Goal: Task Accomplishment & Management: Use online tool/utility

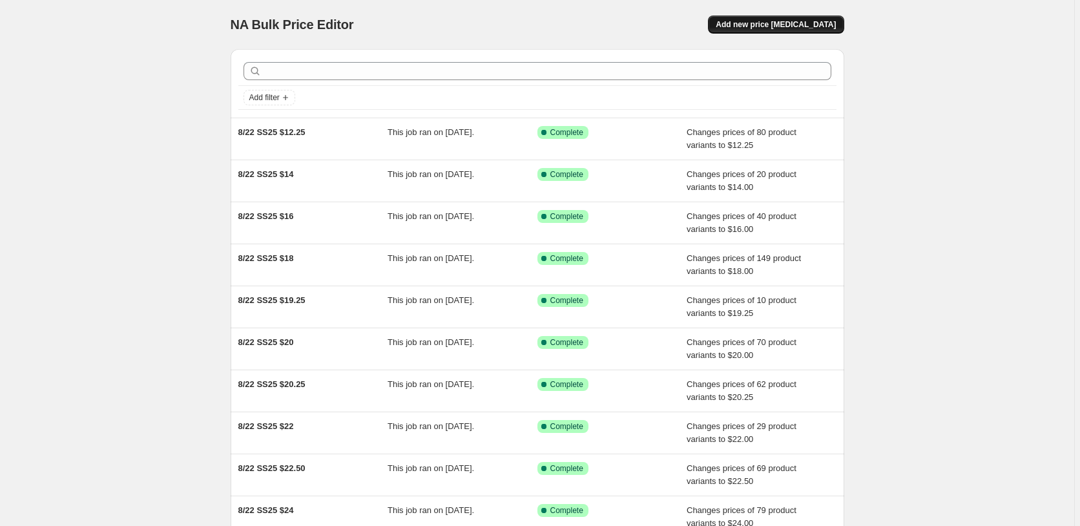
click at [786, 23] on span "Add new price [MEDICAL_DATA]" at bounding box center [776, 24] width 120 height 10
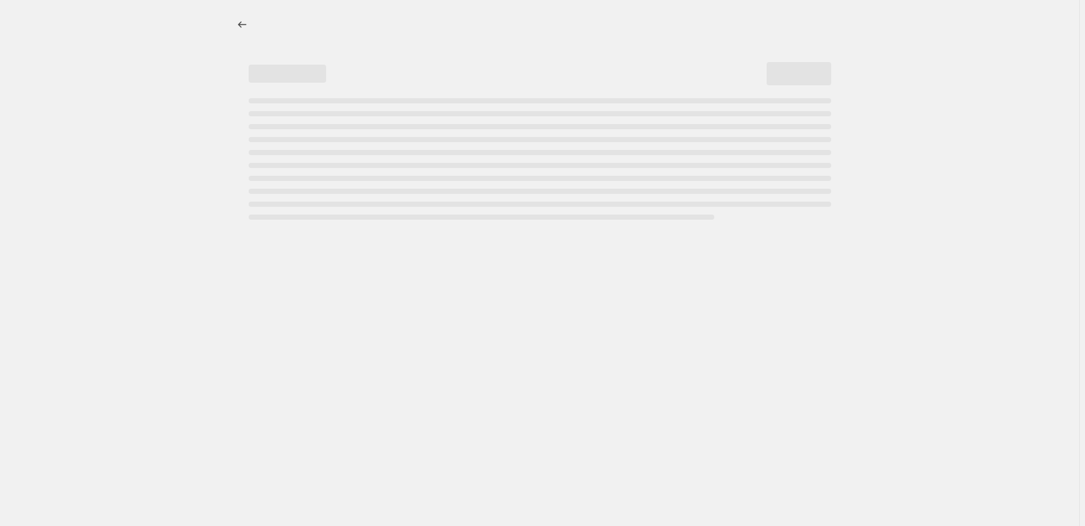
select select "percentage"
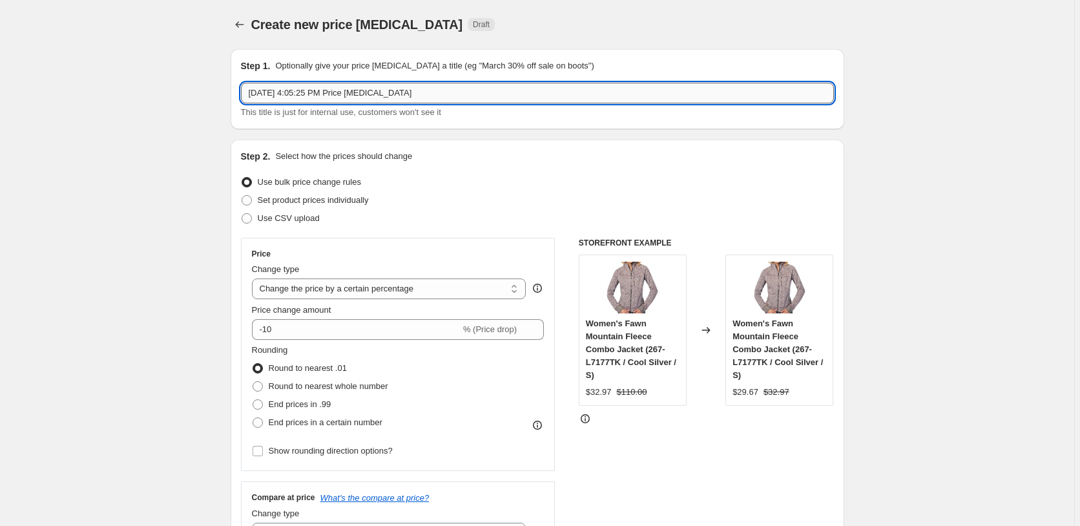
click at [453, 96] on input "[DATE] 4:05:25 PM Price [MEDICAL_DATA]" at bounding box center [537, 93] width 593 height 21
drag, startPoint x: 468, startPoint y: 89, endPoint x: 170, endPoint y: 76, distance: 298.1
click at [241, 83] on input "[DATE] 4:05:25 PM Price [MEDICAL_DATA]" at bounding box center [537, 93] width 593 height 21
type input "[DATE] Fleece Hardmark"
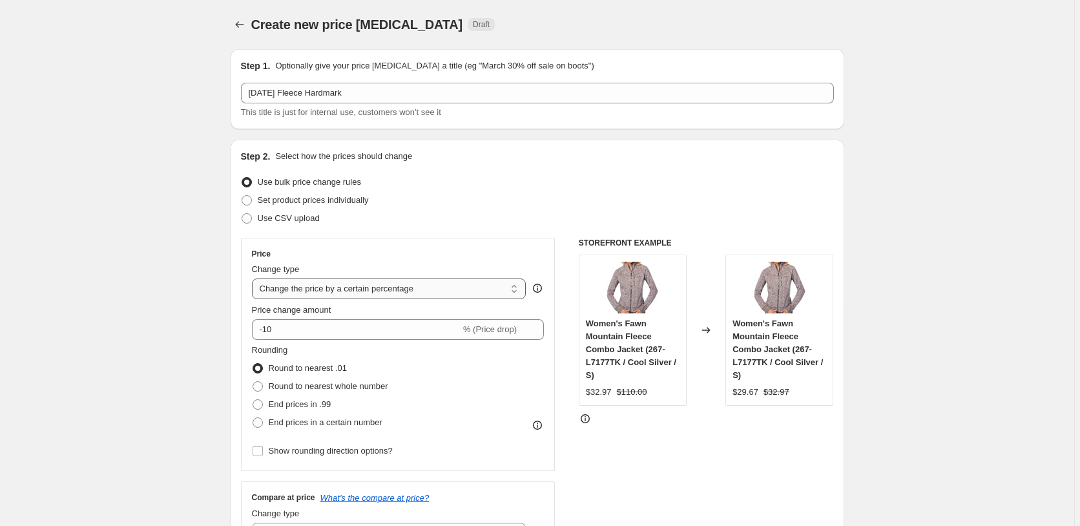
click at [252, 278] on select "Change the price to a certain amount Change the price by a certain amount Chang…" at bounding box center [389, 288] width 275 height 21
drag, startPoint x: 284, startPoint y: 326, endPoint x: 247, endPoint y: 326, distance: 36.2
click at [252, 326] on input "-10" at bounding box center [356, 329] width 209 height 21
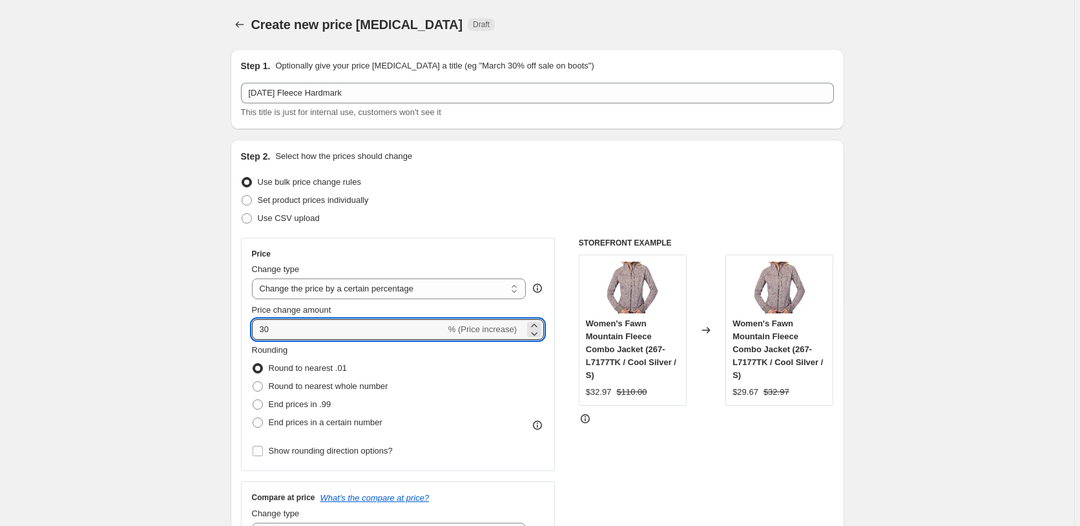
type input "30"
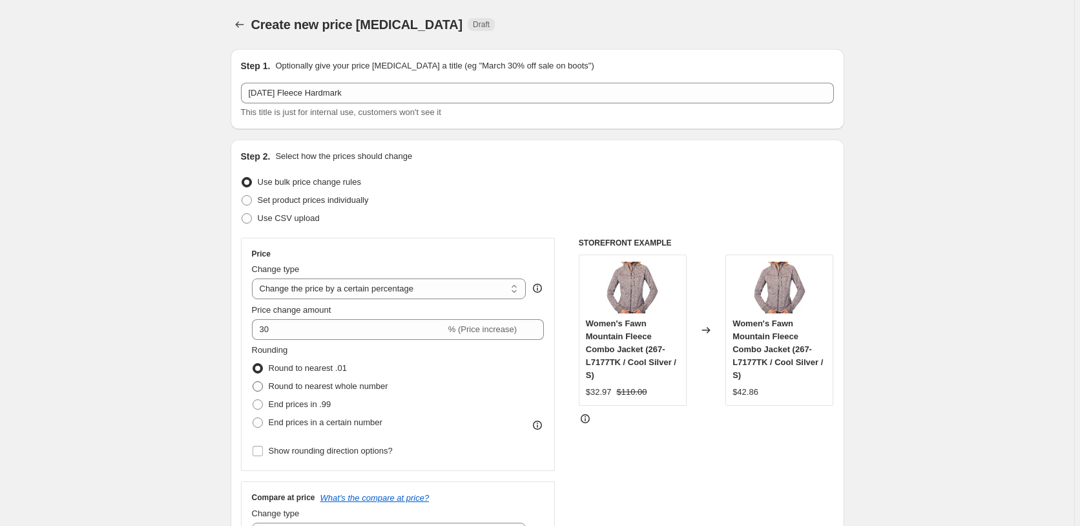
click at [375, 389] on span "Round to nearest whole number" at bounding box center [329, 386] width 120 height 10
click at [253, 382] on input "Round to nearest whole number" at bounding box center [253, 381] width 1 height 1
radio input "true"
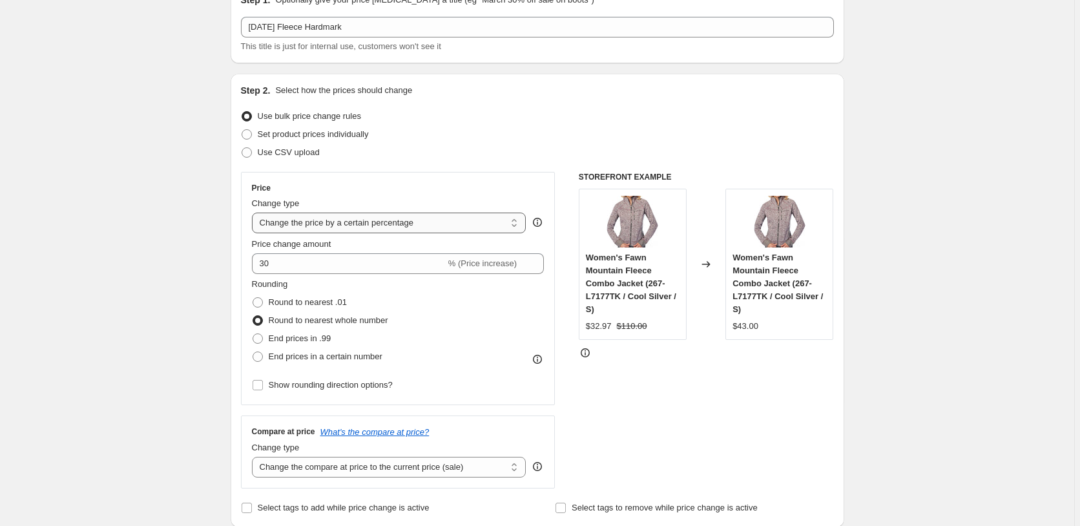
click at [387, 224] on select "Change the price to a certain amount Change the price by a certain amount Chang…" at bounding box center [389, 223] width 275 height 21
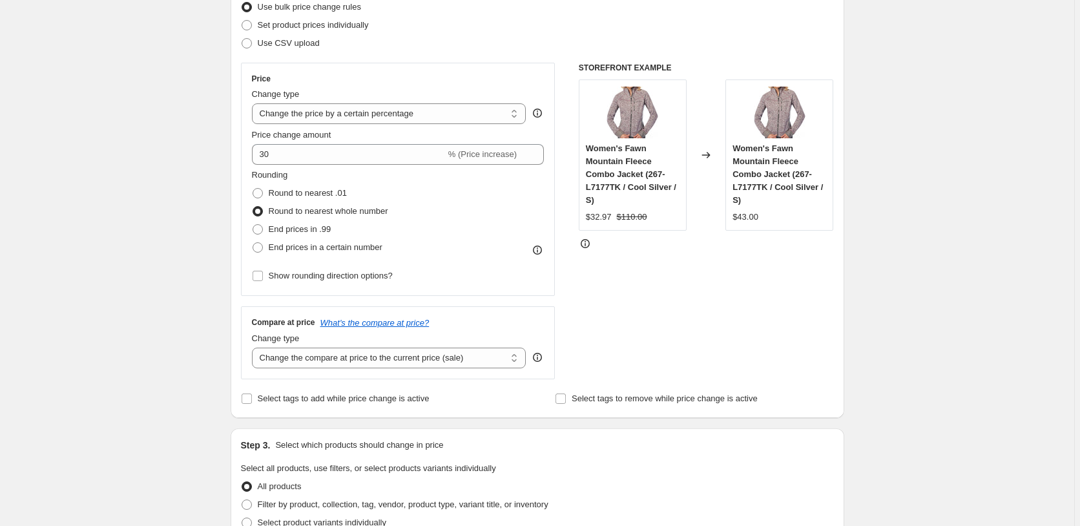
scroll to position [198, 0]
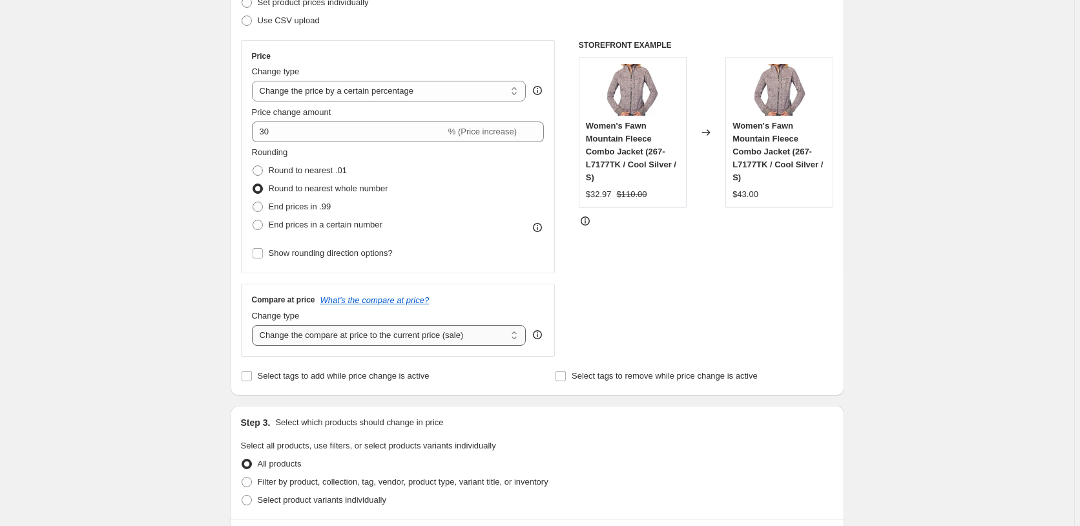
select select "no_change"
click option "Don't change the compare at price" at bounding box center [0, 0] width 0 height 0
click at [198, 333] on div "Create new price [MEDICAL_DATA]. This page is ready Create new price [MEDICAL_D…" at bounding box center [537, 456] width 1075 height 1308
click at [613, 376] on span "Select tags to remove while price change is active" at bounding box center [665, 376] width 186 height 10
click at [566, 376] on input "Select tags to remove while price change is active" at bounding box center [561, 376] width 10 height 10
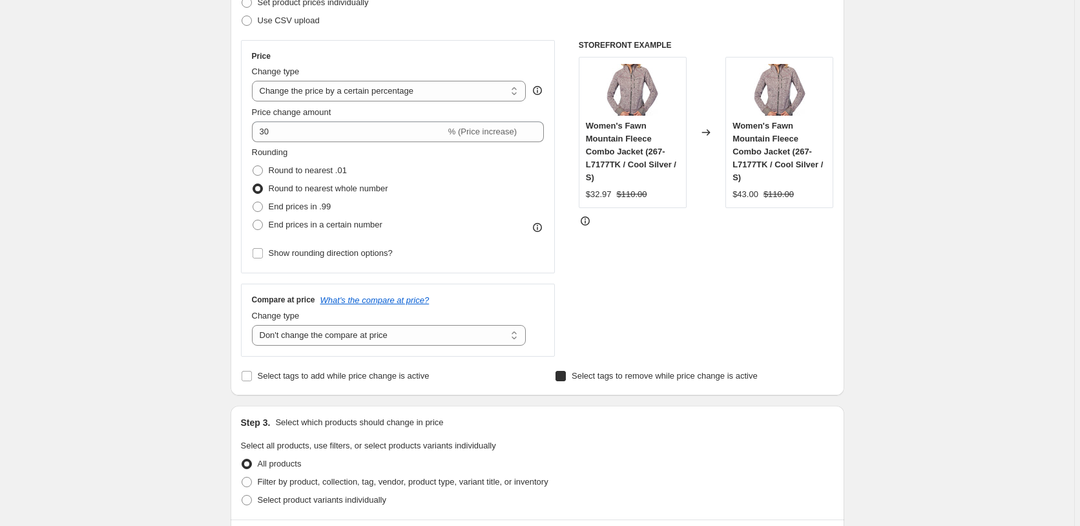
checkbox input "true"
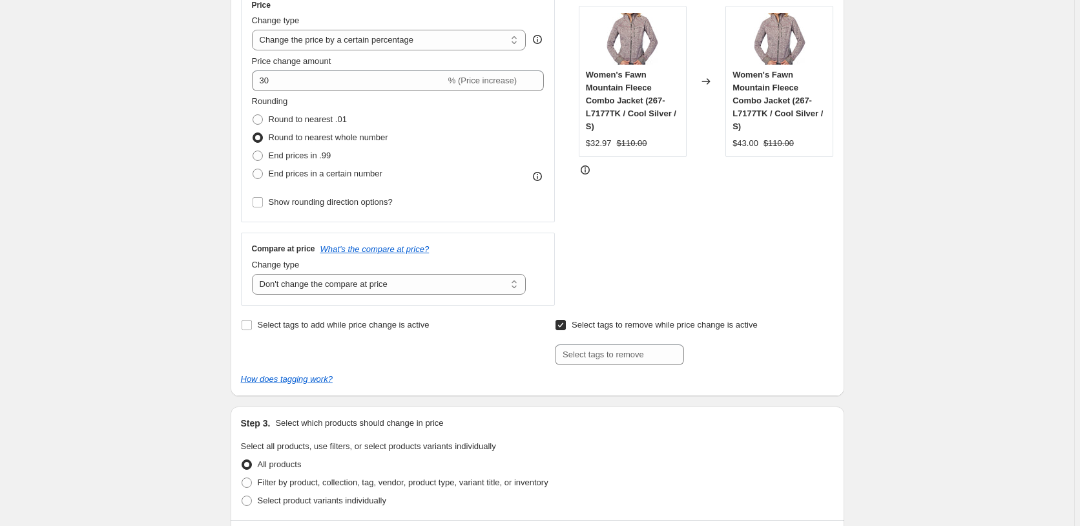
scroll to position [264, 0]
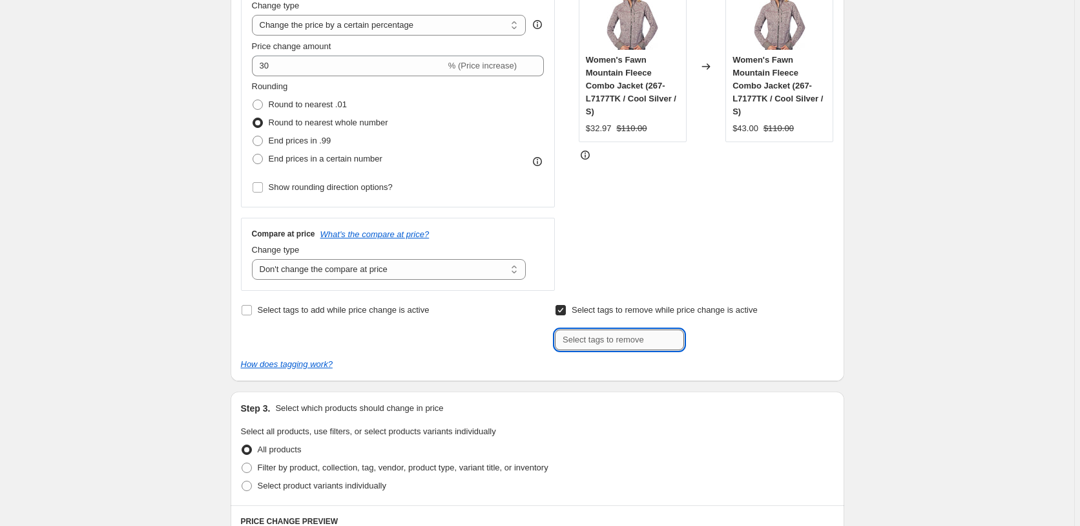
click at [620, 337] on input "text" at bounding box center [619, 340] width 129 height 21
type input "discount_fall"
click at [759, 336] on span "discount_fal..." at bounding box center [739, 338] width 52 height 9
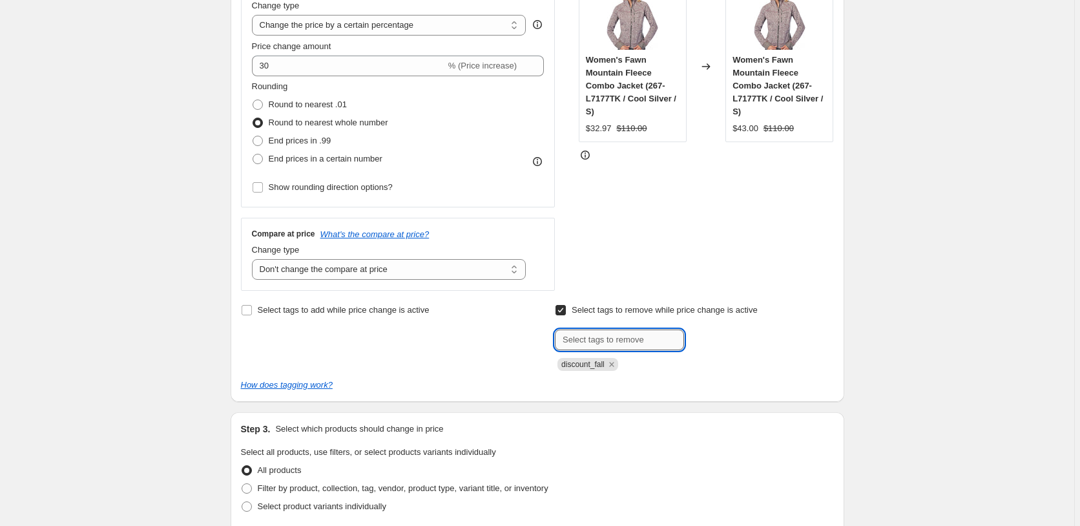
click at [637, 342] on input "text" at bounding box center [619, 340] width 129 height 21
type input "discount_tag"
click at [768, 333] on button "Add discount_tag" at bounding box center [727, 339] width 81 height 18
click at [889, 329] on div "Create new price [MEDICAL_DATA]. This page is ready Create new price [MEDICAL_D…" at bounding box center [537, 426] width 1075 height 1381
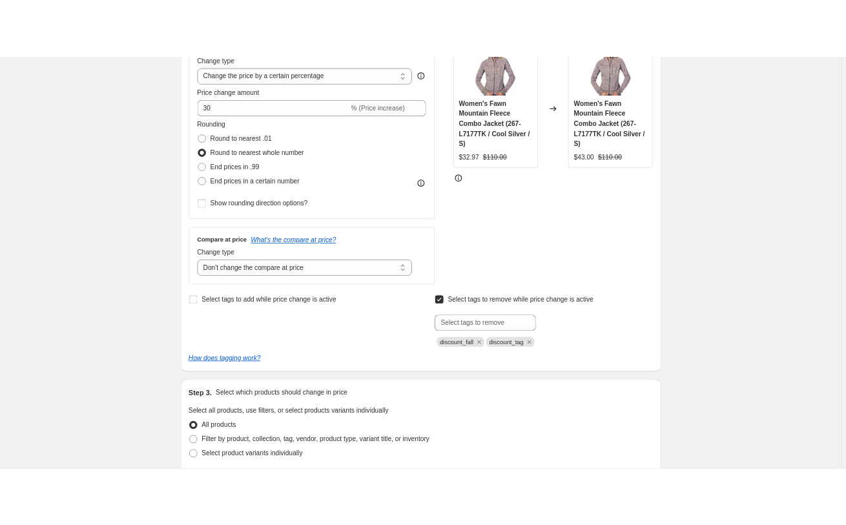
scroll to position [461, 0]
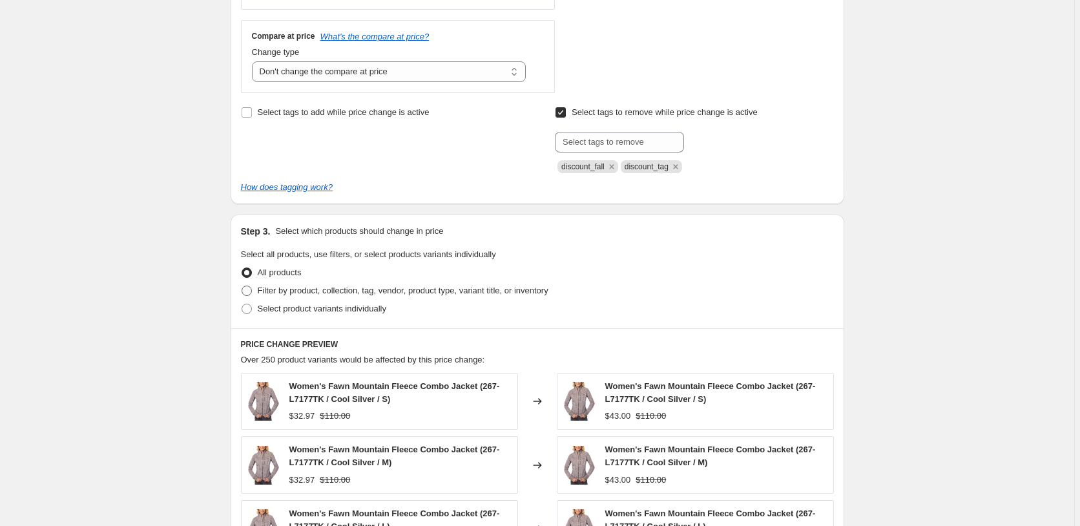
click at [364, 292] on span "Filter by product, collection, tag, vendor, product type, variant title, or inv…" at bounding box center [403, 291] width 291 height 10
click at [242, 286] on input "Filter by product, collection, tag, vendor, product type, variant title, or inv…" at bounding box center [242, 286] width 1 height 1
radio input "true"
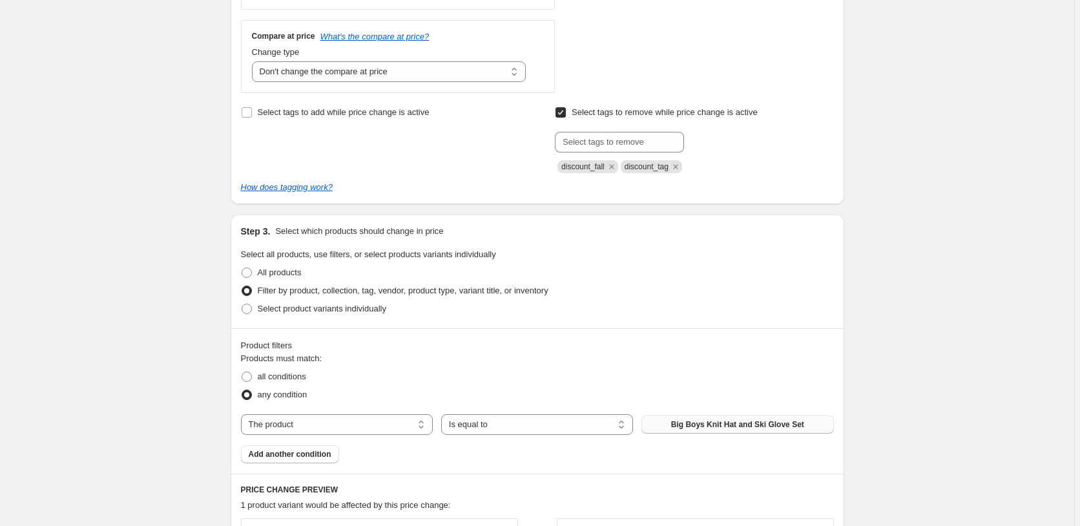
click at [702, 430] on button "Big Boys Knit Hat and Ski Glove Set" at bounding box center [738, 424] width 192 height 18
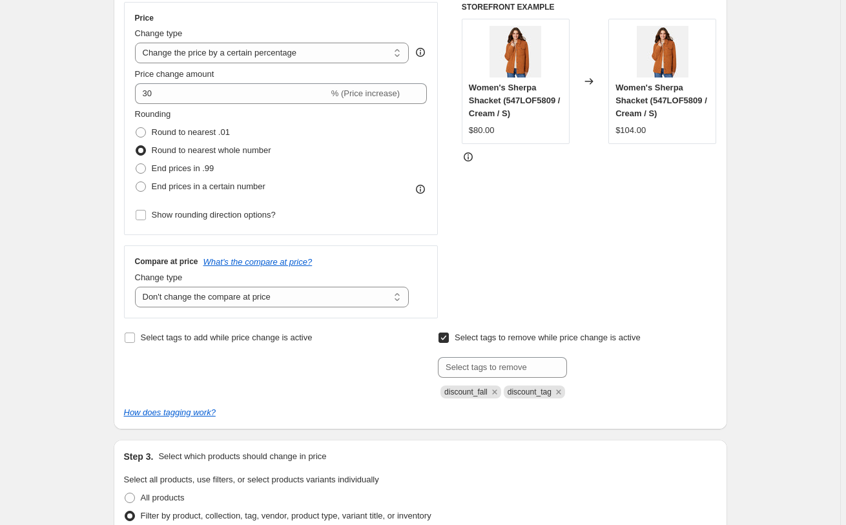
scroll to position [198, 0]
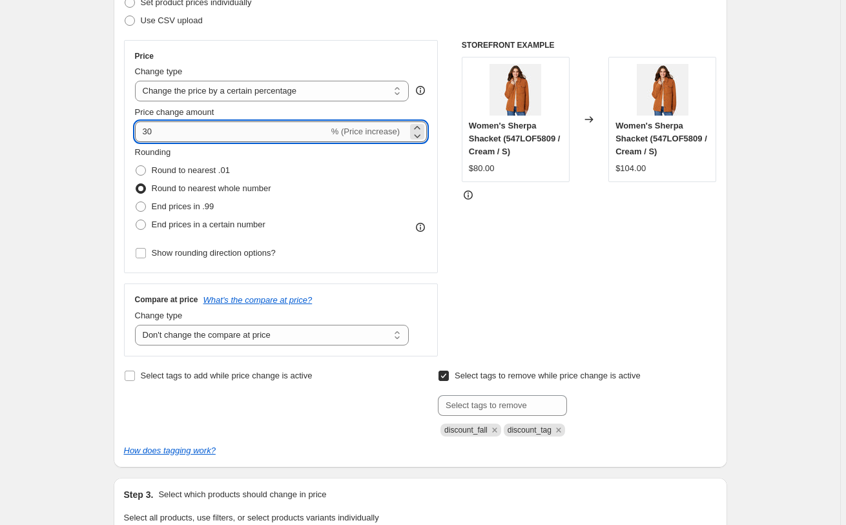
click at [143, 134] on input "30" at bounding box center [232, 131] width 194 height 21
type input "-30"
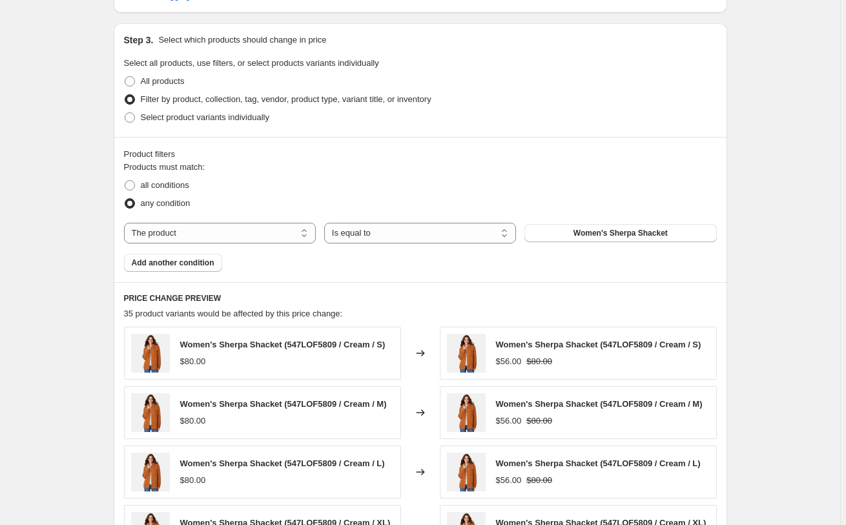
scroll to position [527, 0]
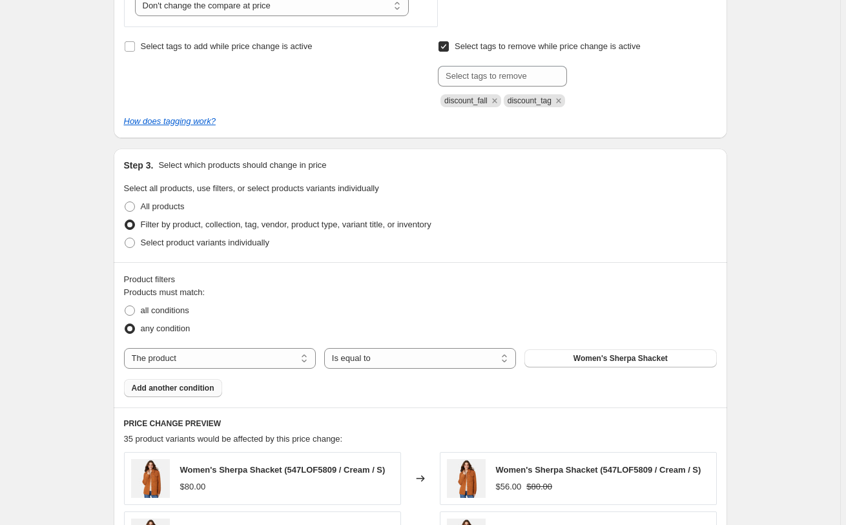
click at [191, 393] on button "Add another condition" at bounding box center [173, 388] width 98 height 18
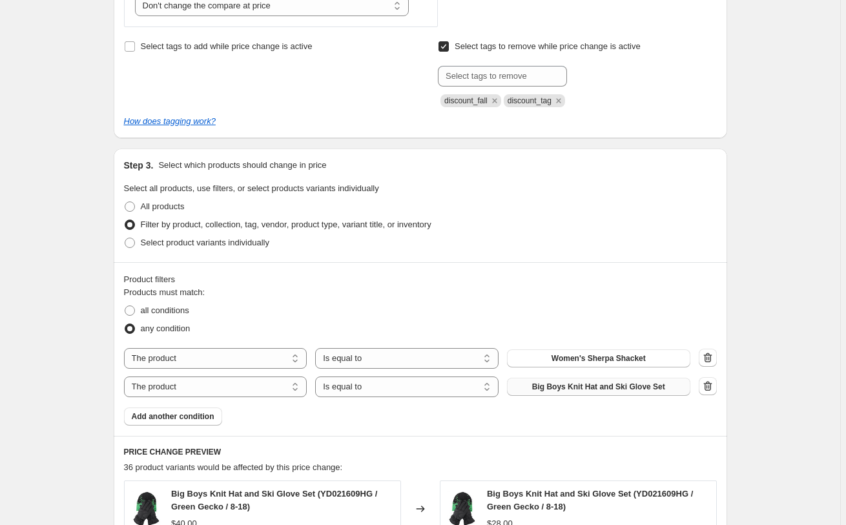
click at [617, 386] on span "Big Boys Knit Hat and Ski Glove Set" at bounding box center [598, 387] width 133 height 10
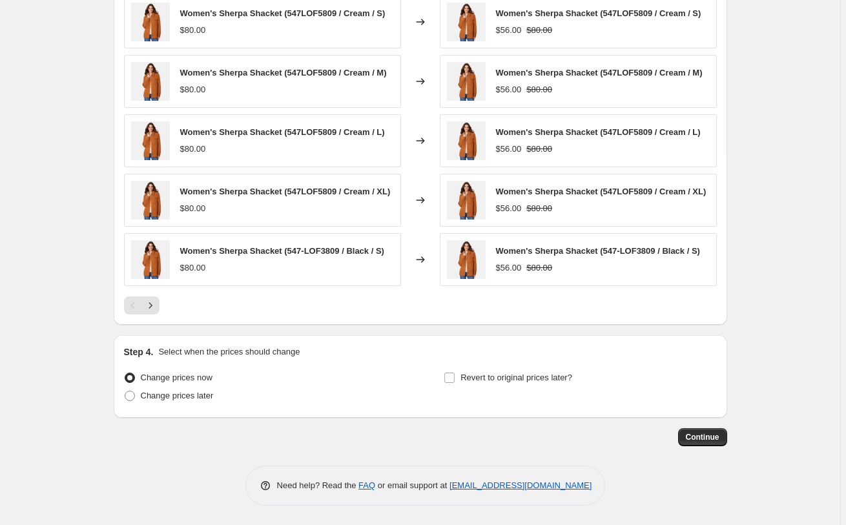
scroll to position [835, 0]
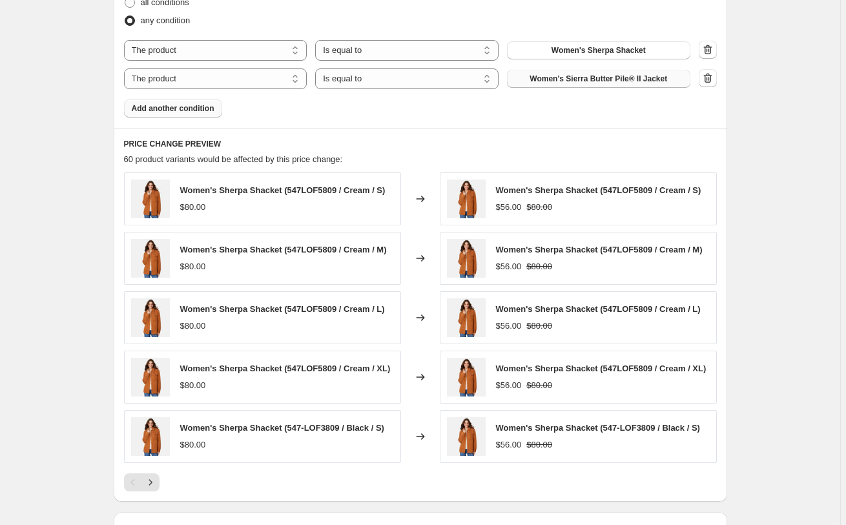
click at [215, 105] on span "Add another condition" at bounding box center [173, 108] width 83 height 10
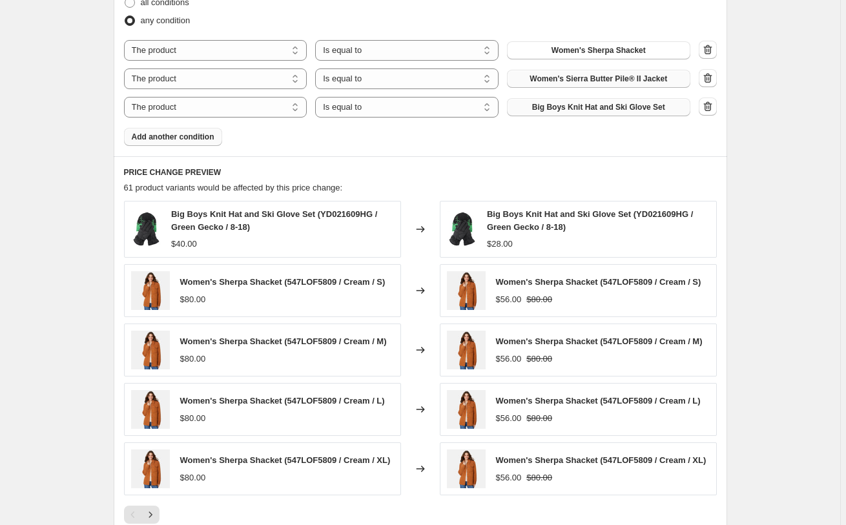
click at [578, 110] on span "Big Boys Knit Hat and Ski Glove Set" at bounding box center [598, 107] width 133 height 10
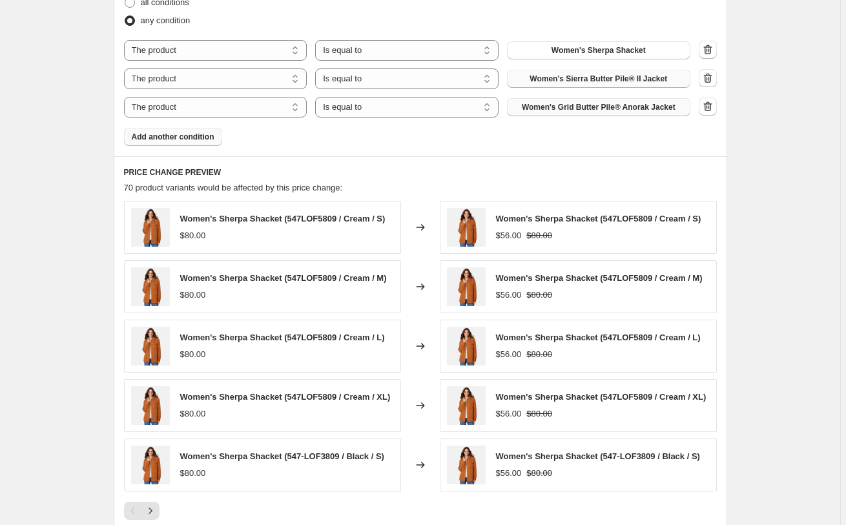
click at [215, 138] on span "Add another condition" at bounding box center [173, 137] width 83 height 10
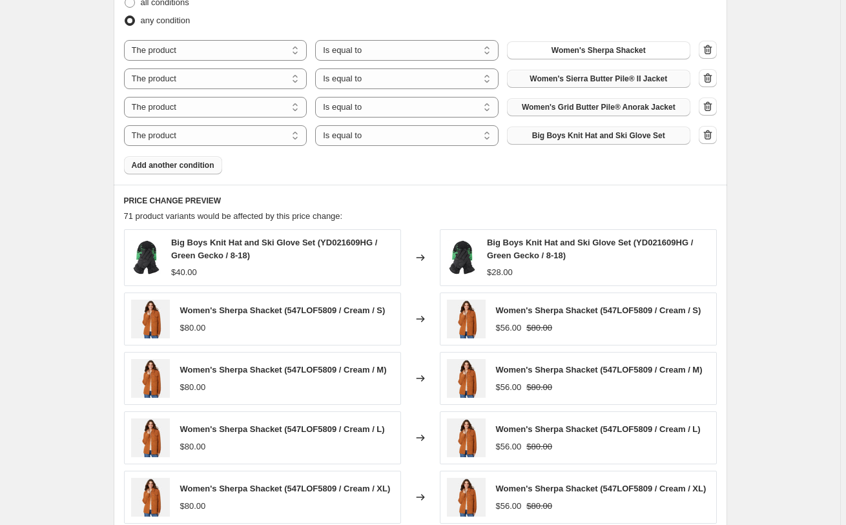
click at [560, 136] on span "Big Boys Knit Hat and Ski Glove Set" at bounding box center [598, 136] width 133 height 10
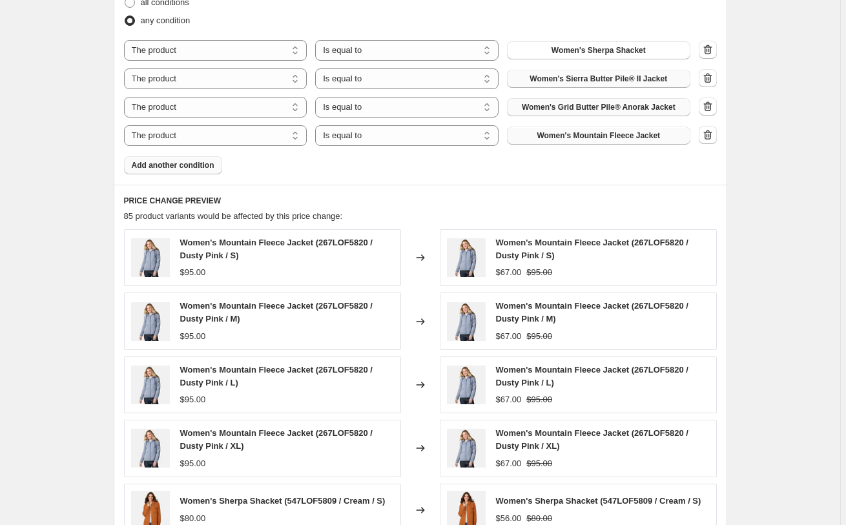
click at [202, 167] on span "Add another condition" at bounding box center [173, 165] width 83 height 10
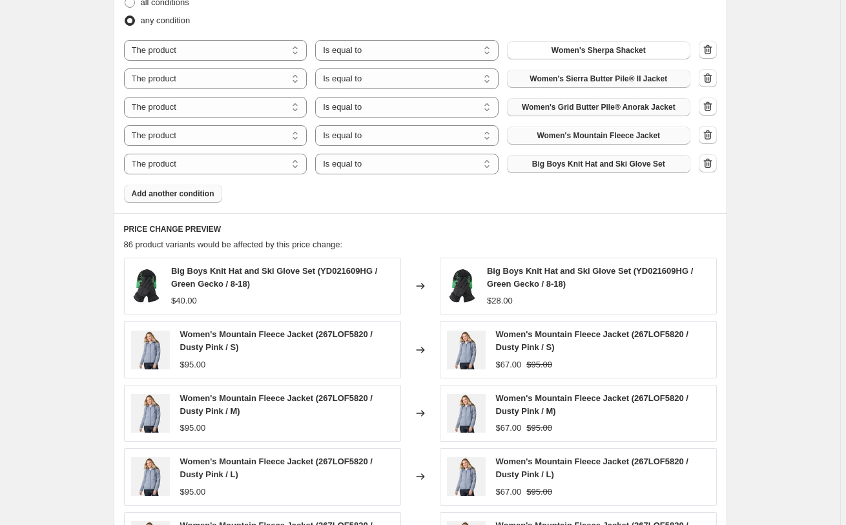
click at [609, 168] on span "Big Boys Knit Hat and Ski Glove Set" at bounding box center [598, 164] width 133 height 10
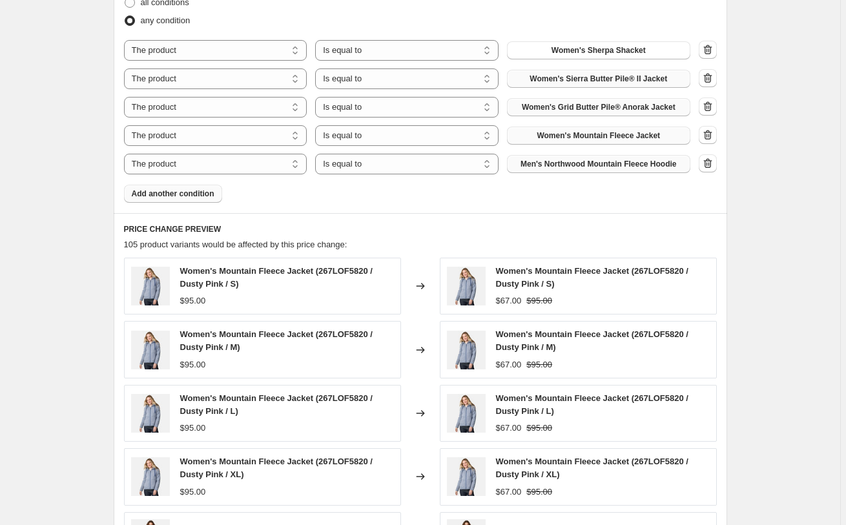
click at [144, 193] on span "Add another condition" at bounding box center [173, 194] width 83 height 10
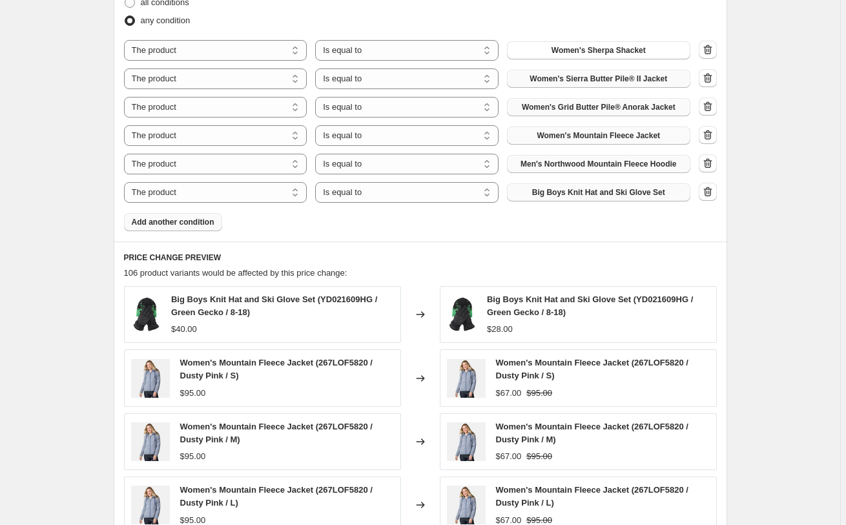
click at [558, 184] on button "Big Boys Knit Hat and Ski Glove Set" at bounding box center [598, 192] width 183 height 18
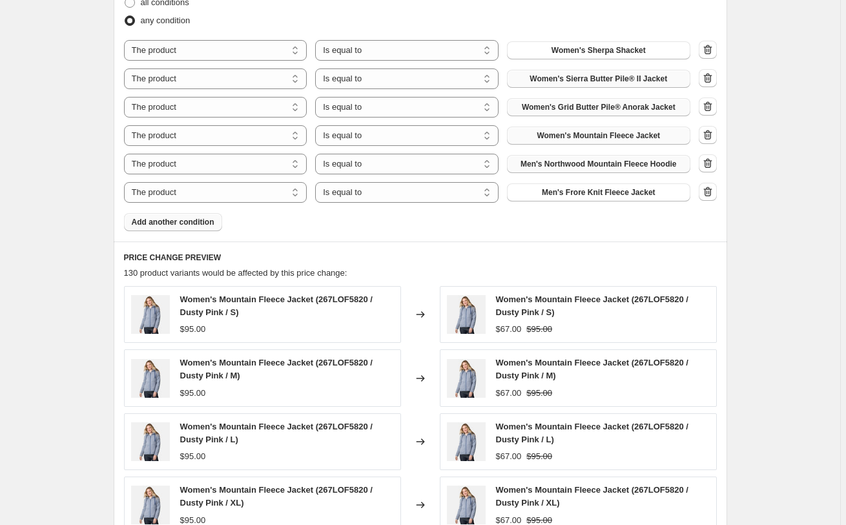
click at [193, 226] on span "Add another condition" at bounding box center [173, 222] width 83 height 10
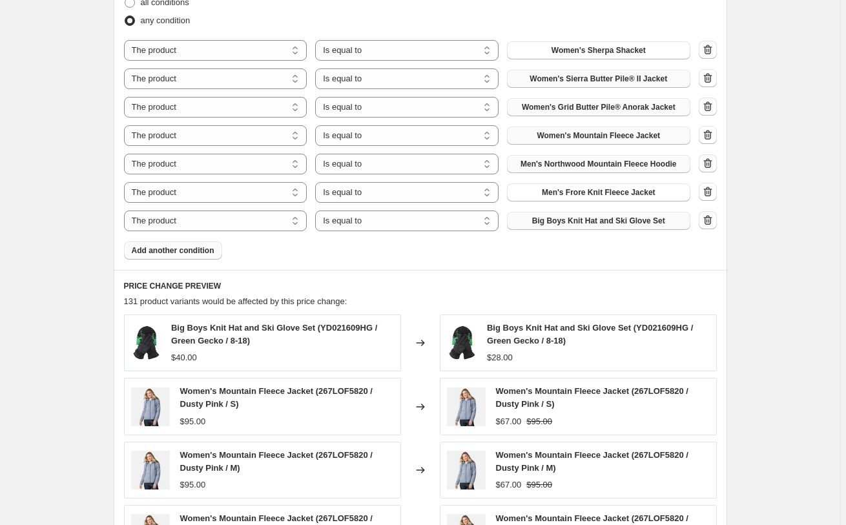
click at [645, 226] on button "Big Boys Knit Hat and Ski Glove Set" at bounding box center [598, 221] width 183 height 18
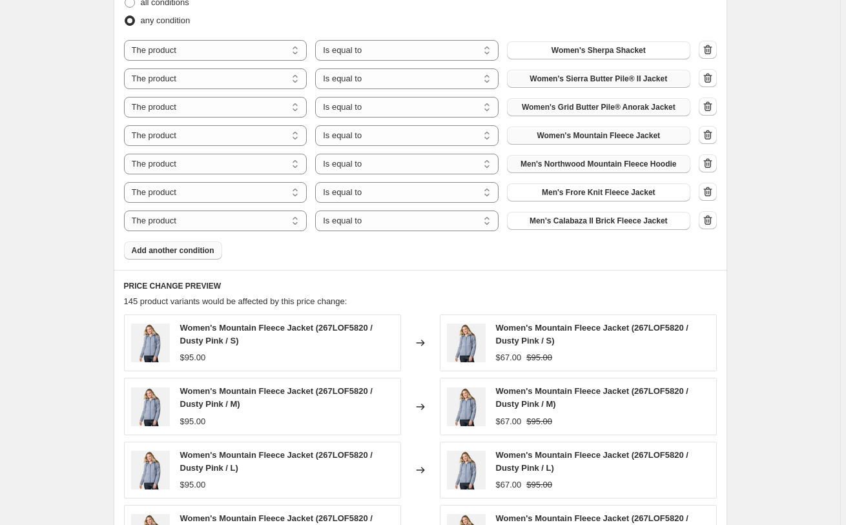
click at [166, 250] on span "Add another condition" at bounding box center [173, 251] width 83 height 10
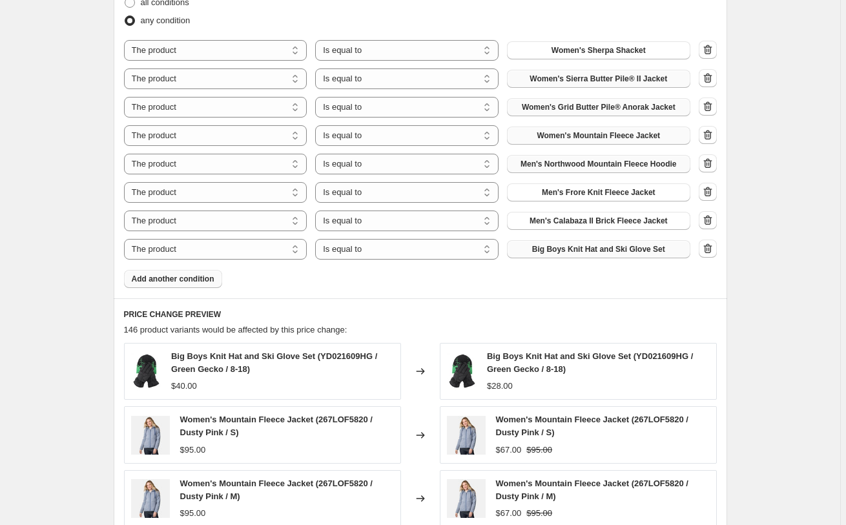
click at [578, 255] on button "Big Boys Knit Hat and Ski Glove Set" at bounding box center [598, 249] width 183 height 18
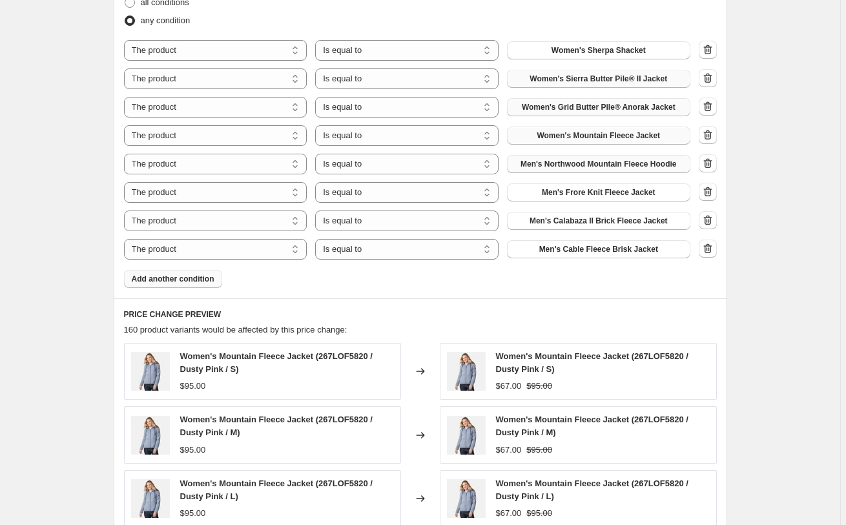
click at [171, 277] on span "Add another condition" at bounding box center [173, 279] width 83 height 10
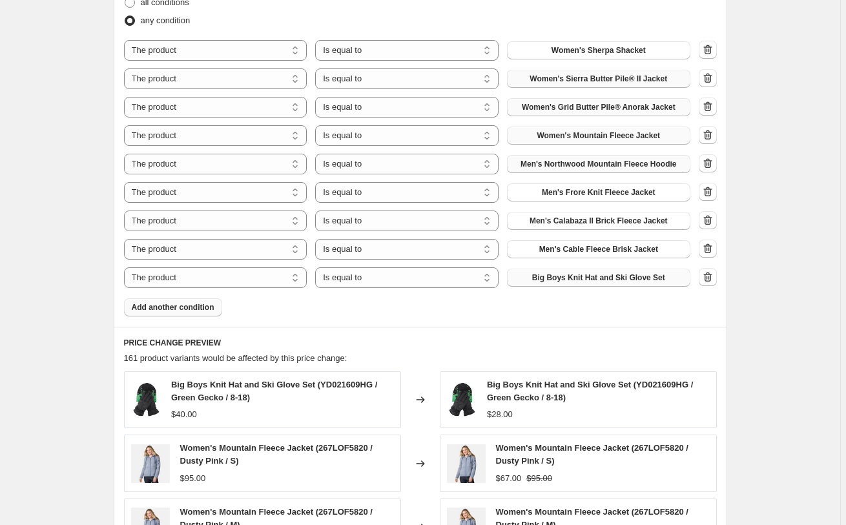
click at [598, 281] on span "Big Boys Knit Hat and Ski Glove Set" at bounding box center [598, 278] width 133 height 10
click at [162, 308] on span "Add another condition" at bounding box center [173, 307] width 83 height 10
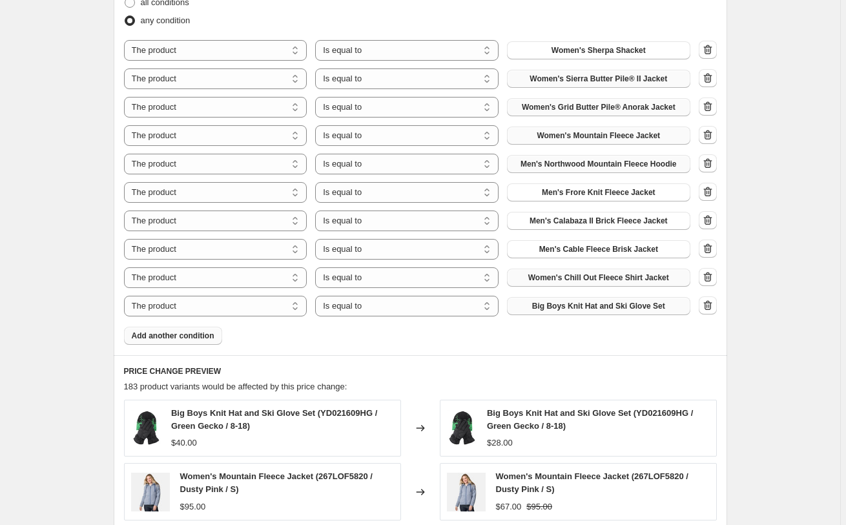
click at [556, 306] on span "Big Boys Knit Hat and Ski Glove Set" at bounding box center [598, 306] width 133 height 10
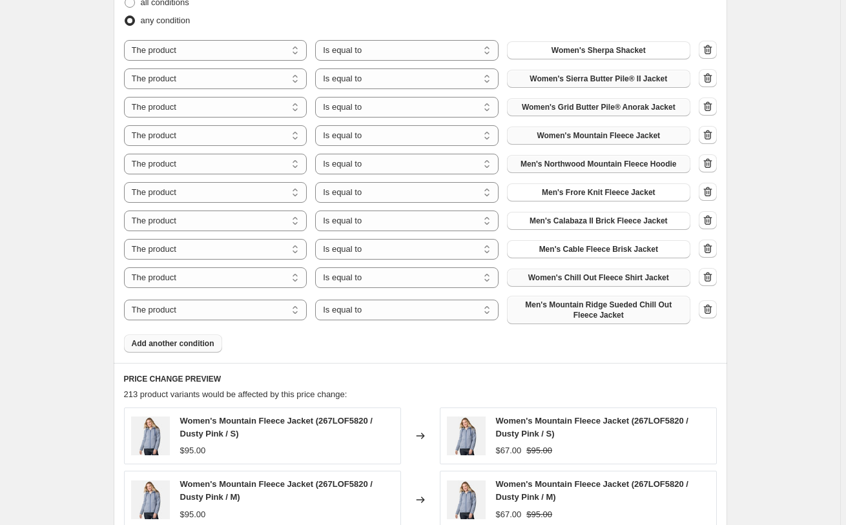
click at [184, 342] on span "Add another condition" at bounding box center [173, 344] width 83 height 10
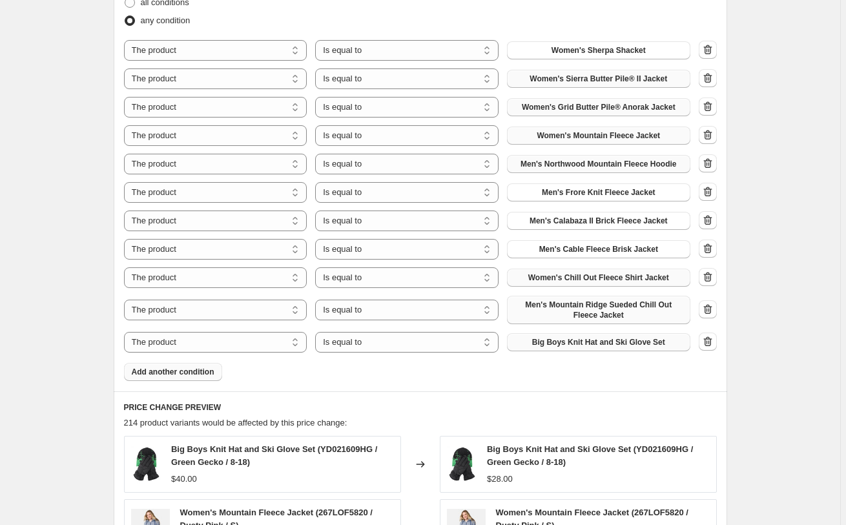
click at [576, 343] on span "Big Boys Knit Hat and Ski Glove Set" at bounding box center [598, 342] width 133 height 10
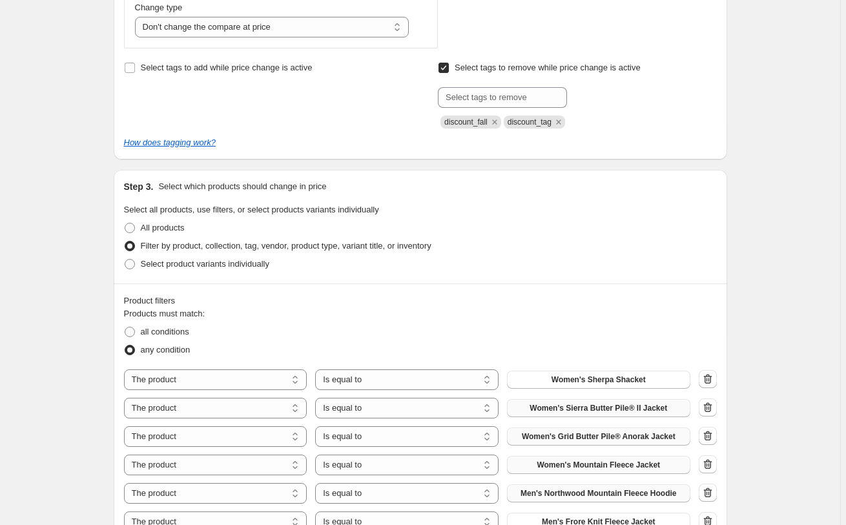
scroll to position [308, 0]
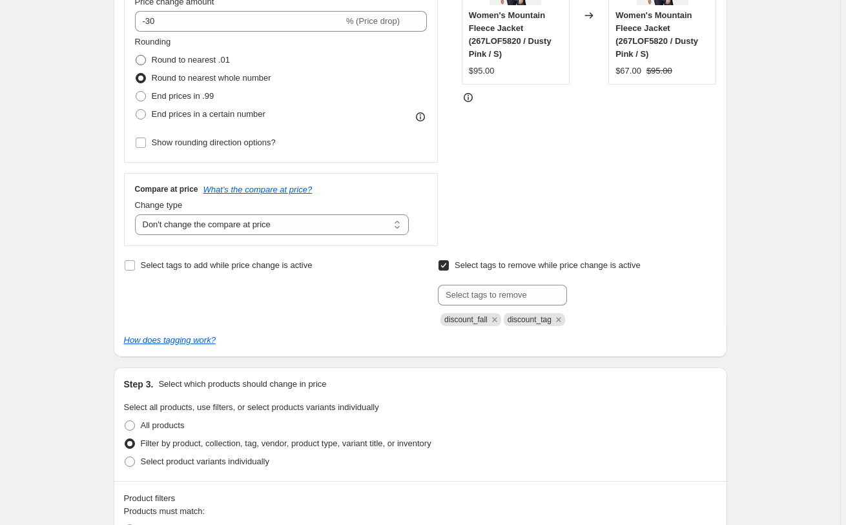
click at [207, 61] on span "Round to nearest .01" at bounding box center [191, 60] width 78 height 10
click at [136, 56] on input "Round to nearest .01" at bounding box center [136, 55] width 1 height 1
radio input "true"
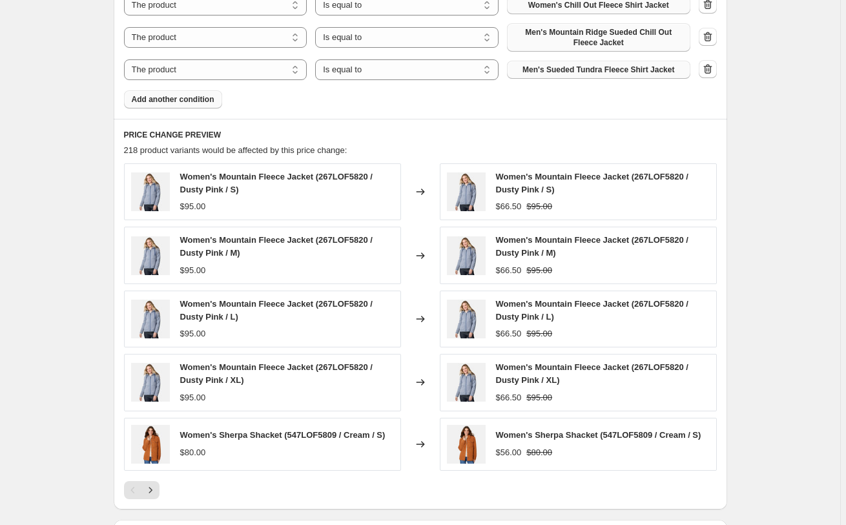
scroll to position [1231, 0]
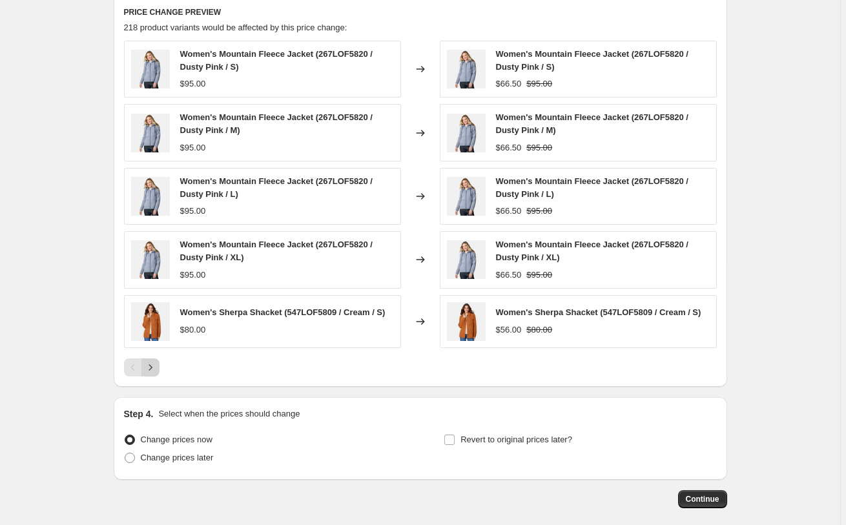
click at [155, 369] on icon "Next" at bounding box center [150, 367] width 13 height 13
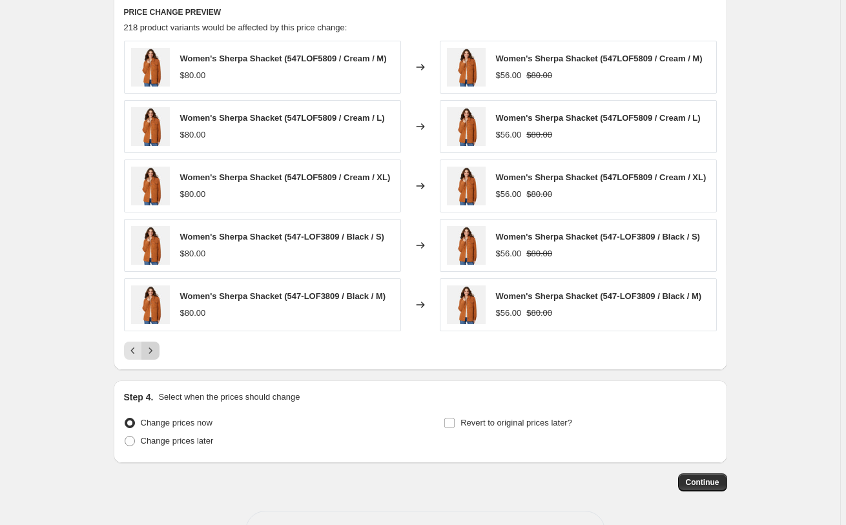
click at [151, 357] on icon "Next" at bounding box center [150, 350] width 13 height 13
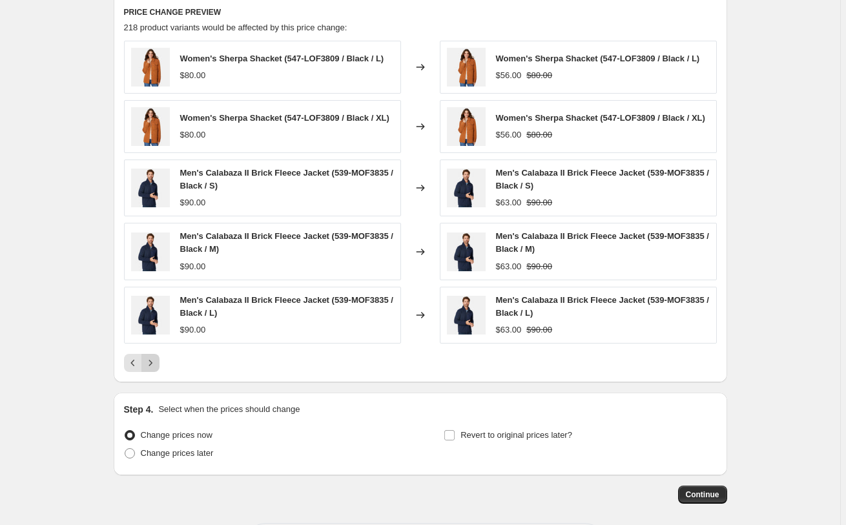
click at [155, 370] on icon "Next" at bounding box center [150, 363] width 13 height 13
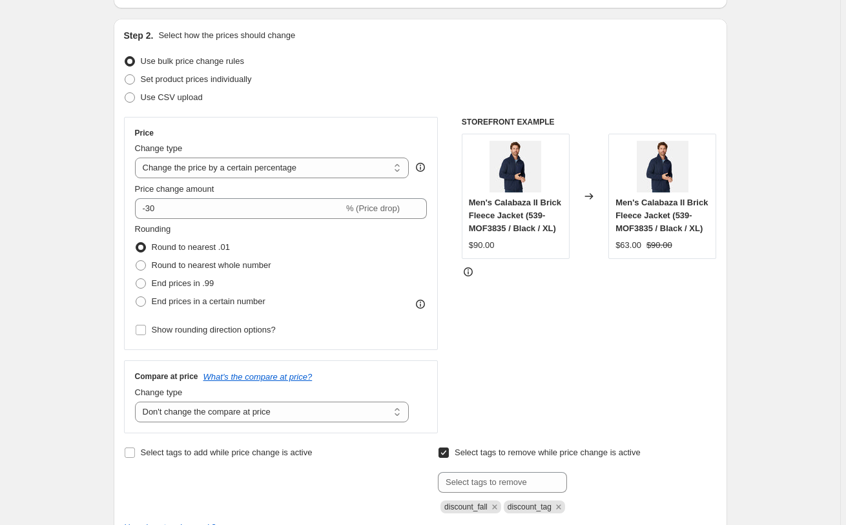
scroll to position [45, 0]
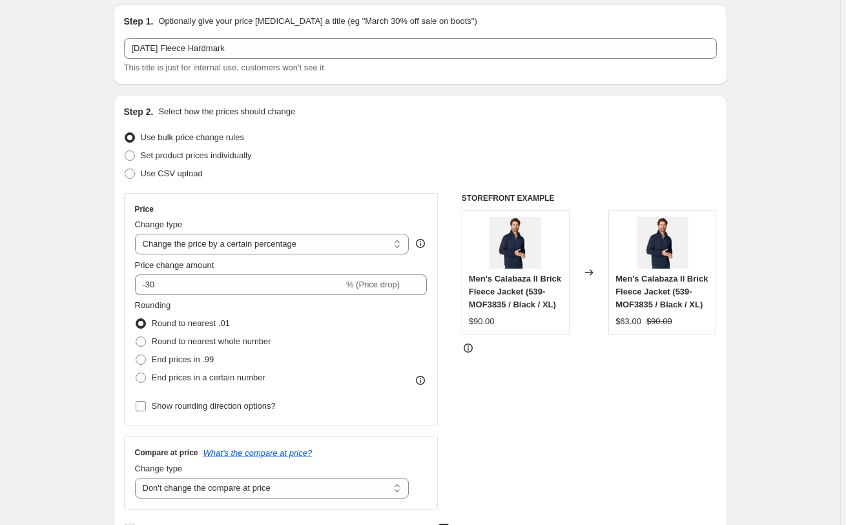
click at [201, 409] on span "Show rounding direction options?" at bounding box center [214, 406] width 124 height 10
click at [146, 409] on input "Show rounding direction options?" at bounding box center [141, 406] width 10 height 10
checkbox input "true"
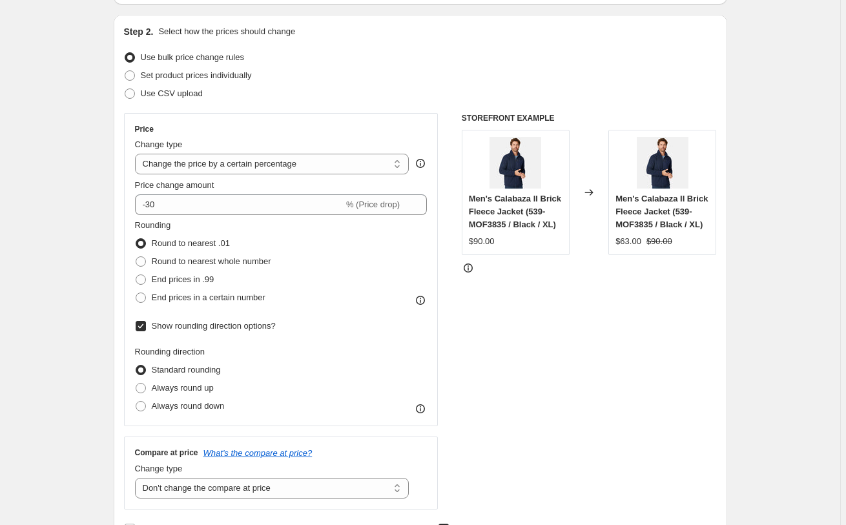
scroll to position [242, 0]
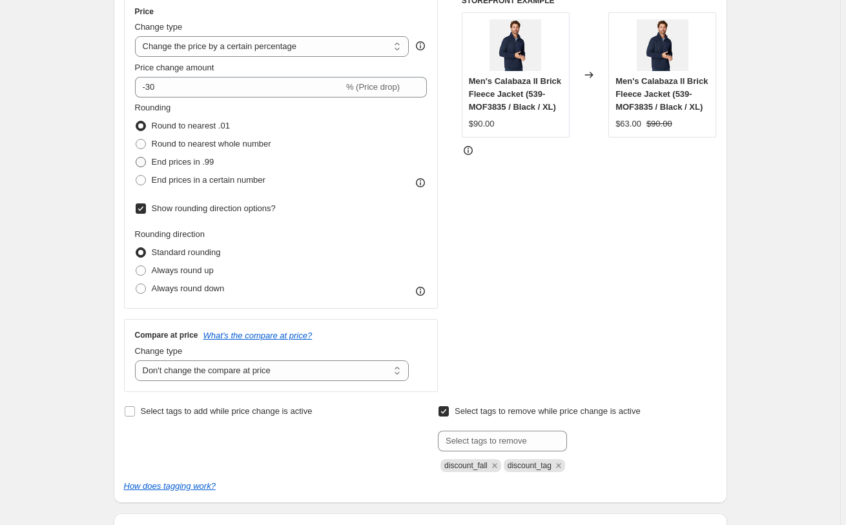
click at [215, 160] on span "End prices in .99" at bounding box center [183, 162] width 63 height 10
click at [207, 162] on span "End prices in .99" at bounding box center [183, 162] width 63 height 10
click at [136, 158] on input "End prices in .99" at bounding box center [136, 157] width 1 height 1
radio input "true"
click at [143, 210] on input "Show rounding direction options?" at bounding box center [141, 209] width 10 height 10
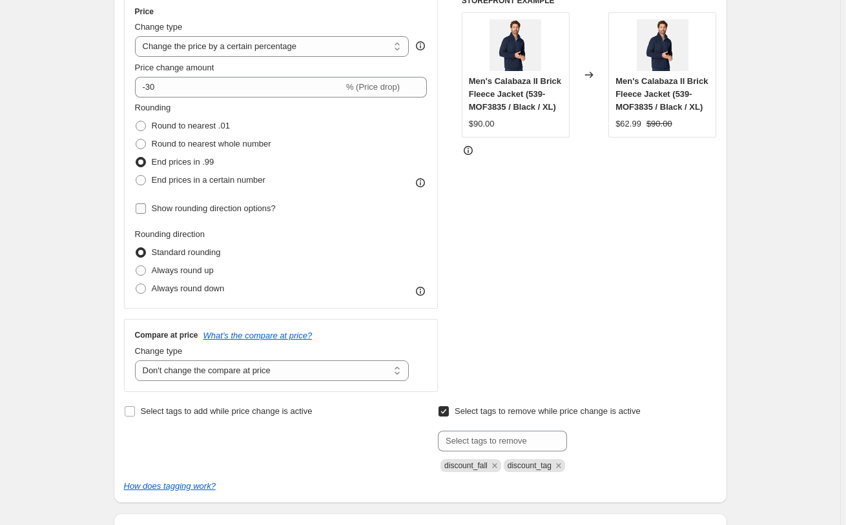
checkbox input "false"
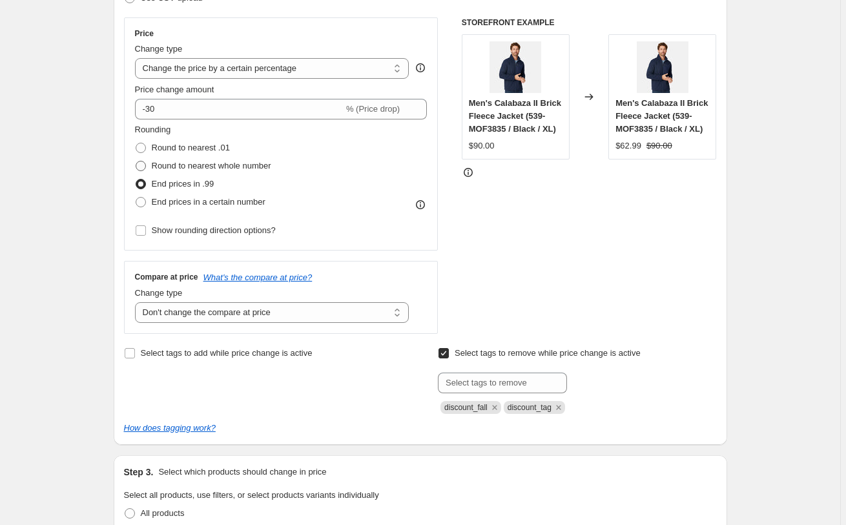
scroll to position [176, 0]
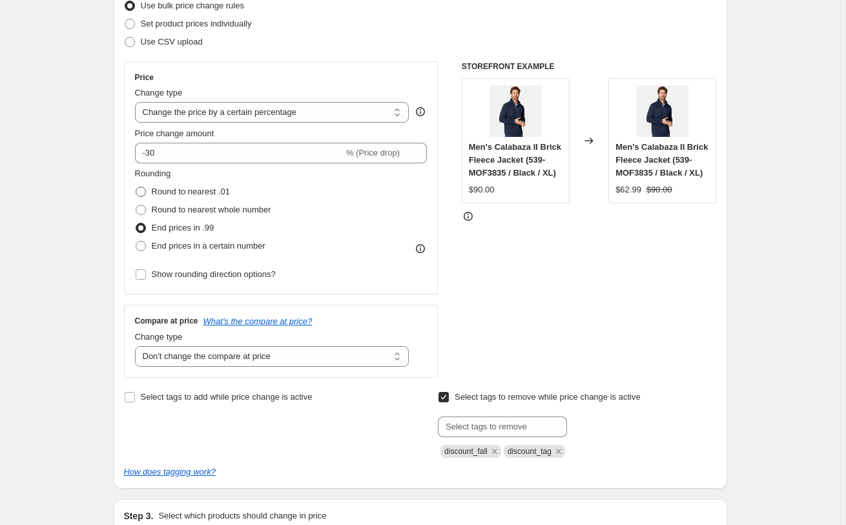
click at [218, 190] on span "Round to nearest .01" at bounding box center [191, 192] width 78 height 10
click at [136, 187] on input "Round to nearest .01" at bounding box center [136, 187] width 1 height 1
radio input "true"
click at [231, 211] on span "Round to nearest whole number" at bounding box center [212, 210] width 120 height 10
click at [136, 205] on input "Round to nearest whole number" at bounding box center [136, 205] width 1 height 1
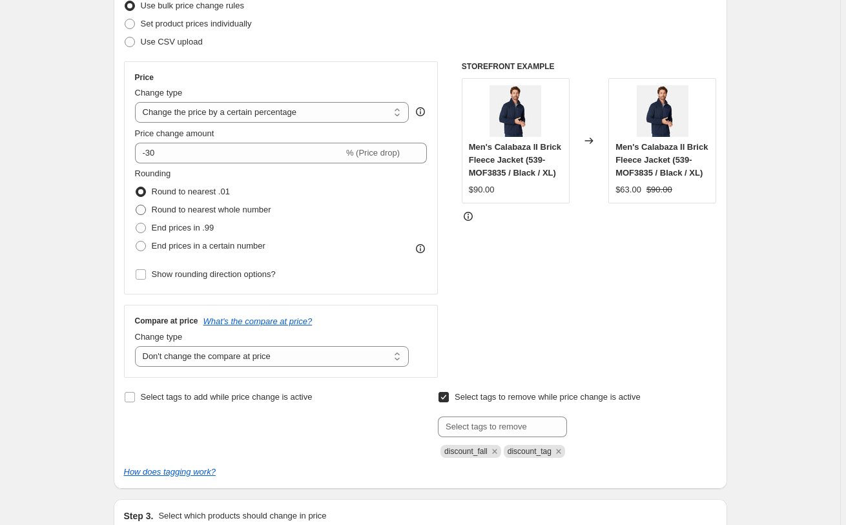
radio input "true"
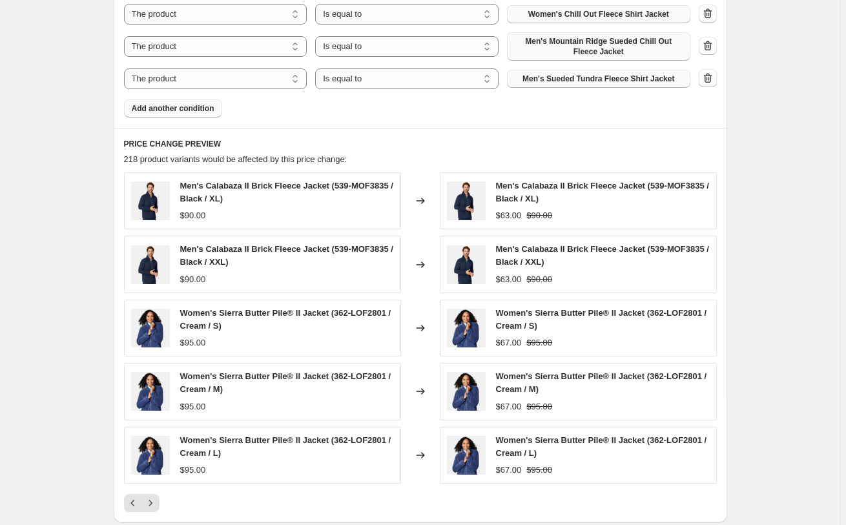
scroll to position [1297, 0]
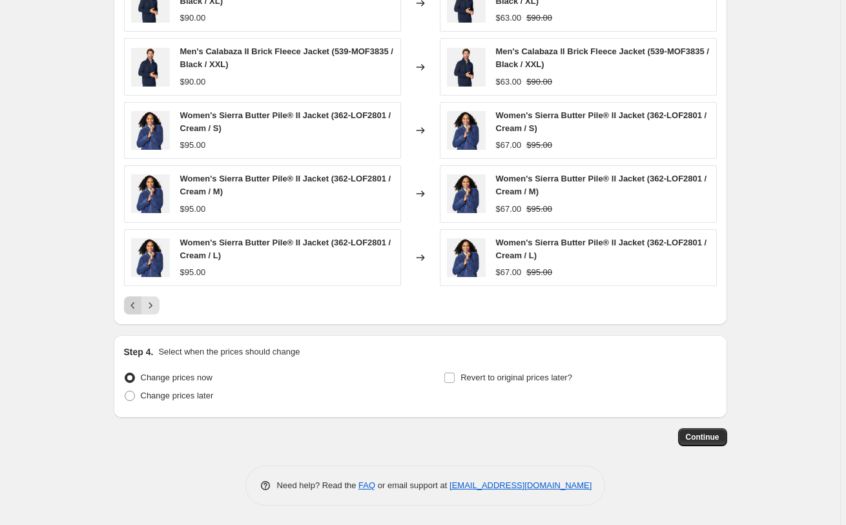
click at [135, 302] on icon "Previous" at bounding box center [133, 305] width 13 height 13
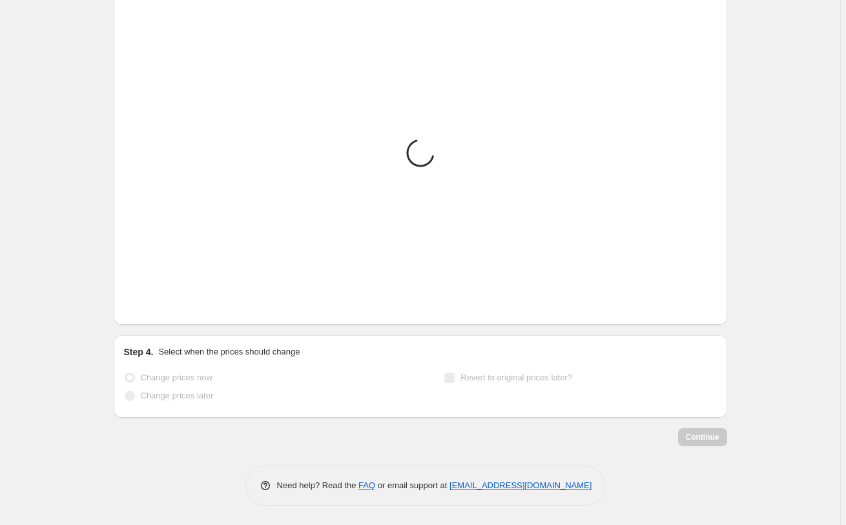
scroll to position [1276, 0]
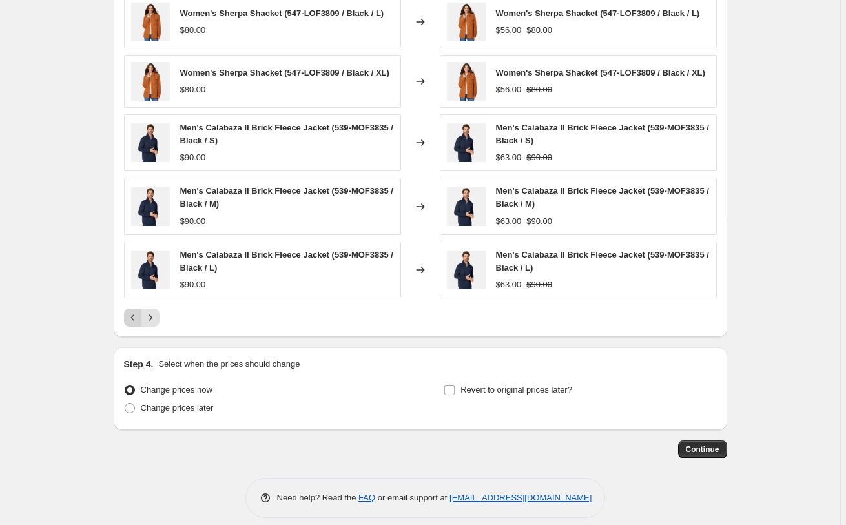
click at [134, 324] on icon "Previous" at bounding box center [133, 317] width 13 height 13
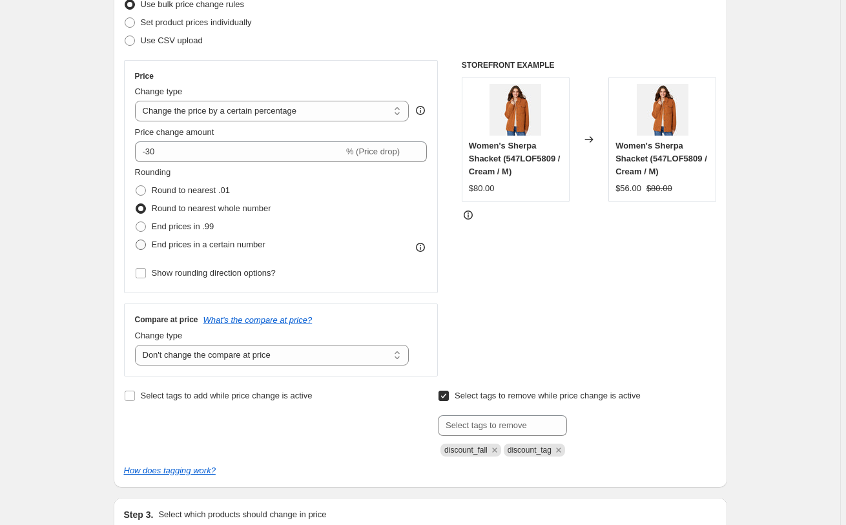
scroll to position [90, 0]
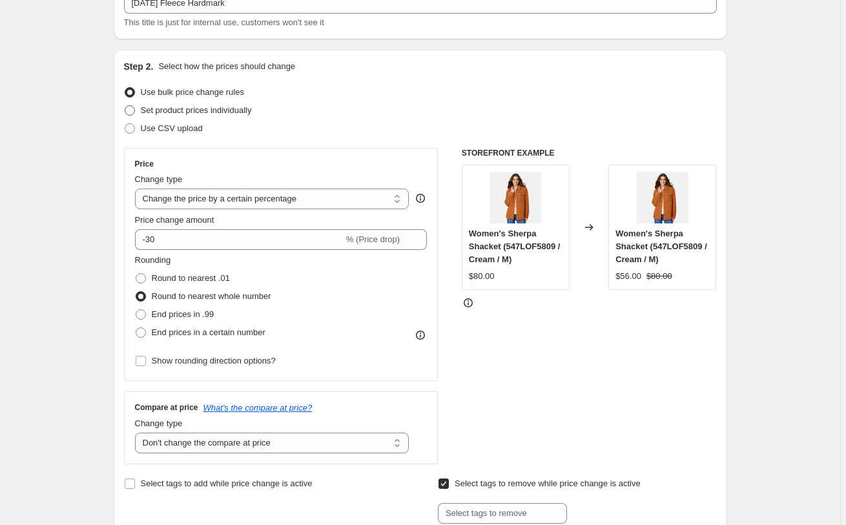
click at [211, 112] on span "Set product prices individually" at bounding box center [196, 110] width 111 height 10
click at [125, 106] on input "Set product prices individually" at bounding box center [125, 105] width 1 height 1
radio input "true"
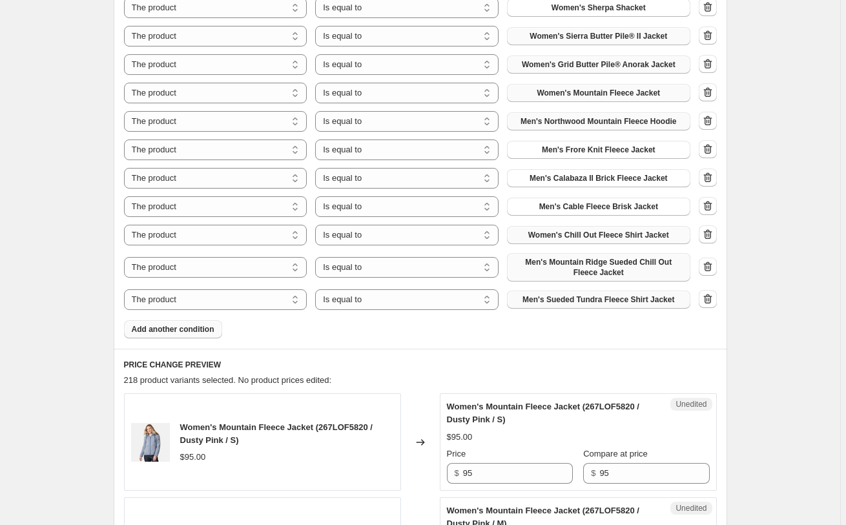
scroll to position [881, 0]
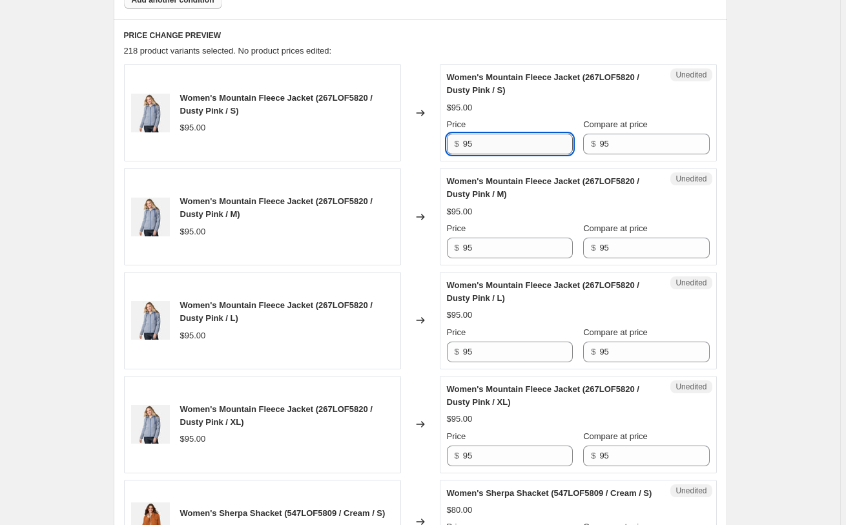
click at [544, 140] on input "95" at bounding box center [518, 144] width 110 height 21
click at [545, 137] on input "95" at bounding box center [518, 144] width 110 height 21
click at [544, 132] on div "Price $ 95" at bounding box center [510, 136] width 126 height 36
click at [541, 141] on input "95" at bounding box center [518, 144] width 110 height 21
drag, startPoint x: 541, startPoint y: 141, endPoint x: 476, endPoint y: 141, distance: 64.6
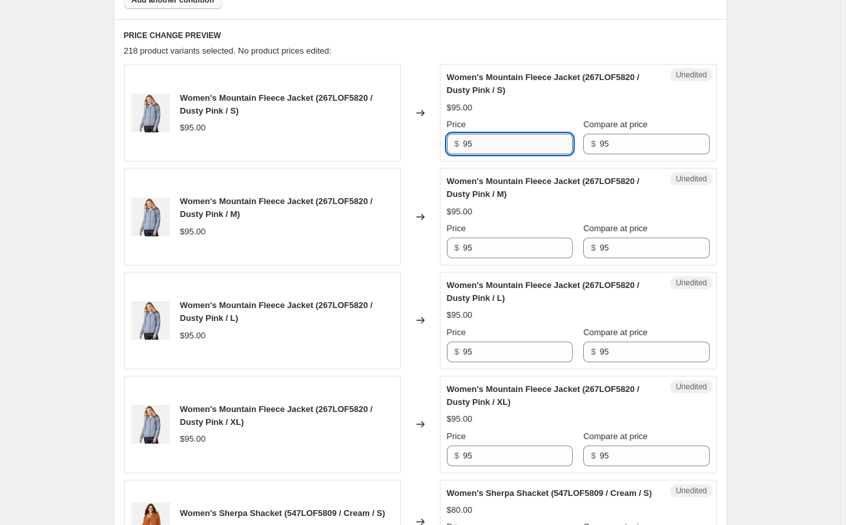
click at [476, 141] on input "95" at bounding box center [518, 144] width 110 height 21
drag, startPoint x: 489, startPoint y: 142, endPoint x: 426, endPoint y: 122, distance: 66.4
click at [463, 134] on input "66" at bounding box center [518, 144] width 110 height 21
type input "66"
click at [506, 255] on input "95" at bounding box center [518, 248] width 110 height 21
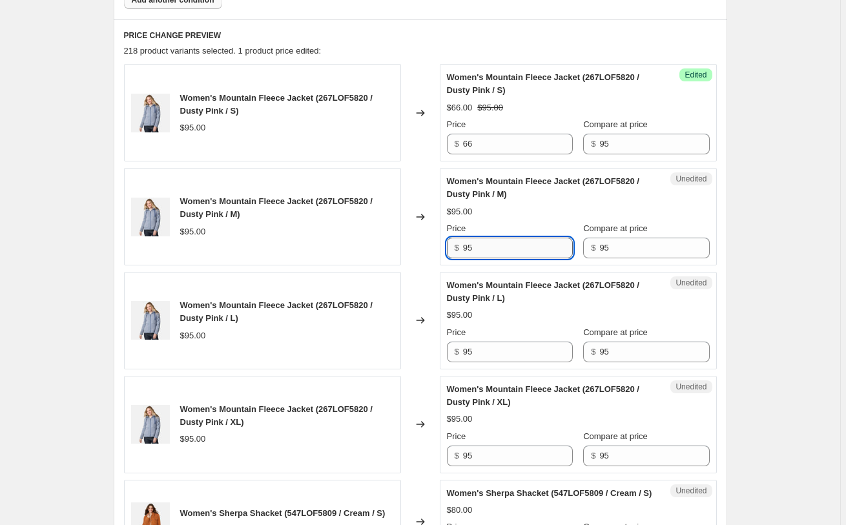
click at [509, 248] on input "95" at bounding box center [518, 248] width 110 height 21
paste input "66"
type input "66"
drag, startPoint x: 503, startPoint y: 363, endPoint x: 503, endPoint y: 349, distance: 14.2
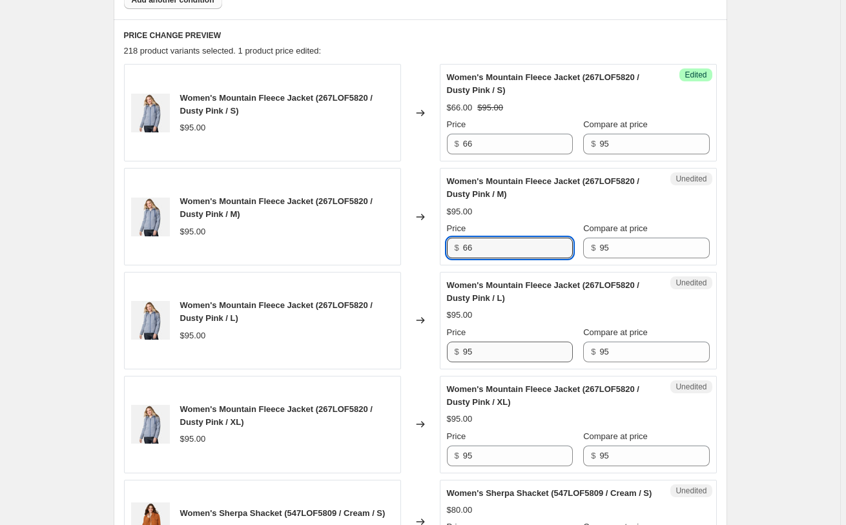
click at [503, 362] on div "Unedited Women's Mountain Fleece Jacket (267LOF5820 / Dusty Pink / L) $95.00 Pr…" at bounding box center [578, 321] width 277 height 98
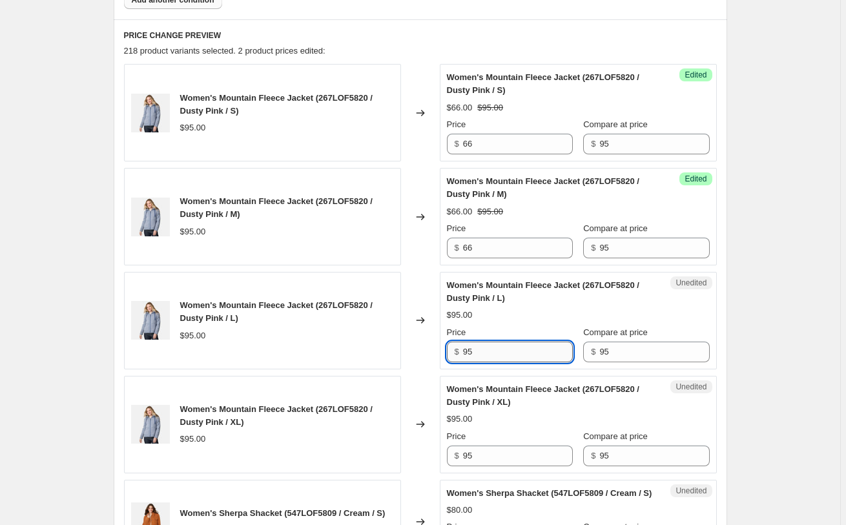
click at [502, 346] on input "95" at bounding box center [518, 352] width 110 height 21
paste input "66"
type input "66"
click at [492, 456] on input "95" at bounding box center [518, 456] width 110 height 21
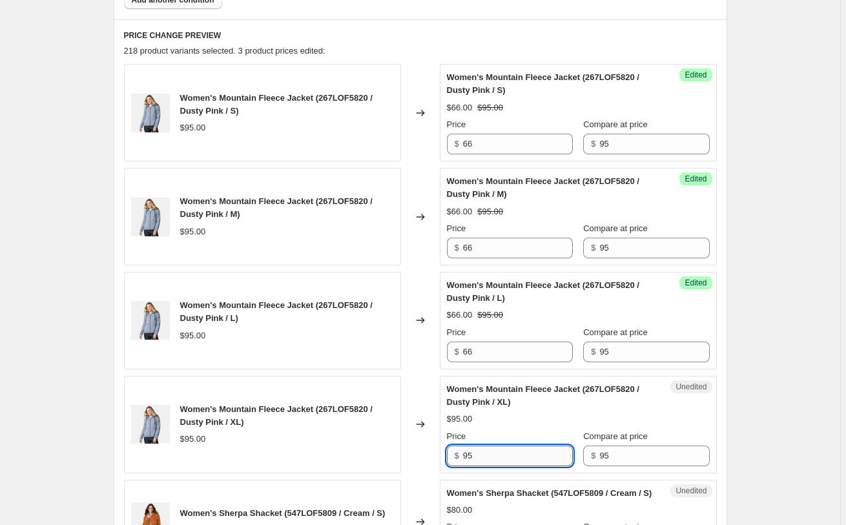
click at [492, 456] on input "95" at bounding box center [518, 456] width 110 height 21
paste input "66"
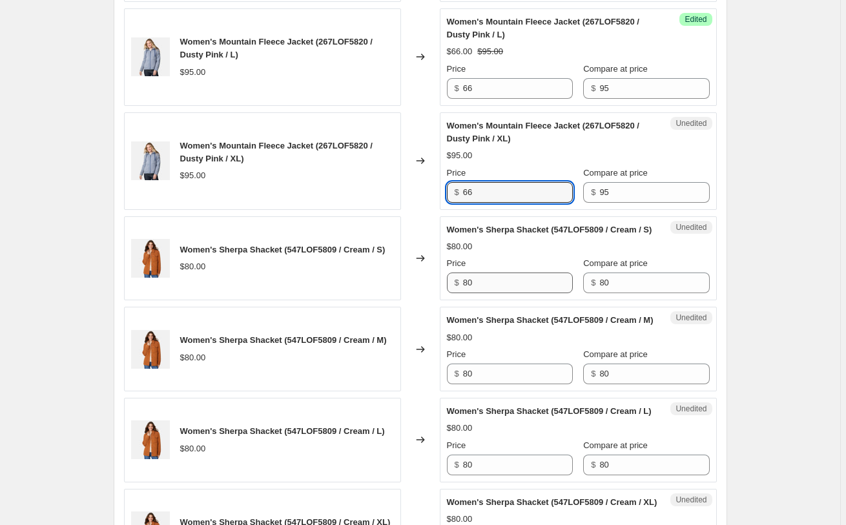
type input "66"
drag, startPoint x: 501, startPoint y: 306, endPoint x: 439, endPoint y: 308, distance: 61.4
click at [463, 293] on input "80" at bounding box center [518, 283] width 110 height 21
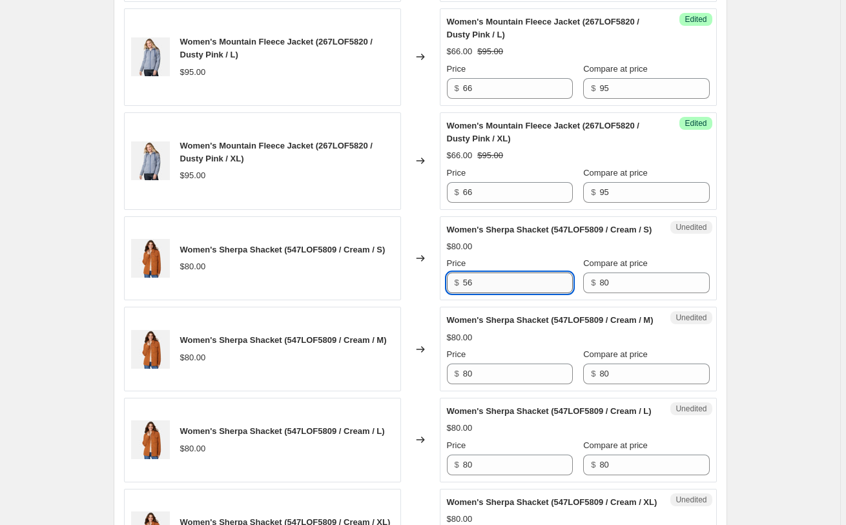
click at [483, 292] on input "56" at bounding box center [518, 283] width 110 height 21
type input "56"
drag, startPoint x: 468, startPoint y: 397, endPoint x: 428, endPoint y: 373, distance: 46.3
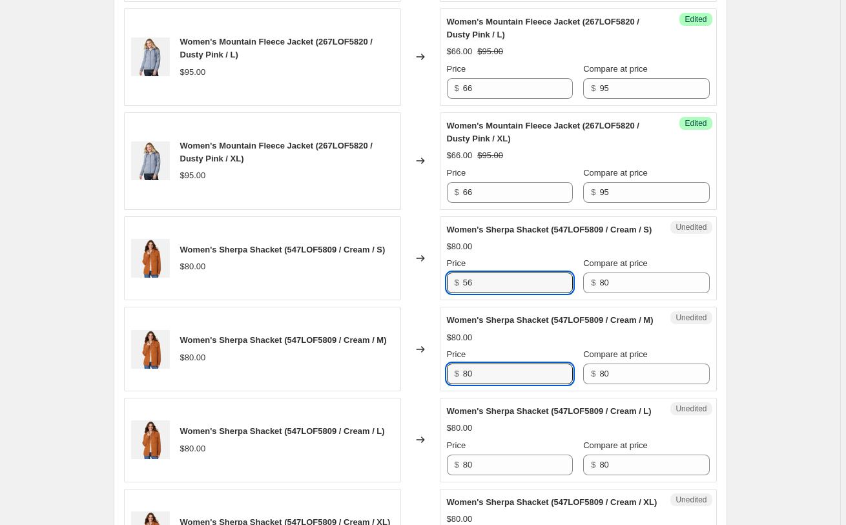
click at [463, 384] on input "80" at bounding box center [518, 374] width 110 height 21
paste input "56"
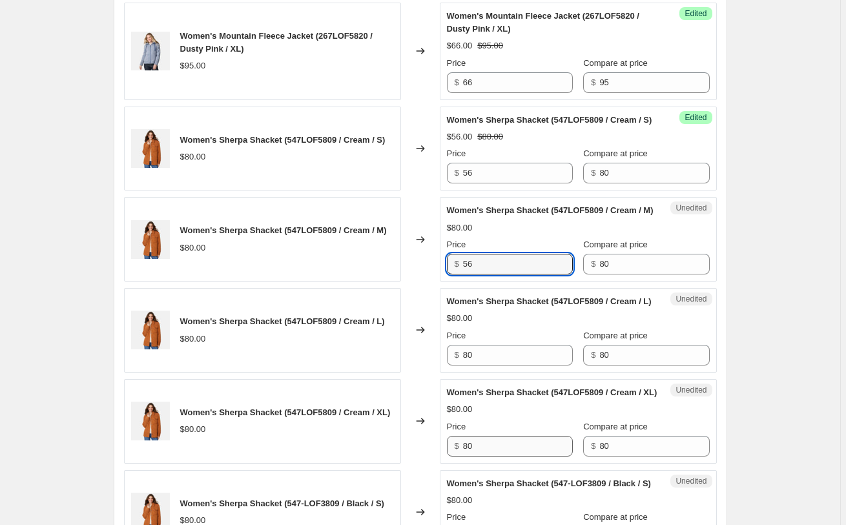
scroll to position [1342, 0]
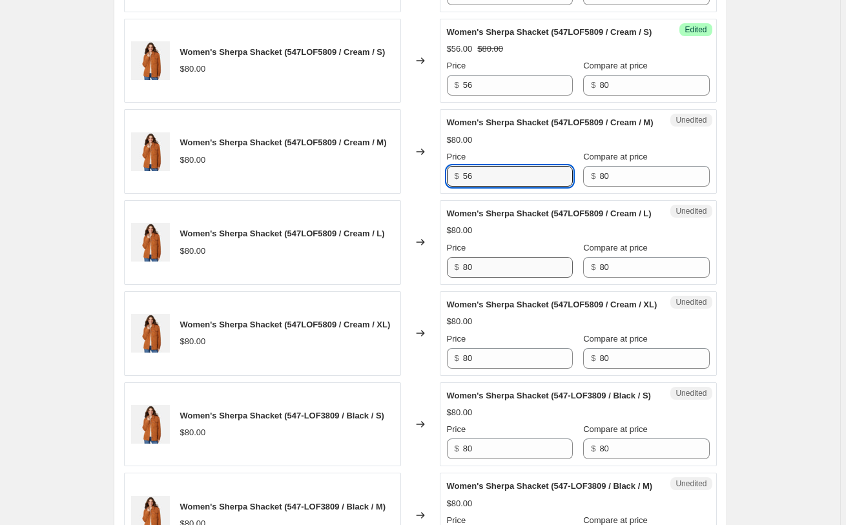
type input "56"
drag, startPoint x: 471, startPoint y: 308, endPoint x: 435, endPoint y: 309, distance: 35.6
click at [463, 278] on input "80" at bounding box center [518, 267] width 110 height 21
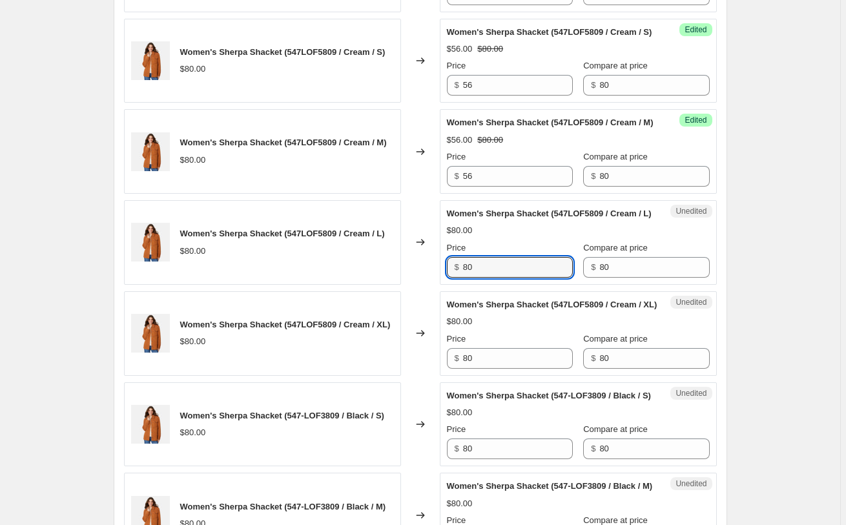
paste input "56"
type input "56"
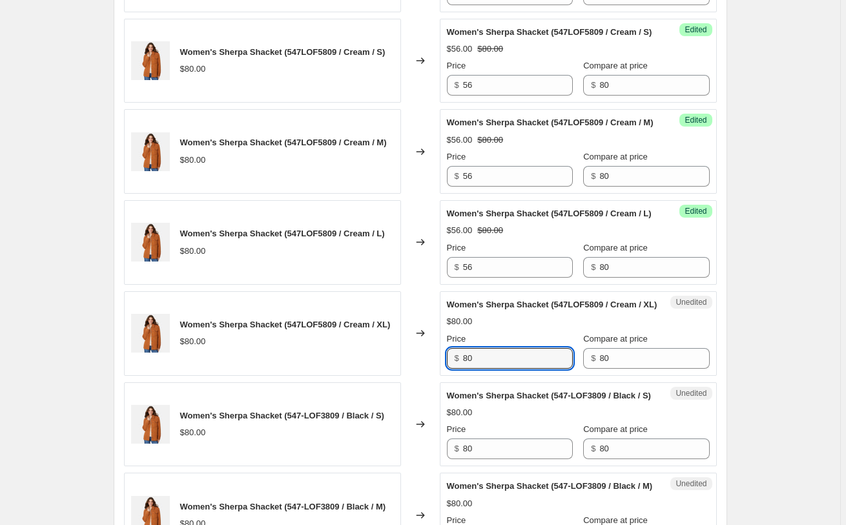
drag, startPoint x: 458, startPoint y: 412, endPoint x: 339, endPoint y: 417, distance: 119.0
click at [463, 369] on input "80" at bounding box center [518, 358] width 110 height 21
paste input "56"
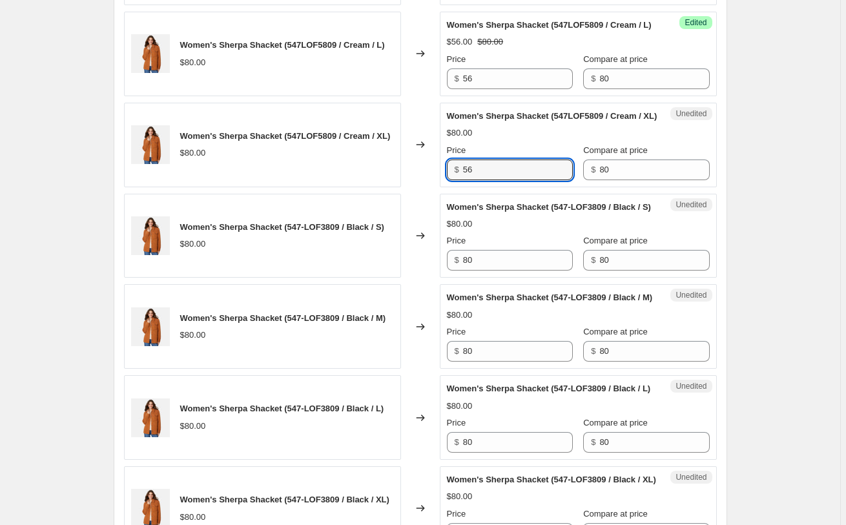
scroll to position [1540, 0]
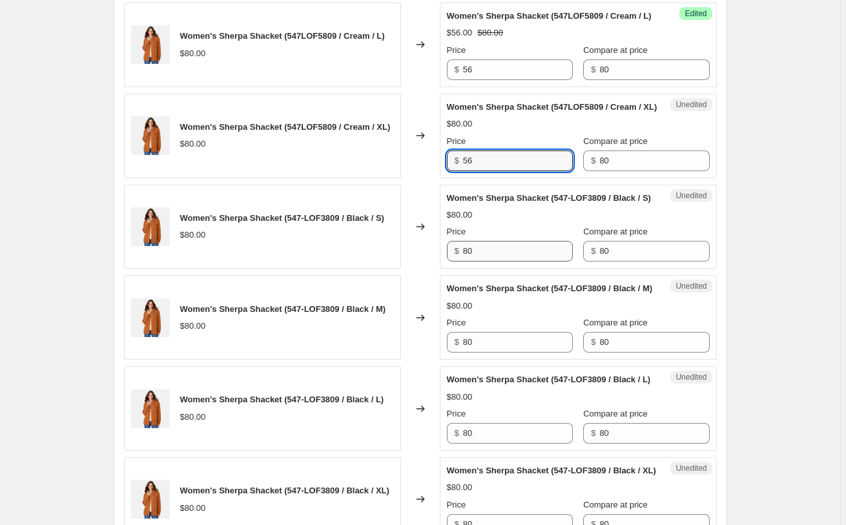
type input "56"
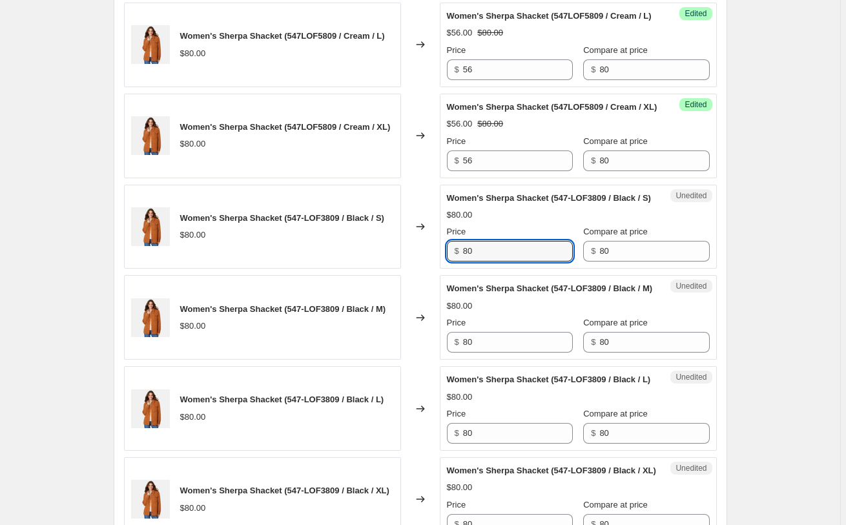
drag, startPoint x: 489, startPoint y: 317, endPoint x: 420, endPoint y: 348, distance: 75.5
click at [463, 262] on input "80" at bounding box center [518, 251] width 110 height 21
paste input "56"
type input "56"
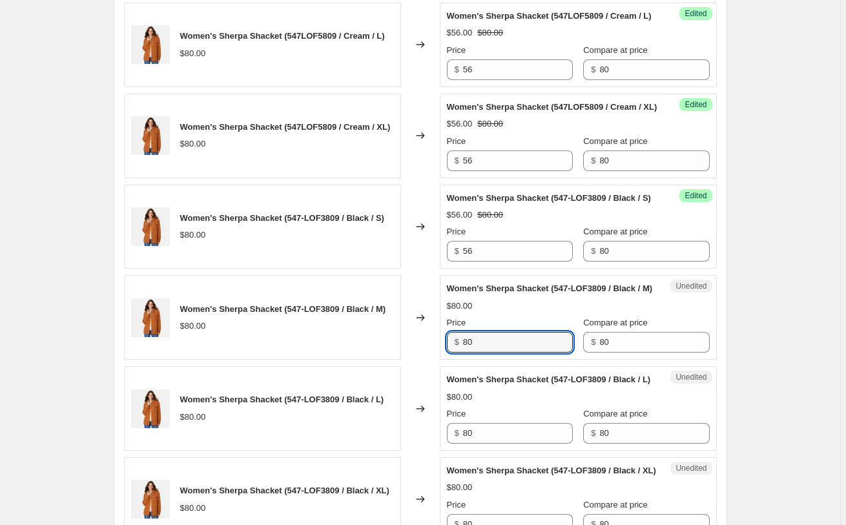
drag, startPoint x: 402, startPoint y: 426, endPoint x: 394, endPoint y: 424, distance: 8.2
click at [463, 353] on input "80" at bounding box center [518, 342] width 110 height 21
paste input "56"
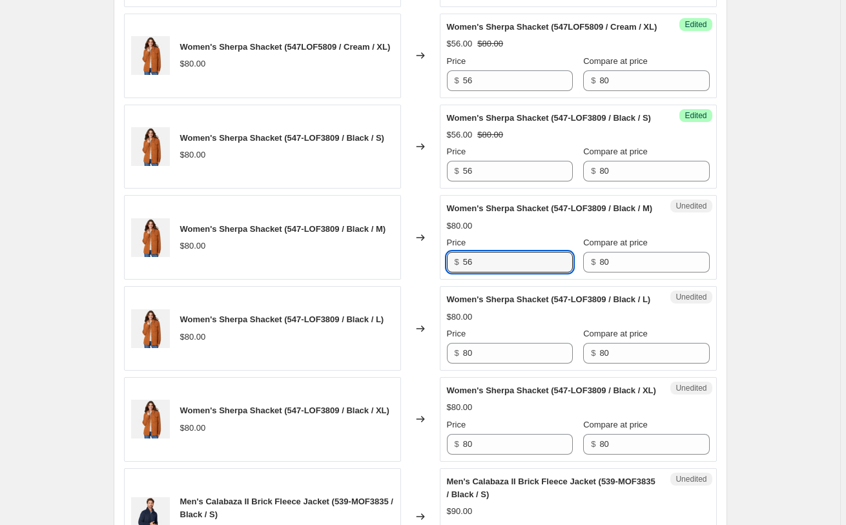
scroll to position [1672, 0]
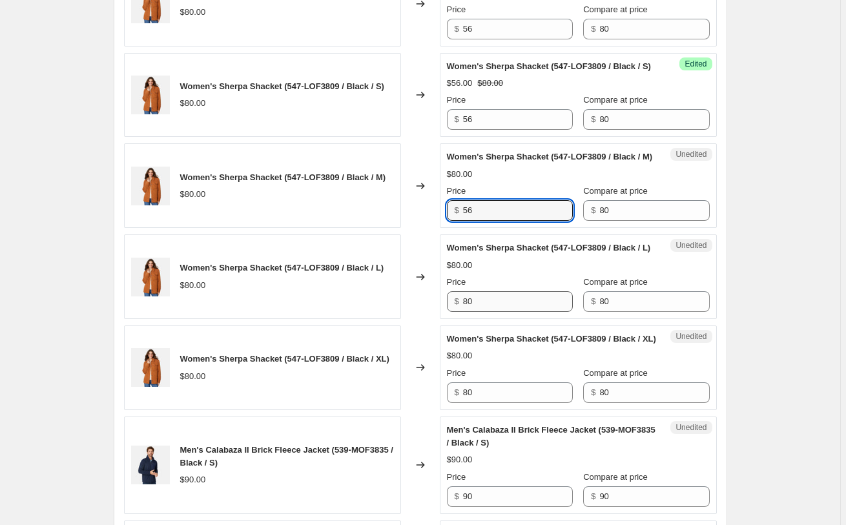
type input "56"
drag, startPoint x: 474, startPoint y: 394, endPoint x: 423, endPoint y: 394, distance: 51.0
click at [463, 312] on input "80" at bounding box center [518, 301] width 110 height 21
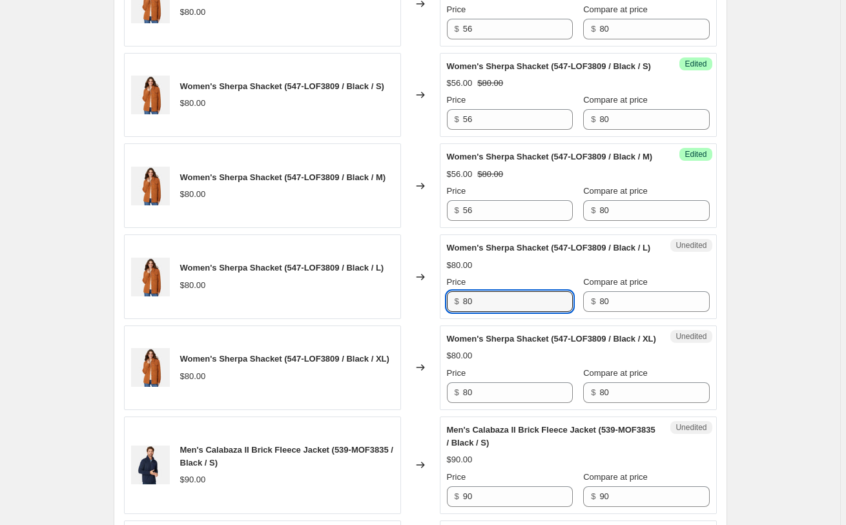
paste input "56"
type input "56"
drag, startPoint x: 496, startPoint y: 509, endPoint x: 491, endPoint y: 503, distance: 6.9
click at [492, 410] on div "Unedited Women's Sherpa Shacket (547-LOF3809 / Black / XL) $80.00 Price $ 80 Co…" at bounding box center [578, 368] width 277 height 85
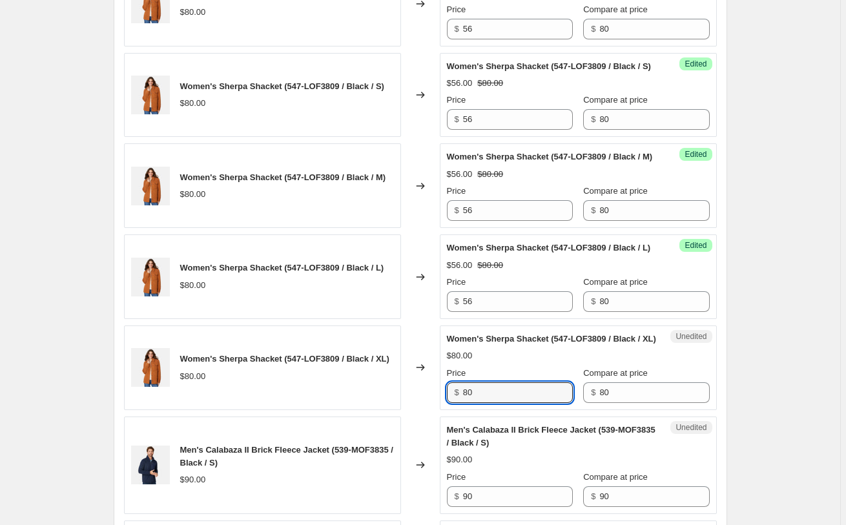
drag, startPoint x: 408, startPoint y: 496, endPoint x: 354, endPoint y: 490, distance: 54.0
click at [463, 403] on input "80" at bounding box center [518, 393] width 110 height 21
paste input "56"
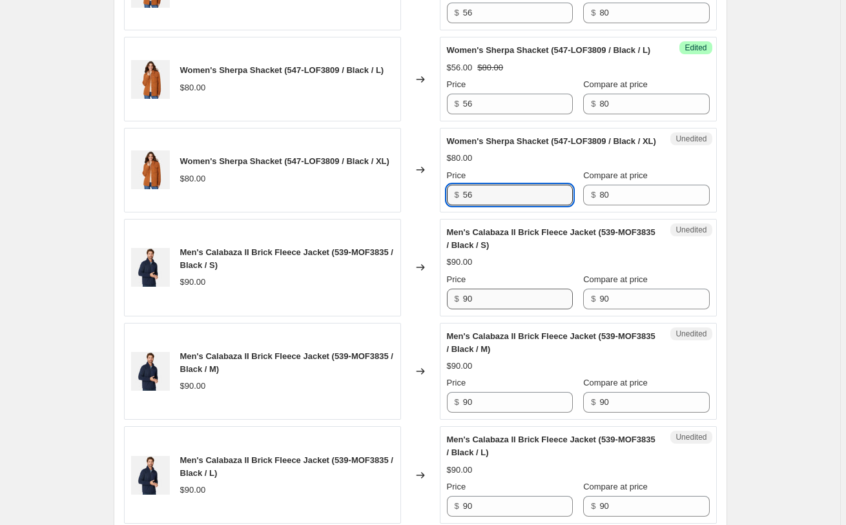
type input "56"
drag, startPoint x: 498, startPoint y: 404, endPoint x: 409, endPoint y: 404, distance: 88.5
click at [463, 309] on input "90" at bounding box center [518, 299] width 110 height 21
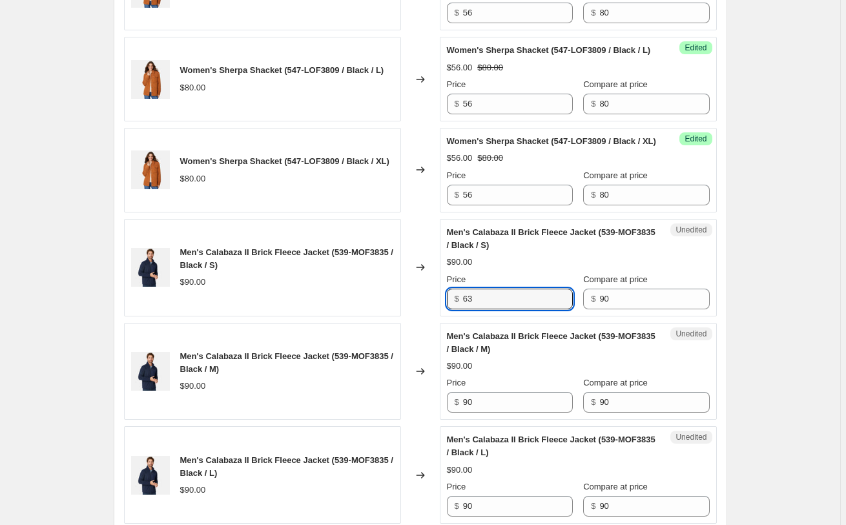
drag, startPoint x: 454, startPoint y: 400, endPoint x: 447, endPoint y: 397, distance: 7.6
click at [463, 309] on input "63" at bounding box center [518, 299] width 110 height 21
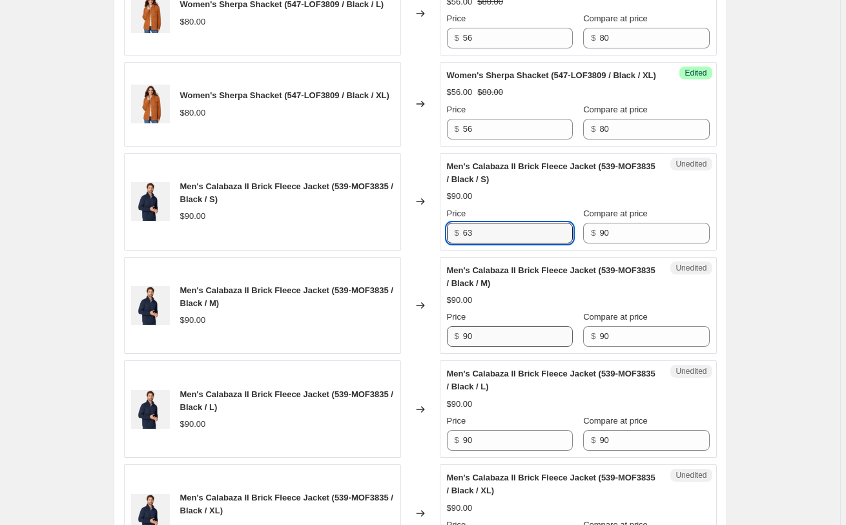
scroll to position [2001, 0]
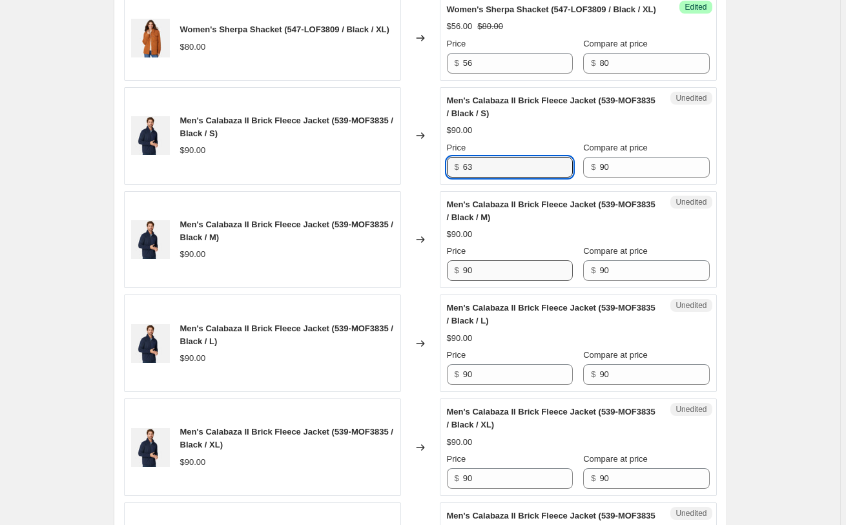
type input "63"
drag, startPoint x: 496, startPoint y: 377, endPoint x: 426, endPoint y: 375, distance: 69.1
click at [463, 281] on input "90" at bounding box center [518, 270] width 110 height 21
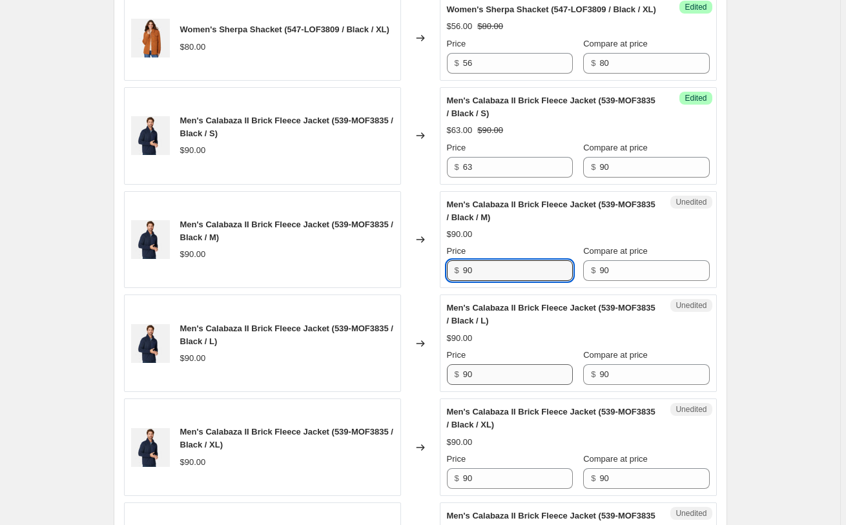
paste input "63"
type input "63"
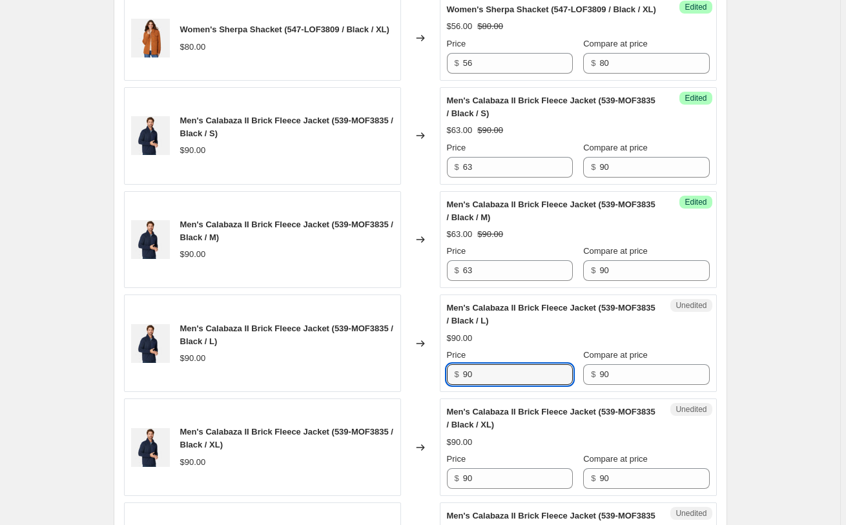
drag, startPoint x: 423, startPoint y: 479, endPoint x: 405, endPoint y: 473, distance: 18.4
click at [463, 385] on input "90" at bounding box center [518, 374] width 110 height 21
paste input "63"
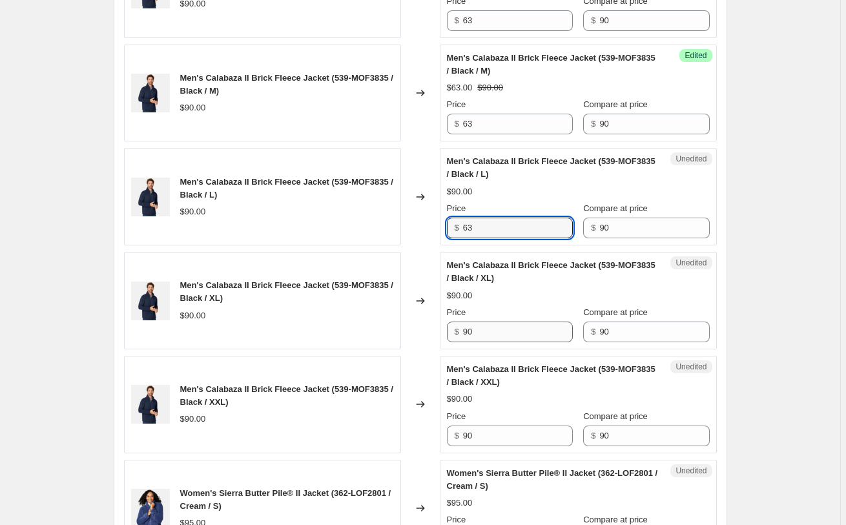
scroll to position [2199, 0]
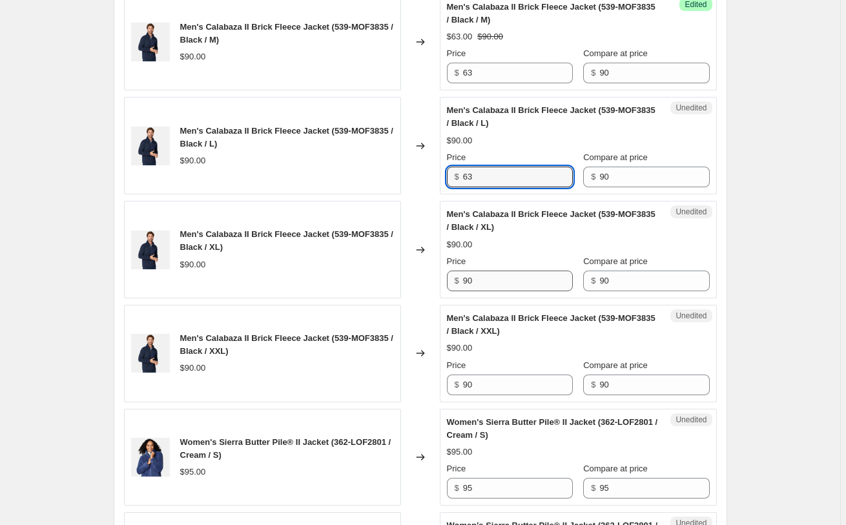
type input "63"
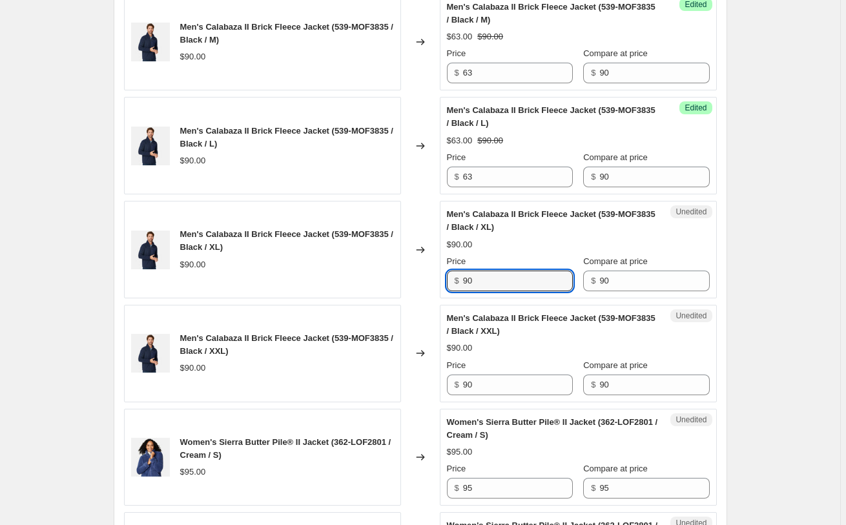
drag, startPoint x: 445, startPoint y: 388, endPoint x: 413, endPoint y: 387, distance: 32.3
click at [463, 291] on input "90" at bounding box center [518, 281] width 110 height 21
paste input "63"
type input "63"
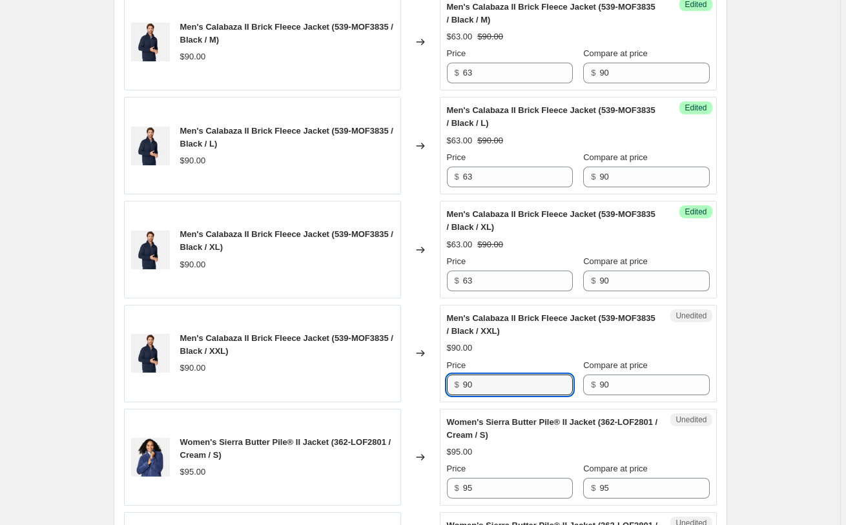
drag, startPoint x: 456, startPoint y: 483, endPoint x: 410, endPoint y: 461, distance: 50.3
click at [463, 395] on input "90" at bounding box center [518, 385] width 110 height 21
paste input "63"
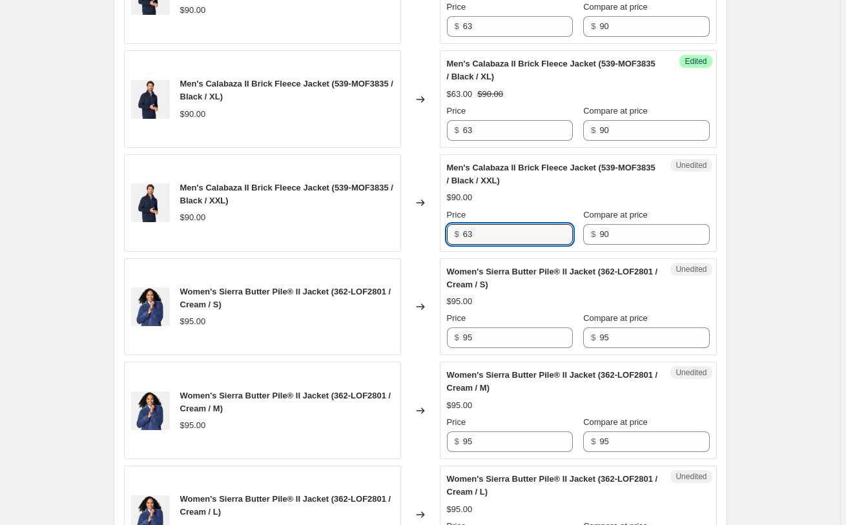
scroll to position [2396, 0]
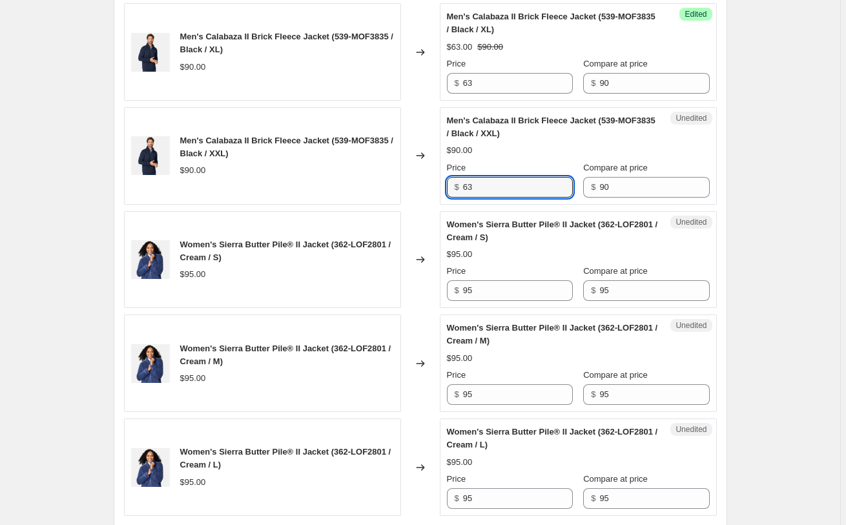
type input "63"
click at [420, 266] on icon at bounding box center [420, 259] width 13 height 13
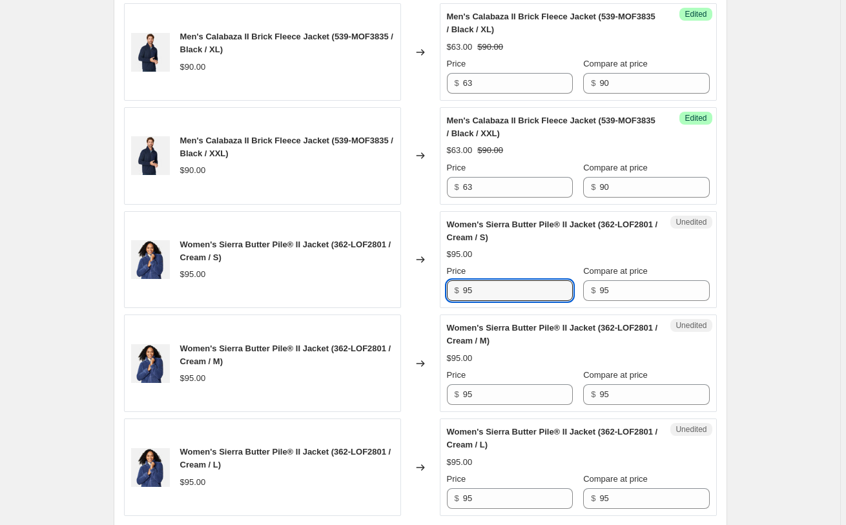
drag, startPoint x: 461, startPoint y: 395, endPoint x: 376, endPoint y: 386, distance: 85.2
click at [463, 301] on input "95" at bounding box center [518, 290] width 110 height 21
drag, startPoint x: 459, startPoint y: 390, endPoint x: 448, endPoint y: 385, distance: 12.1
click at [463, 301] on input "66" at bounding box center [518, 290] width 110 height 21
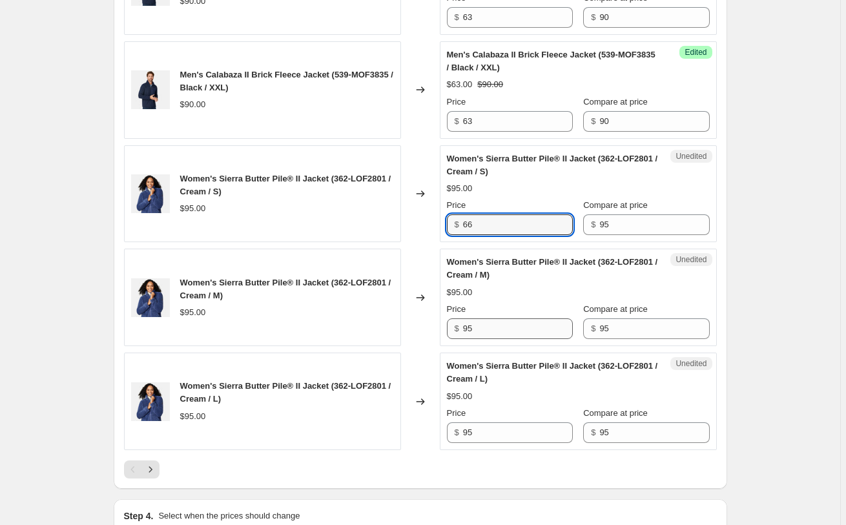
type input "66"
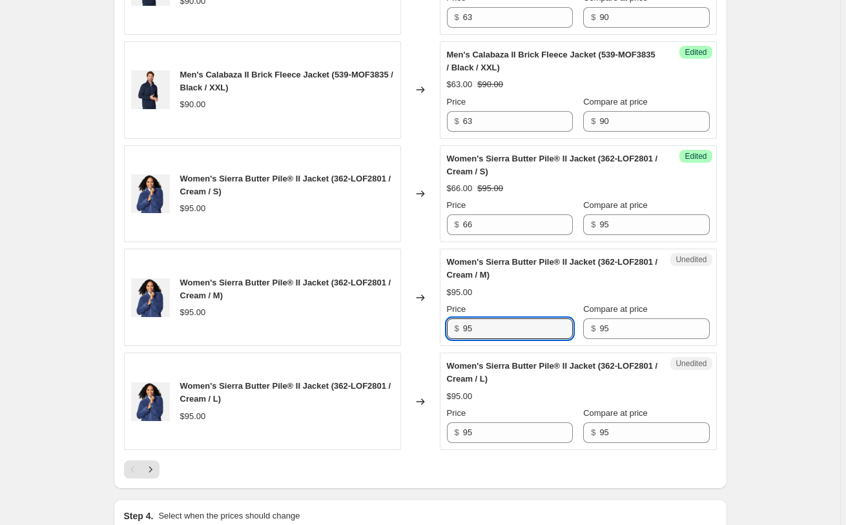
drag, startPoint x: 490, startPoint y: 430, endPoint x: 420, endPoint y: 421, distance: 70.4
click at [463, 339] on input "95" at bounding box center [518, 329] width 110 height 21
paste input "66"
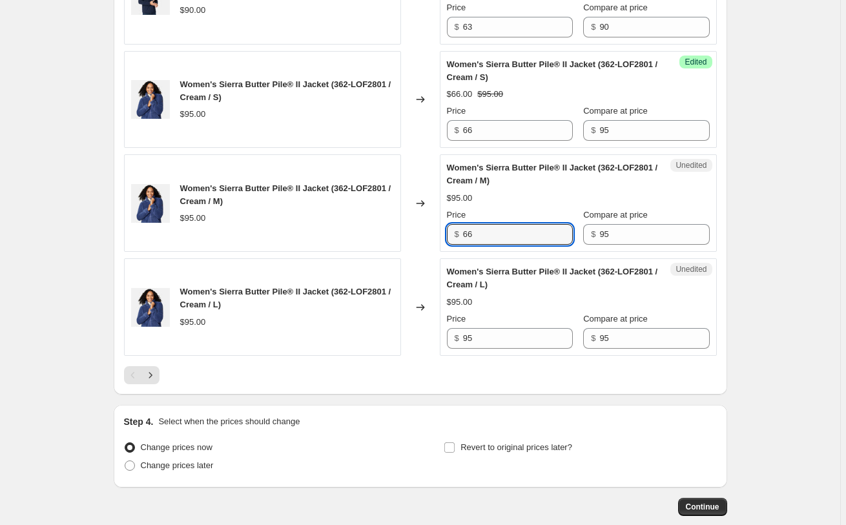
scroll to position [2594, 0]
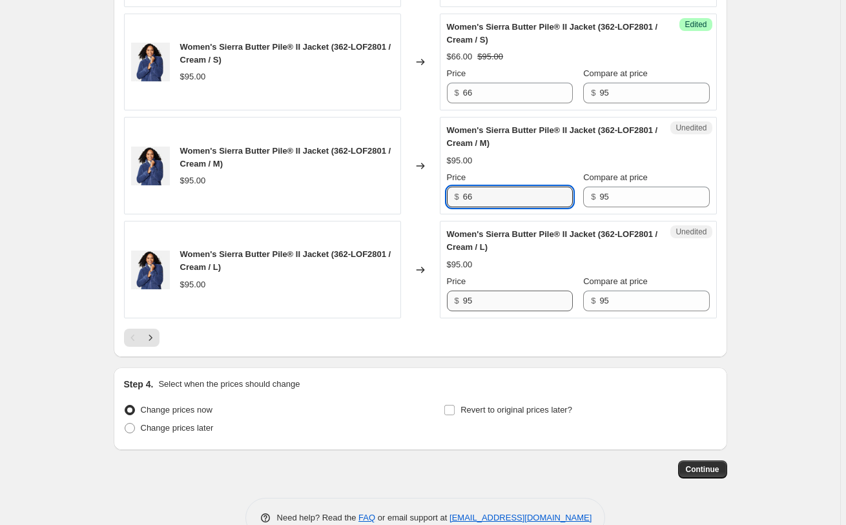
type input "66"
click at [508, 311] on input "95" at bounding box center [518, 301] width 110 height 21
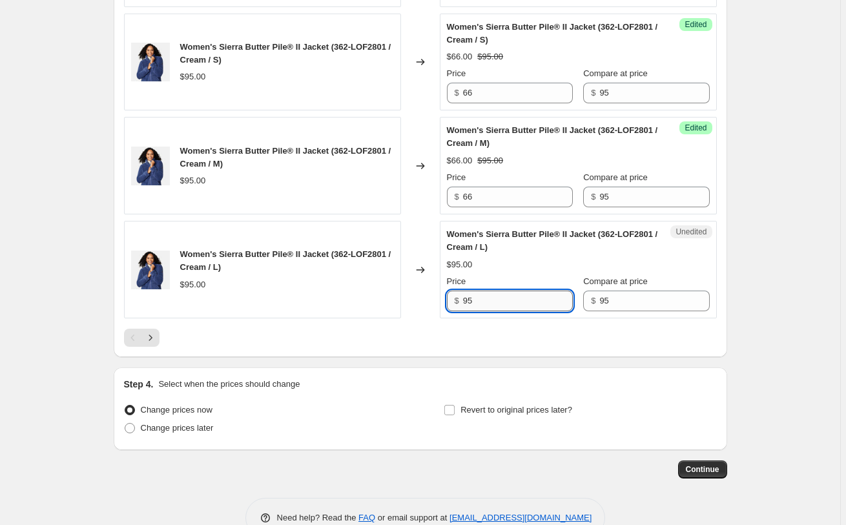
click at [508, 311] on input "95" at bounding box center [518, 301] width 110 height 21
paste input "66"
type input "66"
click at [427, 347] on div at bounding box center [420, 338] width 593 height 18
click at [150, 344] on icon "Next" at bounding box center [150, 337] width 13 height 13
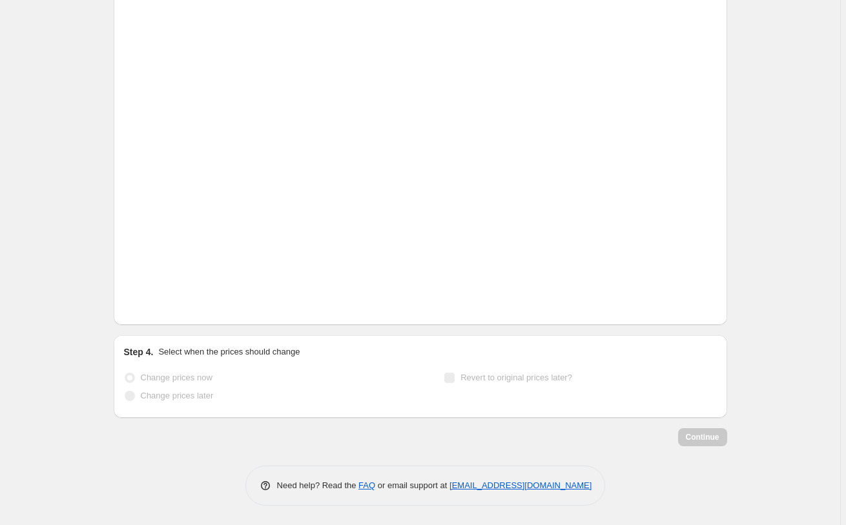
scroll to position [2471, 0]
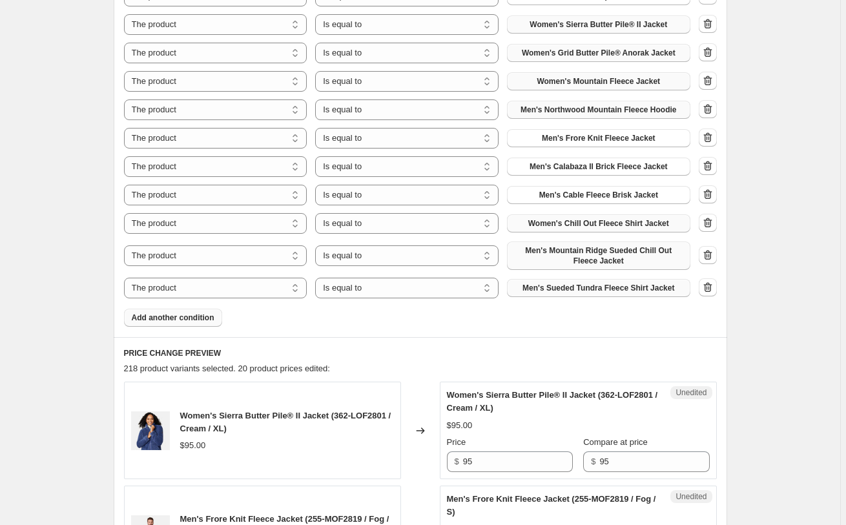
scroll to position [626, 0]
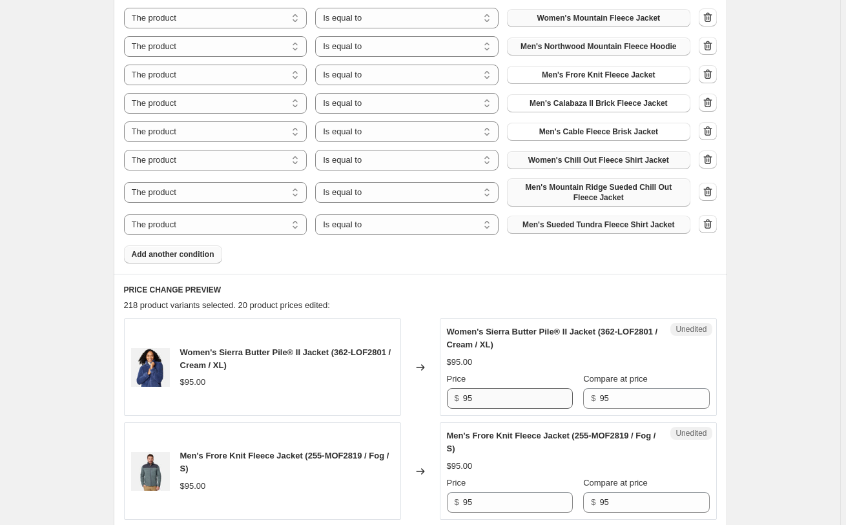
drag, startPoint x: 532, startPoint y: 385, endPoint x: 530, endPoint y: 393, distance: 8.6
click at [530, 385] on div "Price" at bounding box center [510, 379] width 126 height 13
click at [530, 395] on input "95" at bounding box center [518, 398] width 110 height 21
drag, startPoint x: 507, startPoint y: 394, endPoint x: 429, endPoint y: 386, distance: 77.9
click at [463, 388] on input "95" at bounding box center [518, 398] width 110 height 21
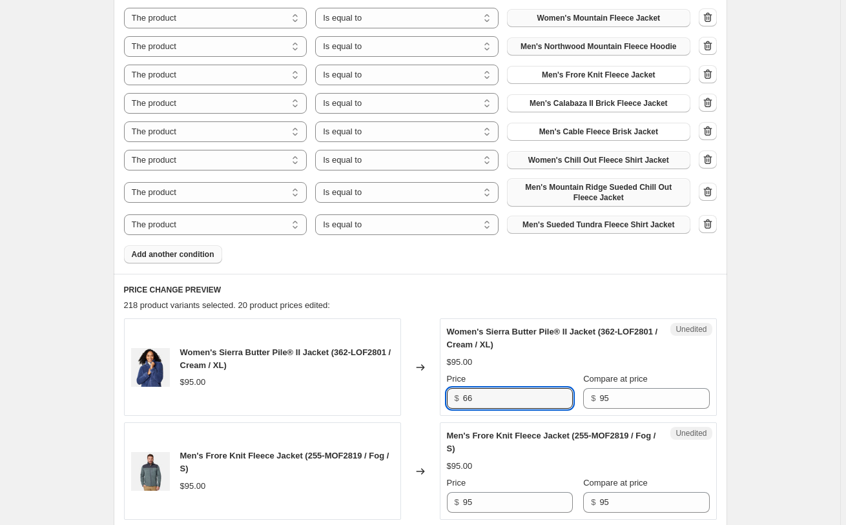
type input "66"
click at [587, 309] on div "218 product variants selected. 20 product prices edited:" at bounding box center [420, 305] width 593 height 13
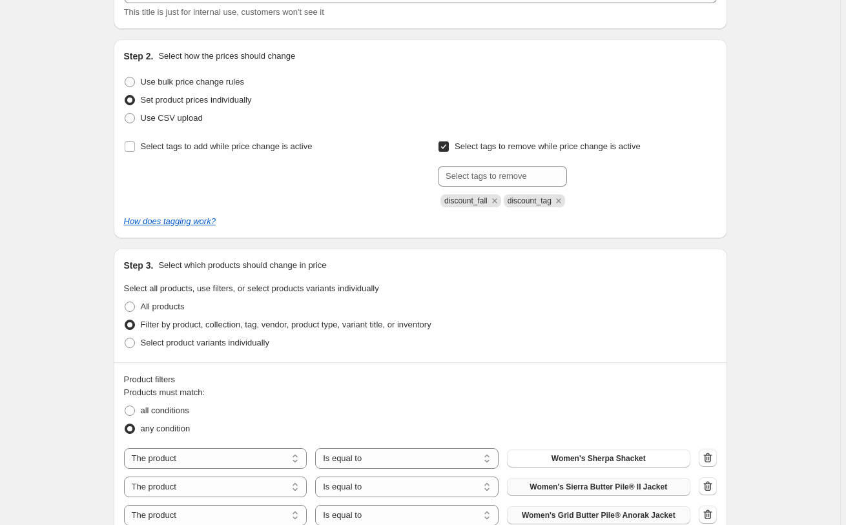
scroll to position [33, 0]
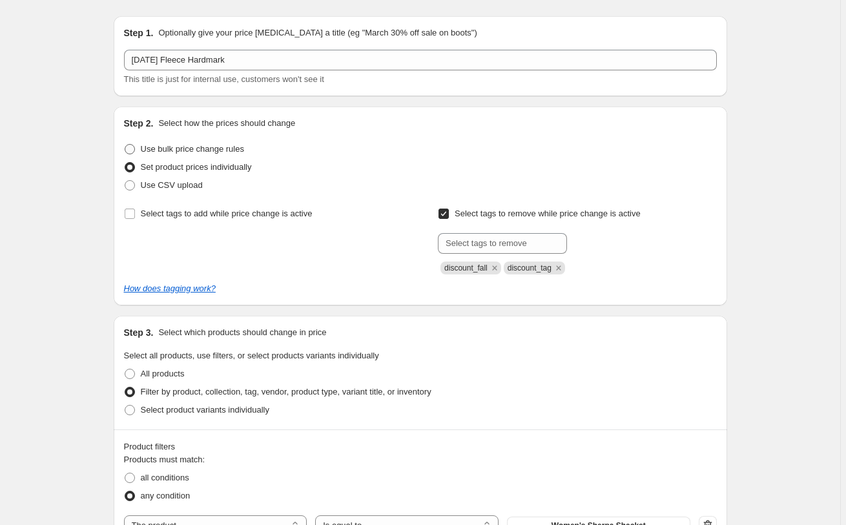
click at [195, 149] on span "Use bulk price change rules" at bounding box center [192, 149] width 103 height 10
click at [125, 145] on input "Use bulk price change rules" at bounding box center [125, 144] width 1 height 1
radio input "true"
select select "percentage"
select select "no_change"
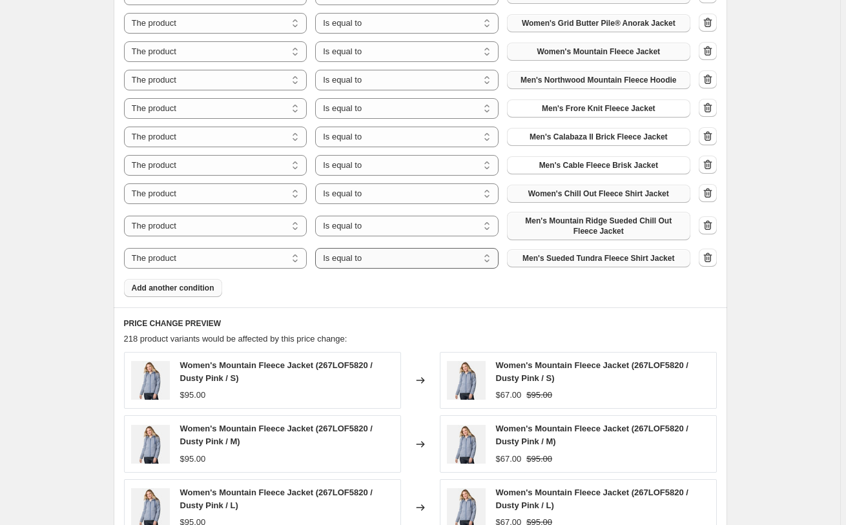
scroll to position [890, 0]
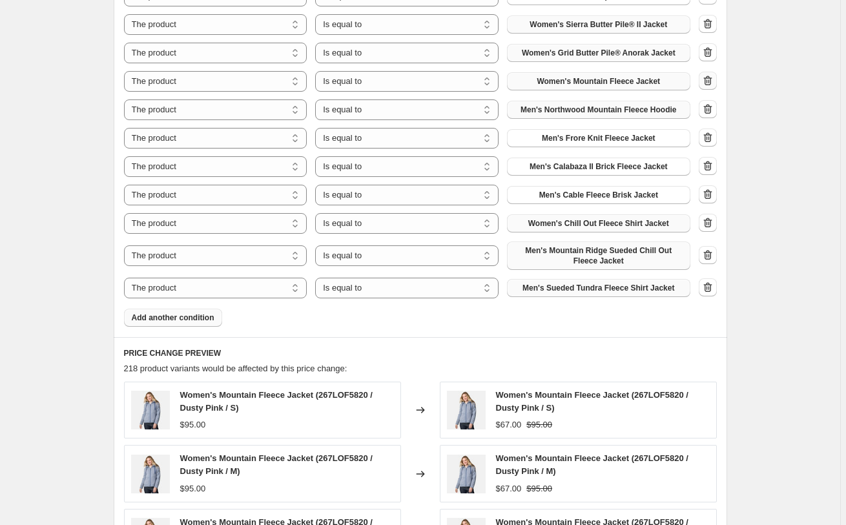
click at [709, 78] on icon "button" at bounding box center [708, 80] width 13 height 13
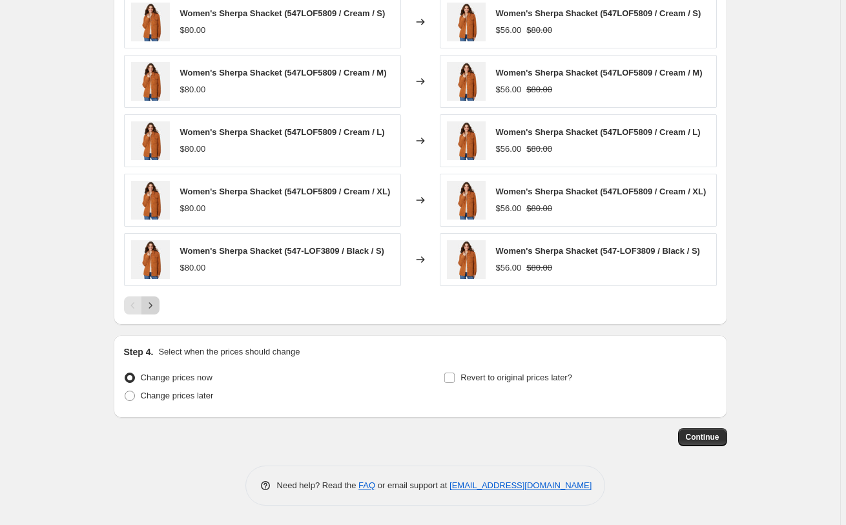
click at [152, 309] on icon "Next" at bounding box center [150, 305] width 13 height 13
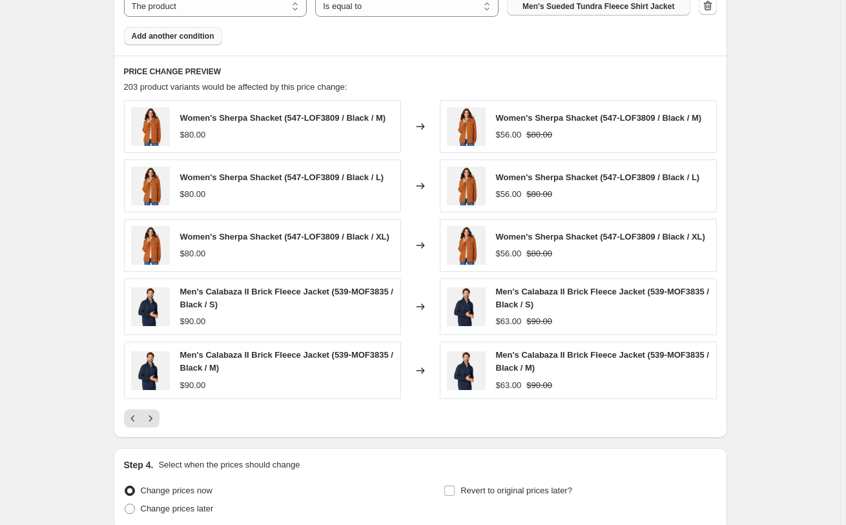
scroll to position [1116, 0]
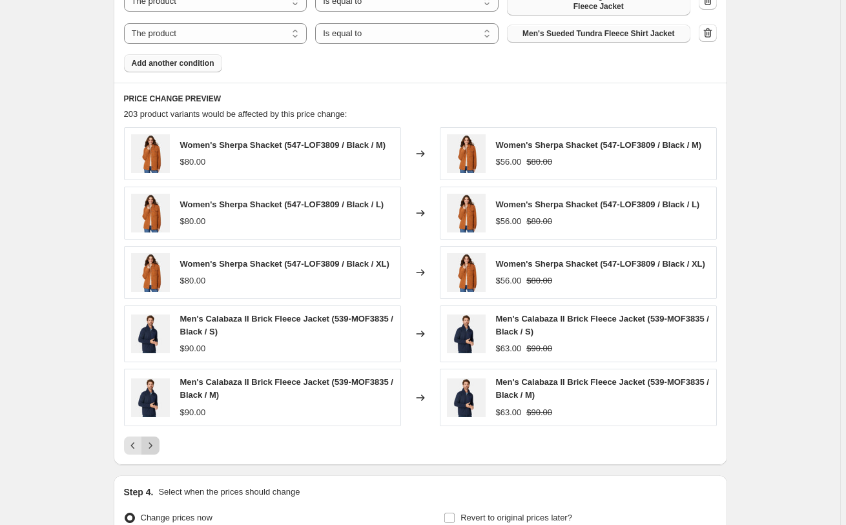
click at [155, 452] on icon "Next" at bounding box center [150, 445] width 13 height 13
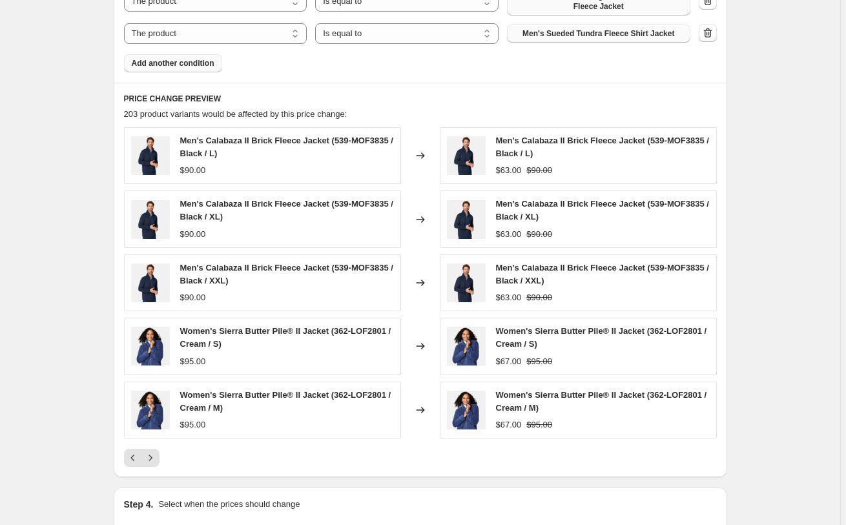
scroll to position [918, 0]
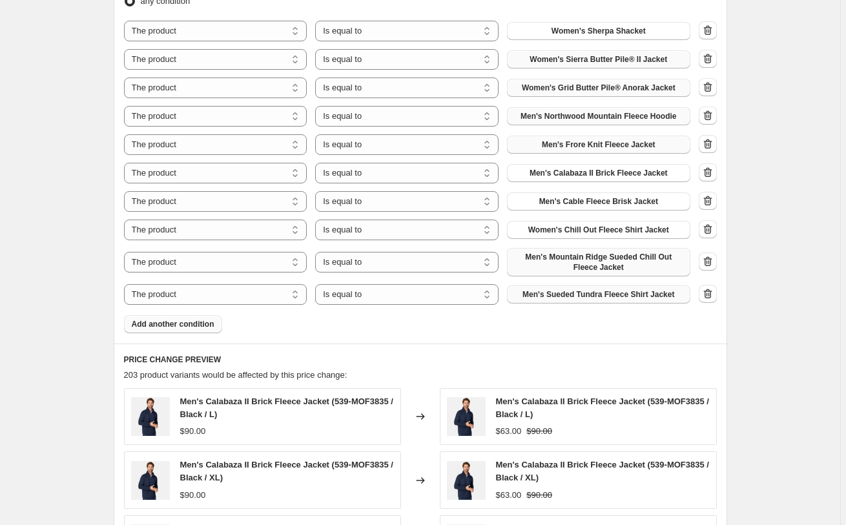
scroll to position [852, 0]
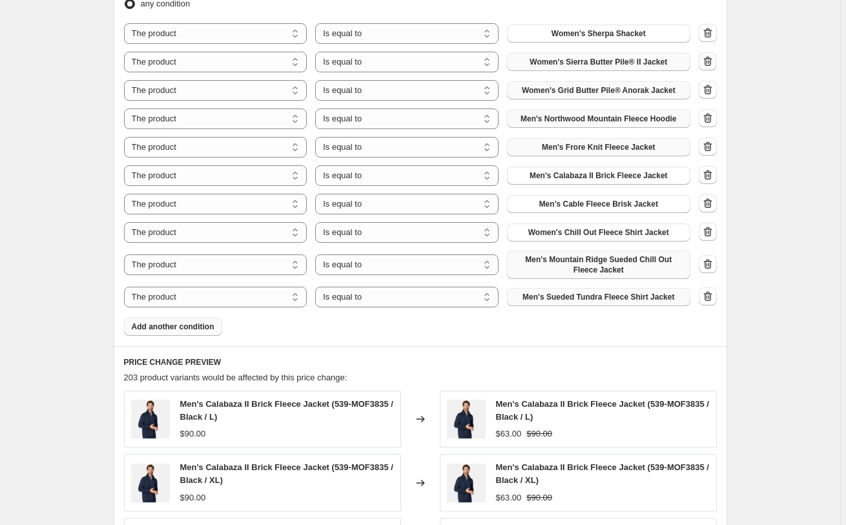
click at [709, 60] on icon "button" at bounding box center [708, 61] width 13 height 13
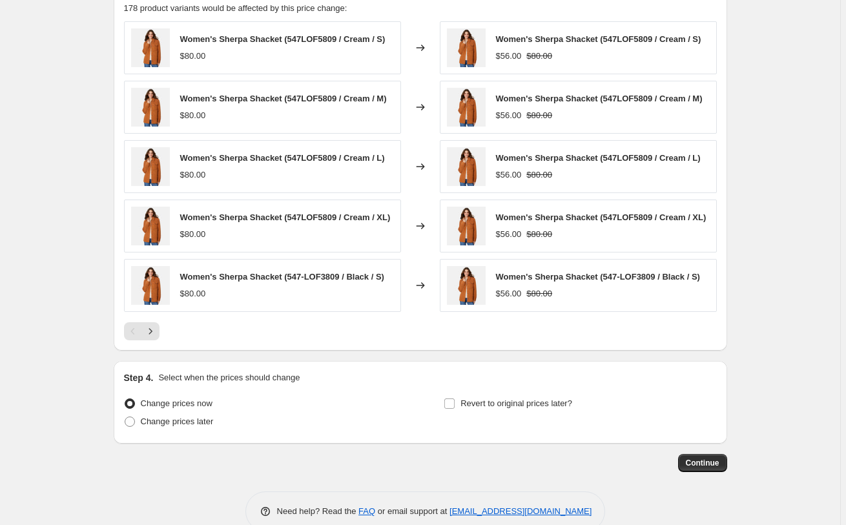
scroll to position [1240, 0]
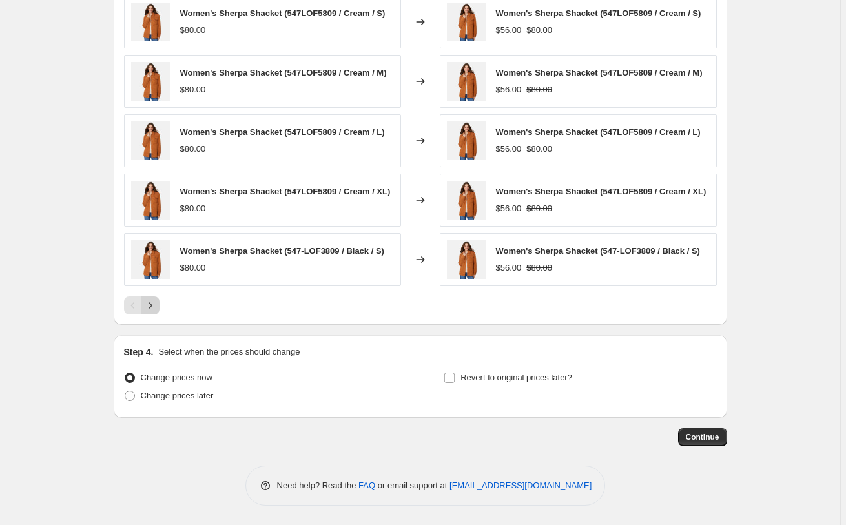
click at [160, 303] on button "Next" at bounding box center [151, 306] width 18 height 18
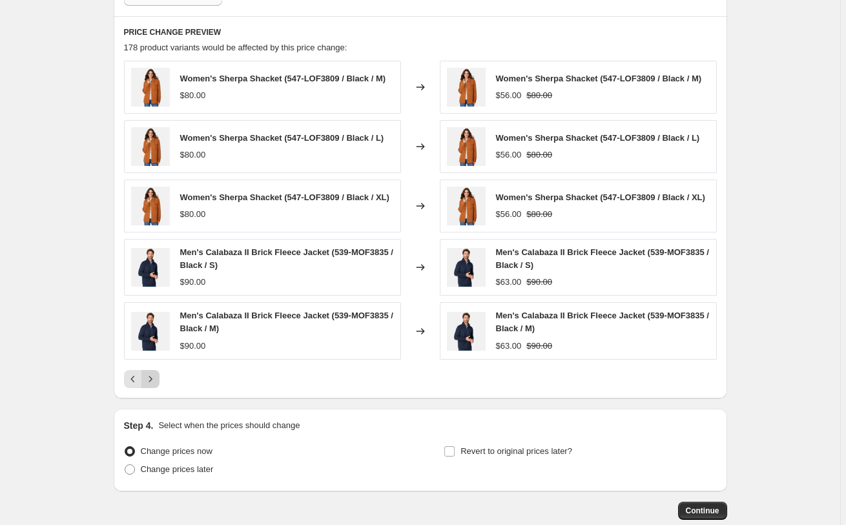
scroll to position [1153, 0]
click at [152, 386] on icon "Next" at bounding box center [150, 379] width 13 height 13
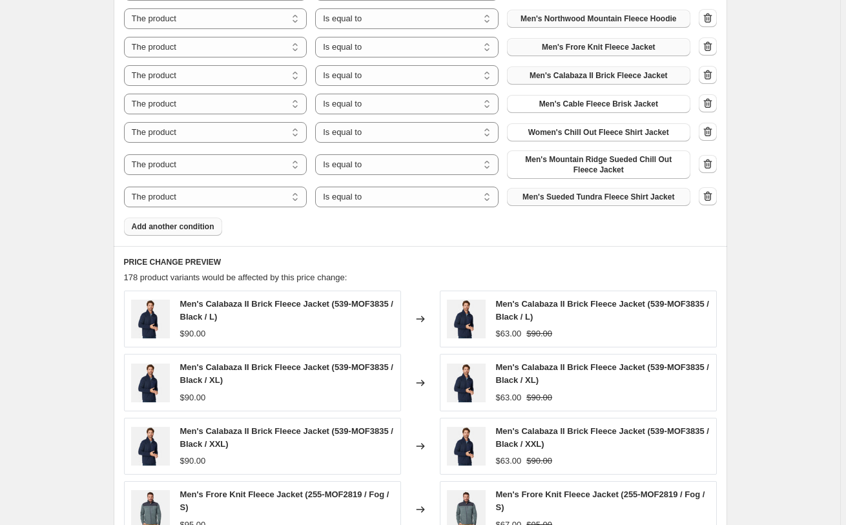
scroll to position [890, 0]
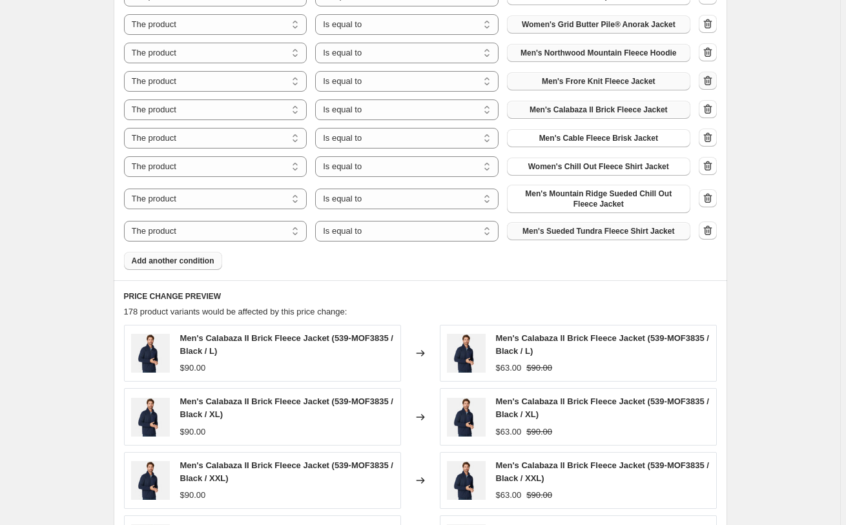
click at [711, 80] on icon "button" at bounding box center [708, 80] width 13 height 13
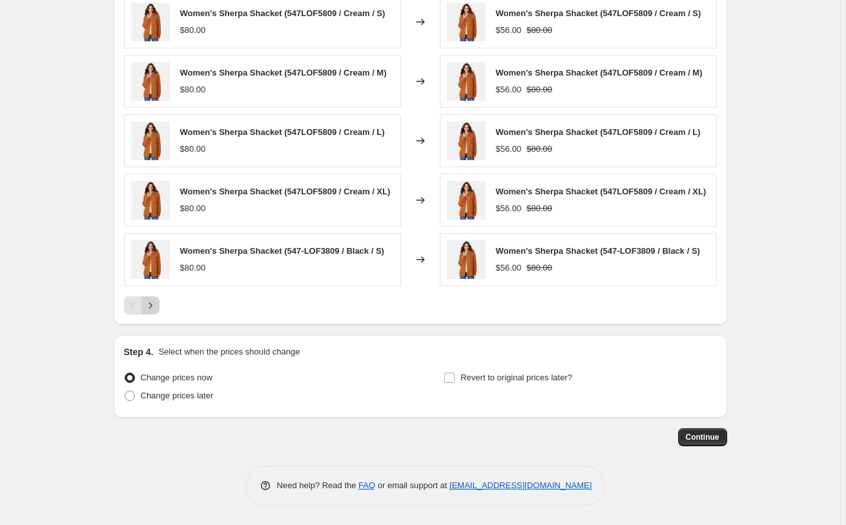
click at [151, 301] on icon "Next" at bounding box center [150, 305] width 13 height 13
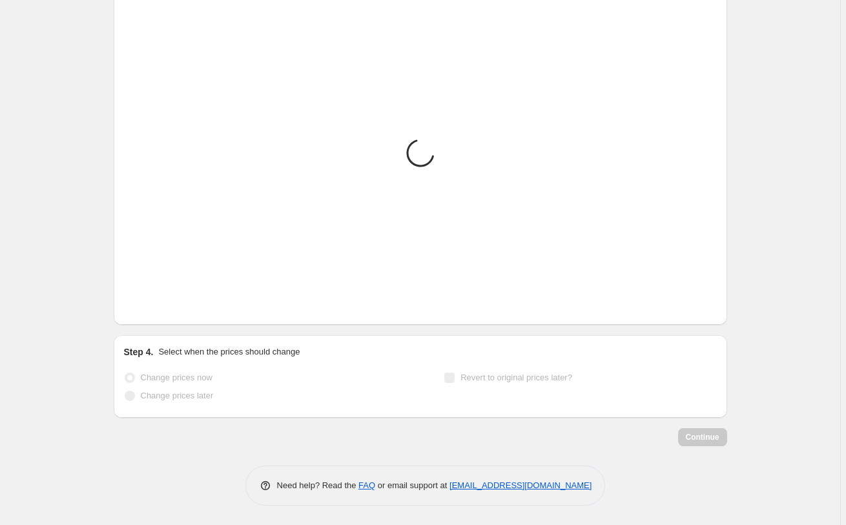
scroll to position [1191, 0]
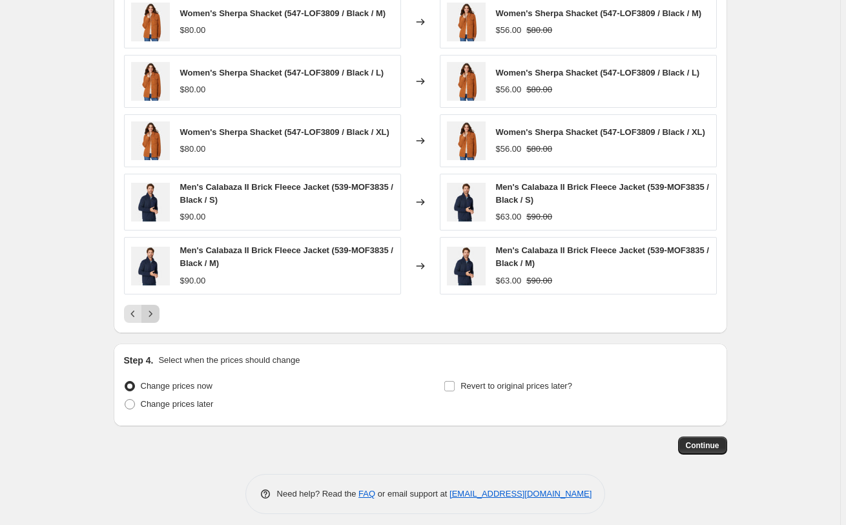
click at [147, 320] on icon "Next" at bounding box center [150, 314] width 13 height 13
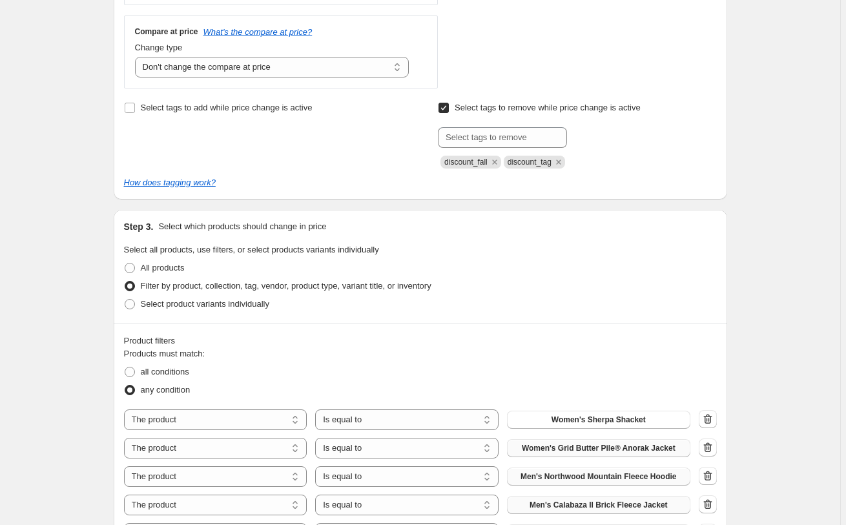
scroll to position [136, 0]
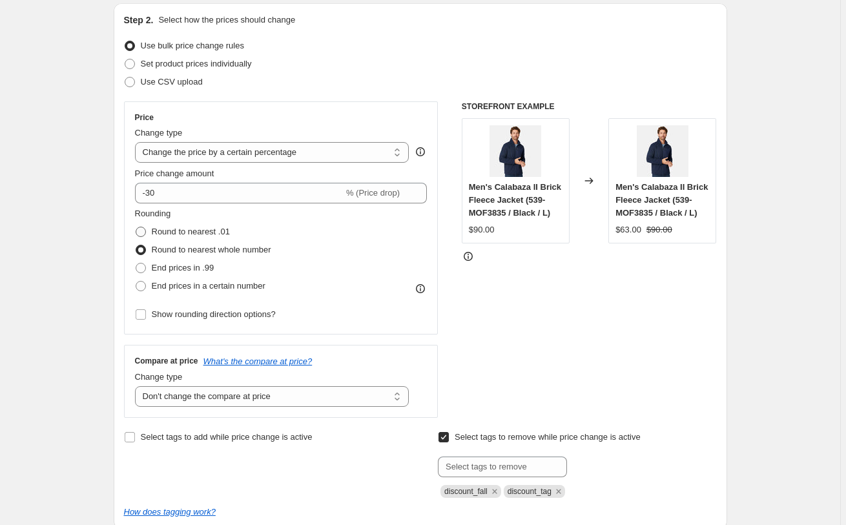
click at [160, 226] on span "Round to nearest .01" at bounding box center [191, 231] width 78 height 13
click at [136, 227] on input "Round to nearest .01" at bounding box center [136, 227] width 1 height 1
radio input "true"
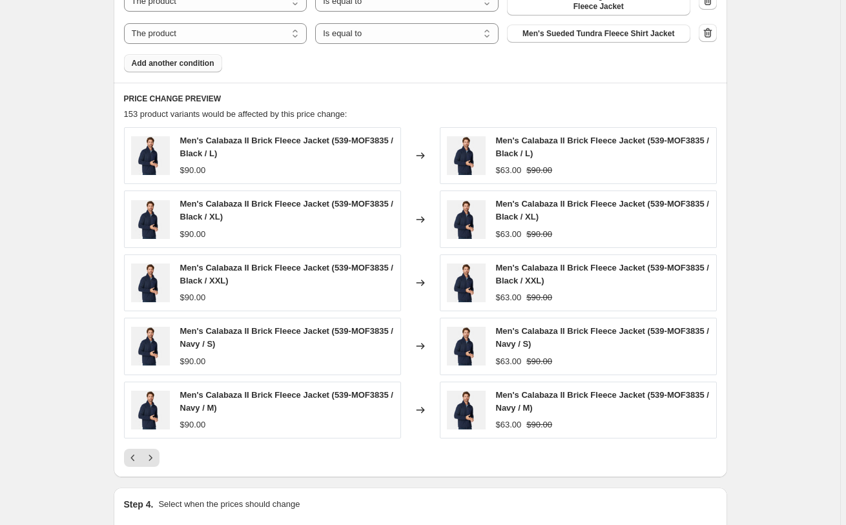
scroll to position [1125, 0]
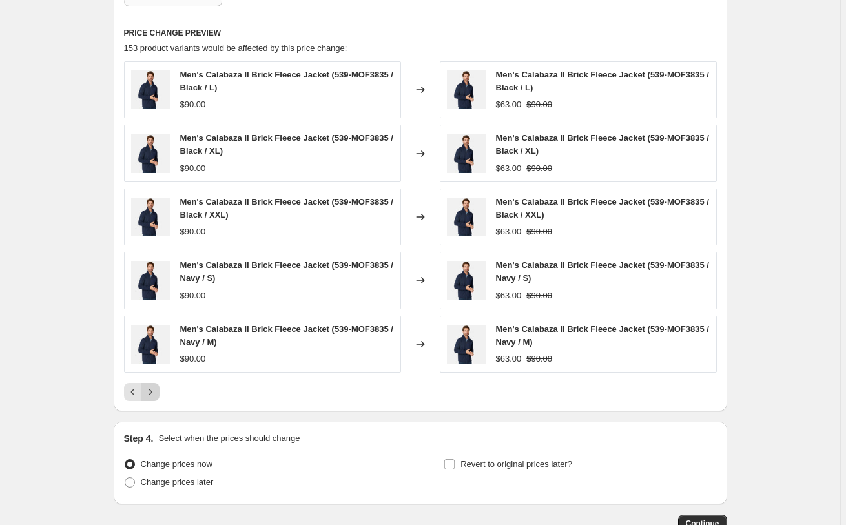
click at [152, 392] on icon "Next" at bounding box center [150, 392] width 13 height 13
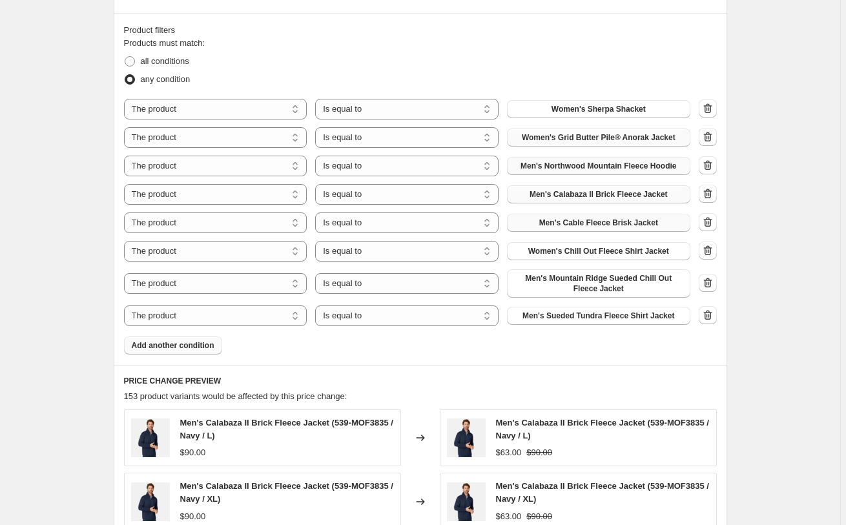
scroll to position [795, 0]
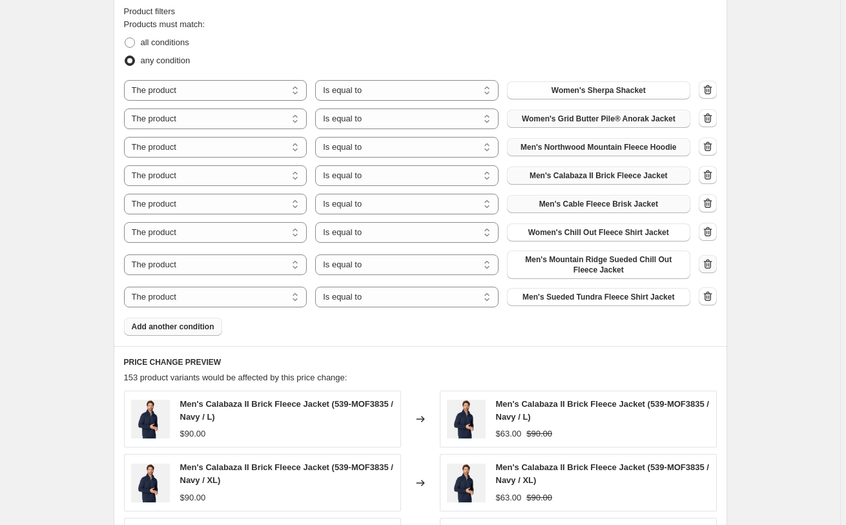
click at [708, 261] on icon "button" at bounding box center [708, 264] width 13 height 13
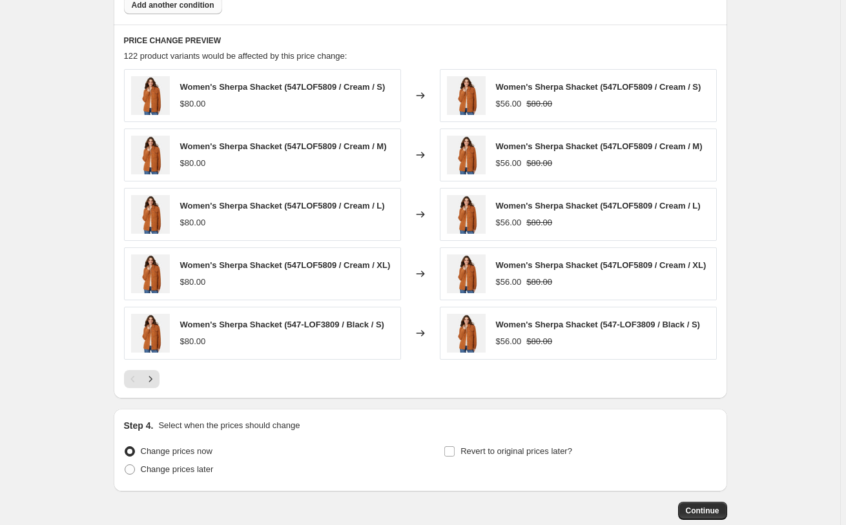
scroll to position [1125, 0]
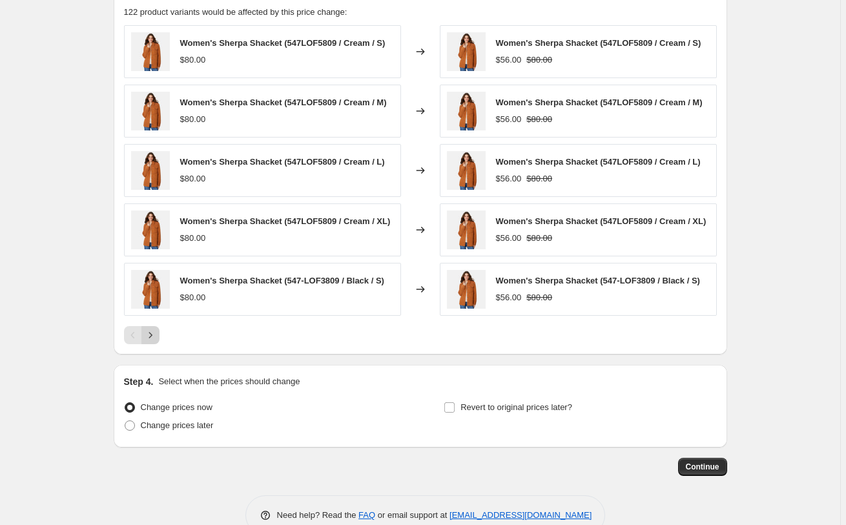
click at [157, 342] on icon "Next" at bounding box center [150, 335] width 13 height 13
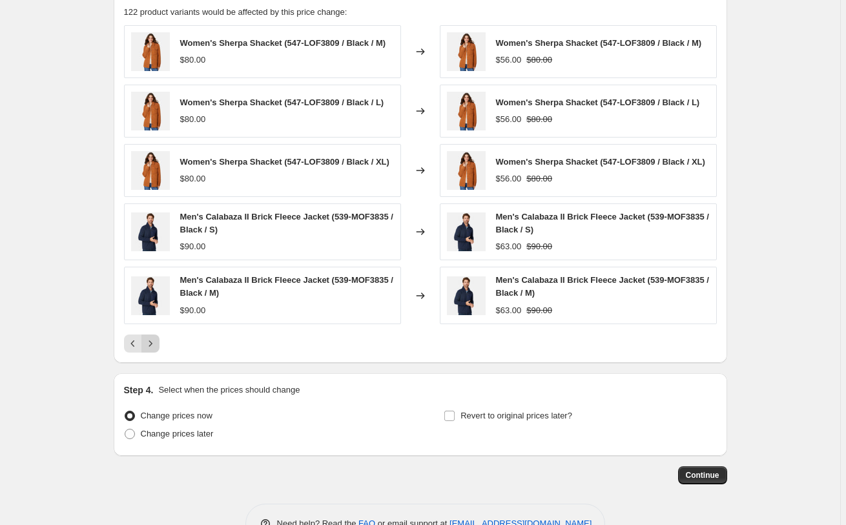
click at [157, 350] on icon "Next" at bounding box center [150, 343] width 13 height 13
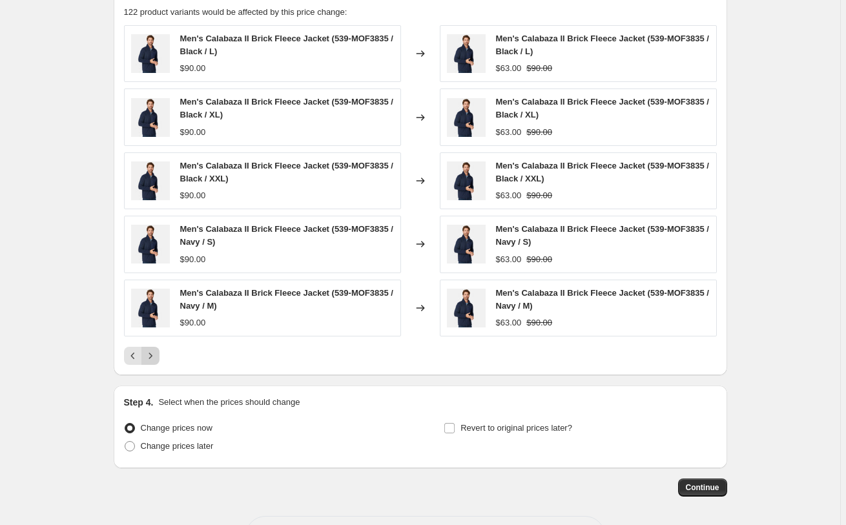
click at [157, 354] on icon "Next" at bounding box center [150, 356] width 13 height 13
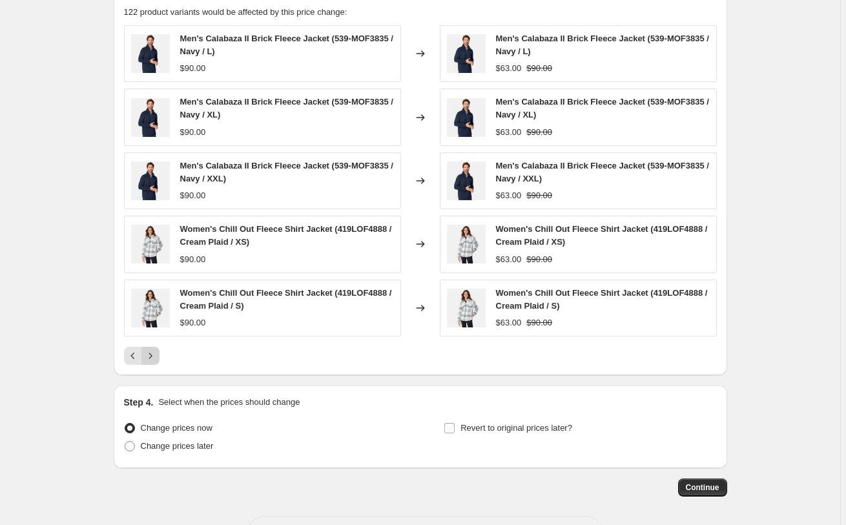
click at [156, 362] on button "Next" at bounding box center [151, 356] width 18 height 18
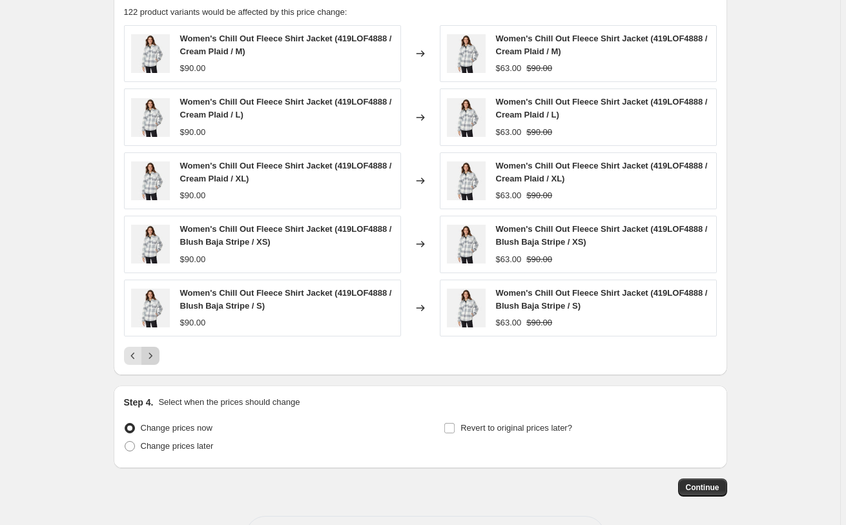
click at [156, 355] on icon "Next" at bounding box center [150, 356] width 13 height 13
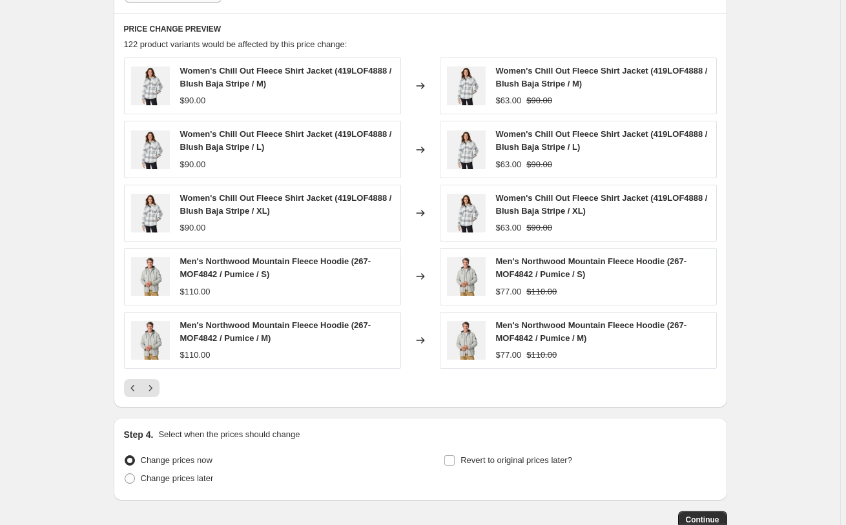
scroll to position [1059, 0]
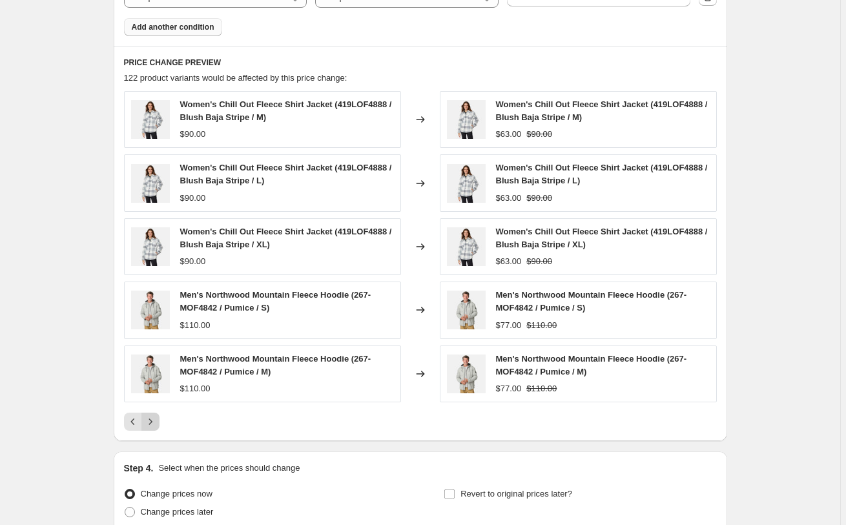
click at [152, 419] on icon "Next" at bounding box center [150, 421] width 13 height 13
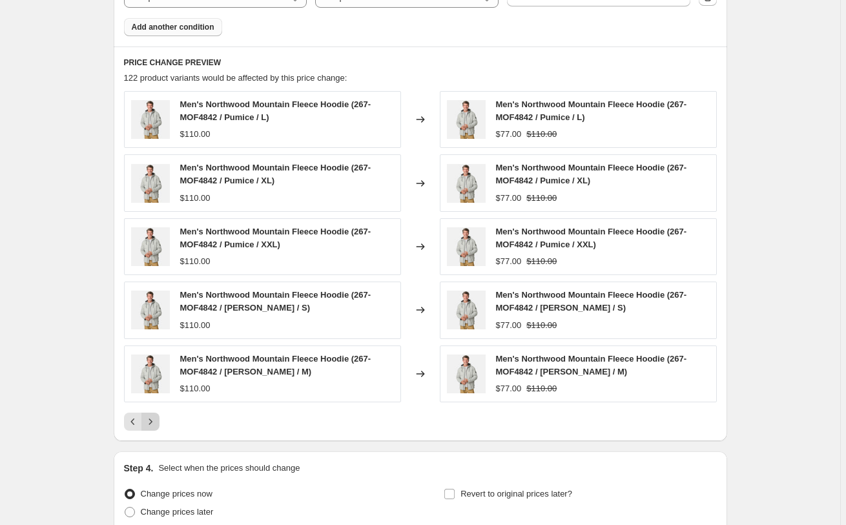
click at [152, 419] on icon "Next" at bounding box center [150, 421] width 13 height 13
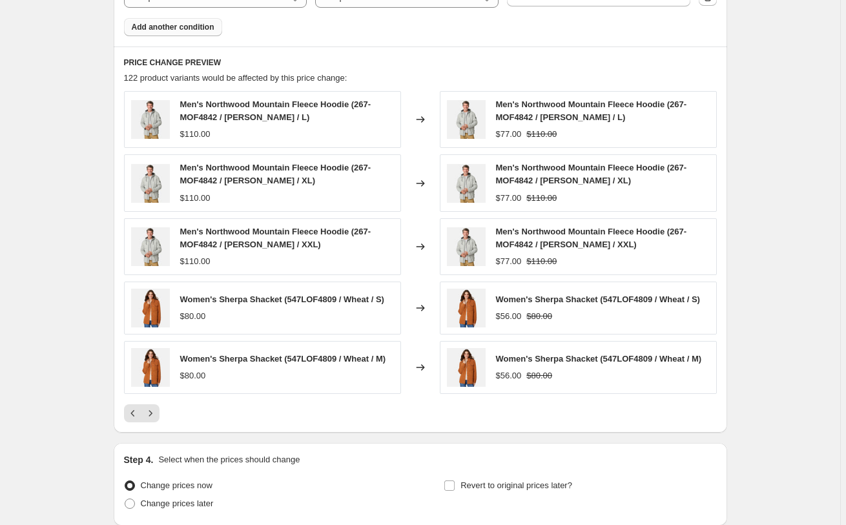
click at [153, 419] on icon "Next" at bounding box center [150, 413] width 13 height 13
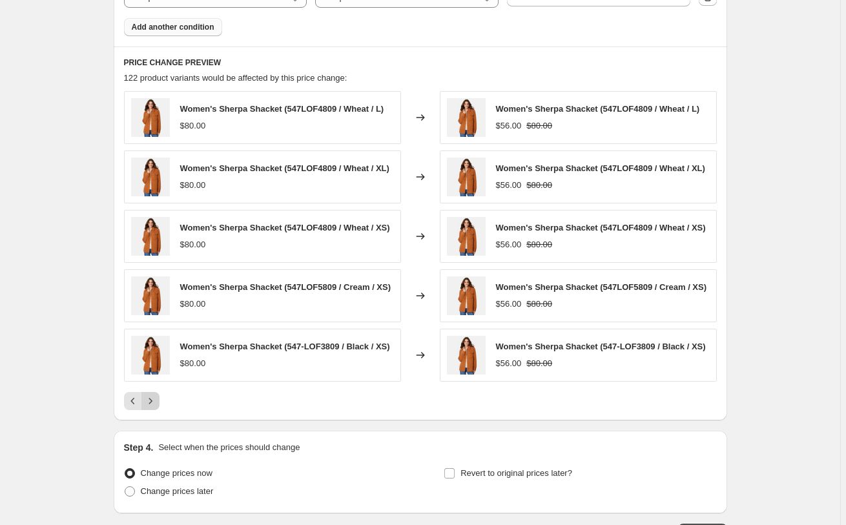
click at [149, 408] on icon "Next" at bounding box center [150, 401] width 13 height 13
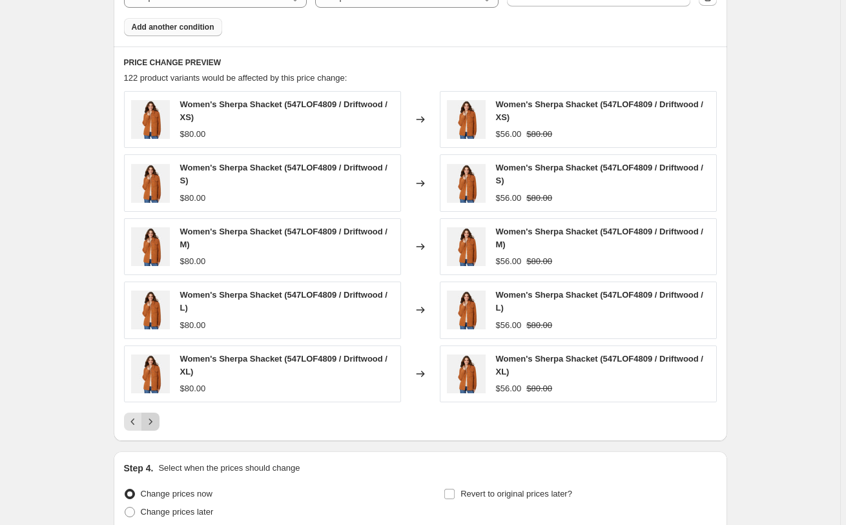
click at [153, 423] on icon "Next" at bounding box center [150, 421] width 13 height 13
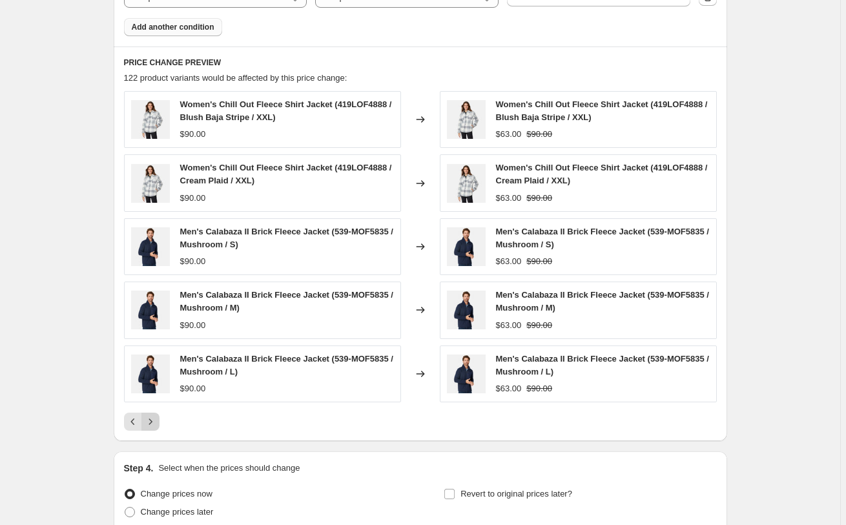
click at [155, 419] on icon "Next" at bounding box center [150, 421] width 13 height 13
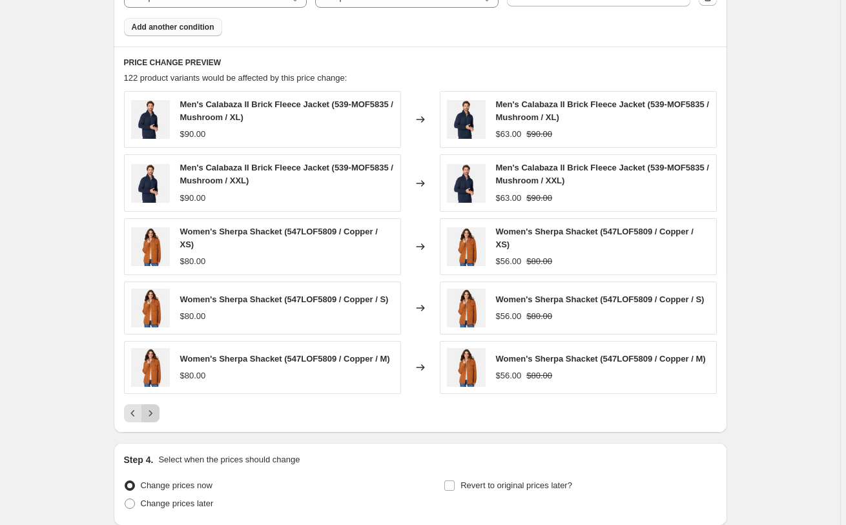
click at [155, 419] on icon "Next" at bounding box center [150, 413] width 13 height 13
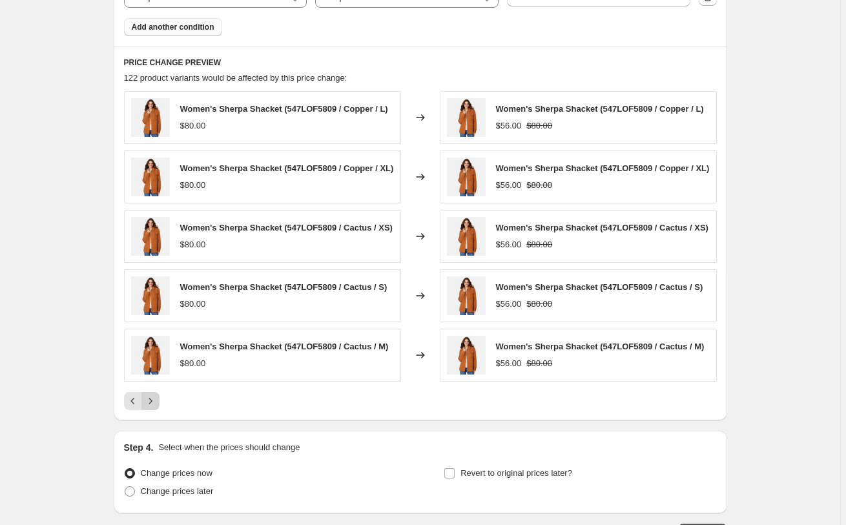
click at [155, 408] on icon "Next" at bounding box center [150, 401] width 13 height 13
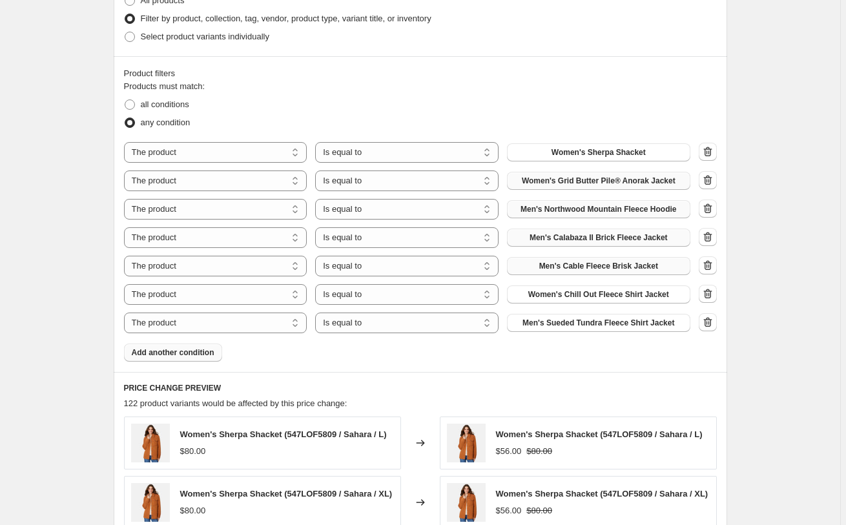
scroll to position [664, 0]
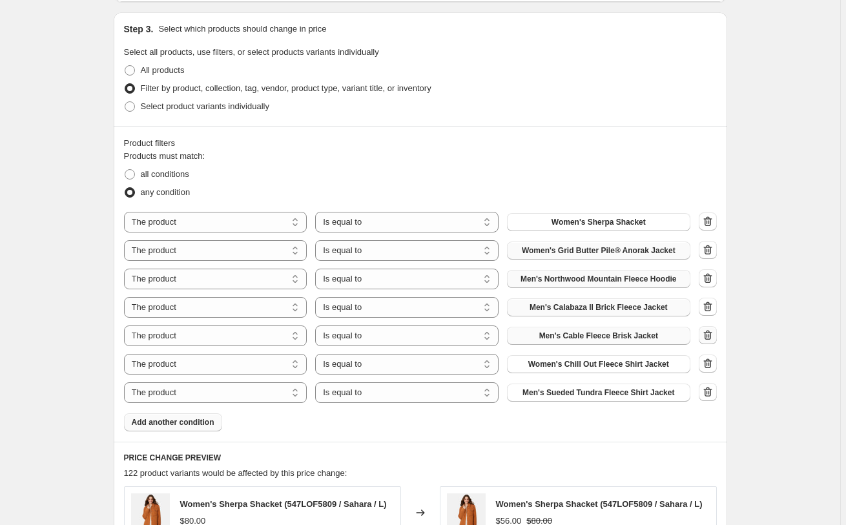
click at [708, 337] on icon "button" at bounding box center [706, 336] width 1 height 4
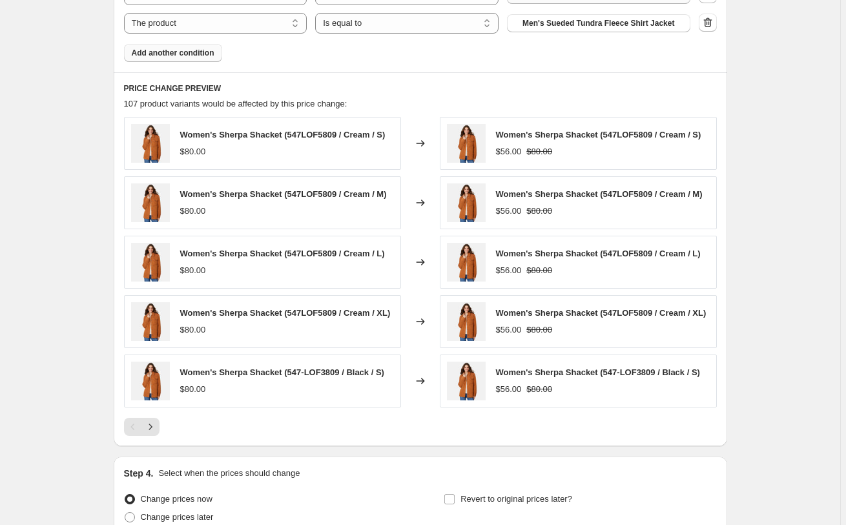
scroll to position [1059, 0]
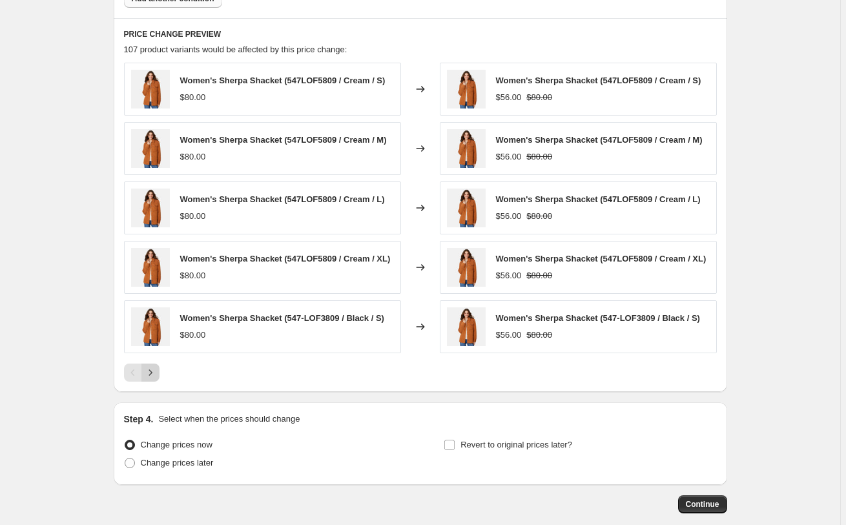
click at [160, 382] on button "Next" at bounding box center [151, 373] width 18 height 18
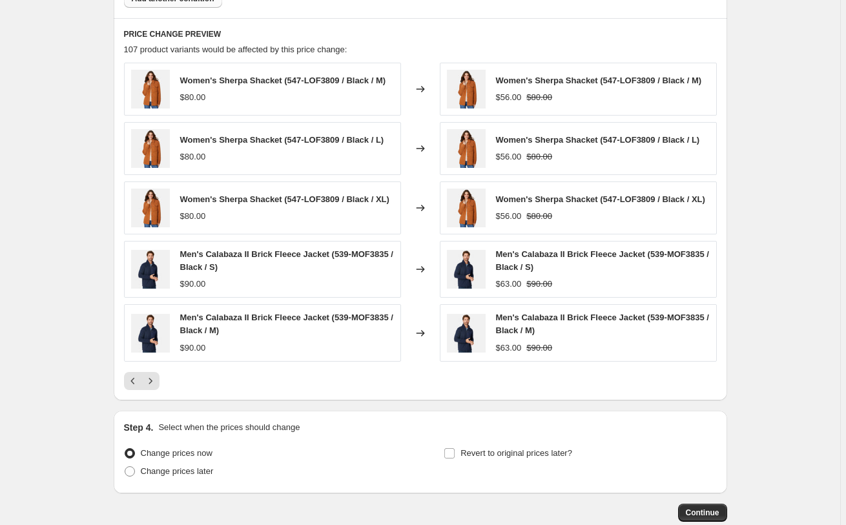
click at [157, 388] on icon "Next" at bounding box center [150, 381] width 13 height 13
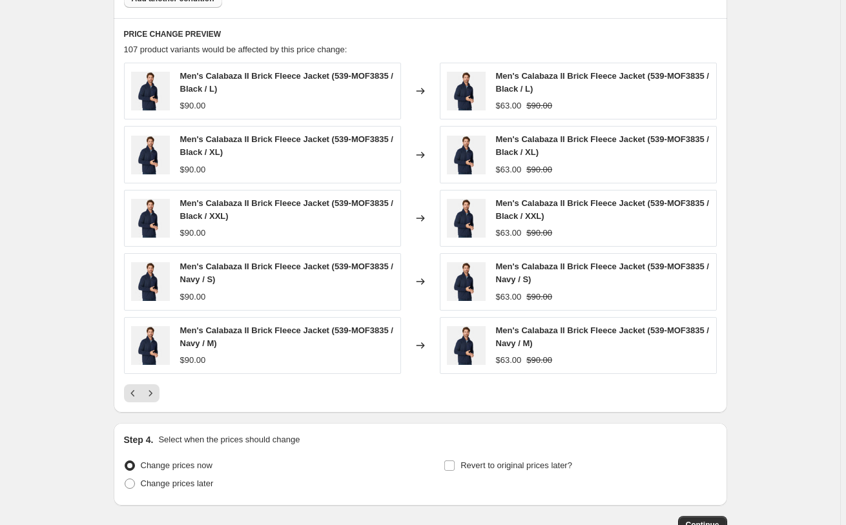
click at [157, 393] on icon "Next" at bounding box center [150, 393] width 13 height 13
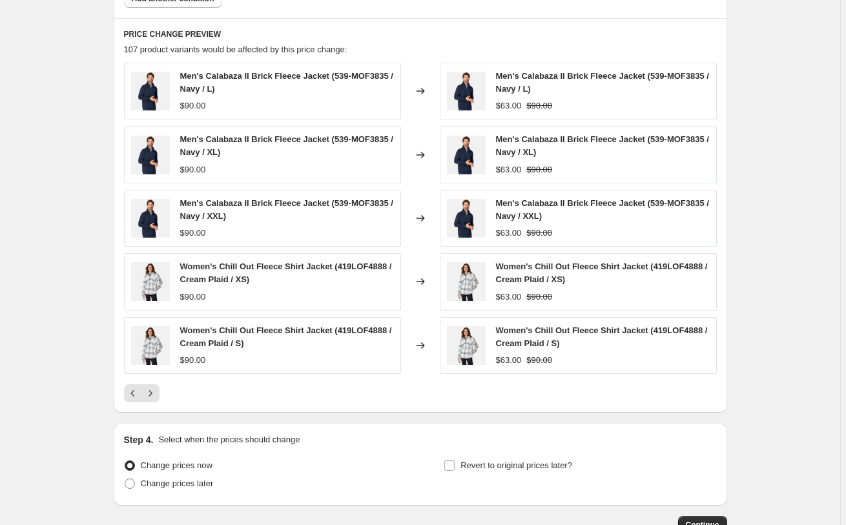
click at [157, 393] on icon "Next" at bounding box center [150, 393] width 13 height 13
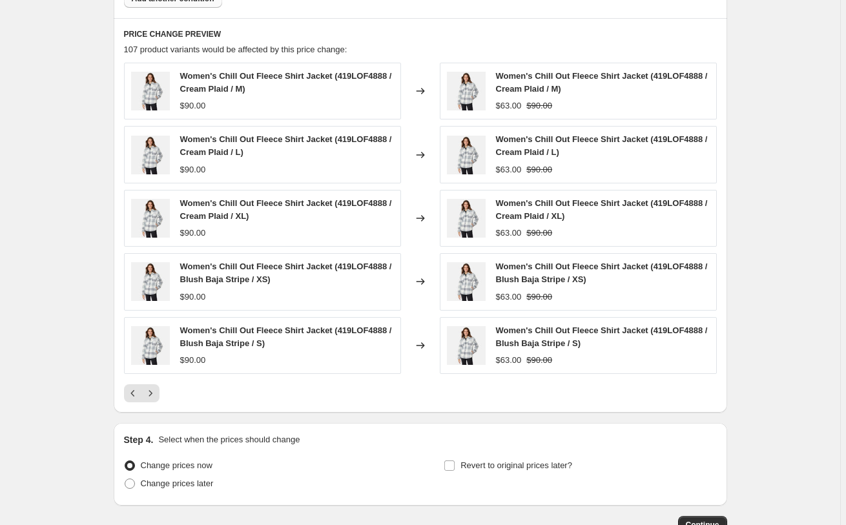
click at [157, 393] on icon "Next" at bounding box center [150, 393] width 13 height 13
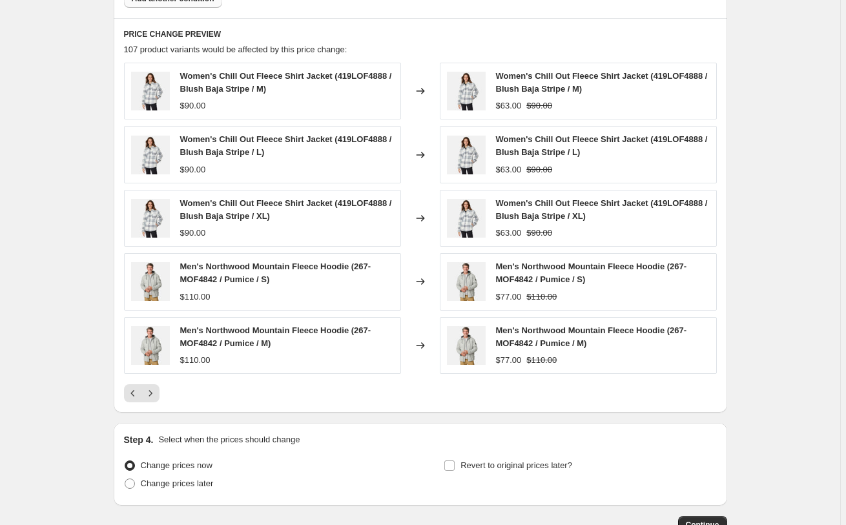
click at [157, 393] on icon "Next" at bounding box center [150, 393] width 13 height 13
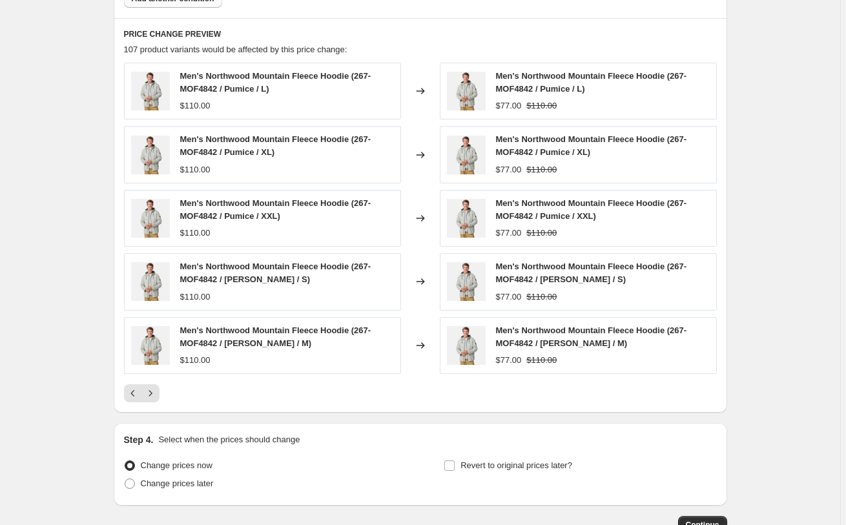
click at [157, 393] on icon "Next" at bounding box center [150, 393] width 13 height 13
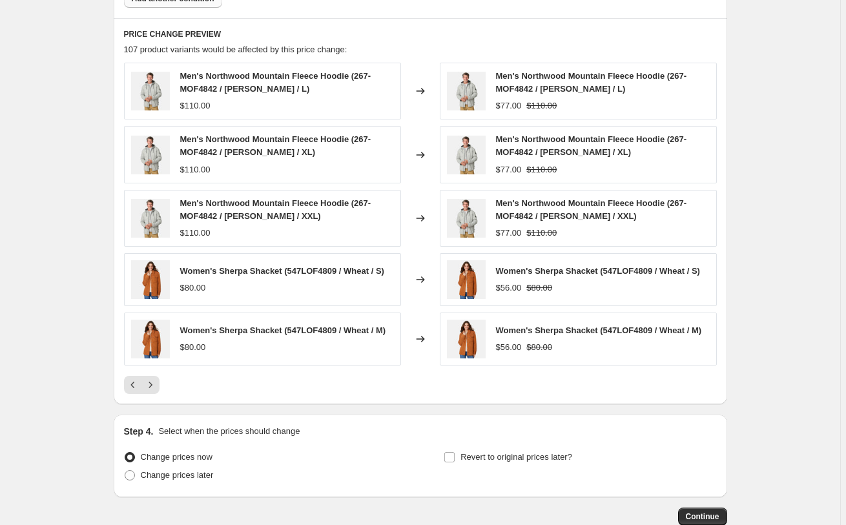
click at [157, 392] on icon "Next" at bounding box center [150, 385] width 13 height 13
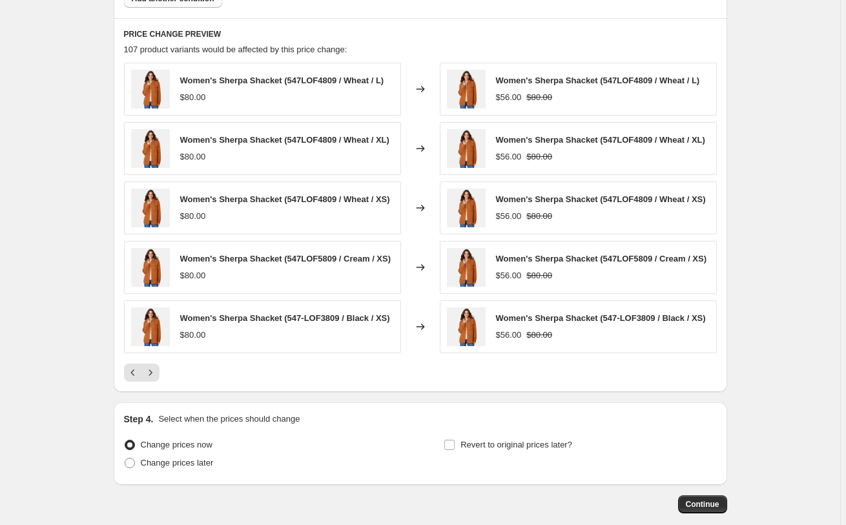
click at [157, 379] on icon "Next" at bounding box center [150, 372] width 13 height 13
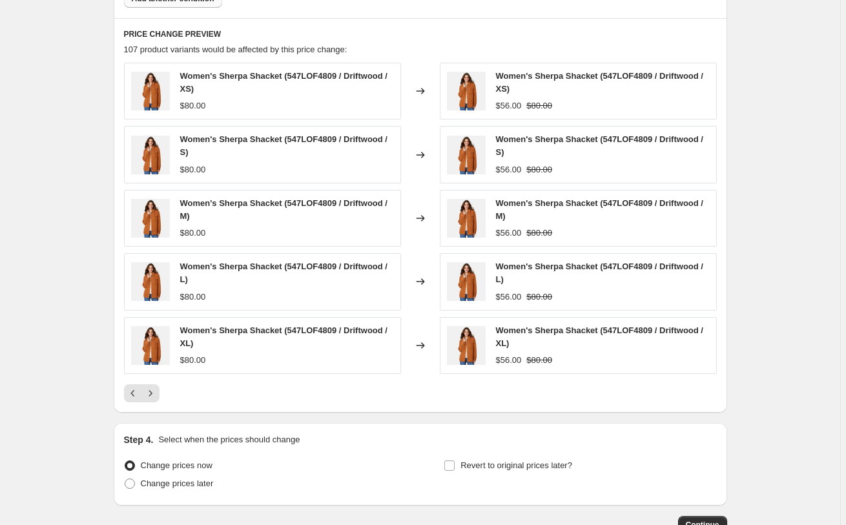
click at [157, 393] on icon "Next" at bounding box center [150, 393] width 13 height 13
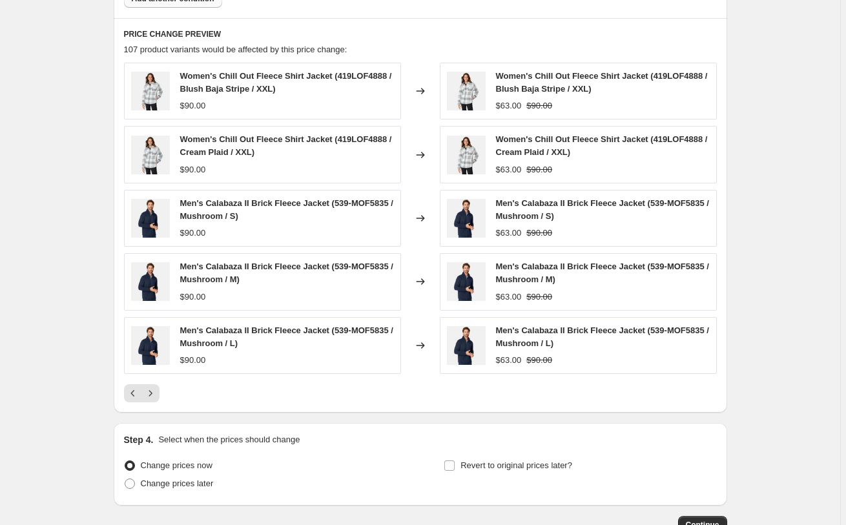
click at [157, 393] on icon "Next" at bounding box center [150, 393] width 13 height 13
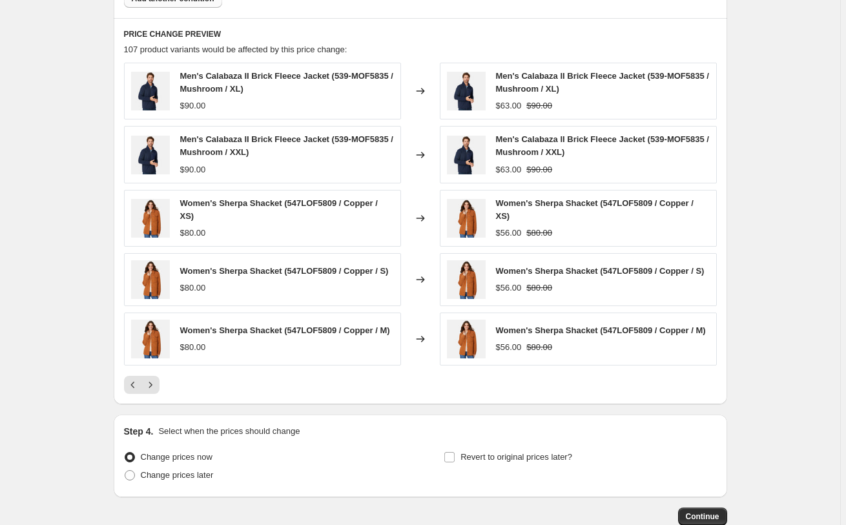
click at [157, 392] on icon "Next" at bounding box center [150, 385] width 13 height 13
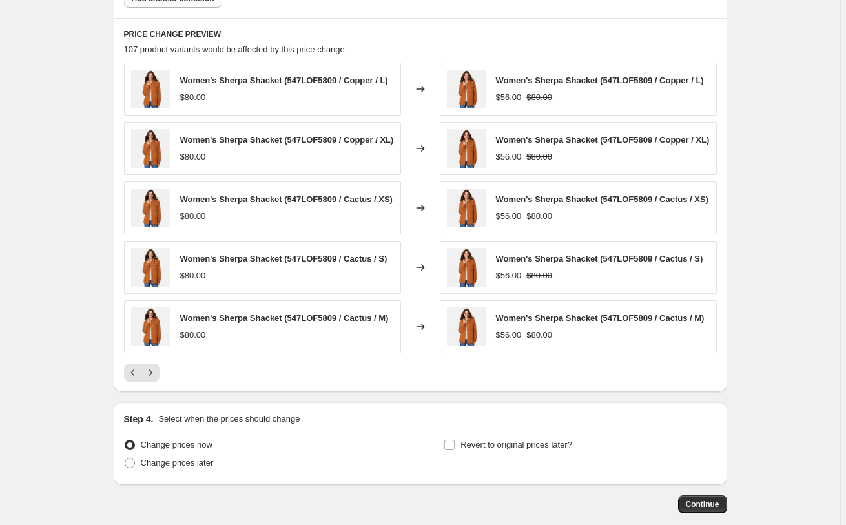
click at [157, 379] on icon "Next" at bounding box center [150, 372] width 13 height 13
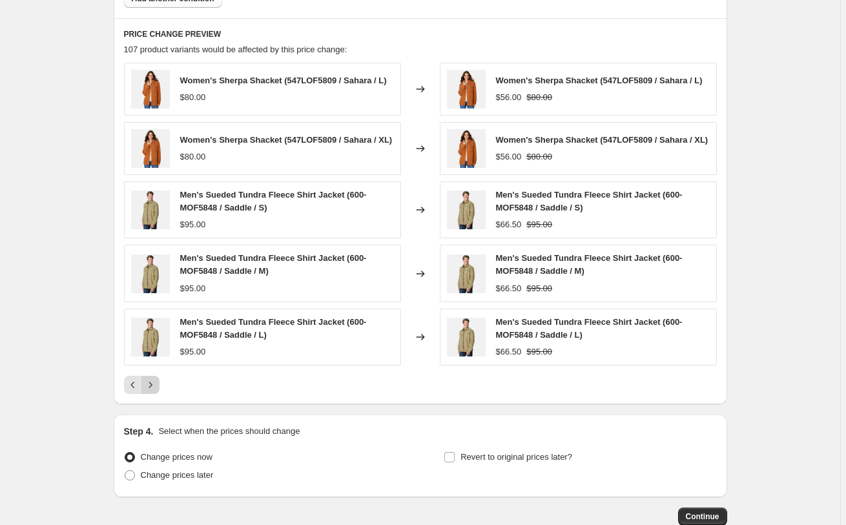
click at [156, 392] on icon "Next" at bounding box center [150, 385] width 13 height 13
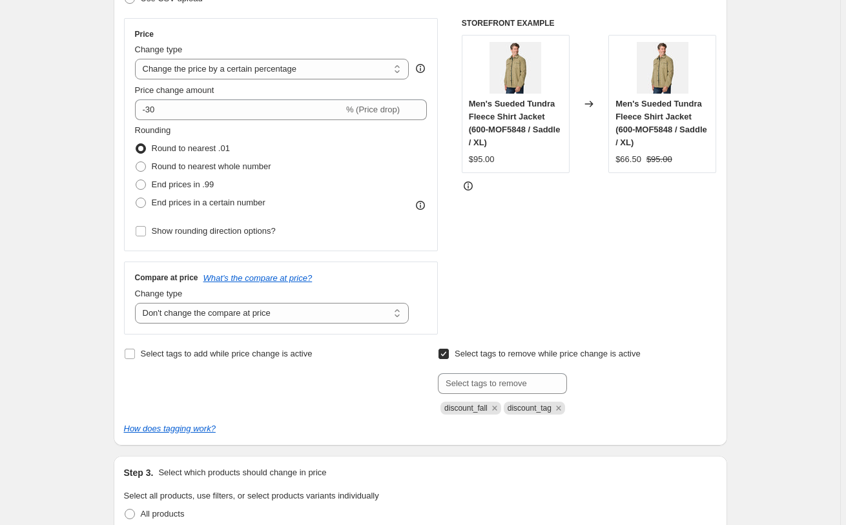
scroll to position [136, 0]
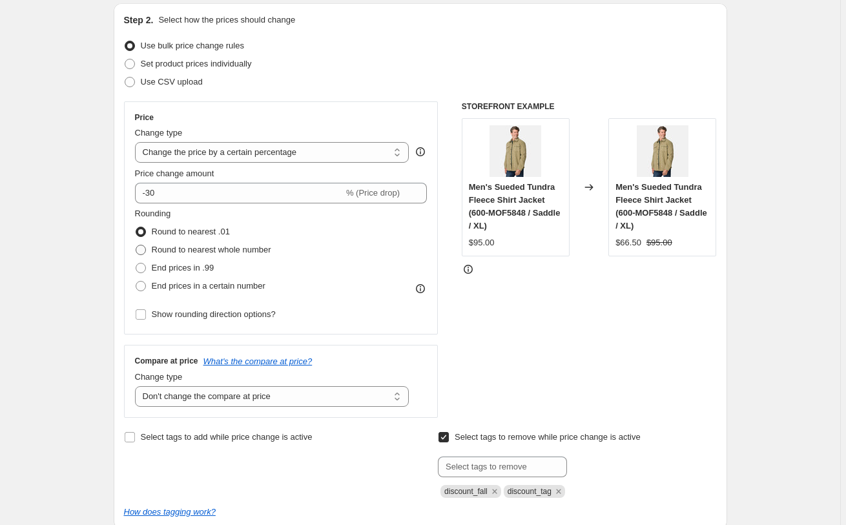
click at [183, 249] on span "Round to nearest whole number" at bounding box center [212, 250] width 120 height 10
click at [136, 246] on input "Round to nearest whole number" at bounding box center [136, 245] width 1 height 1
radio input "true"
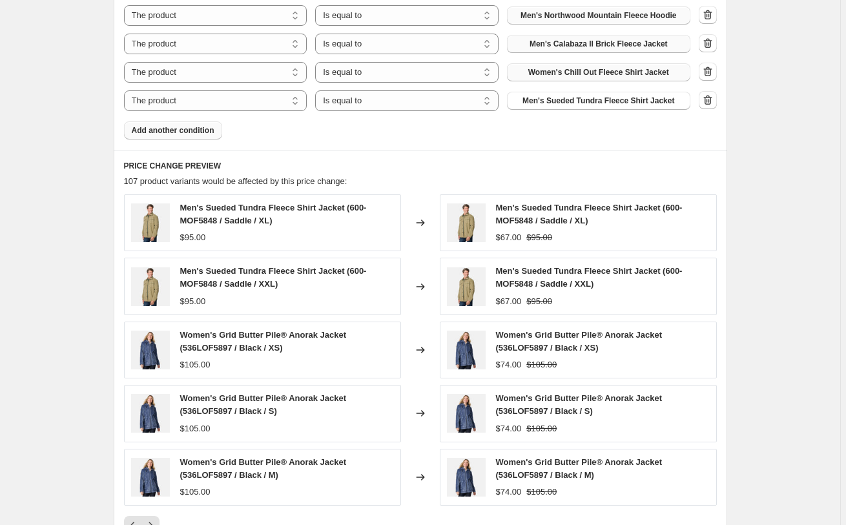
scroll to position [1147, 0]
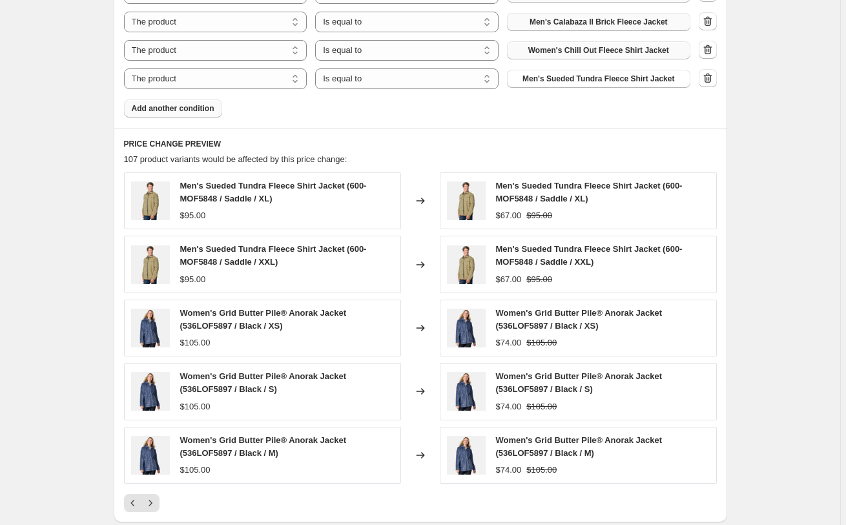
scroll to position [751, 0]
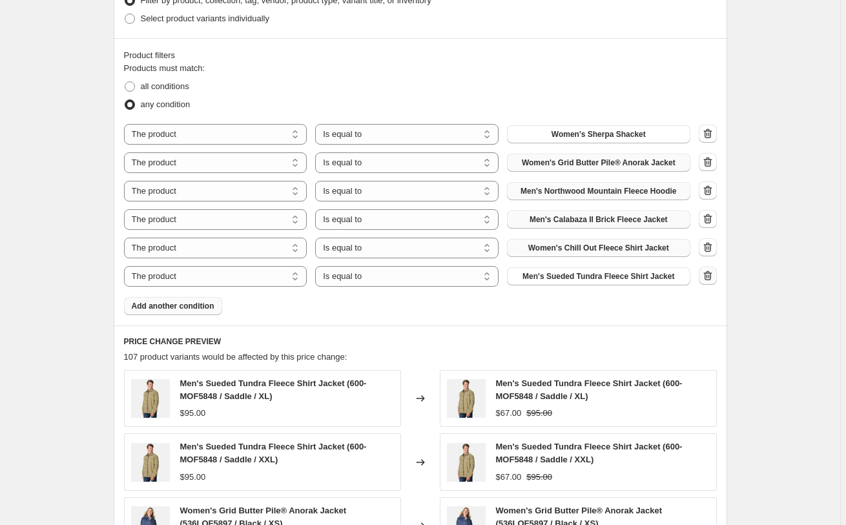
click at [709, 280] on icon "button" at bounding box center [708, 275] width 13 height 13
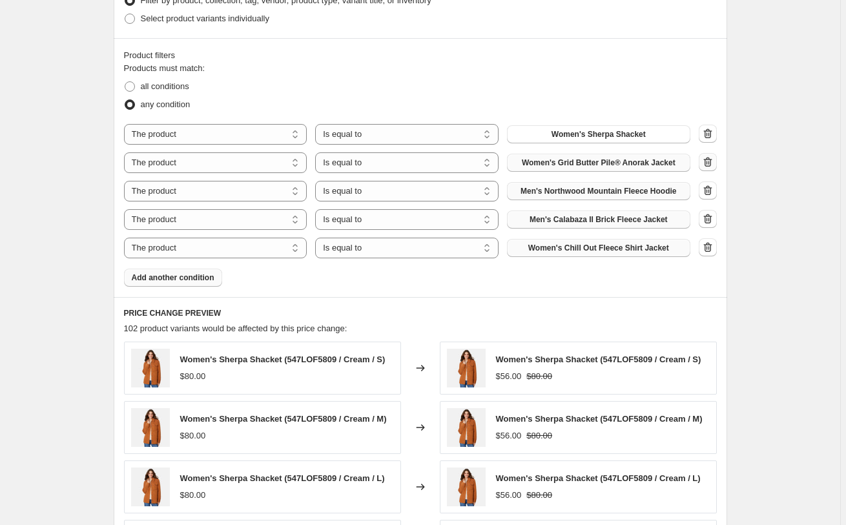
click at [708, 162] on icon "button" at bounding box center [706, 163] width 1 height 4
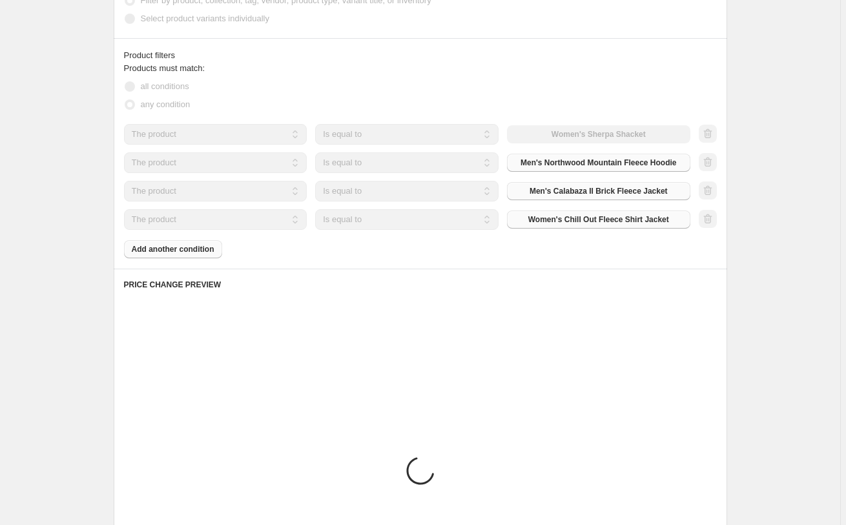
click at [790, 175] on div "Create new price [MEDICAL_DATA]. This page is ready Create new price [MEDICAL_D…" at bounding box center [420, 46] width 841 height 1595
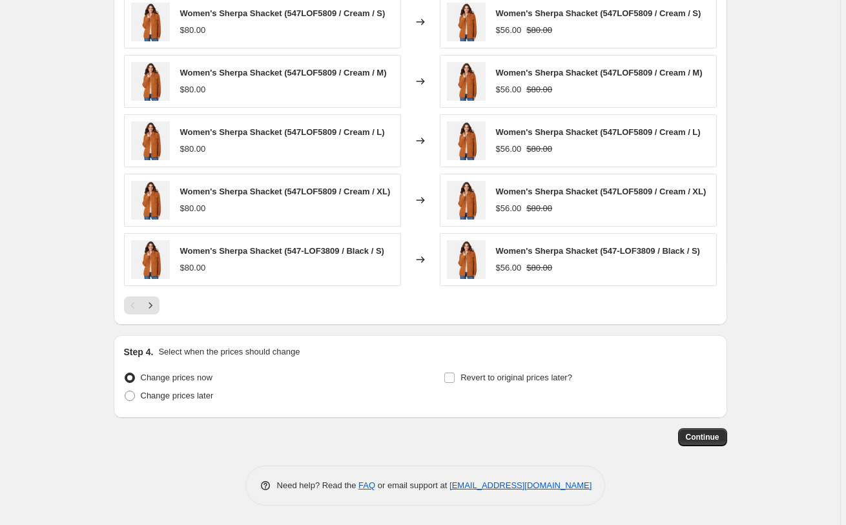
scroll to position [1090, 0]
click at [209, 395] on span "Change prices later" at bounding box center [177, 396] width 73 height 10
click at [125, 392] on input "Change prices later" at bounding box center [125, 391] width 1 height 1
radio input "true"
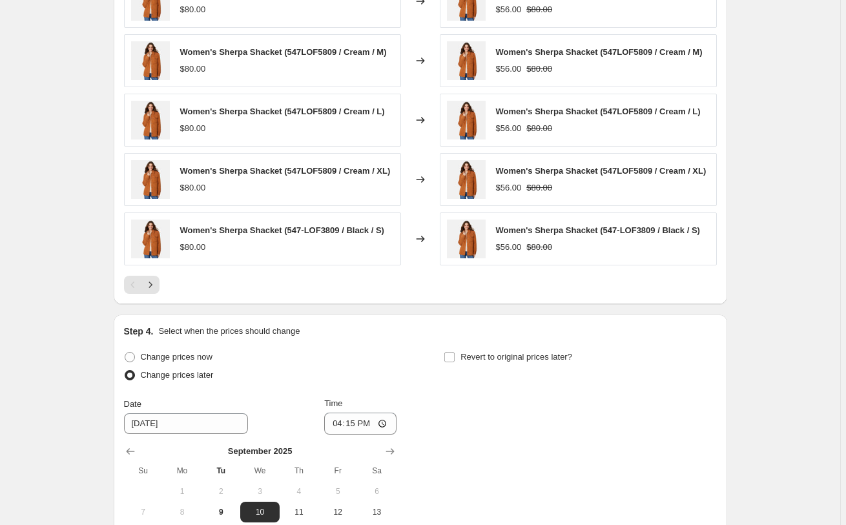
scroll to position [1310, 0]
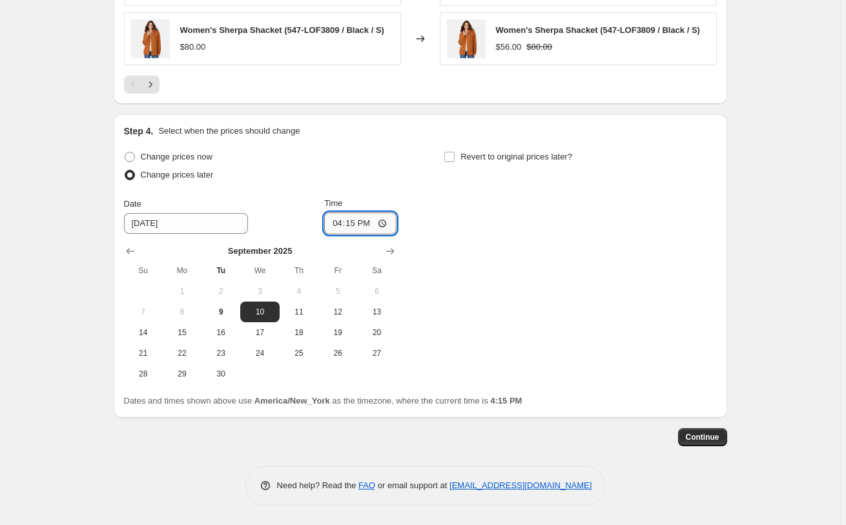
click at [337, 222] on input "16:15" at bounding box center [360, 224] width 72 height 22
type input "00:00"
click at [491, 158] on span "Revert to original prices later?" at bounding box center [517, 157] width 112 height 10
click at [455, 158] on input "Revert to original prices later?" at bounding box center [450, 157] width 10 height 10
checkbox input "true"
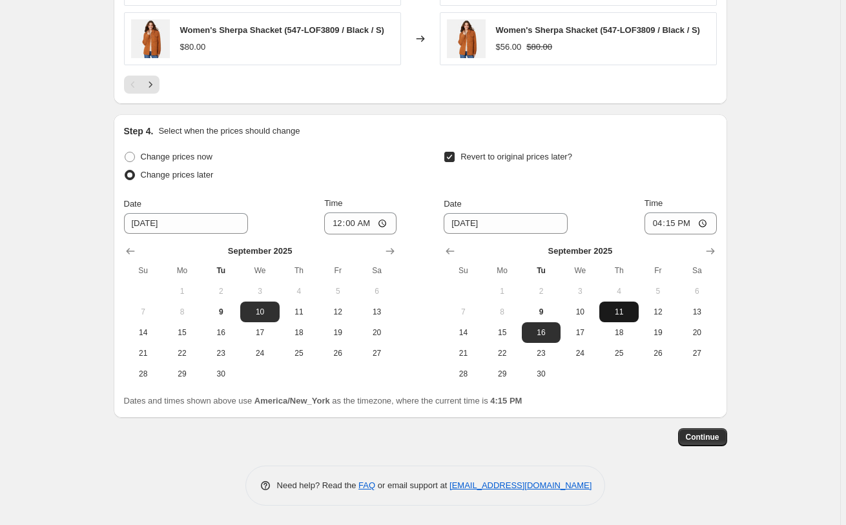
click at [616, 312] on span "11" at bounding box center [619, 312] width 28 height 10
type input "[DATE]"
click at [666, 224] on input "16:15" at bounding box center [681, 224] width 72 height 22
type input "03:00"
click at [719, 440] on span "Continue" at bounding box center [703, 437] width 34 height 10
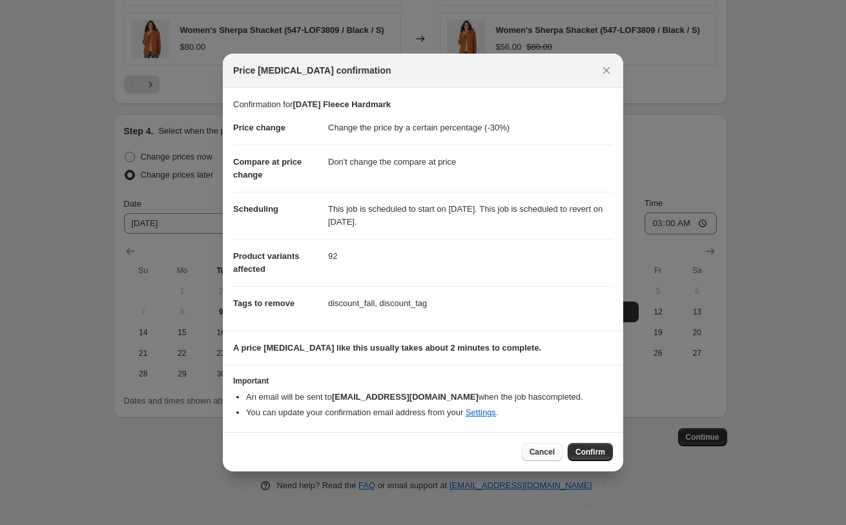
click at [534, 448] on span "Cancel" at bounding box center [542, 452] width 25 height 10
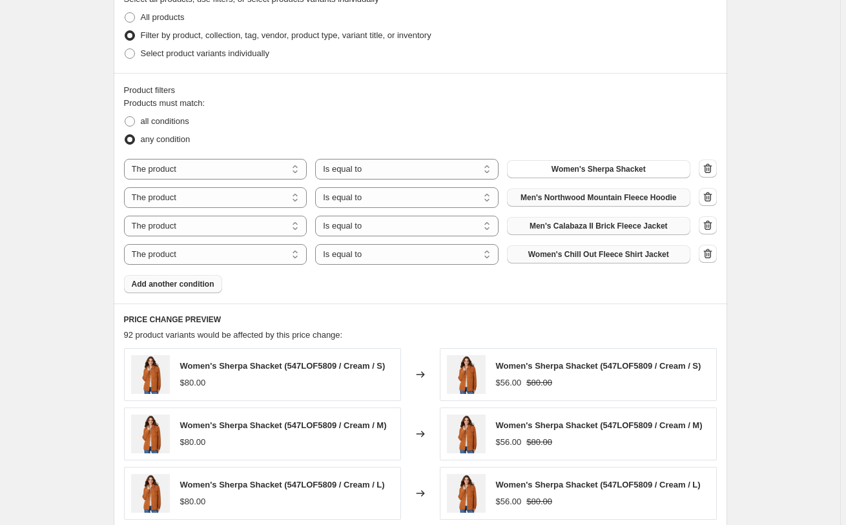
scroll to position [980, 0]
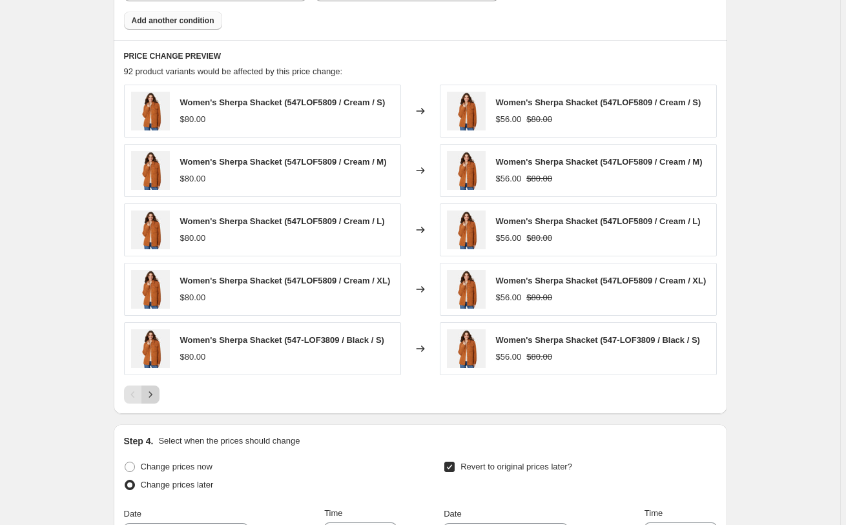
click at [157, 401] on icon "Next" at bounding box center [150, 394] width 13 height 13
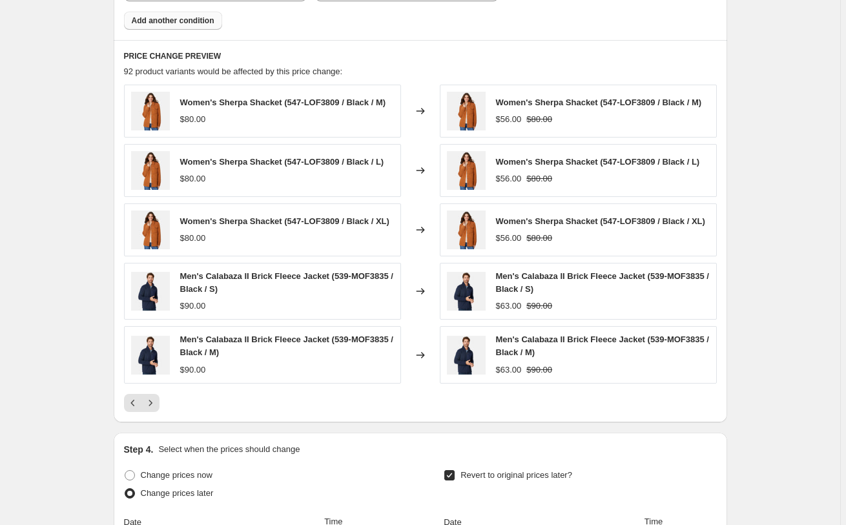
scroll to position [717, 0]
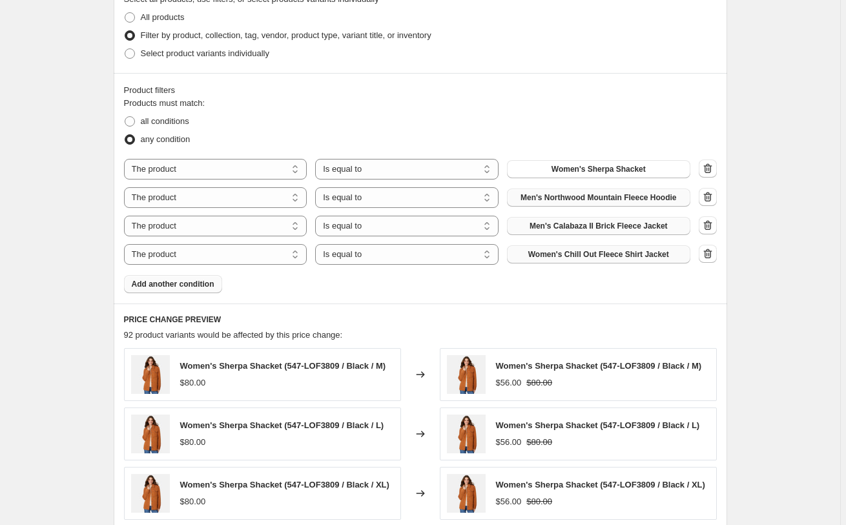
click at [191, 286] on span "Add another condition" at bounding box center [173, 284] width 83 height 10
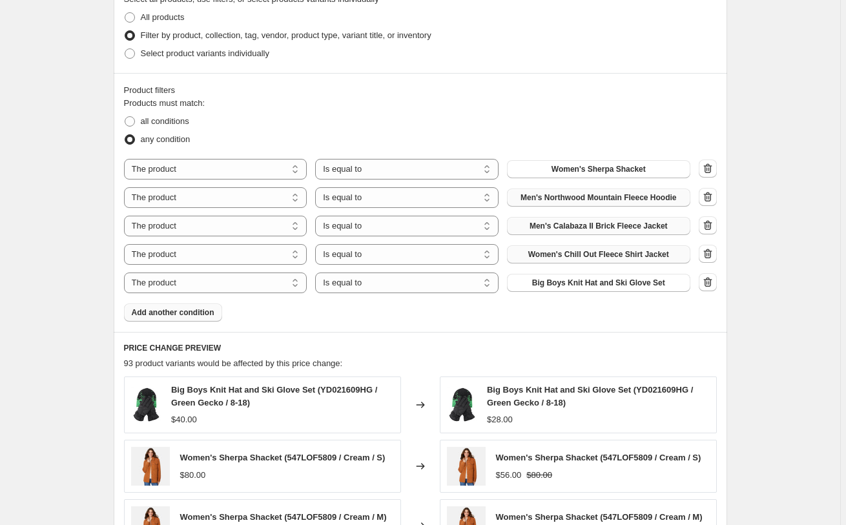
scroll to position [914, 0]
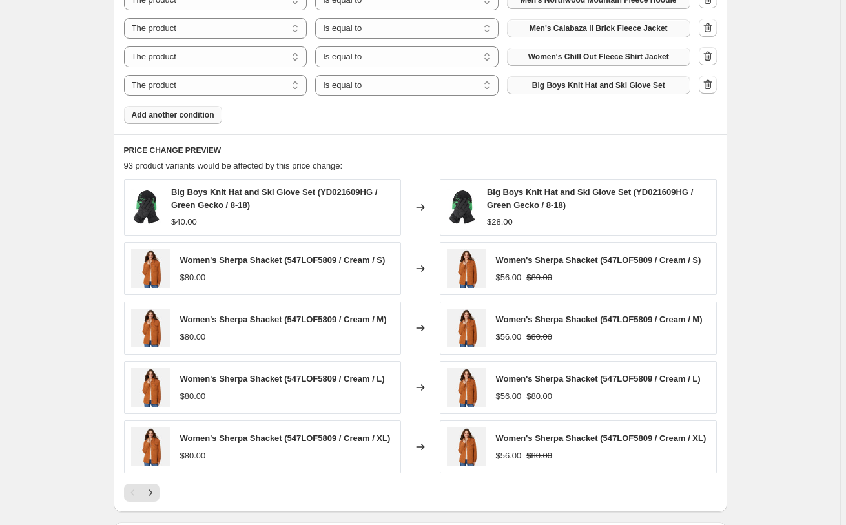
click at [571, 79] on button "Big Boys Knit Hat and Ski Glove Set" at bounding box center [598, 85] width 183 height 18
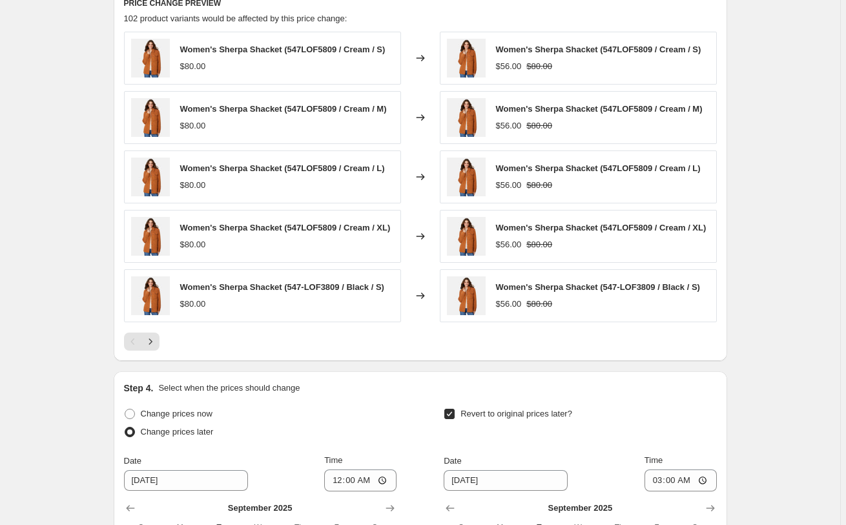
scroll to position [980, 0]
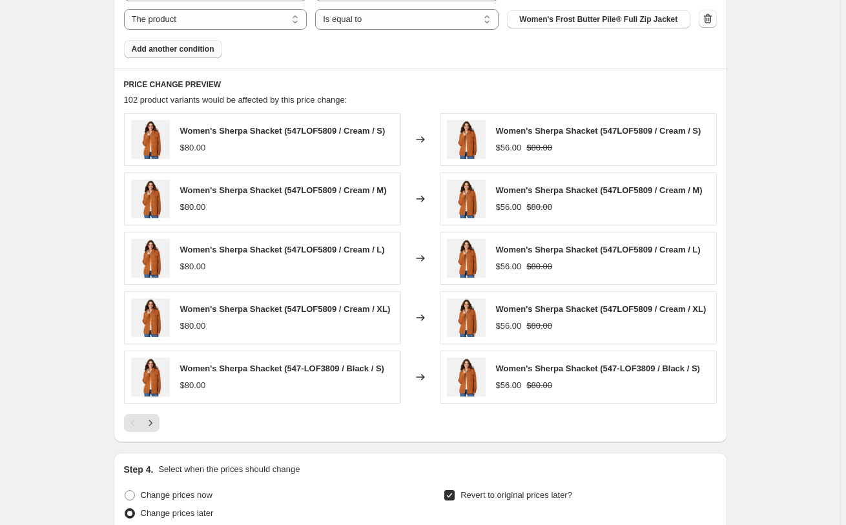
click at [173, 48] on span "Add another condition" at bounding box center [173, 49] width 83 height 10
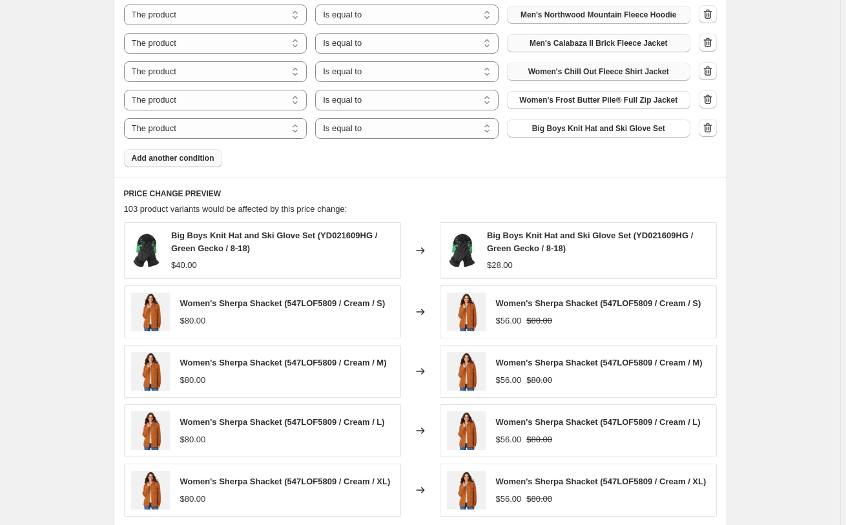
scroll to position [848, 0]
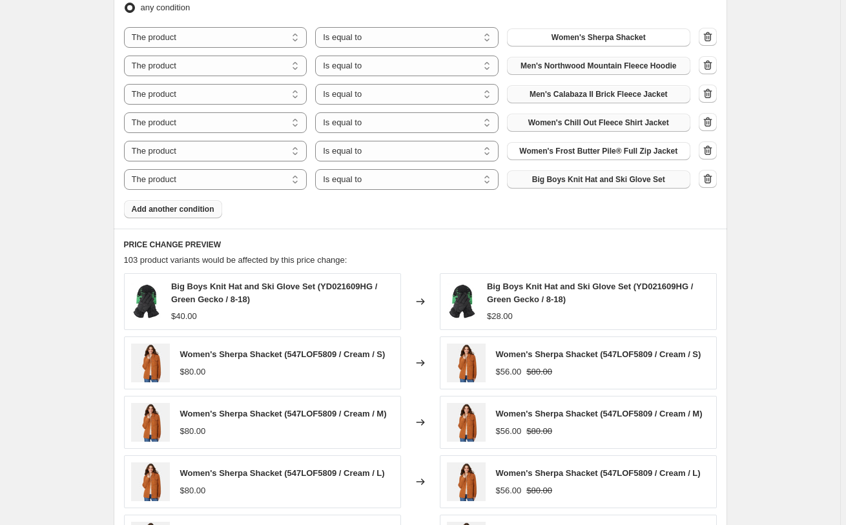
click at [563, 176] on span "Big Boys Knit Hat and Ski Glove Set" at bounding box center [598, 179] width 133 height 10
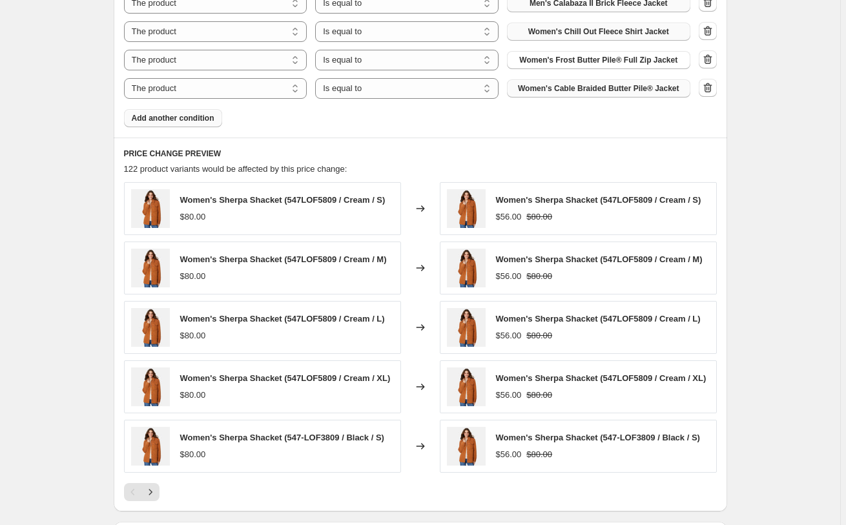
scroll to position [914, 0]
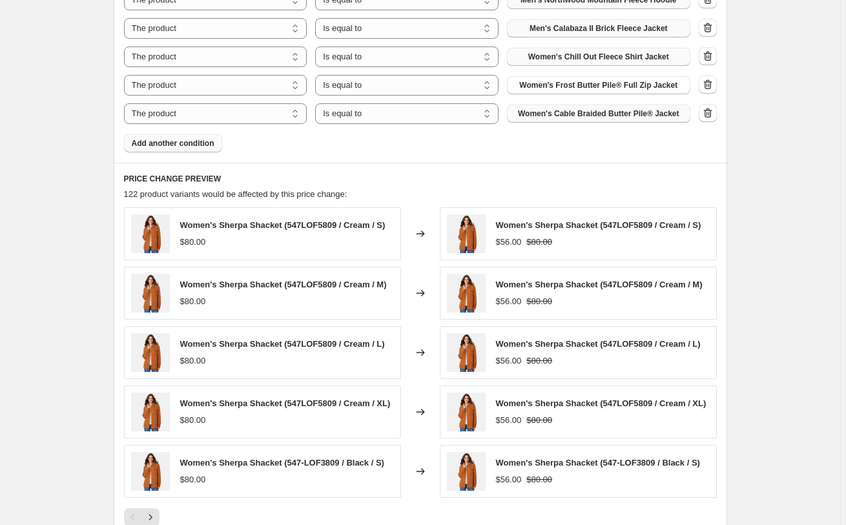
click at [152, 148] on span "Add another condition" at bounding box center [173, 143] width 83 height 10
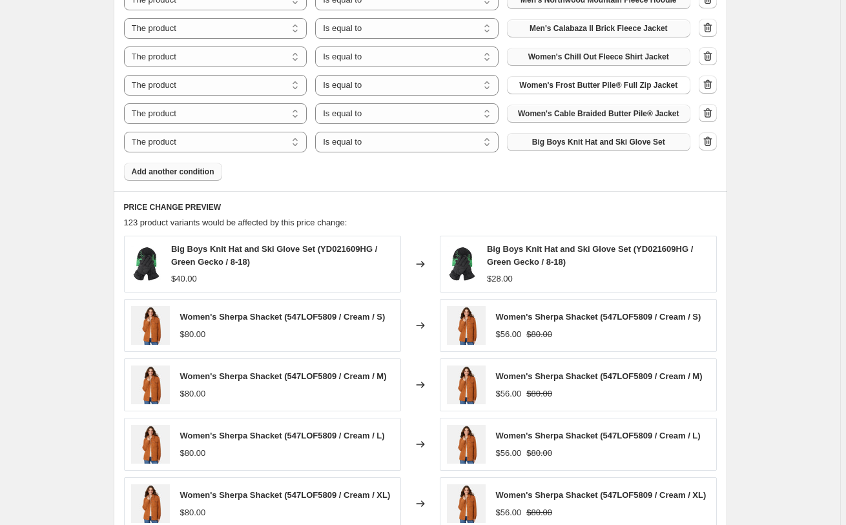
click at [554, 142] on span "Big Boys Knit Hat and Ski Glove Set" at bounding box center [598, 142] width 133 height 10
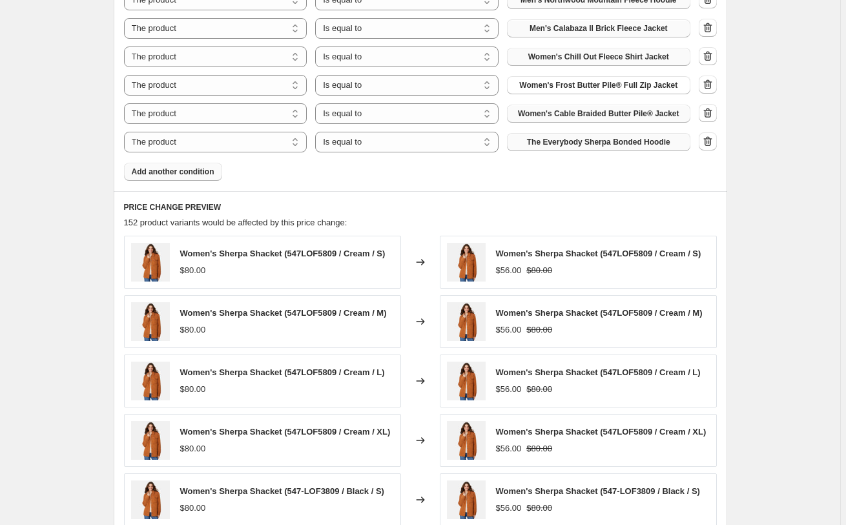
click at [191, 175] on span "Add another condition" at bounding box center [173, 172] width 83 height 10
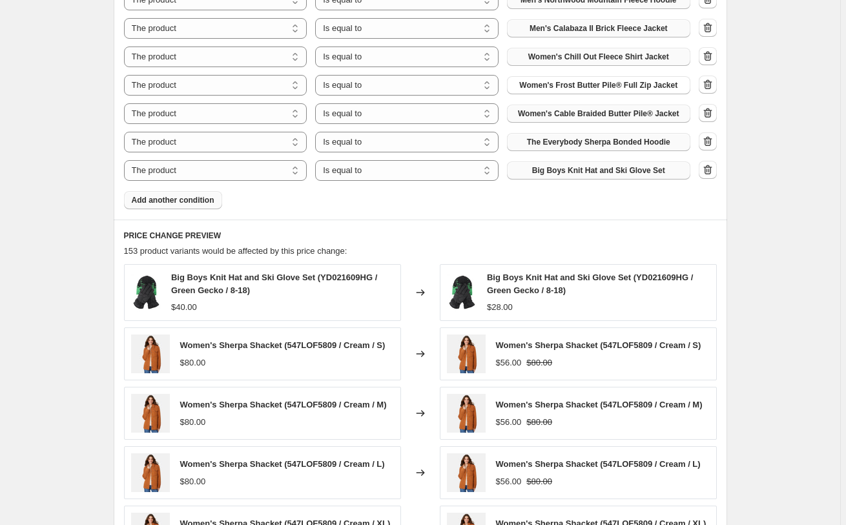
click at [606, 171] on span "Big Boys Knit Hat and Ski Glove Set" at bounding box center [598, 170] width 133 height 10
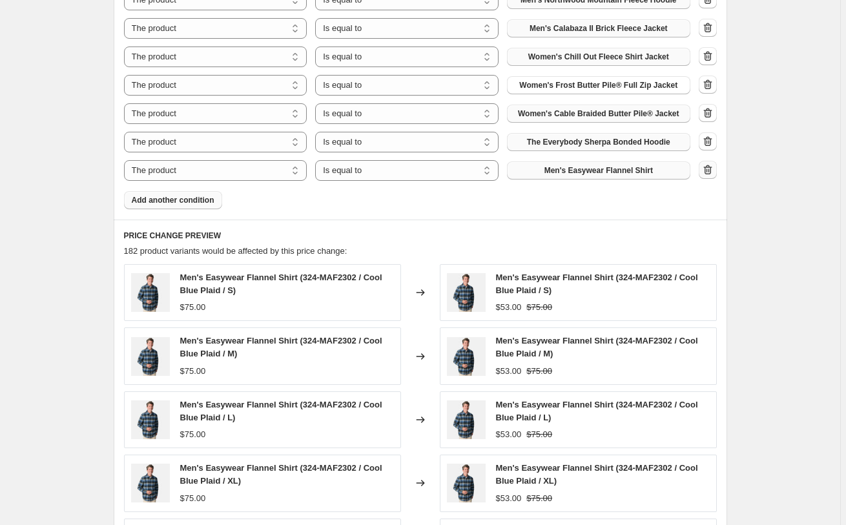
click at [706, 167] on icon "button" at bounding box center [708, 169] width 13 height 13
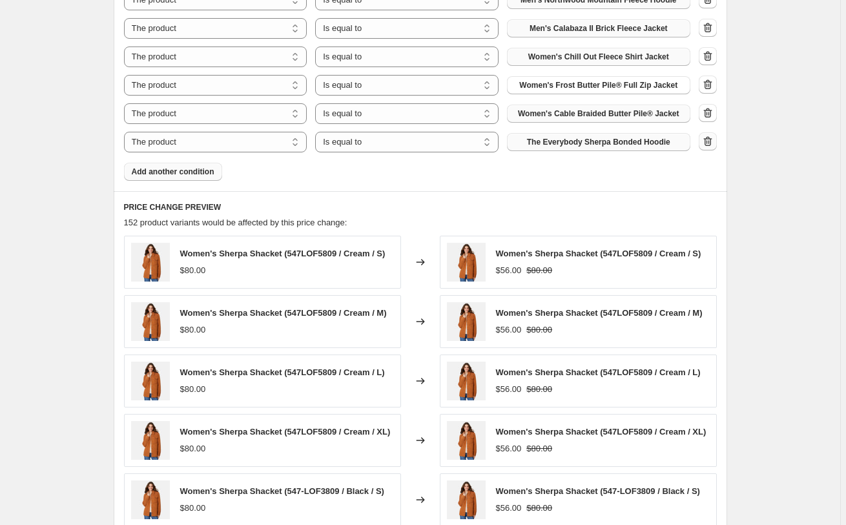
click at [708, 143] on icon "button" at bounding box center [706, 142] width 1 height 4
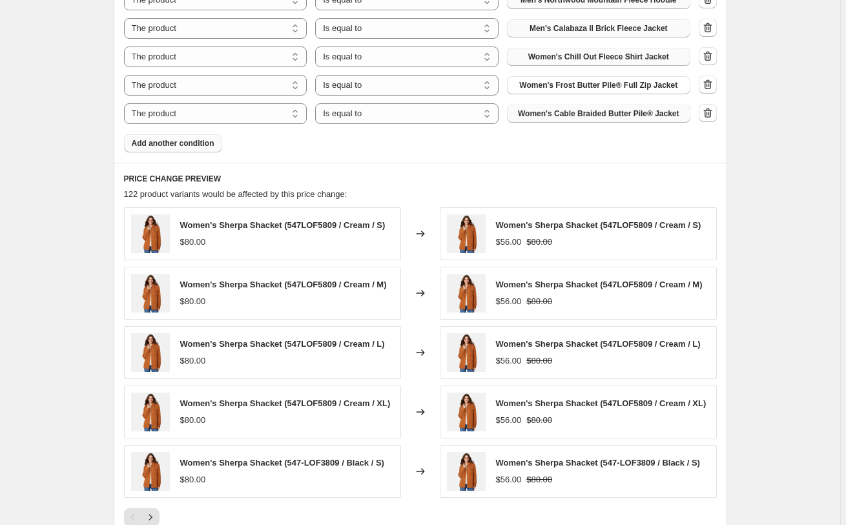
click at [110, 289] on div "Step 1. Optionally give your price [MEDICAL_DATA] a title (eg "March 30% off sa…" at bounding box center [415, 1] width 624 height 1755
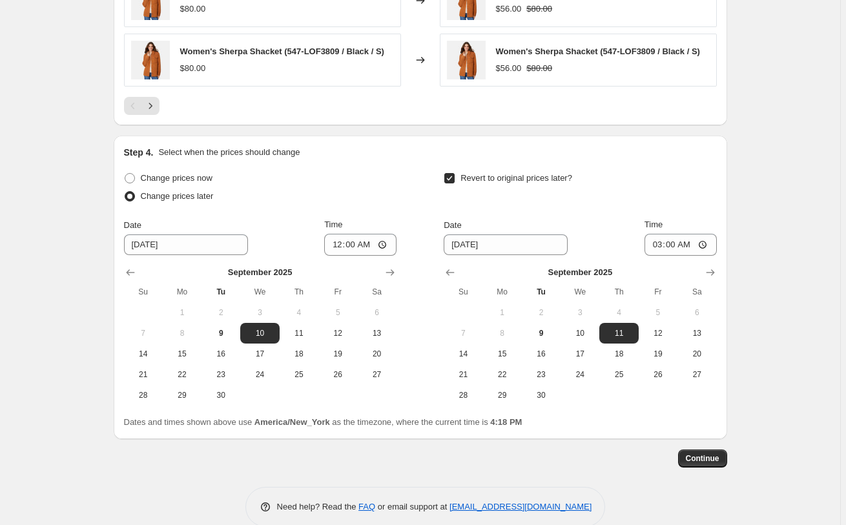
scroll to position [1301, 0]
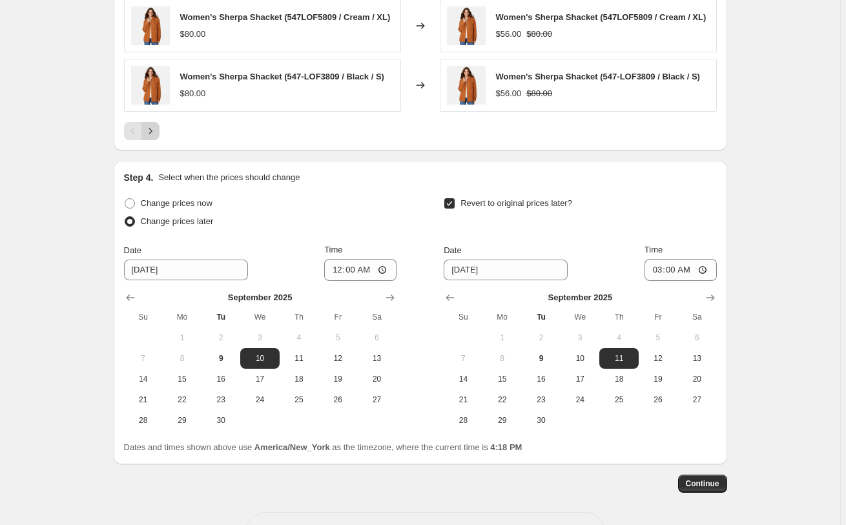
click at [156, 138] on icon "Next" at bounding box center [150, 131] width 13 height 13
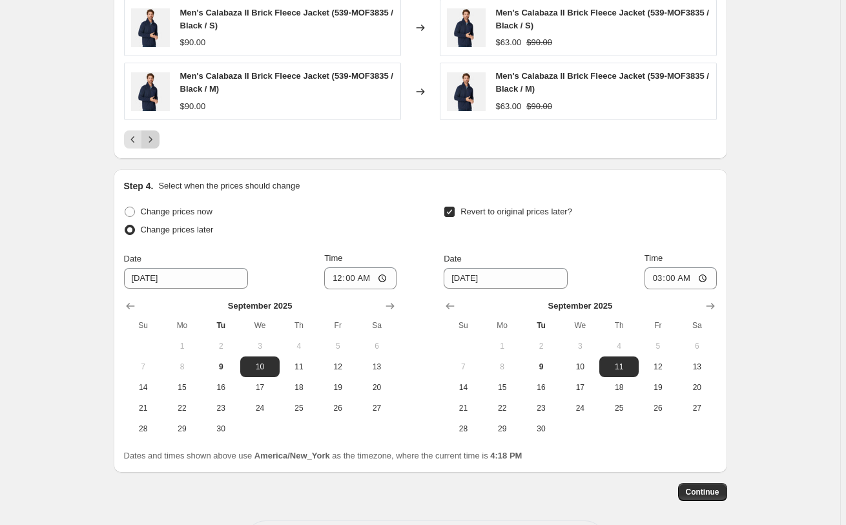
click at [157, 146] on icon "Next" at bounding box center [150, 139] width 13 height 13
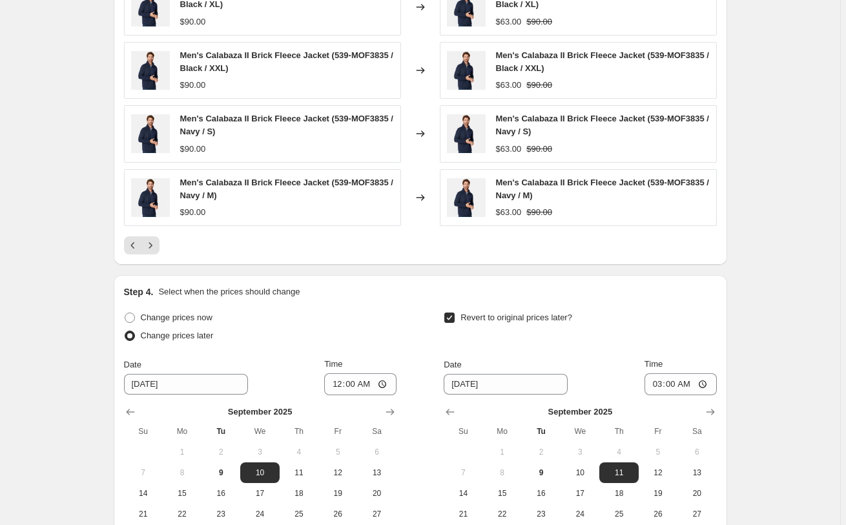
scroll to position [1169, 0]
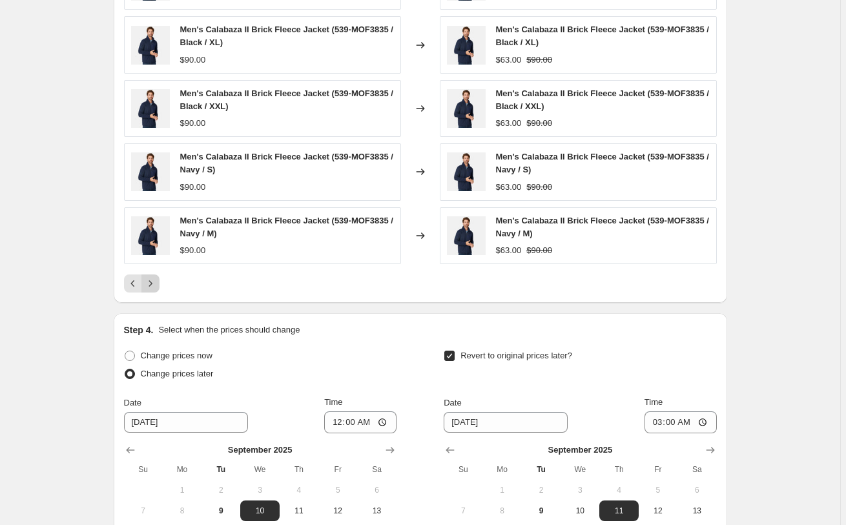
click at [157, 284] on icon "Next" at bounding box center [150, 283] width 13 height 13
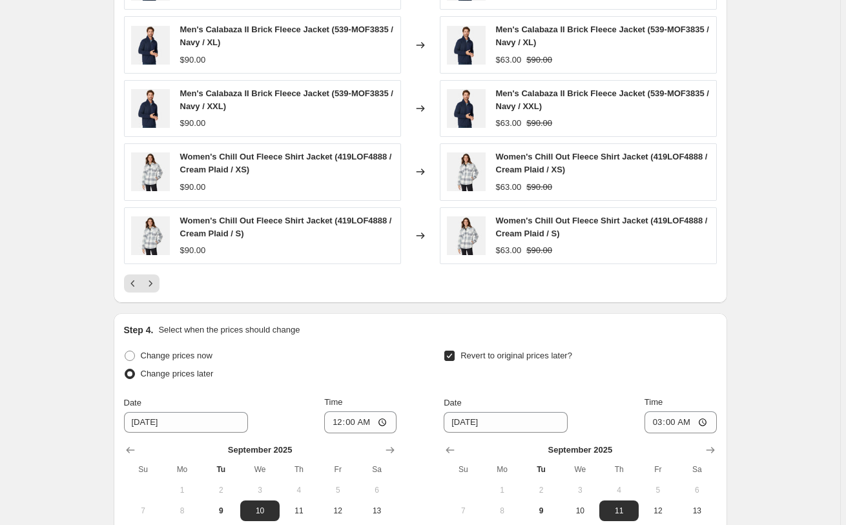
click at [157, 282] on icon "Next" at bounding box center [150, 283] width 13 height 13
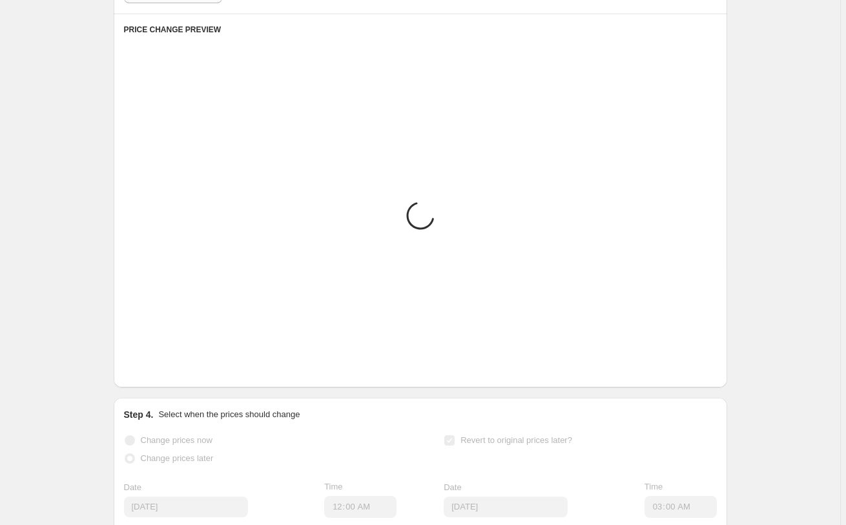
scroll to position [1037, 0]
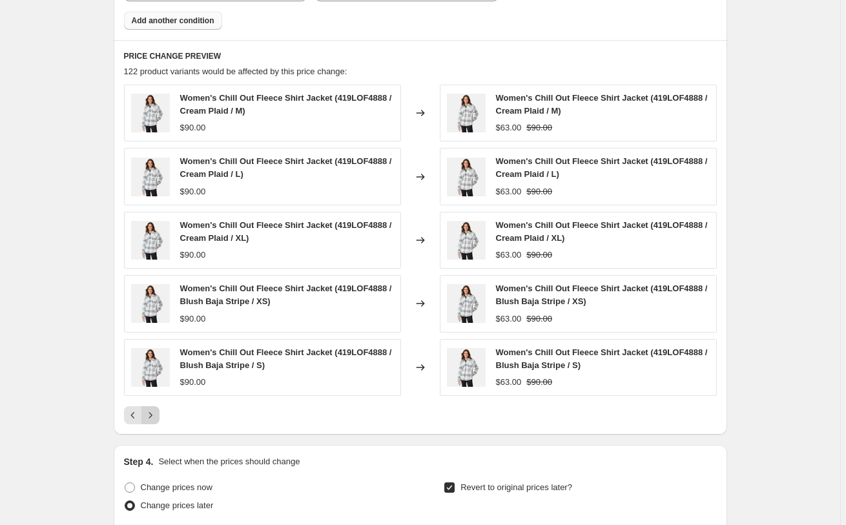
click at [152, 417] on icon "Next" at bounding box center [150, 415] width 3 height 6
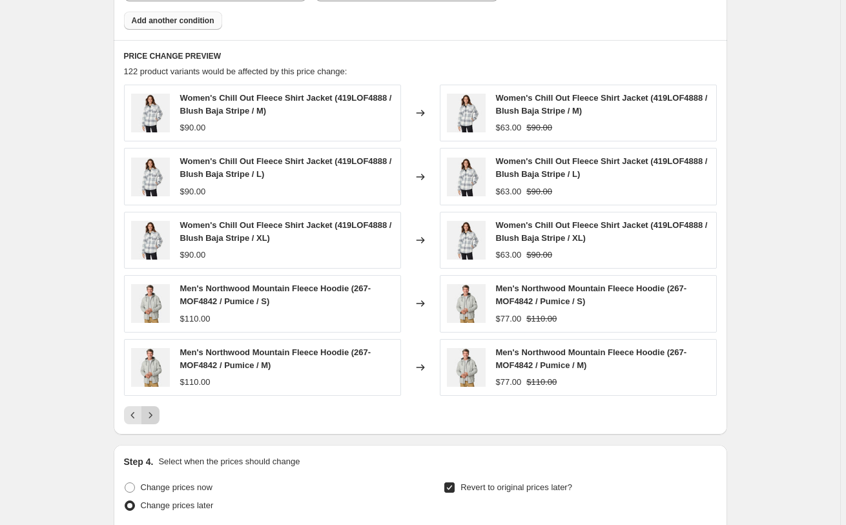
click at [155, 417] on icon "Next" at bounding box center [150, 415] width 13 height 13
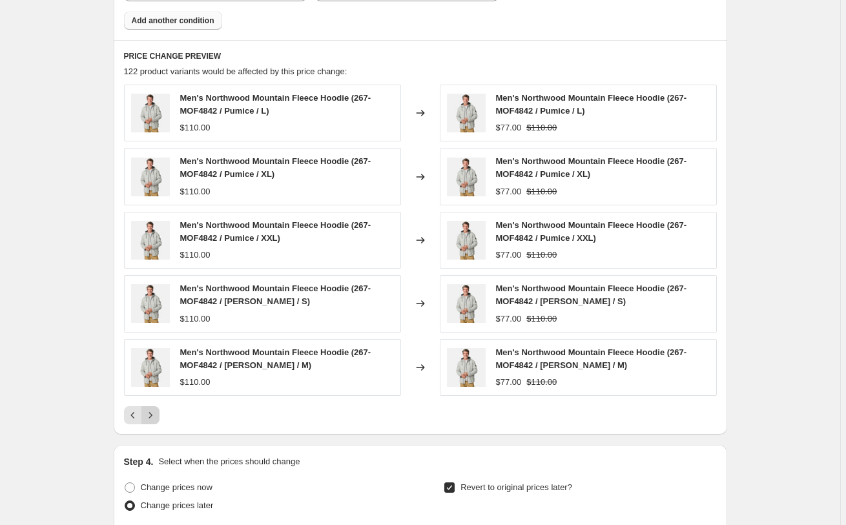
click at [155, 417] on icon "Next" at bounding box center [150, 415] width 13 height 13
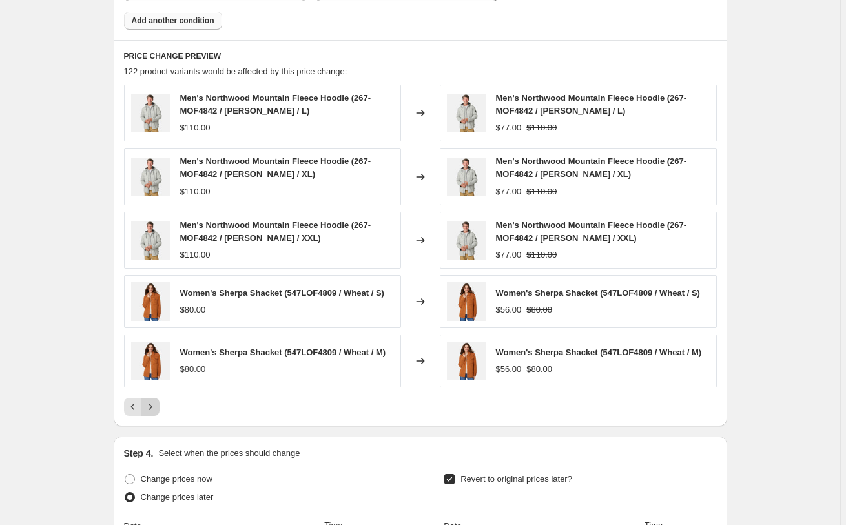
click at [155, 414] on icon "Next" at bounding box center [150, 407] width 13 height 13
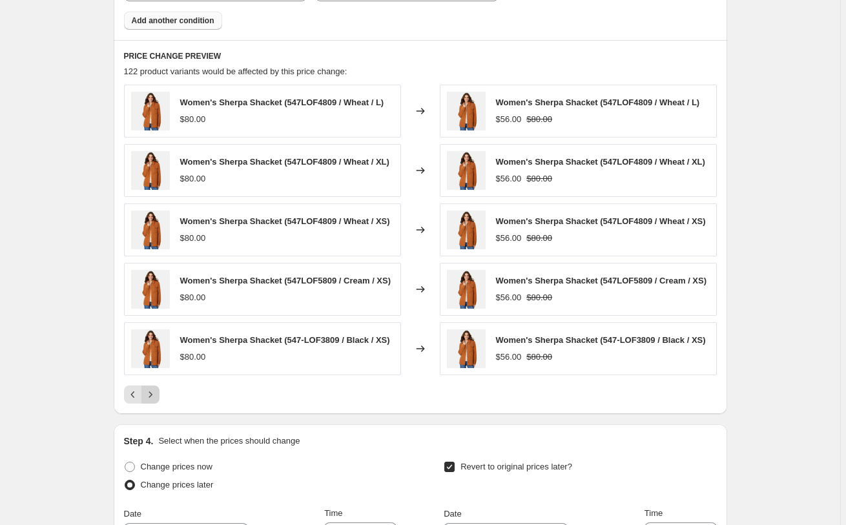
click at [155, 401] on icon "Next" at bounding box center [150, 394] width 13 height 13
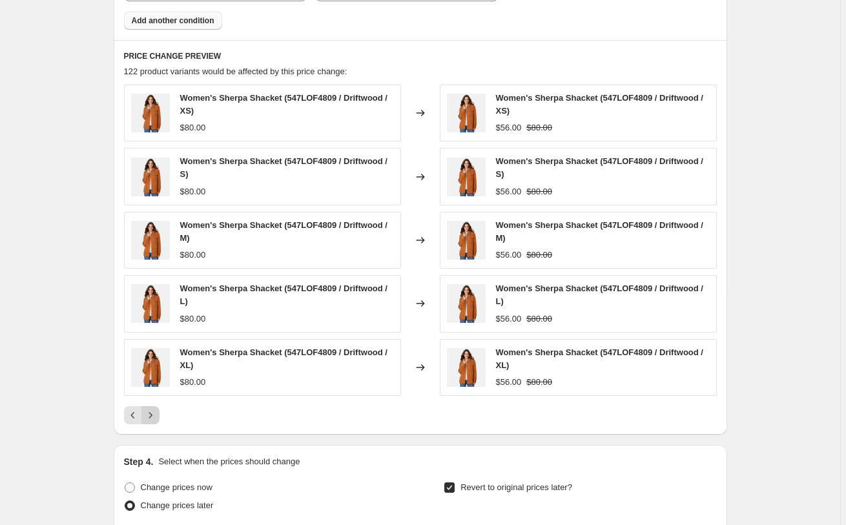
click at [155, 417] on icon "Next" at bounding box center [150, 415] width 13 height 13
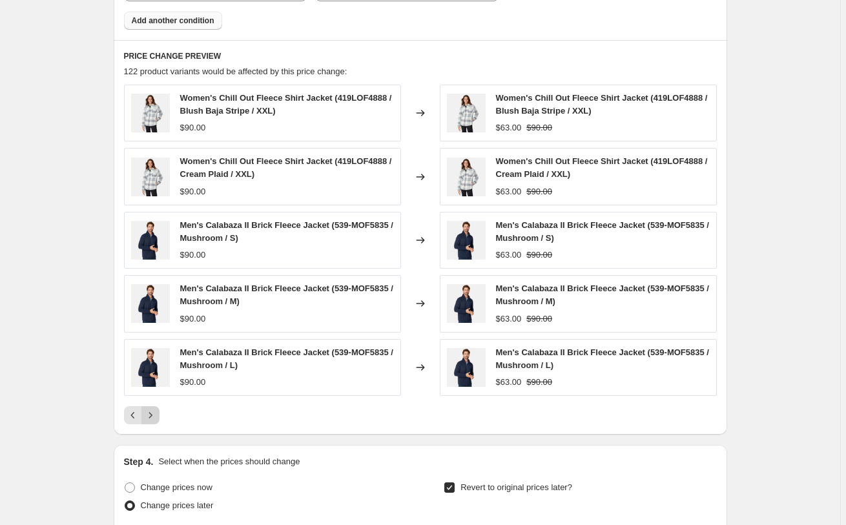
click at [155, 417] on icon "Next" at bounding box center [150, 415] width 13 height 13
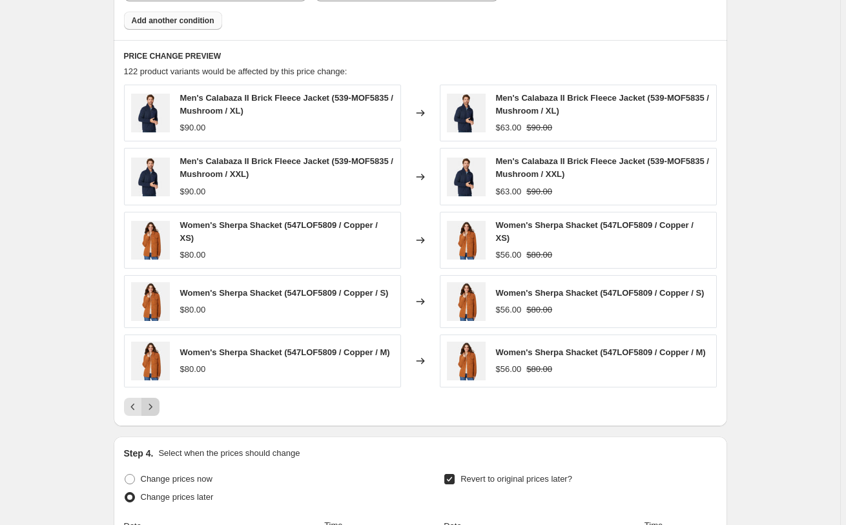
click at [155, 414] on icon "Next" at bounding box center [150, 407] width 13 height 13
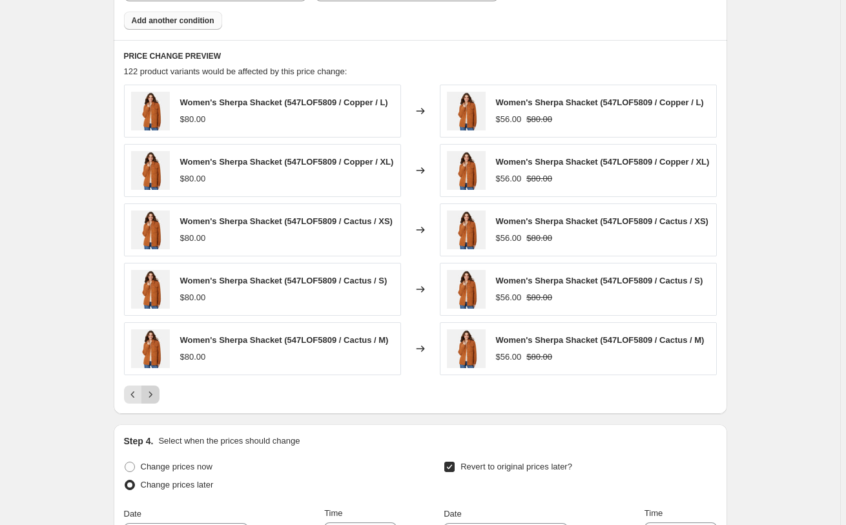
click at [155, 401] on icon "Next" at bounding box center [150, 394] width 13 height 13
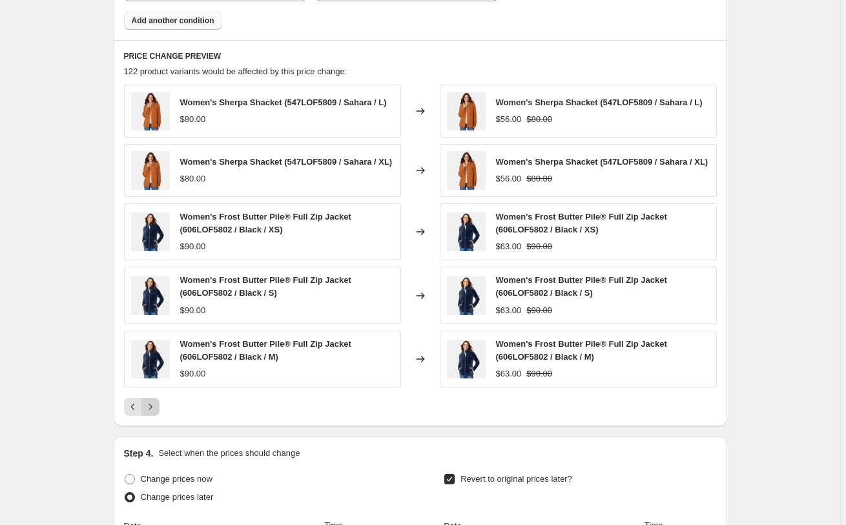
click at [155, 414] on icon "Next" at bounding box center [150, 407] width 13 height 13
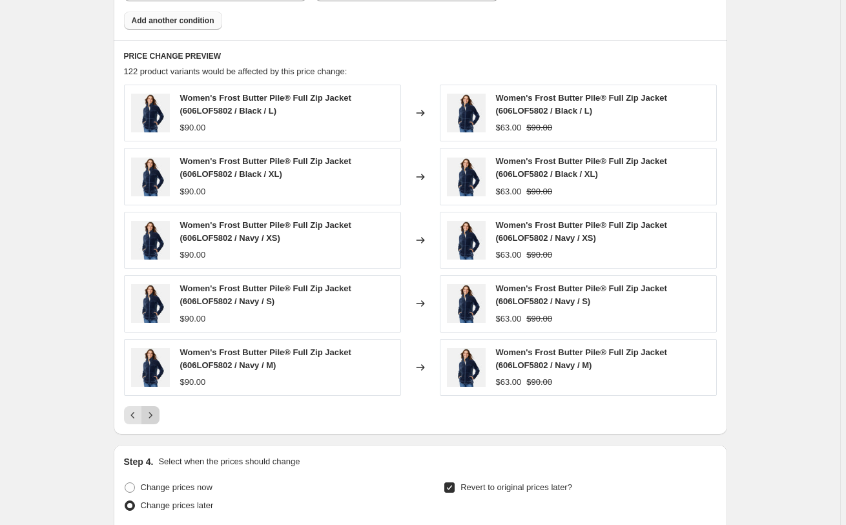
click at [155, 417] on icon "Next" at bounding box center [150, 415] width 13 height 13
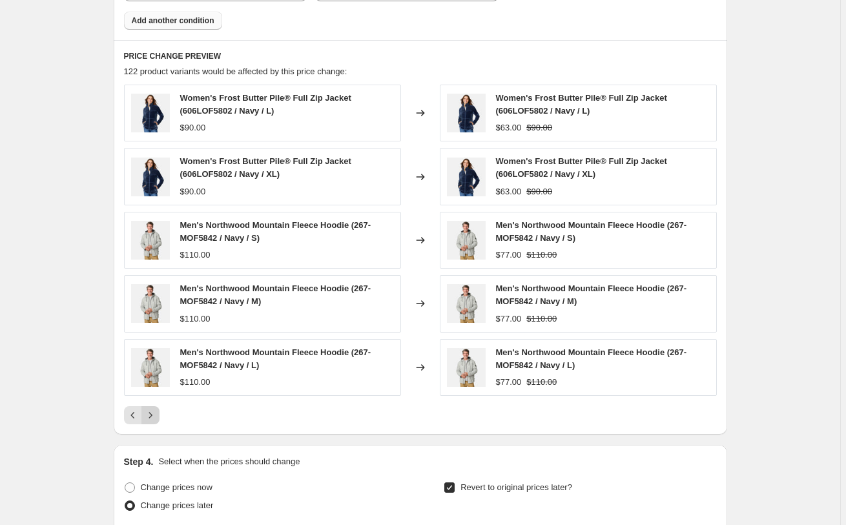
click at [155, 417] on icon "Next" at bounding box center [150, 415] width 13 height 13
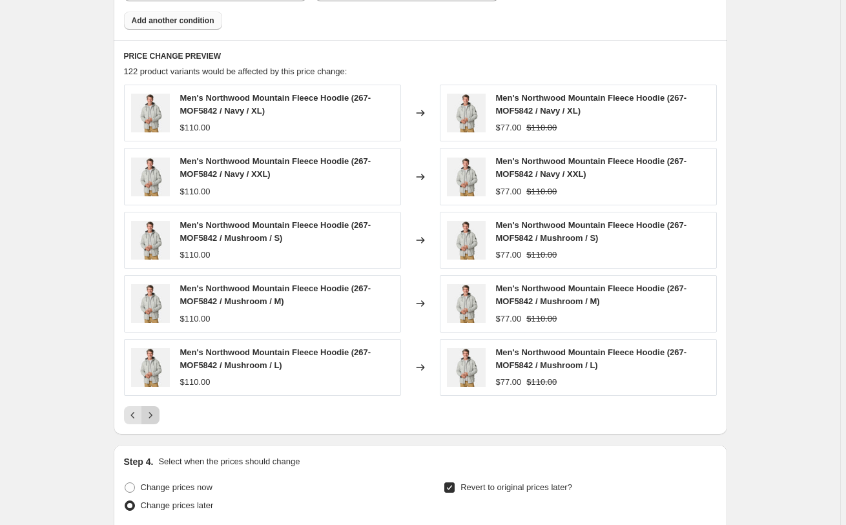
click at [155, 417] on icon "Next" at bounding box center [150, 415] width 13 height 13
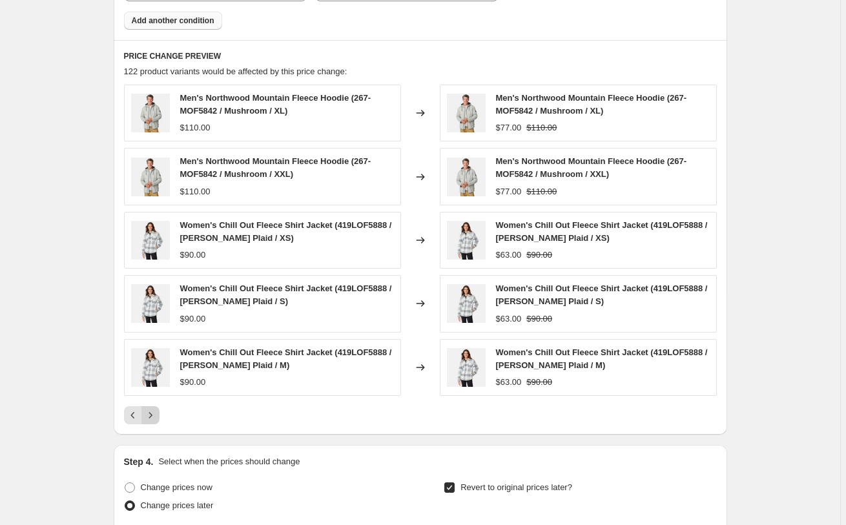
click at [155, 417] on icon "Next" at bounding box center [150, 415] width 13 height 13
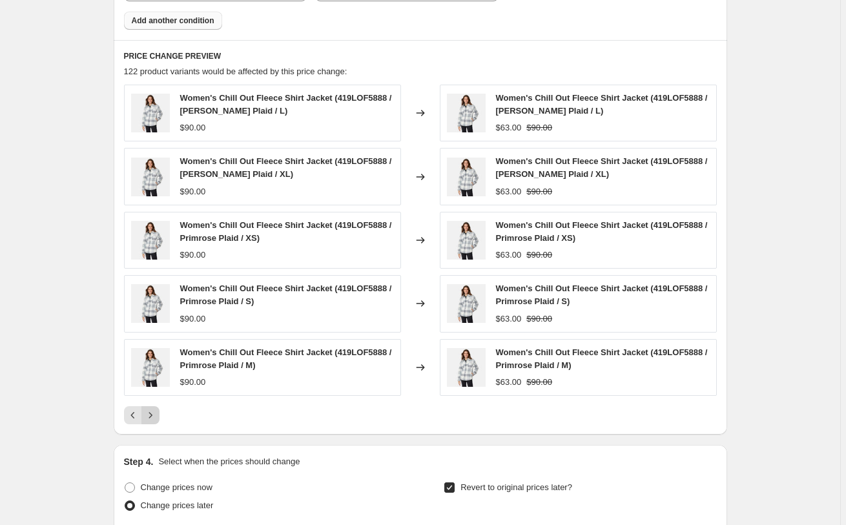
click at [155, 417] on icon "Next" at bounding box center [150, 415] width 13 height 13
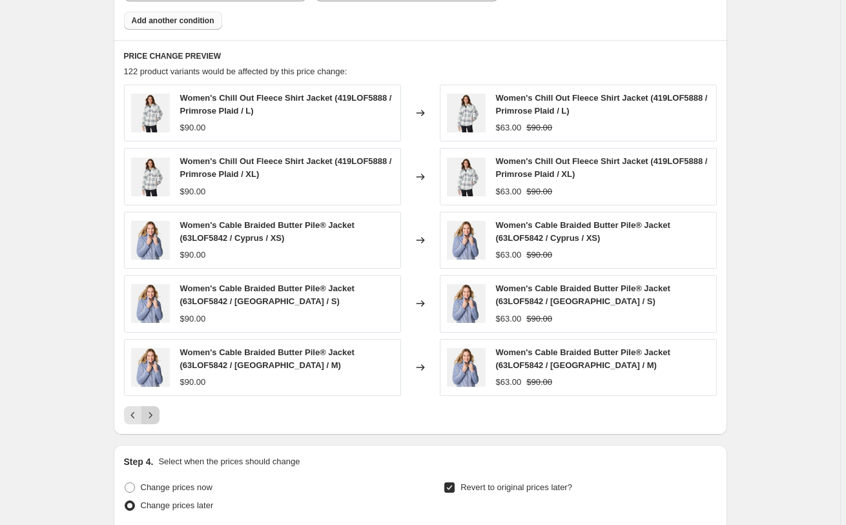
click at [155, 417] on icon "Next" at bounding box center [150, 415] width 13 height 13
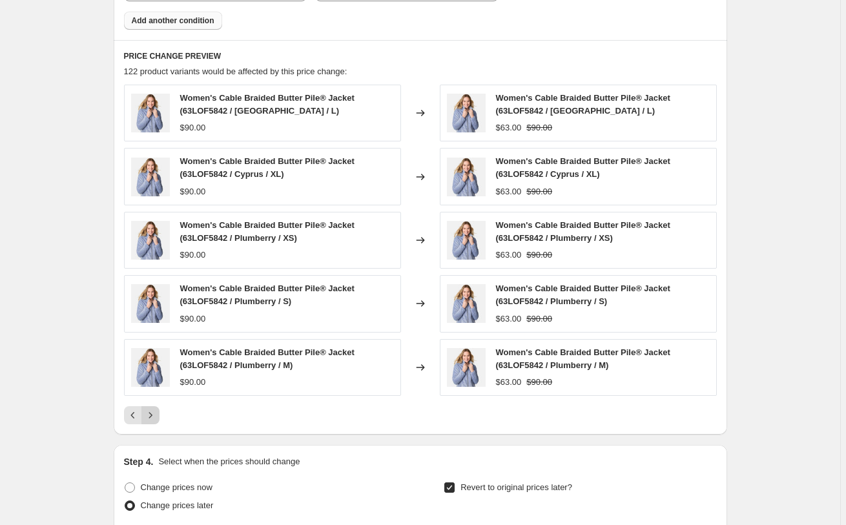
click at [155, 417] on icon "Next" at bounding box center [150, 415] width 13 height 13
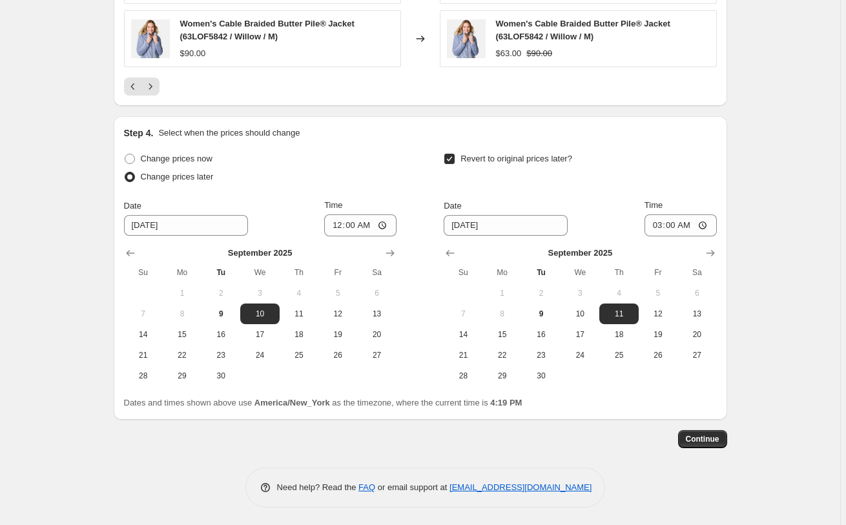
scroll to position [1367, 0]
click at [713, 436] on span "Continue" at bounding box center [703, 439] width 34 height 10
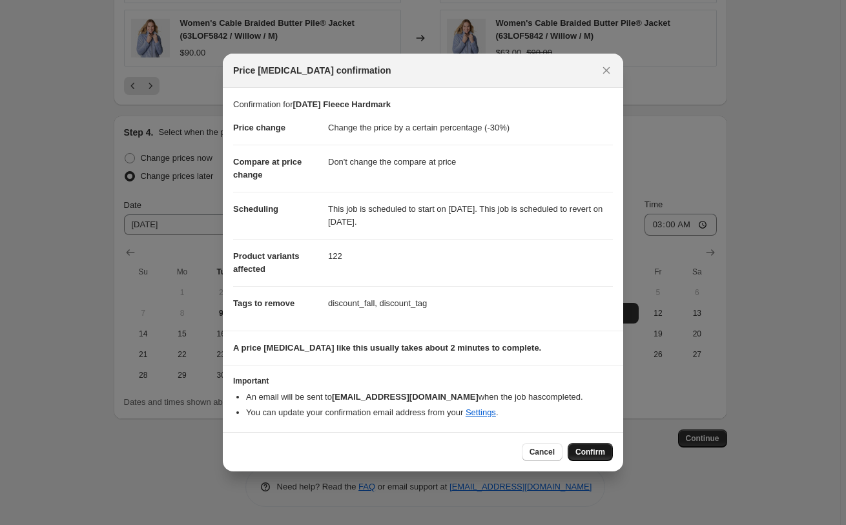
click at [582, 451] on span "Confirm" at bounding box center [591, 452] width 30 height 10
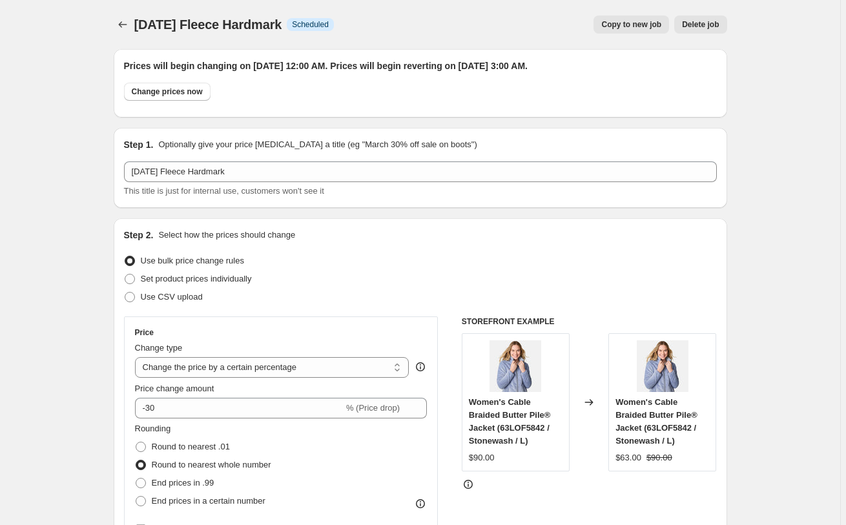
click at [620, 21] on span "Copy to new job" at bounding box center [632, 24] width 60 height 10
select select "percentage"
select select "no_change"
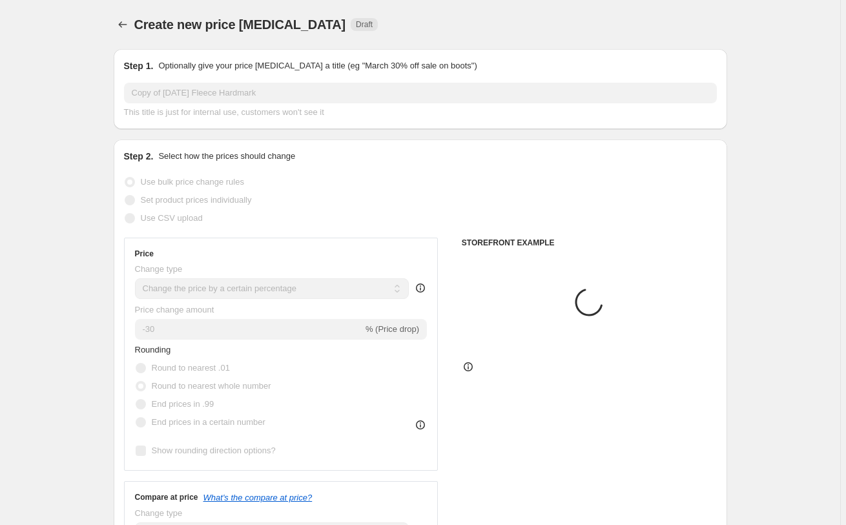
click at [163, 100] on input "Copy of [DATE] Fleece Hardmark" at bounding box center [420, 93] width 593 height 21
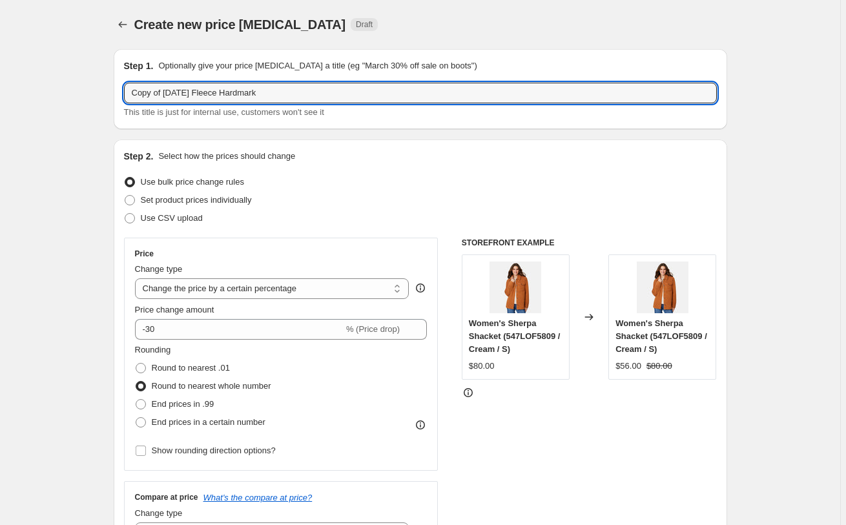
drag, startPoint x: 167, startPoint y: 94, endPoint x: 72, endPoint y: 93, distance: 95.0
click at [124, 93] on input "Copy of [DATE] Fleece Hardmark" at bounding box center [420, 93] width 593 height 21
click at [338, 86] on input "[DATE] Fleece Hardmark" at bounding box center [420, 93] width 593 height 21
type input "[DATE] Fleece Hardmark $66"
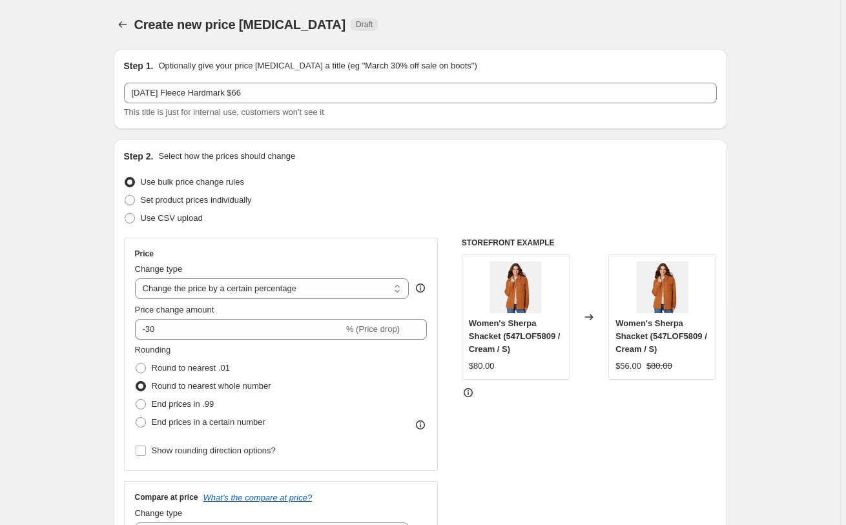
click at [456, 28] on div "Create new price [MEDICAL_DATA] Draft" at bounding box center [341, 25] width 414 height 18
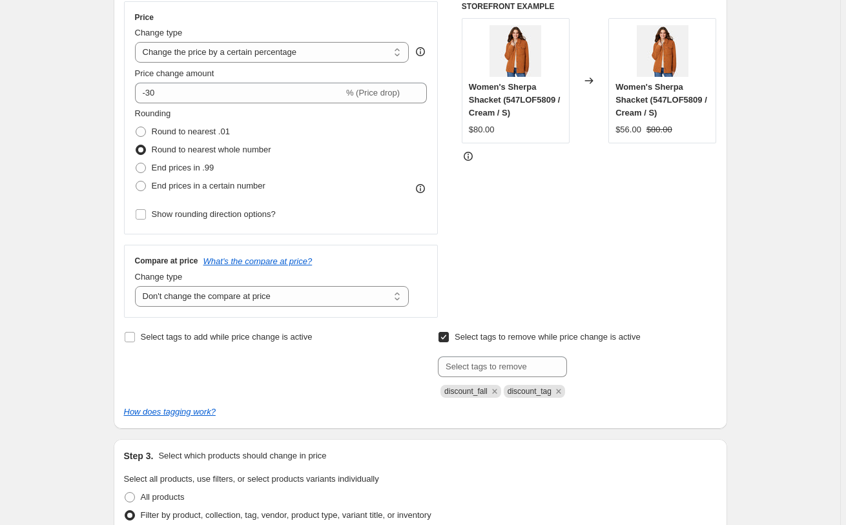
scroll to position [264, 0]
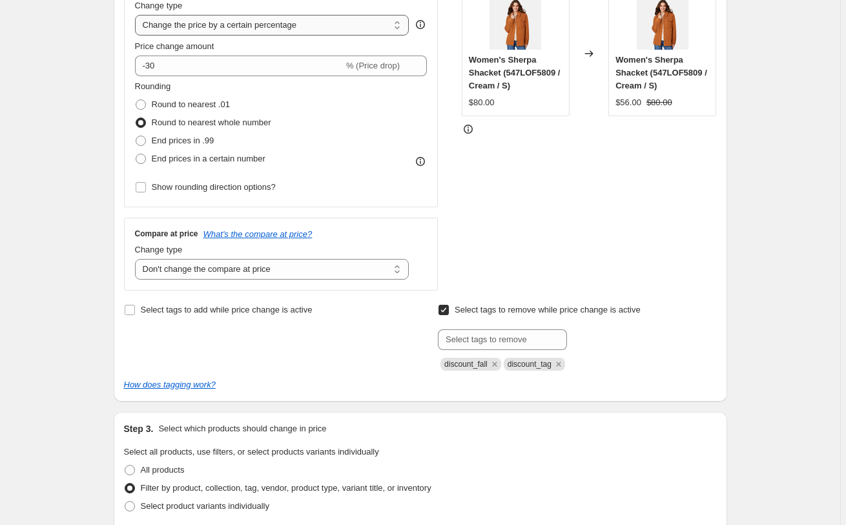
select select "to"
click option "Change the price to a certain amount" at bounding box center [0, 0] width 0 height 0
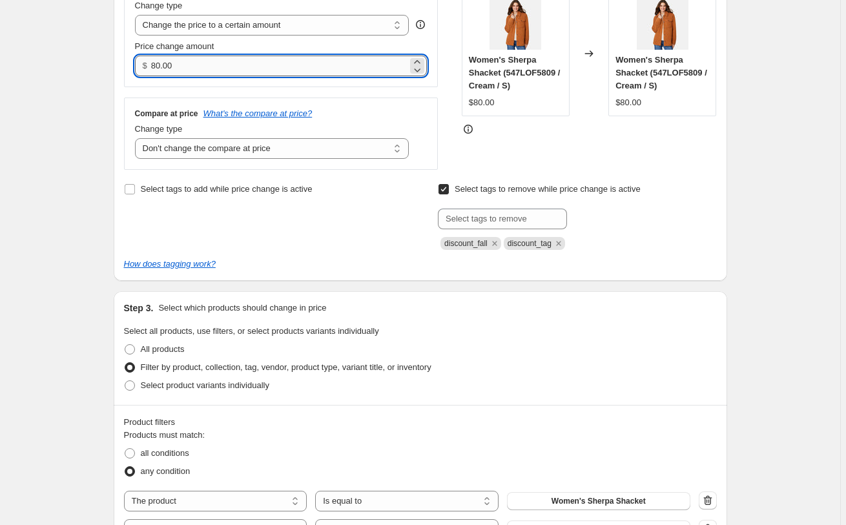
drag, startPoint x: 202, startPoint y: 61, endPoint x: 95, endPoint y: 66, distance: 106.7
click at [151, 66] on input "80.00" at bounding box center [279, 66] width 257 height 21
type input "66.00"
click at [80, 94] on div "Create new price [MEDICAL_DATA]. This page is ready Create new price [MEDICAL_D…" at bounding box center [420, 501] width 841 height 1531
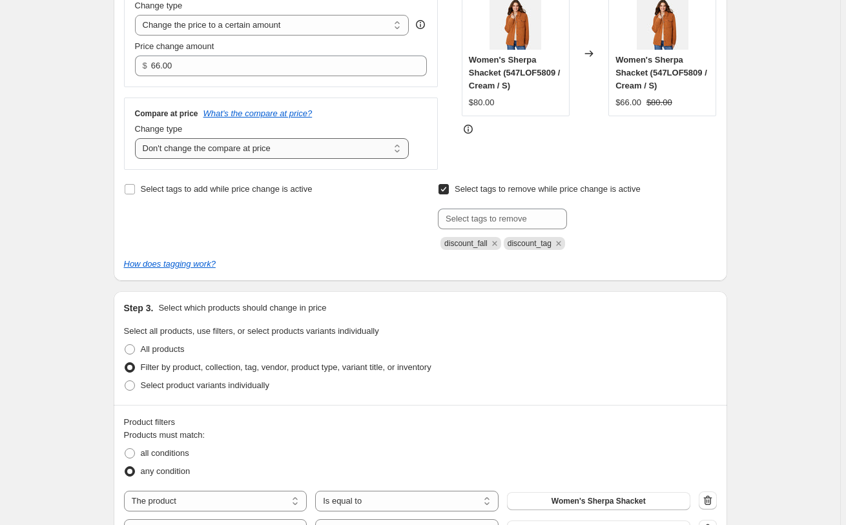
click option "Don't change the compare at price" at bounding box center [0, 0] width 0 height 0
click at [72, 163] on div "Create new price [MEDICAL_DATA]. This page is ready Create new price [MEDICAL_D…" at bounding box center [420, 501] width 841 height 1531
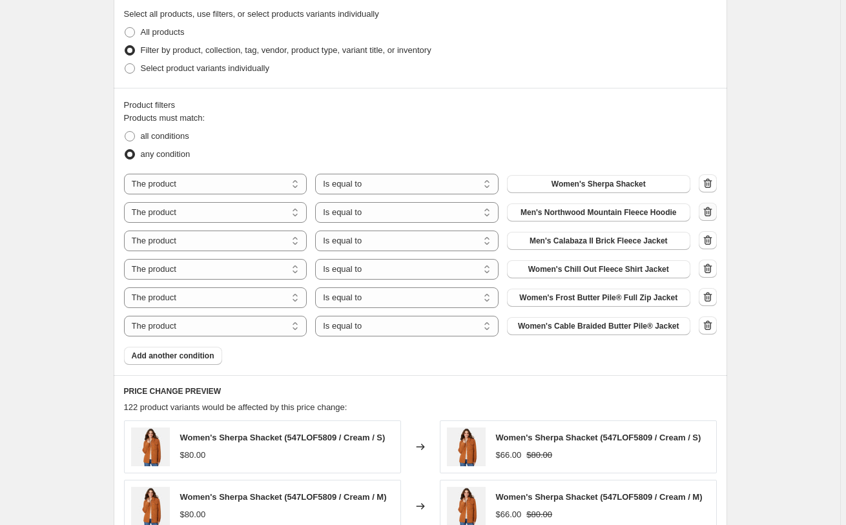
scroll to position [659, 0]
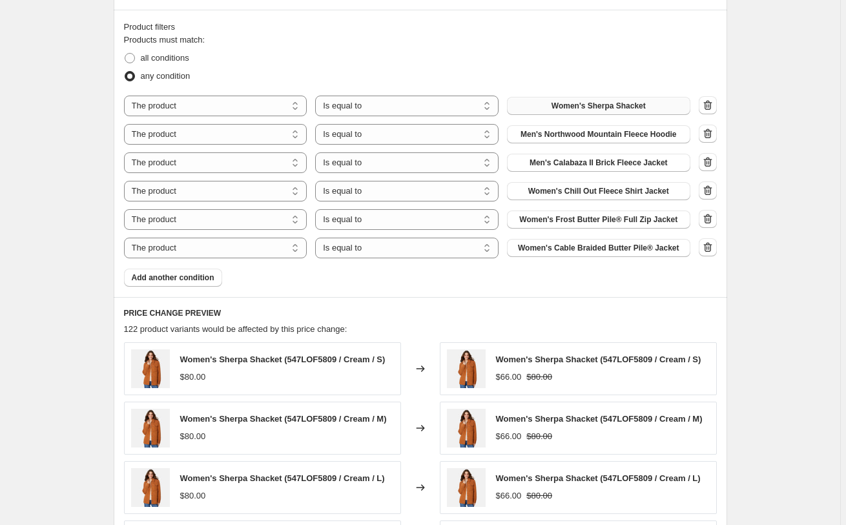
click at [644, 106] on span "Women's Sherpa Shacket" at bounding box center [599, 106] width 94 height 10
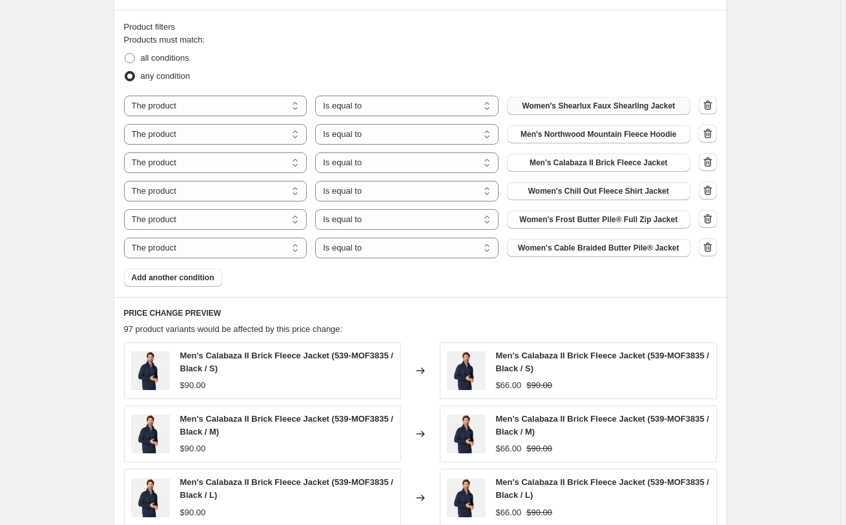
click at [571, 138] on span "Men's Northwood Mountain Fleece Hoodie" at bounding box center [599, 134] width 156 height 10
click at [708, 163] on icon "button" at bounding box center [706, 163] width 1 height 4
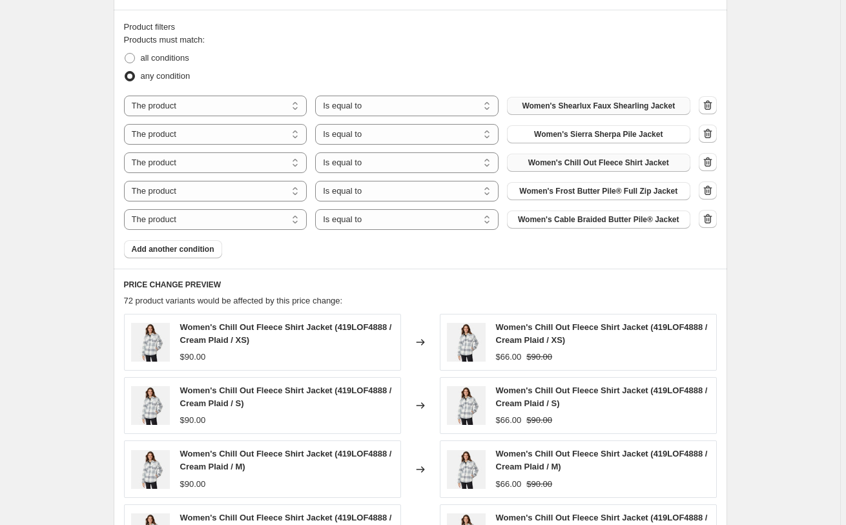
click at [667, 163] on span "Women's Chill Out Fleece Shirt Jacket" at bounding box center [599, 163] width 141 height 10
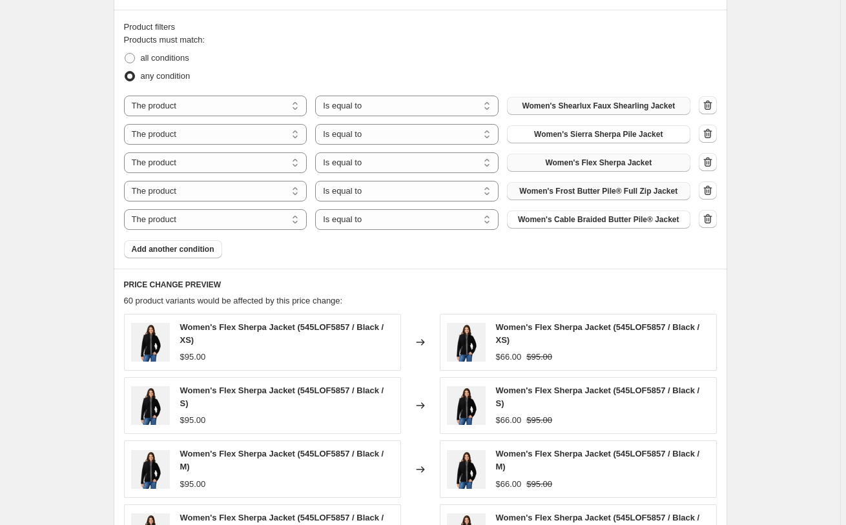
click at [598, 189] on span "Women's Frost Butter Pile® Full Zip Jacket" at bounding box center [598, 191] width 158 height 10
click at [615, 220] on span "Women's Cable Braided Butter Pile® Jacket" at bounding box center [599, 220] width 162 height 10
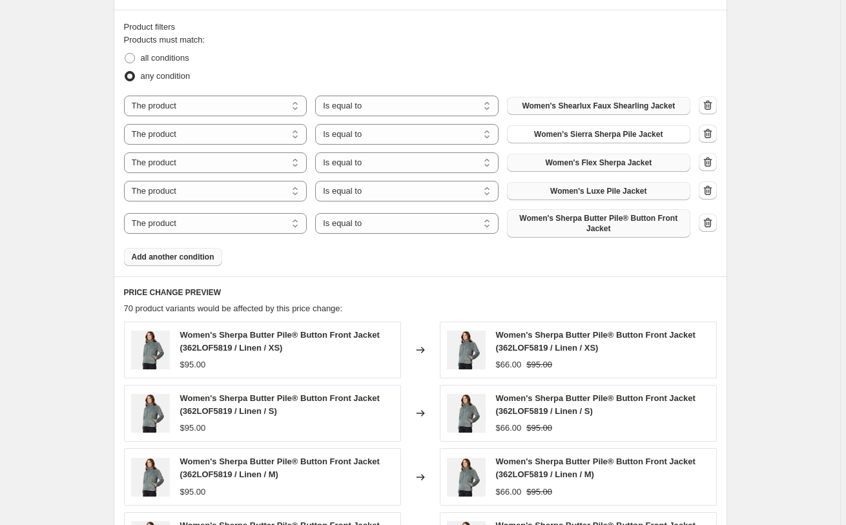
click at [211, 262] on span "Add another condition" at bounding box center [173, 257] width 83 height 10
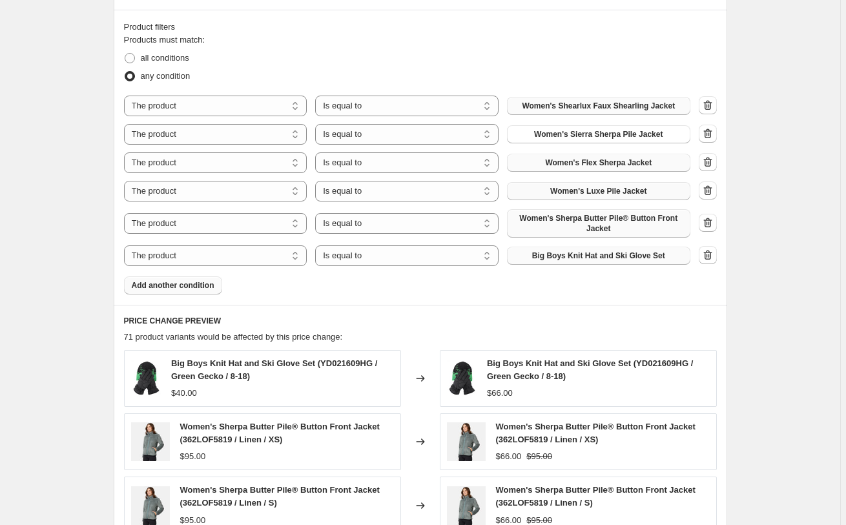
click at [521, 256] on button "Big Boys Knit Hat and Ski Glove Set" at bounding box center [598, 256] width 183 height 18
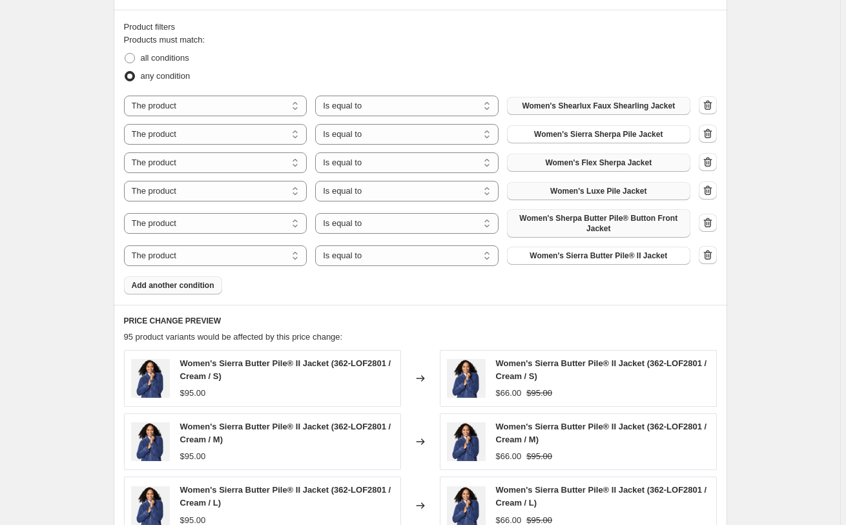
click at [191, 291] on button "Add another condition" at bounding box center [173, 286] width 98 height 18
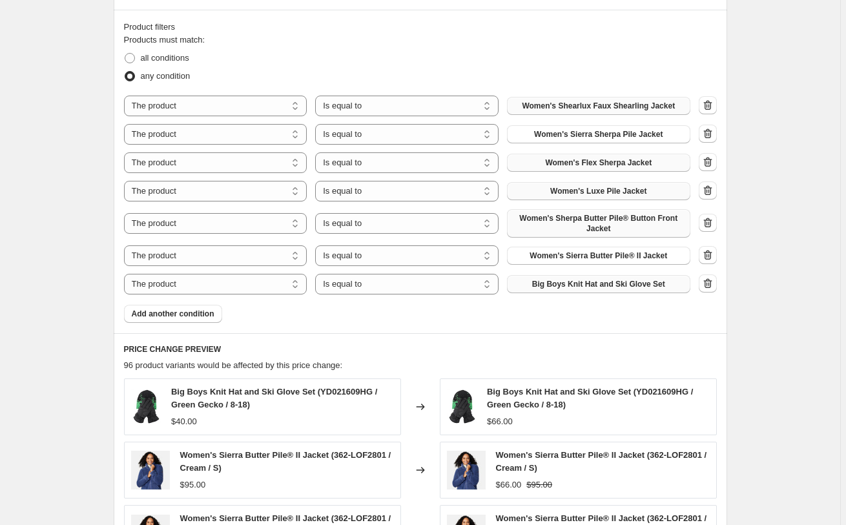
click at [554, 286] on span "Big Boys Knit Hat and Ski Glove Set" at bounding box center [598, 284] width 133 height 10
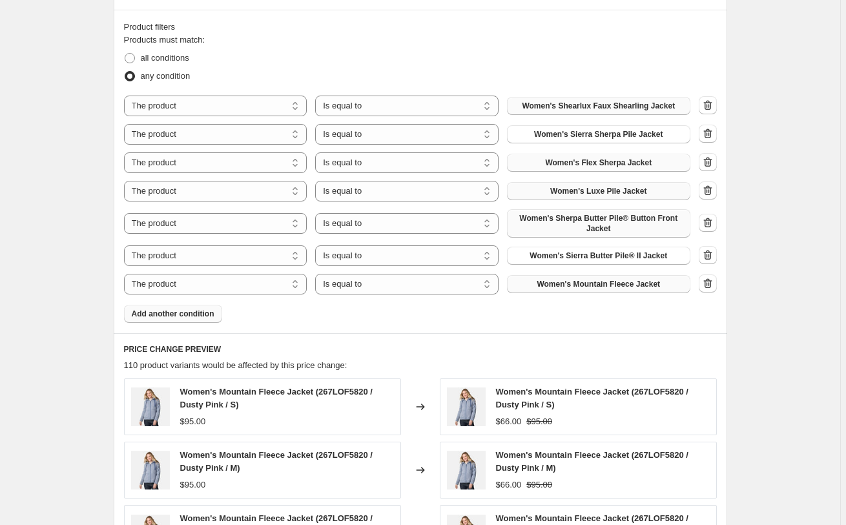
click at [179, 313] on span "Add another condition" at bounding box center [173, 314] width 83 height 10
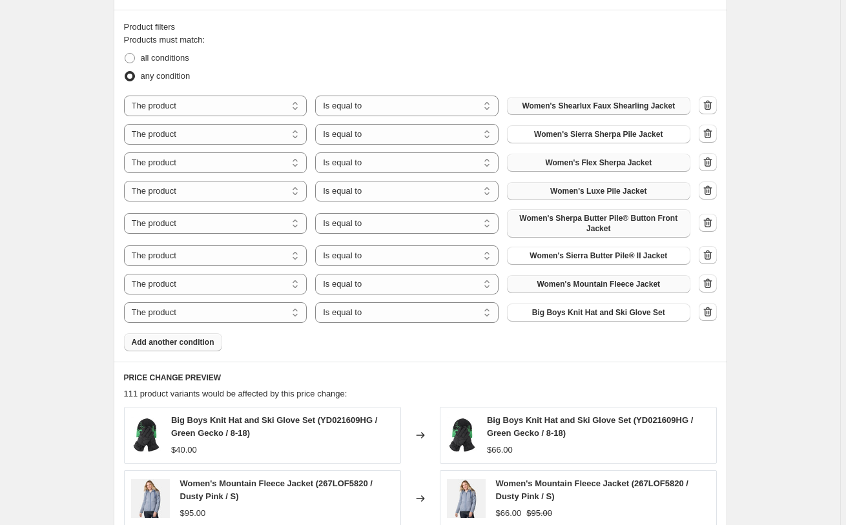
click at [570, 317] on span "Big Boys Knit Hat and Ski Glove Set" at bounding box center [598, 313] width 133 height 10
click at [154, 339] on span "Add another condition" at bounding box center [173, 342] width 83 height 10
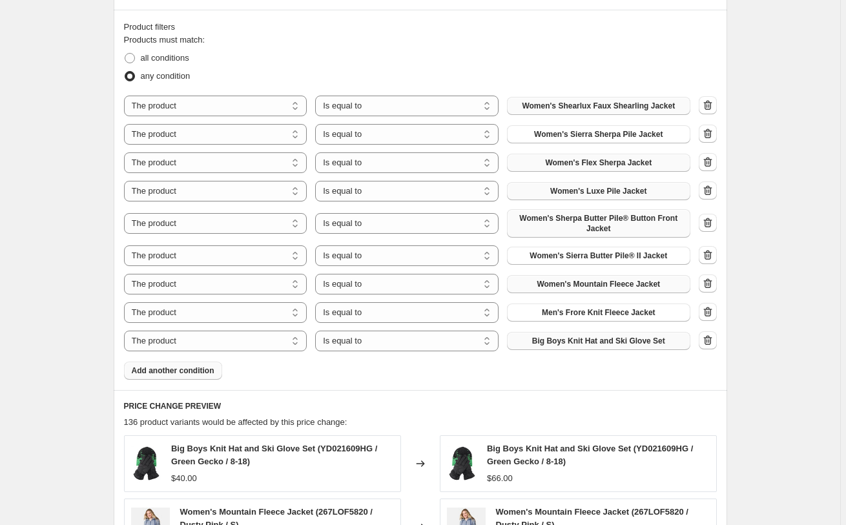
click at [543, 337] on button "Big Boys Knit Hat and Ski Glove Set" at bounding box center [598, 341] width 183 height 18
click at [195, 368] on span "Add another condition" at bounding box center [173, 371] width 83 height 10
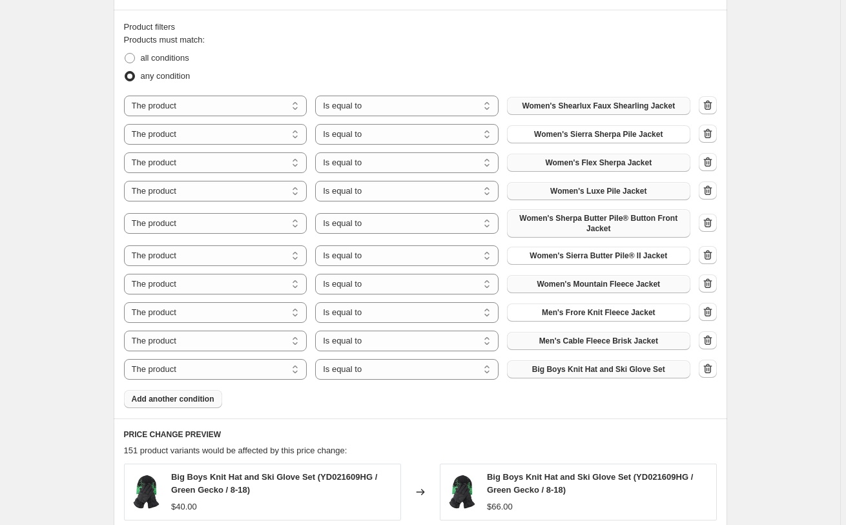
click at [574, 377] on button "Big Boys Knit Hat and Ski Glove Set" at bounding box center [598, 370] width 183 height 18
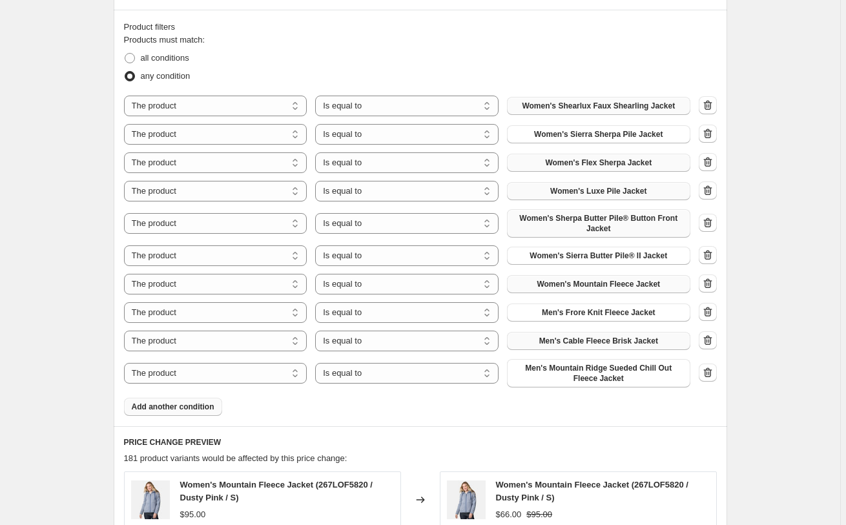
click at [163, 407] on span "Add another condition" at bounding box center [173, 407] width 83 height 10
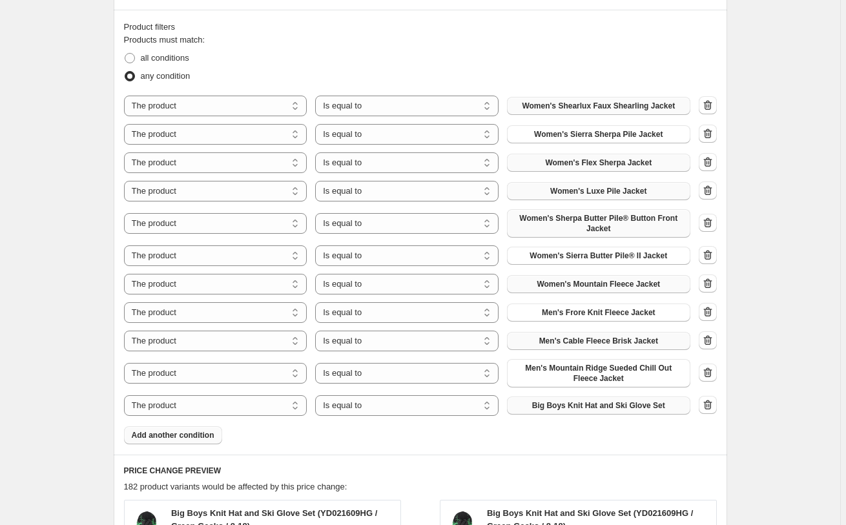
click at [563, 406] on span "Big Boys Knit Hat and Ski Glove Set" at bounding box center [598, 406] width 133 height 10
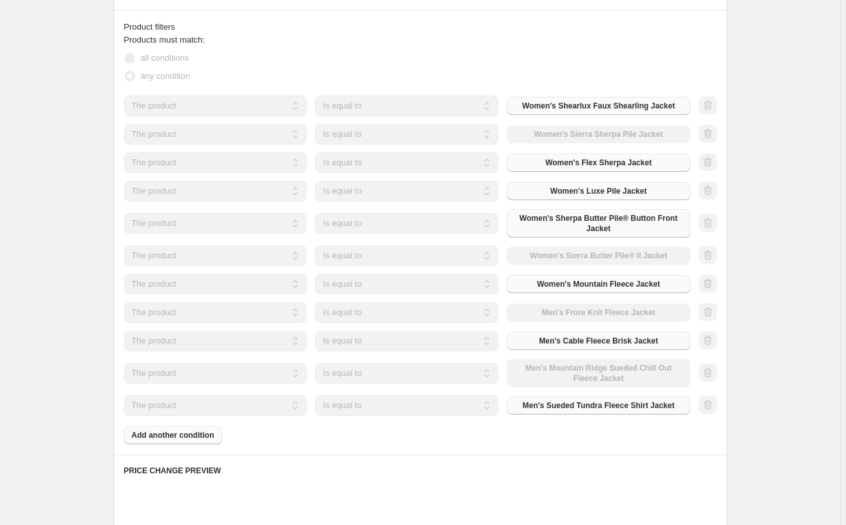
click at [755, 337] on div "Create new price [MEDICAL_DATA]. This page is ready Create new price [MEDICAL_D…" at bounding box center [420, 185] width 841 height 1689
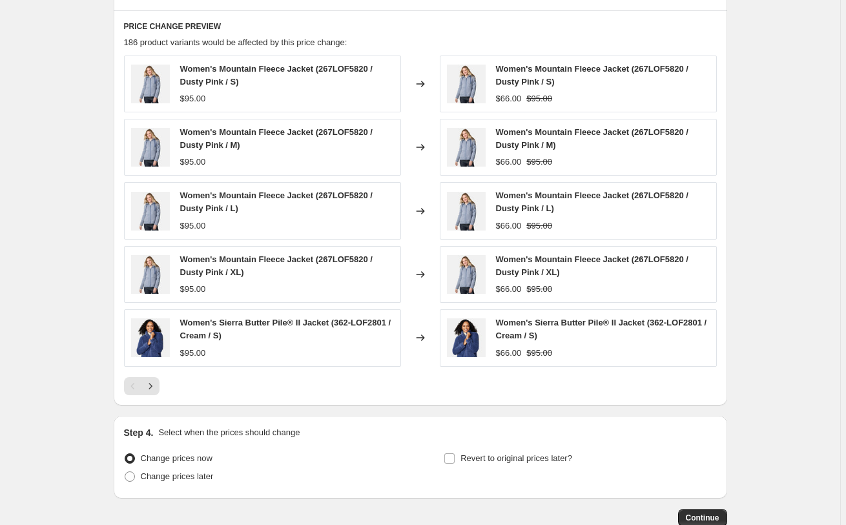
scroll to position [1184, 0]
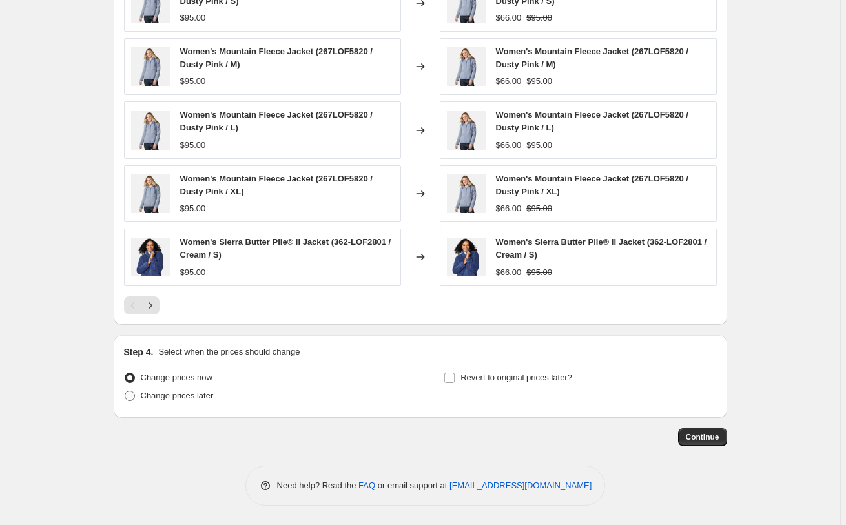
click at [200, 397] on span "Change prices later" at bounding box center [177, 396] width 73 height 10
click at [125, 392] on input "Change prices later" at bounding box center [125, 391] width 1 height 1
radio input "true"
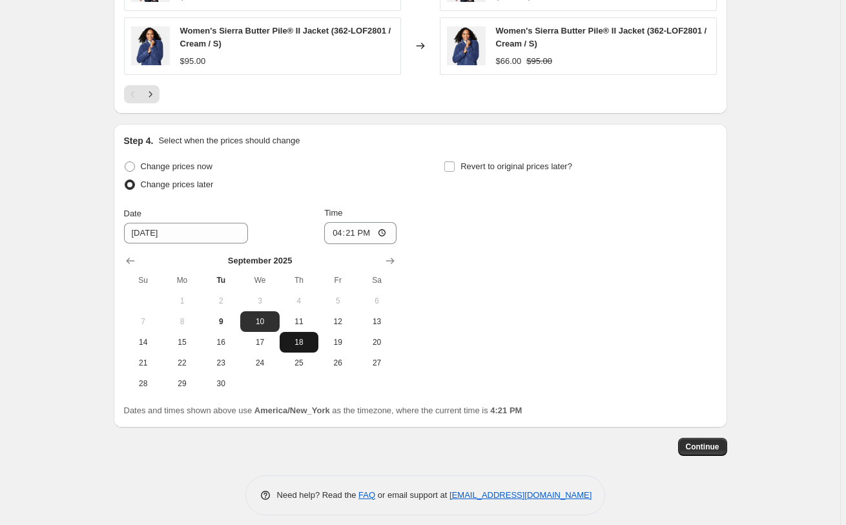
scroll to position [1404, 0]
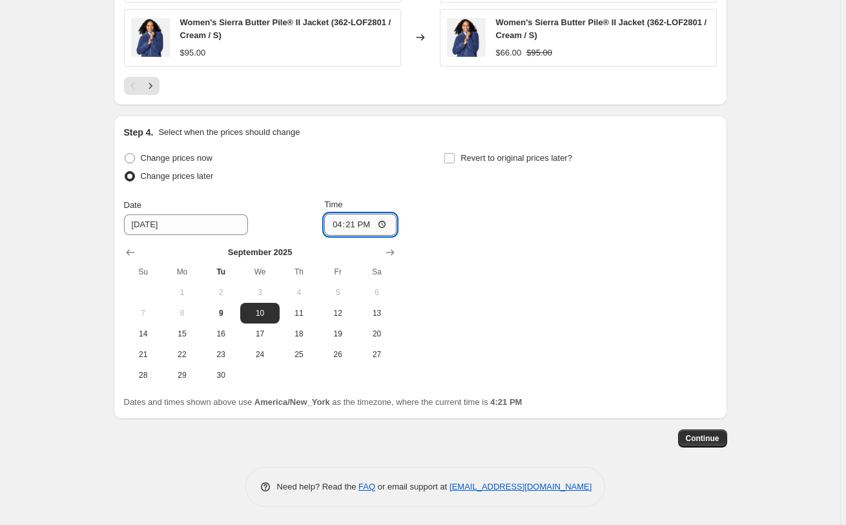
click at [346, 215] on input "16:21" at bounding box center [360, 225] width 72 height 22
type input "00:00"
click at [537, 154] on span "Revert to original prices later?" at bounding box center [517, 158] width 112 height 10
click at [455, 154] on input "Revert to original prices later?" at bounding box center [450, 158] width 10 height 10
checkbox input "true"
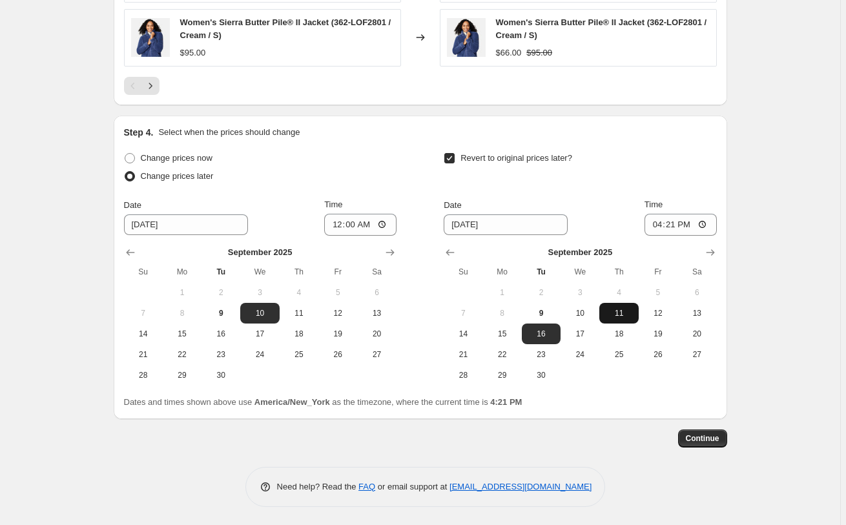
click at [616, 315] on span "11" at bounding box center [619, 313] width 28 height 10
type input "[DATE]"
click at [669, 224] on input "16:21" at bounding box center [681, 225] width 72 height 22
type input "03:00"
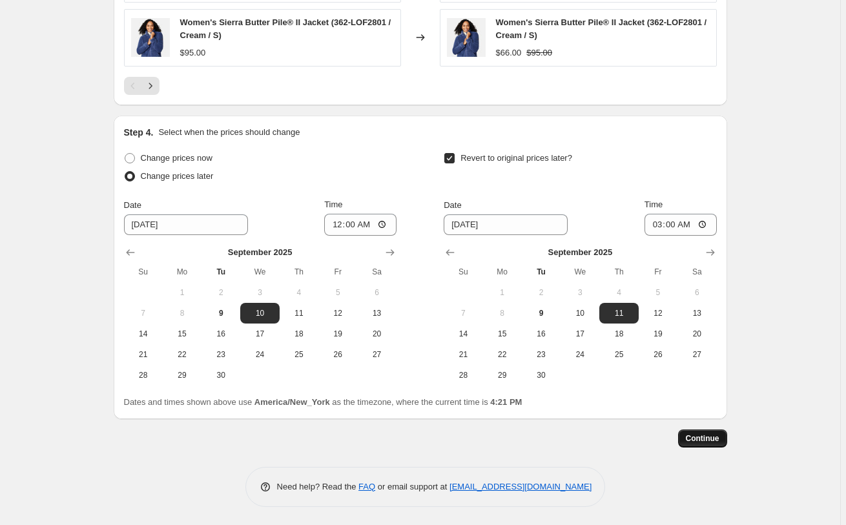
click at [709, 441] on span "Continue" at bounding box center [703, 439] width 34 height 10
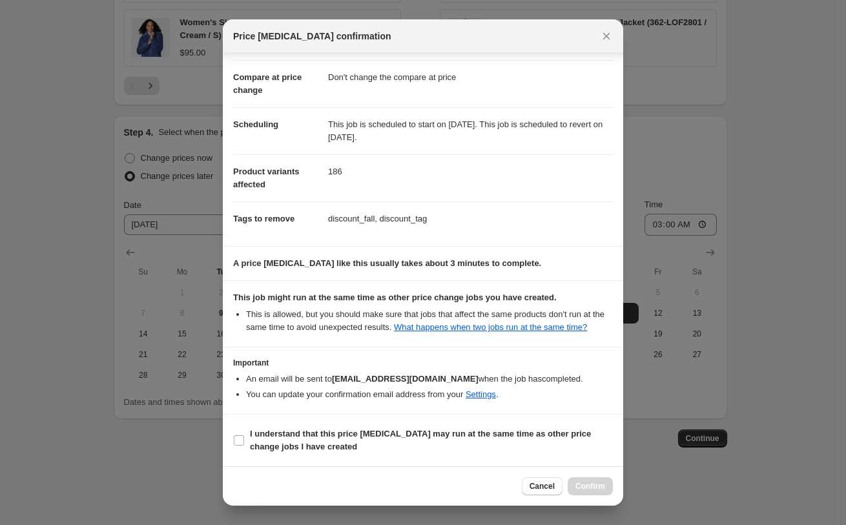
scroll to position [0, 0]
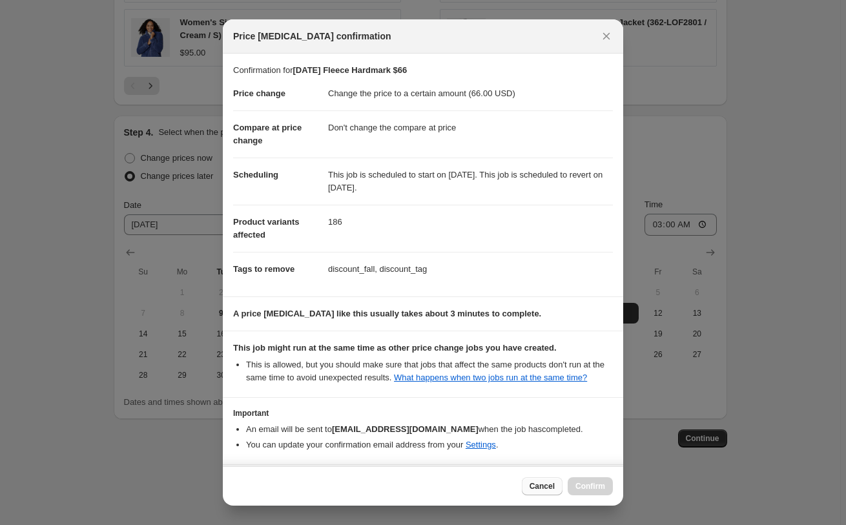
click at [545, 488] on span "Cancel" at bounding box center [542, 486] width 25 height 10
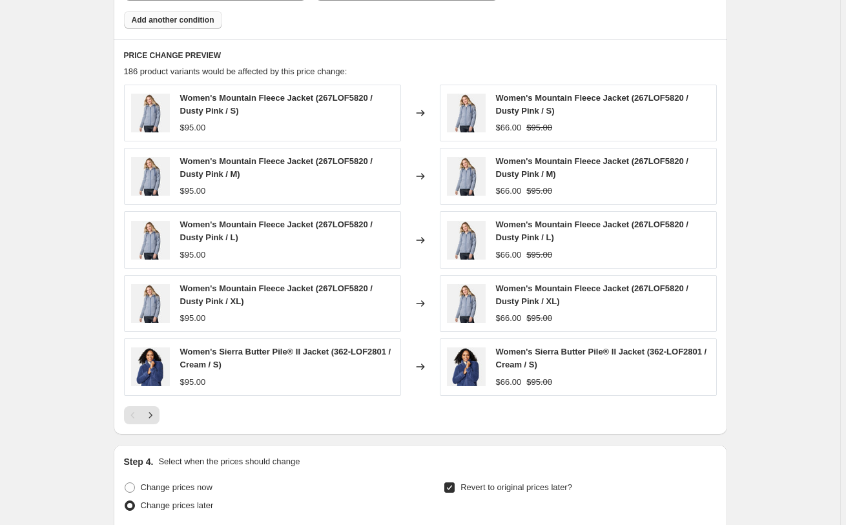
scroll to position [1404, 0]
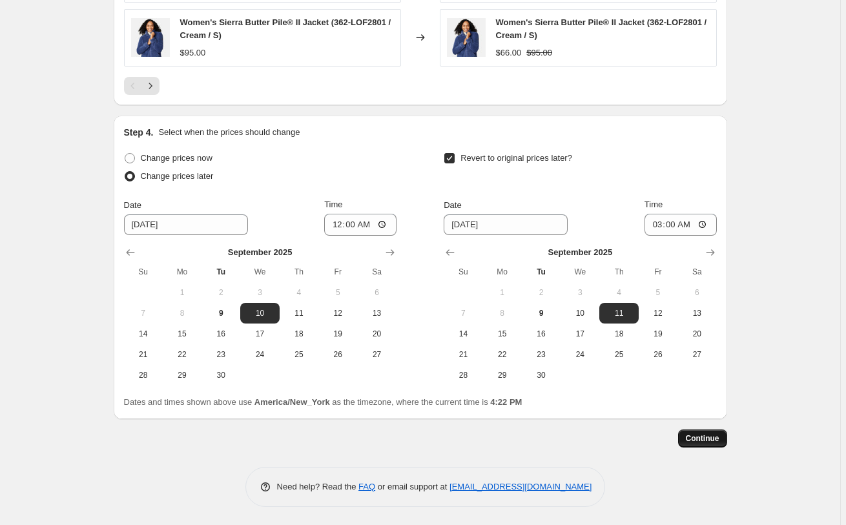
click at [709, 440] on span "Continue" at bounding box center [703, 439] width 34 height 10
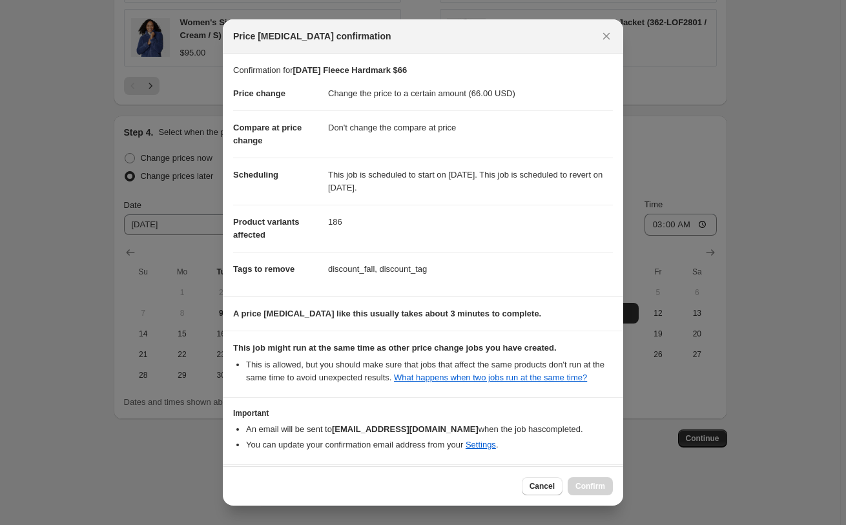
scroll to position [64, 0]
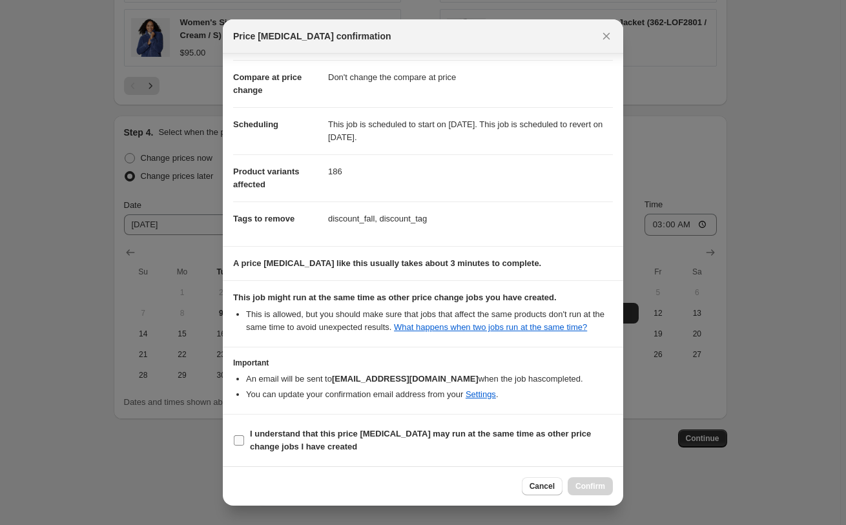
click at [313, 435] on b "I understand that this price [MEDICAL_DATA] may run at the same time as other p…" at bounding box center [420, 440] width 341 height 23
click at [244, 435] on input "I understand that this price [MEDICAL_DATA] may run at the same time as other p…" at bounding box center [239, 440] width 10 height 10
checkbox input "true"
click at [602, 489] on span "Confirm" at bounding box center [591, 486] width 30 height 10
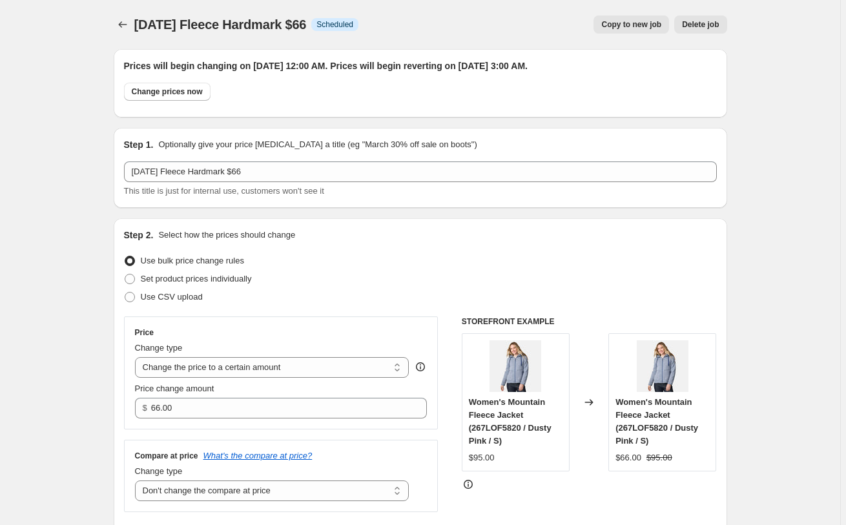
click at [621, 20] on span "Copy to new job" at bounding box center [632, 24] width 60 height 10
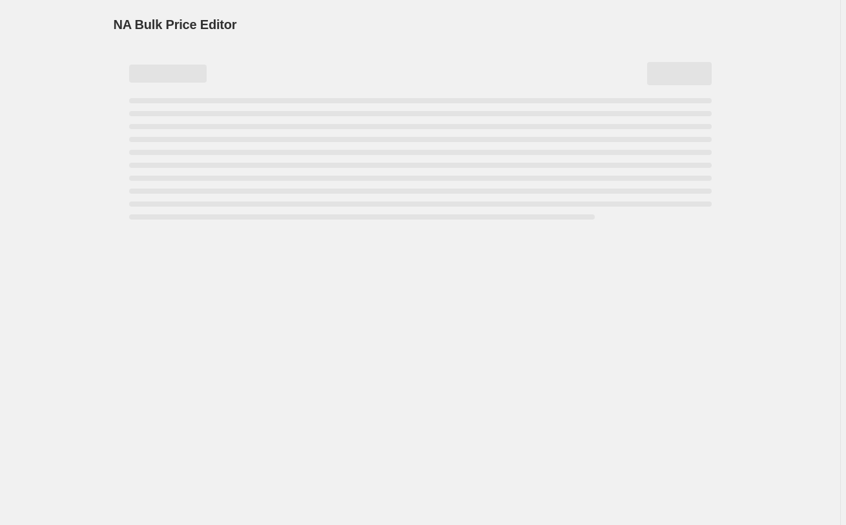
select select "no_change"
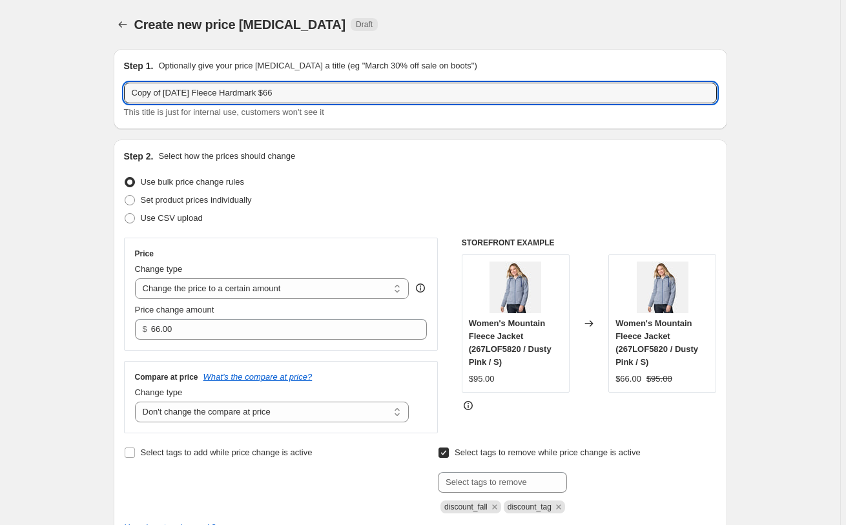
click at [124, 94] on input "Copy of [DATE] Fleece Hardmark $66" at bounding box center [420, 93] width 593 height 21
drag, startPoint x: 171, startPoint y: 89, endPoint x: 92, endPoint y: 84, distance: 79.0
click at [124, 83] on input "Copy of [DATE] Fleece Hardmark $66" at bounding box center [420, 93] width 593 height 21
click at [267, 94] on input "[DATE] Fleece Hardmark $66" at bounding box center [420, 93] width 593 height 21
type input "[DATE] Fleece Hardmark $73"
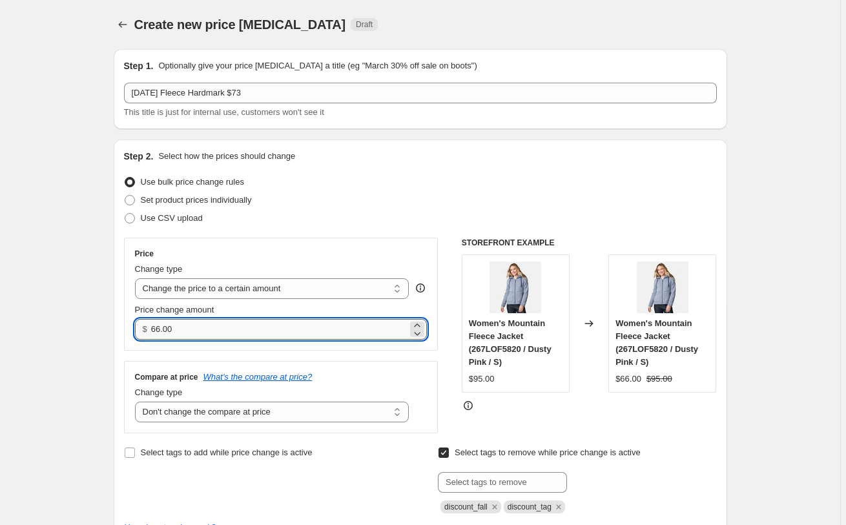
drag, startPoint x: 165, startPoint y: 330, endPoint x: 138, endPoint y: 331, distance: 26.5
click at [151, 331] on input "66.00" at bounding box center [279, 329] width 257 height 21
type input "73.00"
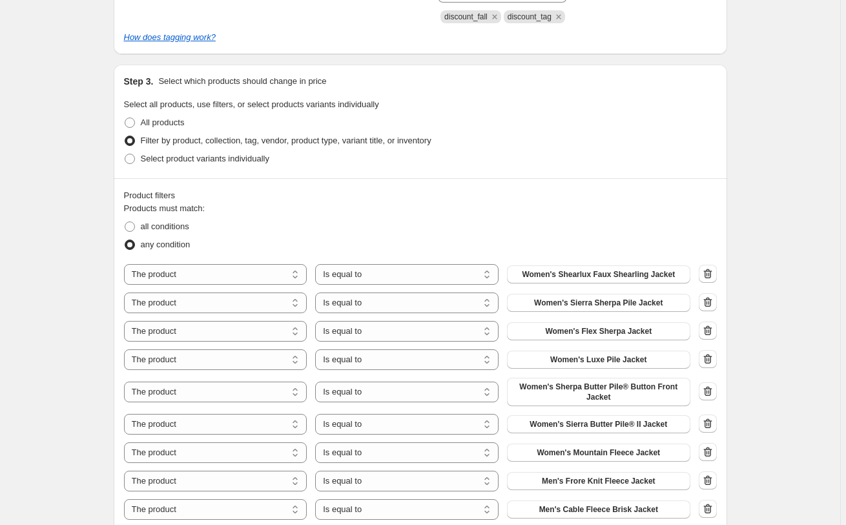
scroll to position [527, 0]
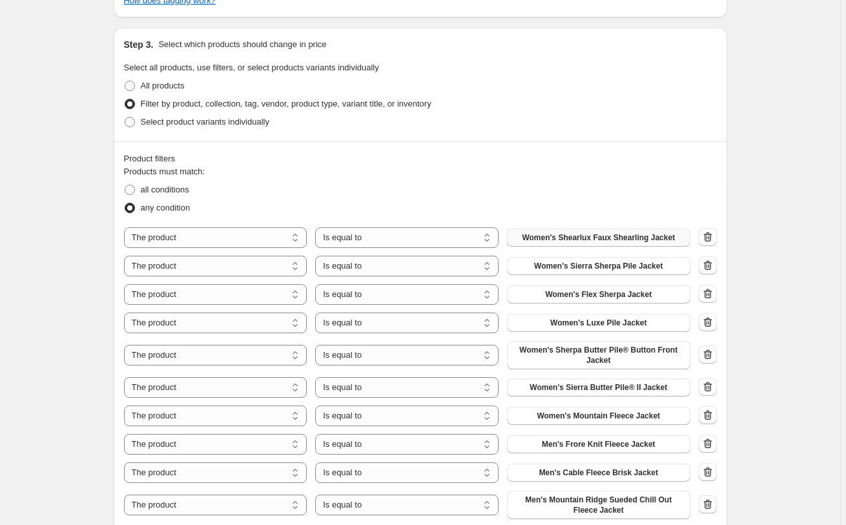
click at [673, 236] on span "Women's Shearlux Faux Shearling Jacket" at bounding box center [598, 238] width 153 height 10
click at [712, 266] on icon "button" at bounding box center [708, 265] width 13 height 13
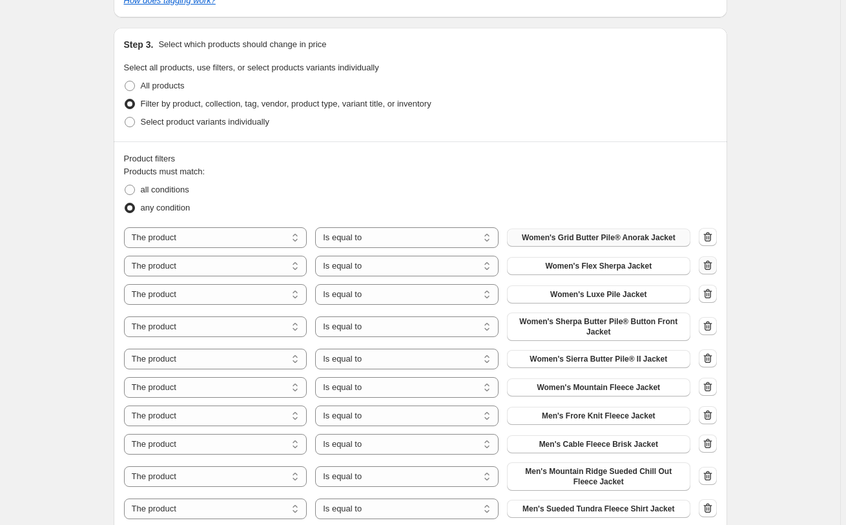
click at [712, 266] on icon "button" at bounding box center [708, 265] width 13 height 13
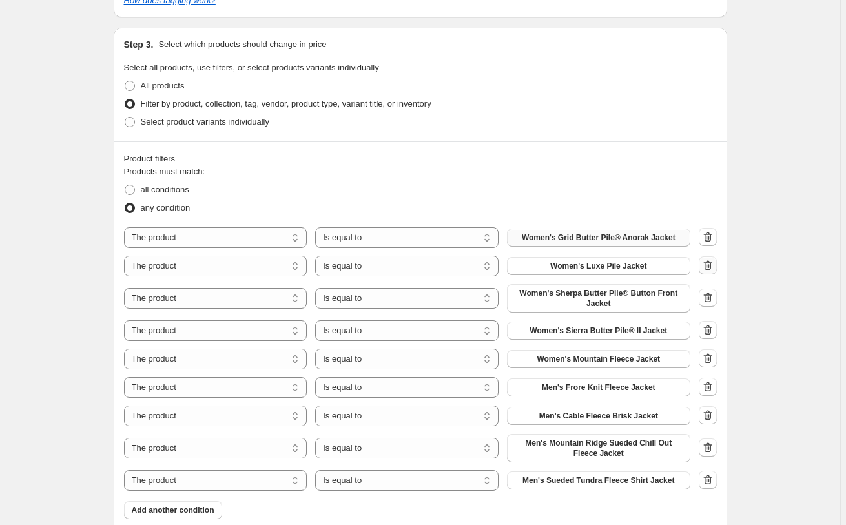
click at [712, 266] on icon "button" at bounding box center [708, 265] width 13 height 13
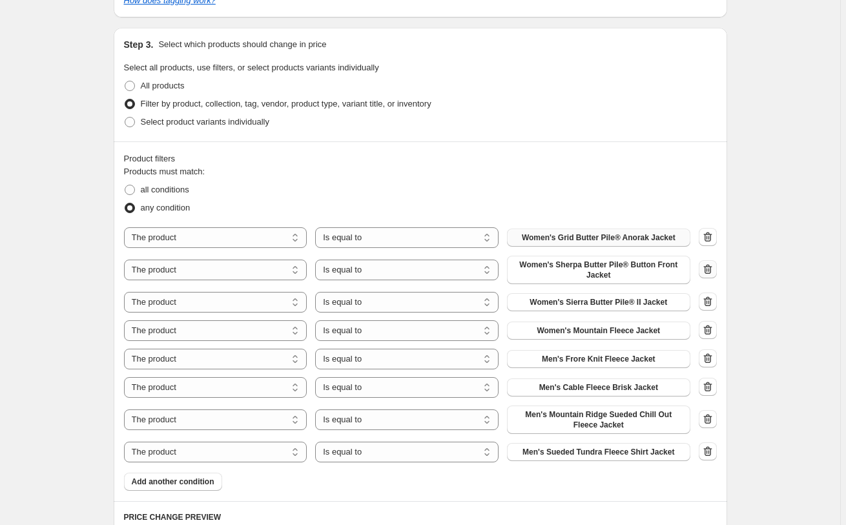
click at [712, 266] on icon "button" at bounding box center [708, 269] width 13 height 13
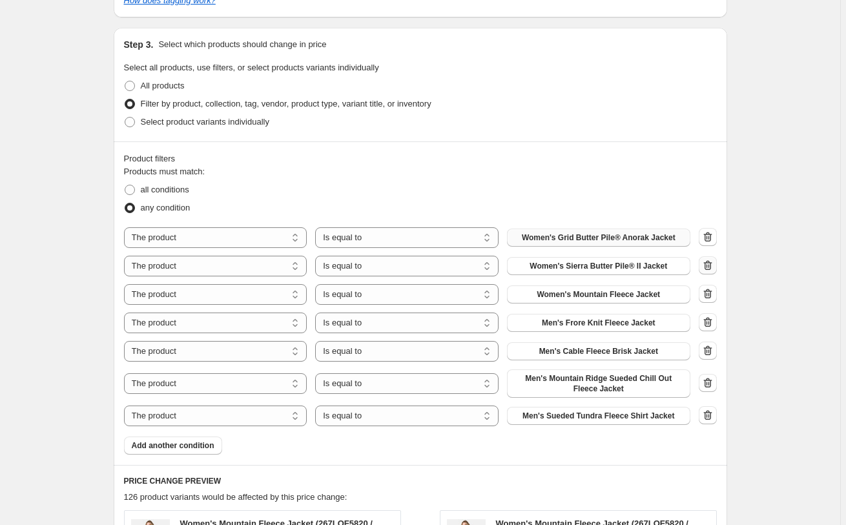
click at [712, 266] on icon "button" at bounding box center [708, 265] width 13 height 13
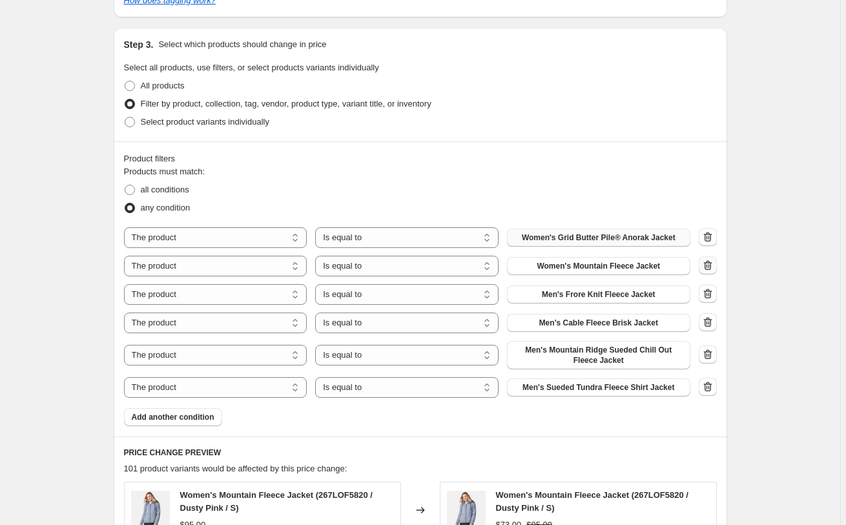
click at [712, 266] on icon "button" at bounding box center [708, 265] width 13 height 13
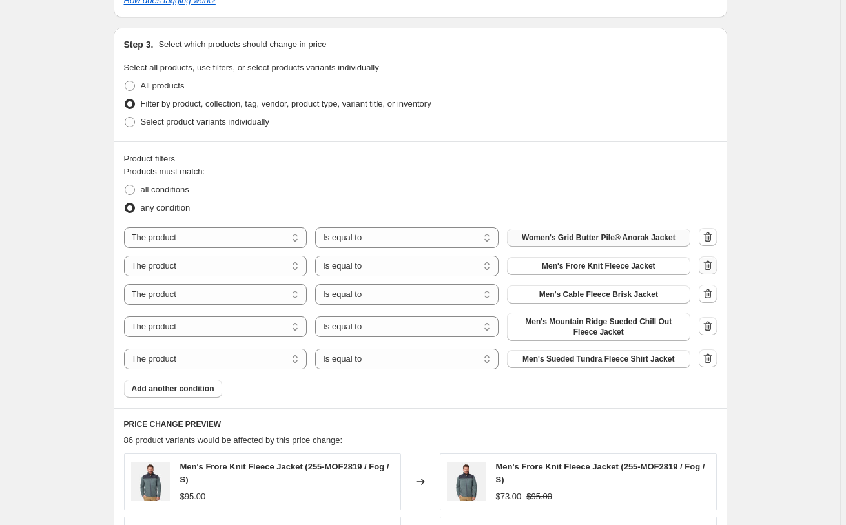
click at [712, 266] on icon "button" at bounding box center [708, 265] width 13 height 13
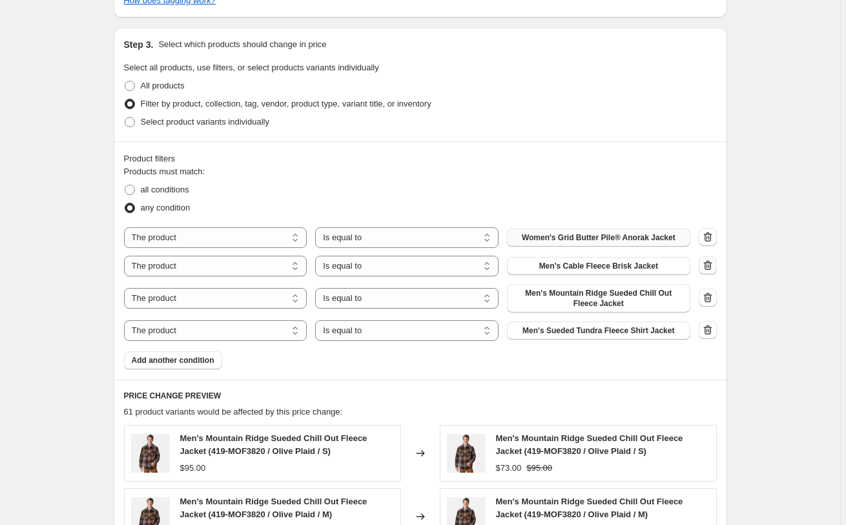
click at [712, 266] on icon "button" at bounding box center [708, 265] width 13 height 13
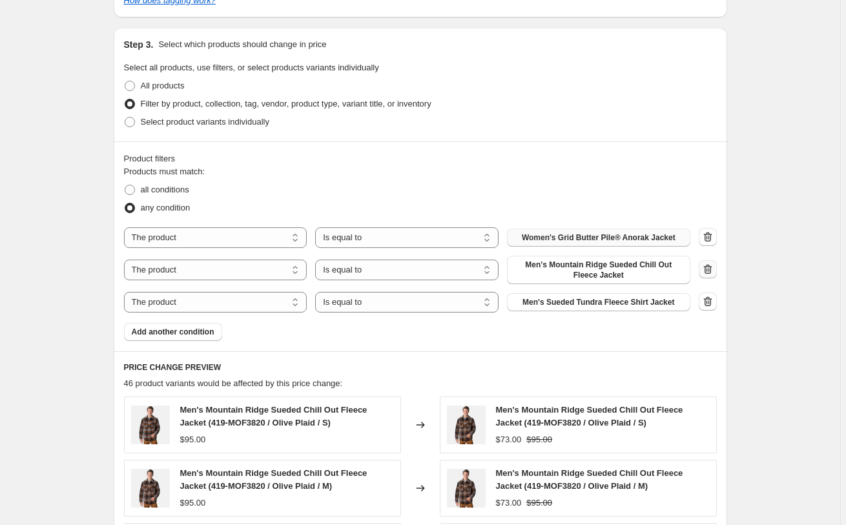
click at [712, 266] on icon "button" at bounding box center [708, 269] width 13 height 13
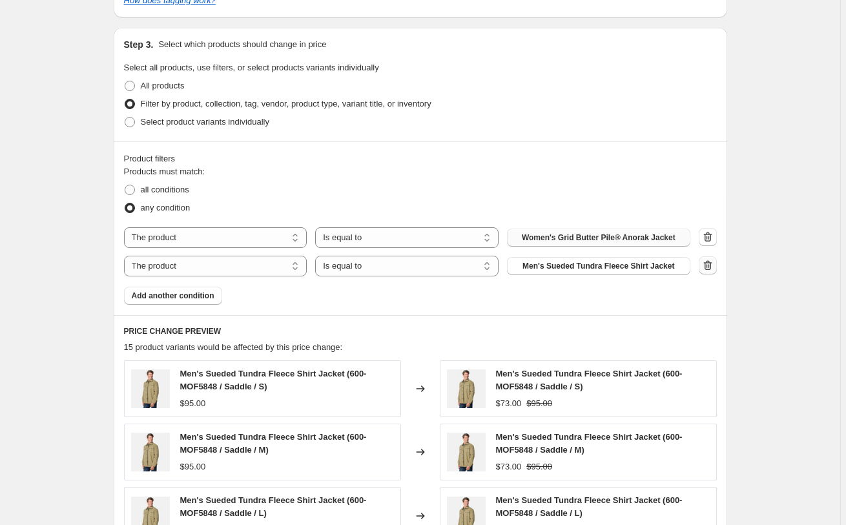
click at [712, 266] on icon "button" at bounding box center [708, 265] width 13 height 13
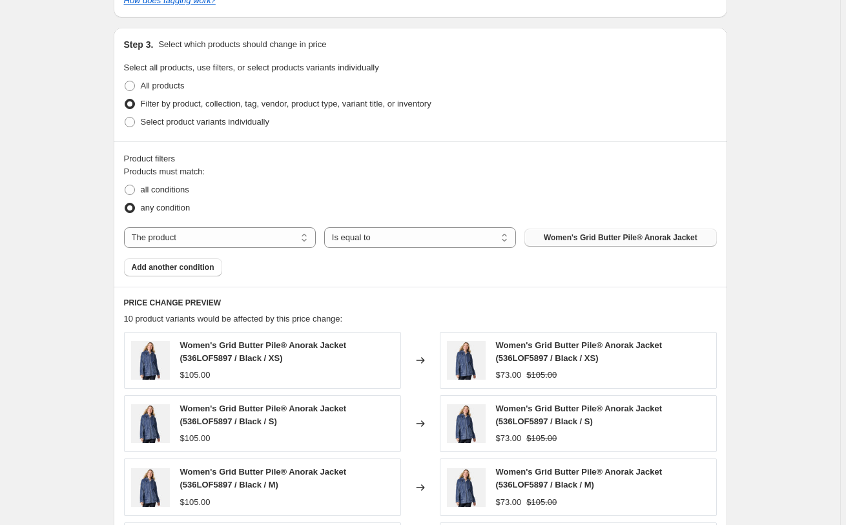
click at [739, 263] on div "Create new price [MEDICAL_DATA]. This page is ready Create new price [MEDICAL_D…" at bounding box center [420, 178] width 645 height 1410
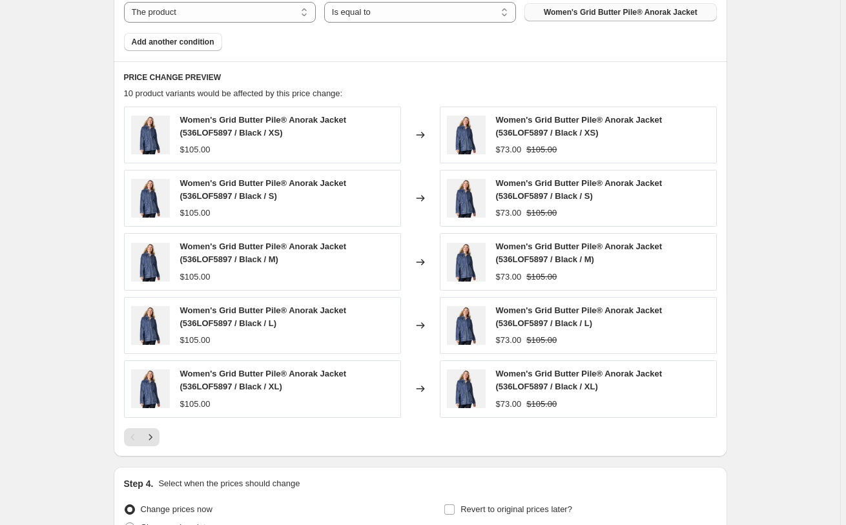
scroll to position [857, 0]
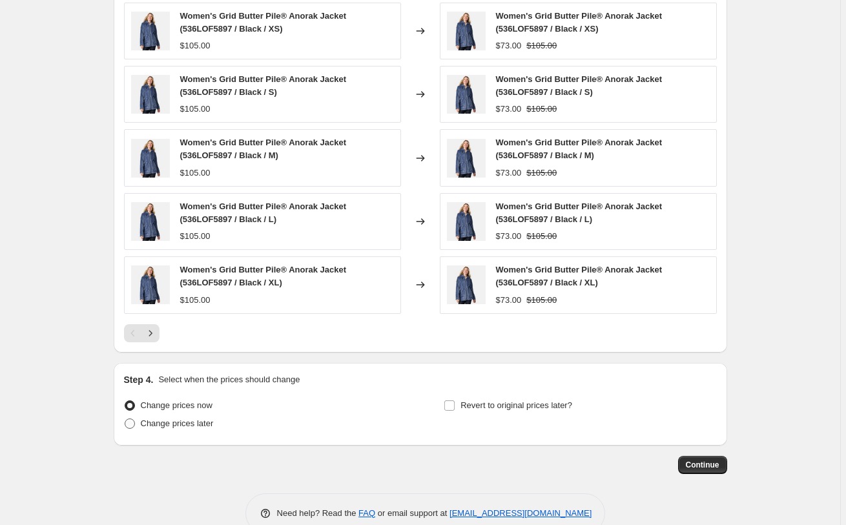
click at [170, 418] on span "Change prices later" at bounding box center [177, 423] width 73 height 13
click at [125, 419] on input "Change prices later" at bounding box center [125, 419] width 1 height 1
radio input "true"
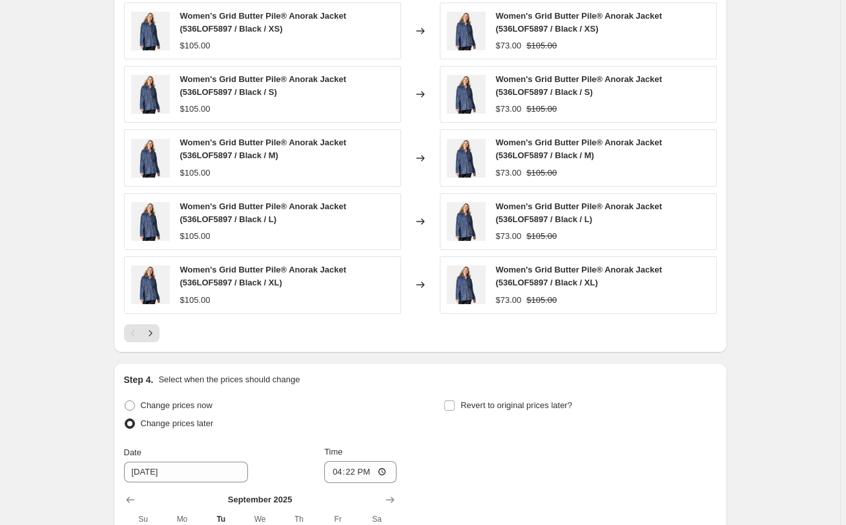
scroll to position [1104, 0]
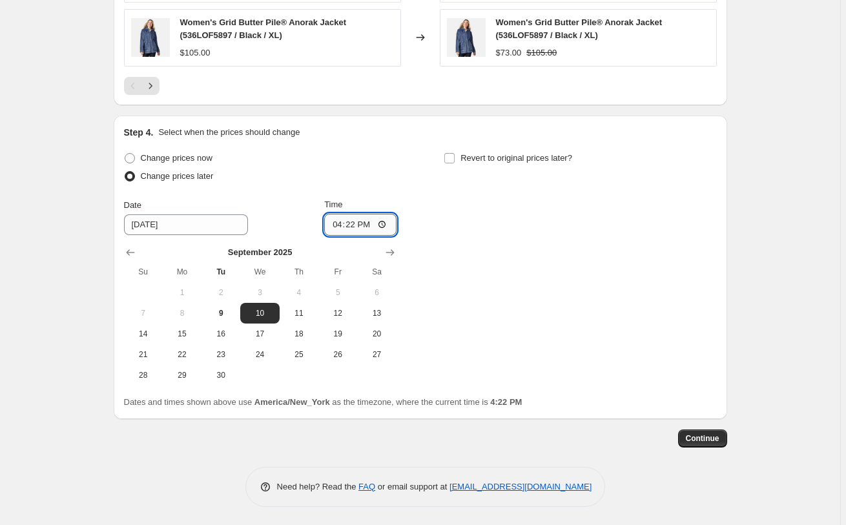
click at [348, 218] on input "16:22" at bounding box center [360, 225] width 72 height 22
type input "00:00"
click at [572, 151] on label "Revert to original prices later?" at bounding box center [508, 158] width 129 height 18
click at [455, 153] on input "Revert to original prices later?" at bounding box center [450, 158] width 10 height 10
checkbox input "true"
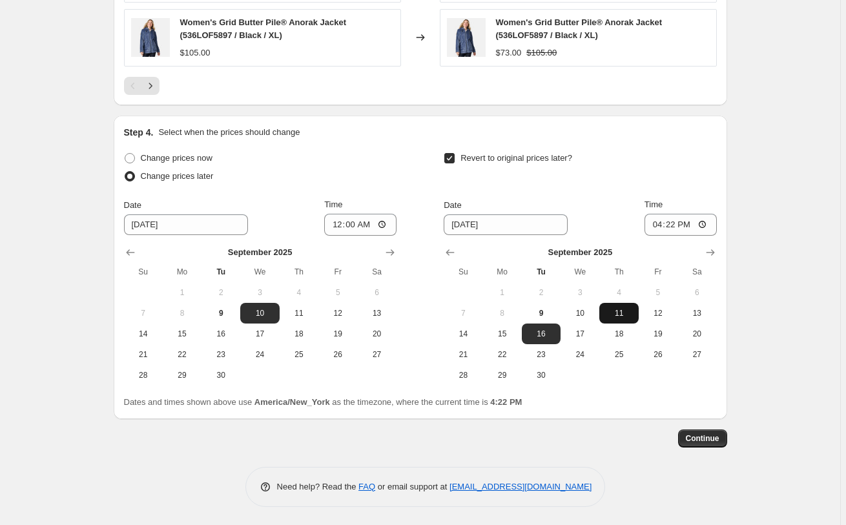
click at [626, 309] on span "11" at bounding box center [619, 313] width 28 height 10
type input "[DATE]"
click at [668, 216] on input "16:22" at bounding box center [681, 225] width 72 height 22
type input "03:00"
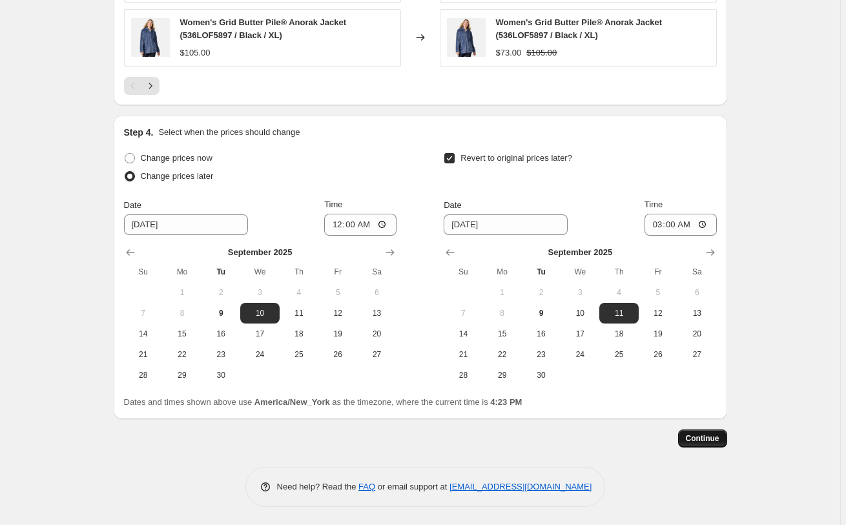
click at [700, 444] on button "Continue" at bounding box center [702, 439] width 49 height 18
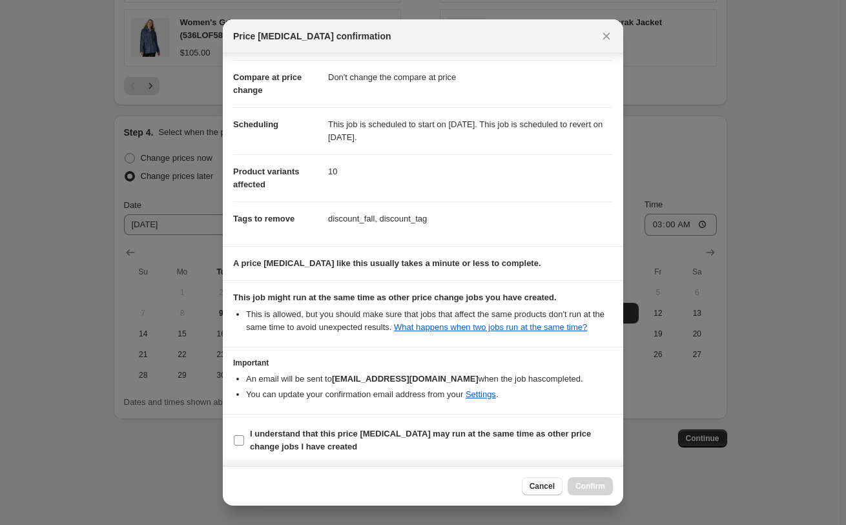
scroll to position [64, 0]
click at [275, 426] on section "I understand that this price [MEDICAL_DATA] may run at the same time as other p…" at bounding box center [423, 441] width 401 height 52
click at [282, 436] on b "I understand that this price [MEDICAL_DATA] may run at the same time as other p…" at bounding box center [420, 440] width 341 height 23
click at [244, 436] on input "I understand that this price [MEDICAL_DATA] may run at the same time as other p…" at bounding box center [239, 440] width 10 height 10
checkbox input "true"
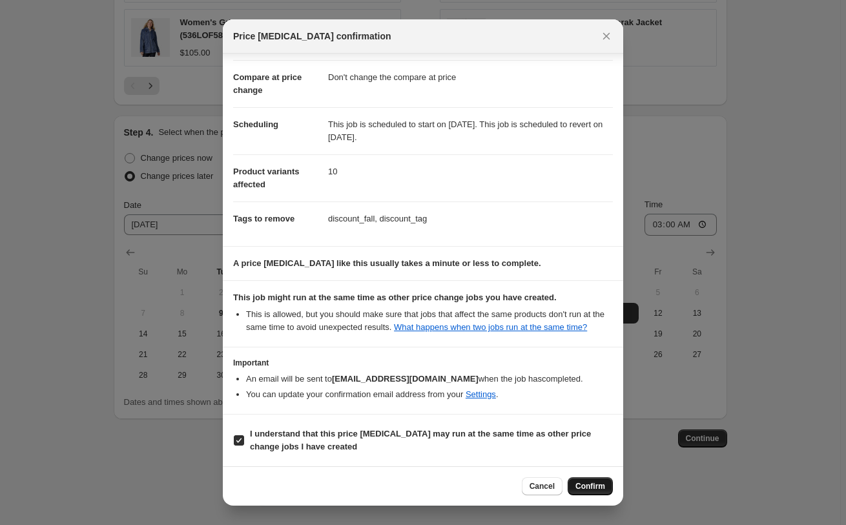
click at [587, 480] on button "Confirm" at bounding box center [590, 486] width 45 height 18
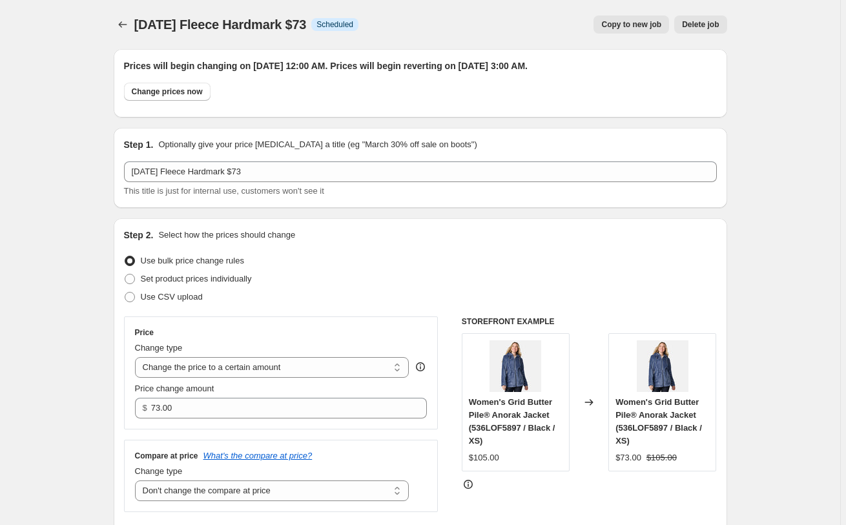
click at [645, 28] on span "Copy to new job" at bounding box center [632, 24] width 60 height 10
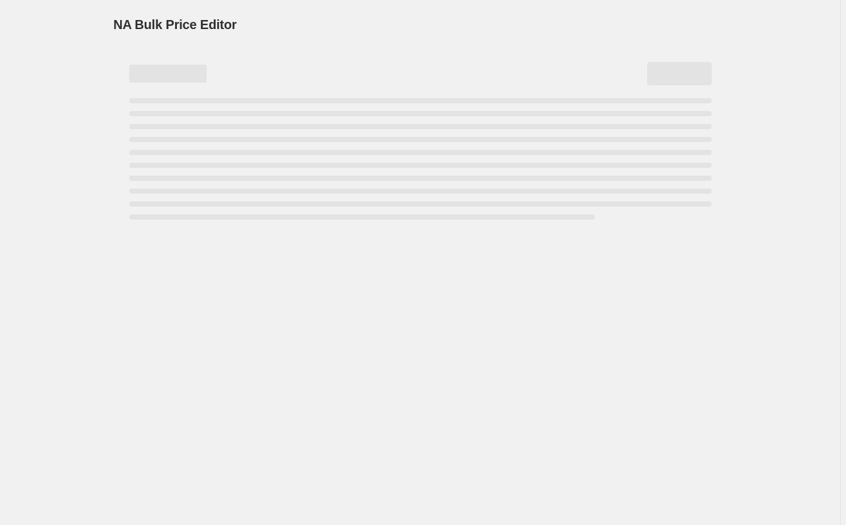
select select "no_change"
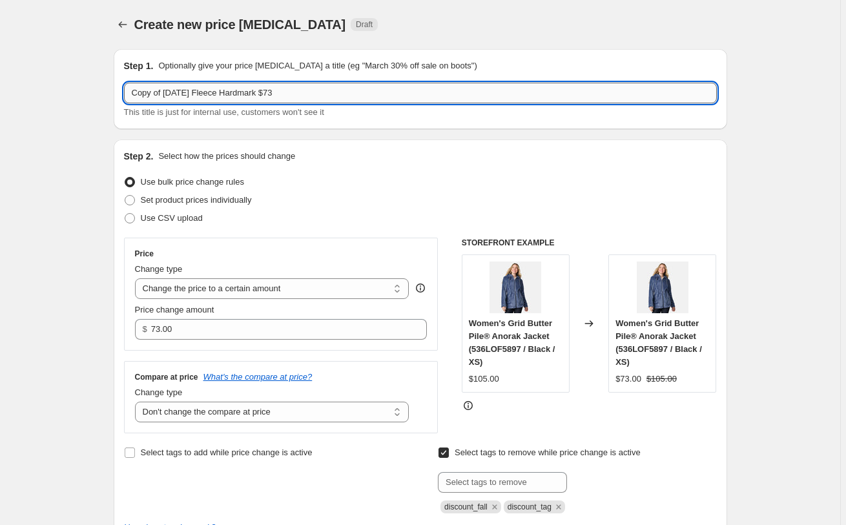
drag, startPoint x: 171, startPoint y: 87, endPoint x: 55, endPoint y: 100, distance: 116.4
click at [124, 100] on input "Copy of [DATE] Fleece Hardmark $73" at bounding box center [420, 93] width 593 height 21
drag, startPoint x: 292, startPoint y: 85, endPoint x: 262, endPoint y: 92, distance: 31.2
click at [262, 92] on input "[DATE] Fleece Hardmark $73" at bounding box center [420, 93] width 593 height 21
type input "[DATE] Fleece Hardmark $52"
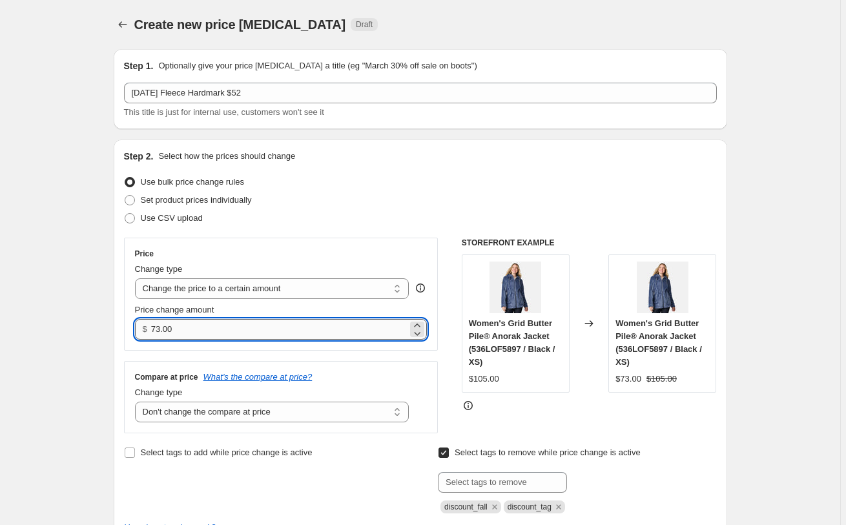
drag, startPoint x: 160, startPoint y: 330, endPoint x: 151, endPoint y: 330, distance: 9.1
click at [151, 330] on input "73.00" at bounding box center [279, 329] width 257 height 21
type input "52.00"
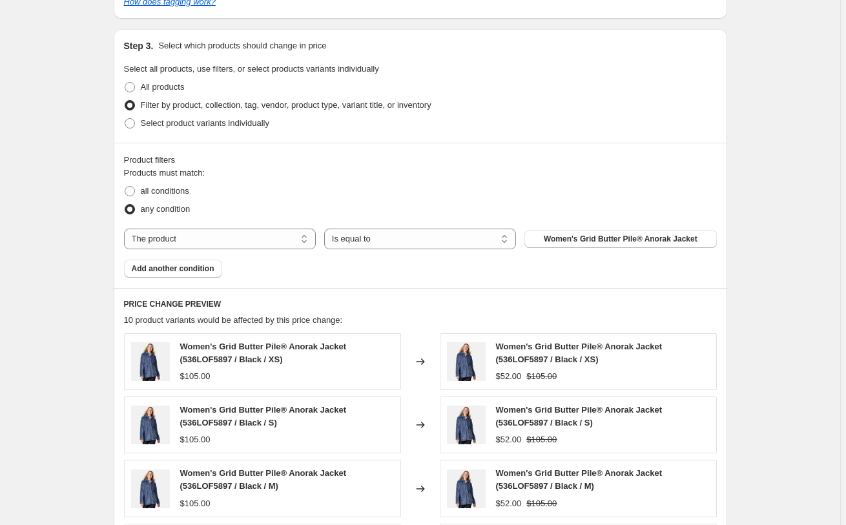
scroll to position [527, 0]
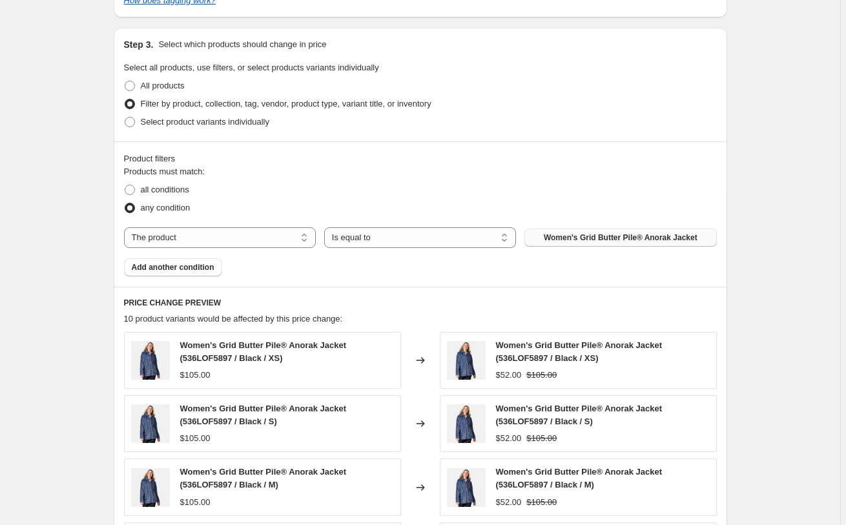
click at [582, 239] on span "Women's Grid Butter Pile® Anorak Jacket" at bounding box center [621, 238] width 154 height 10
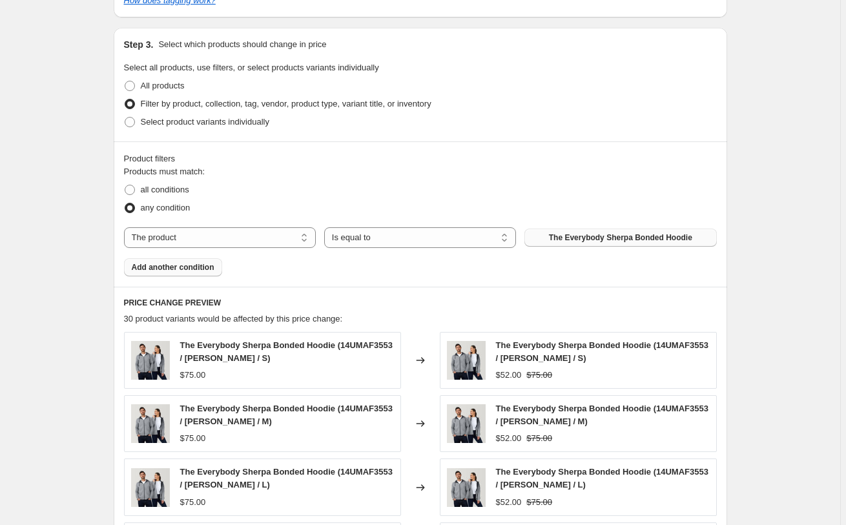
click at [147, 262] on button "Add another condition" at bounding box center [173, 267] width 98 height 18
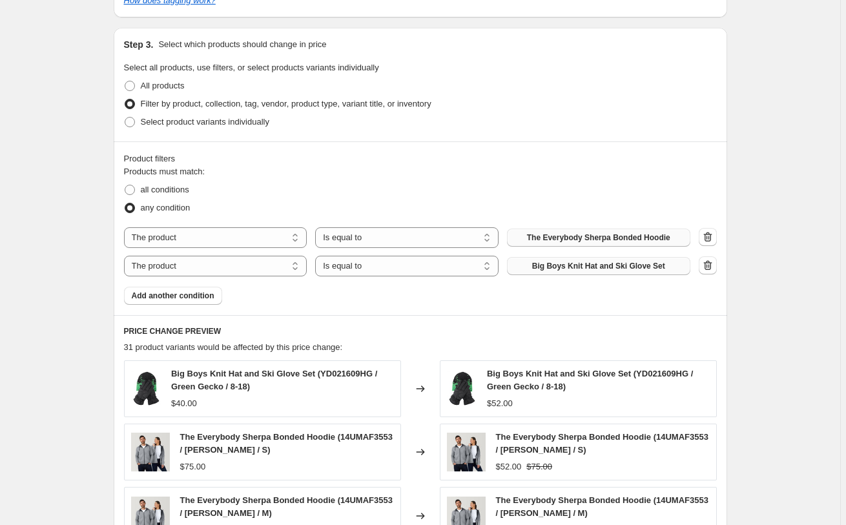
click at [586, 264] on span "Big Boys Knit Hat and Ski Glove Set" at bounding box center [598, 266] width 133 height 10
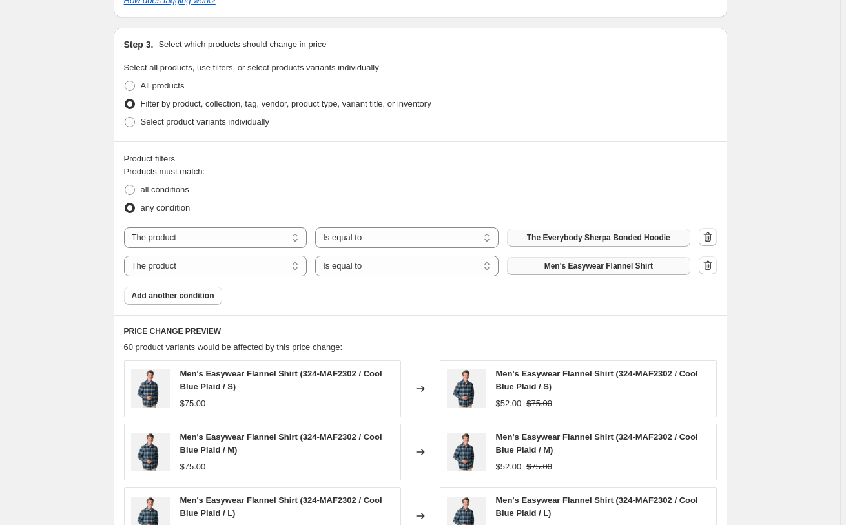
click at [87, 281] on div "Create new price [MEDICAL_DATA]. This page is ready Create new price [MEDICAL_D…" at bounding box center [420, 192] width 841 height 1438
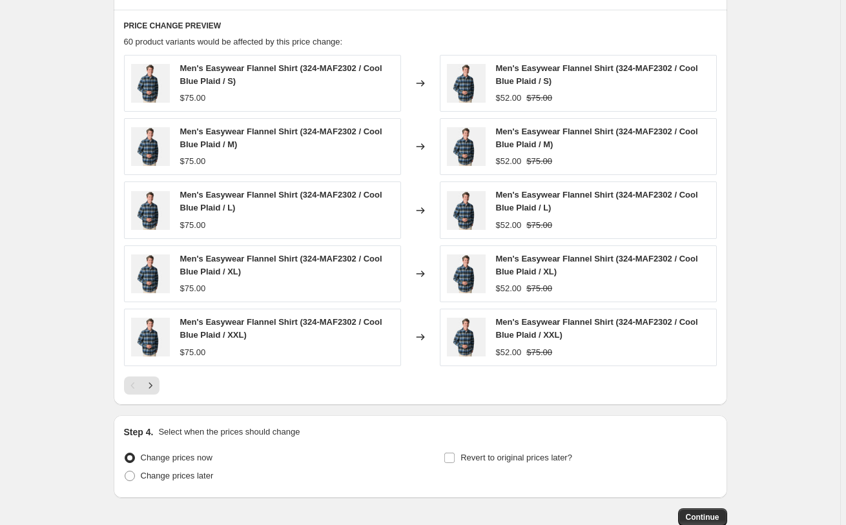
scroll to position [913, 0]
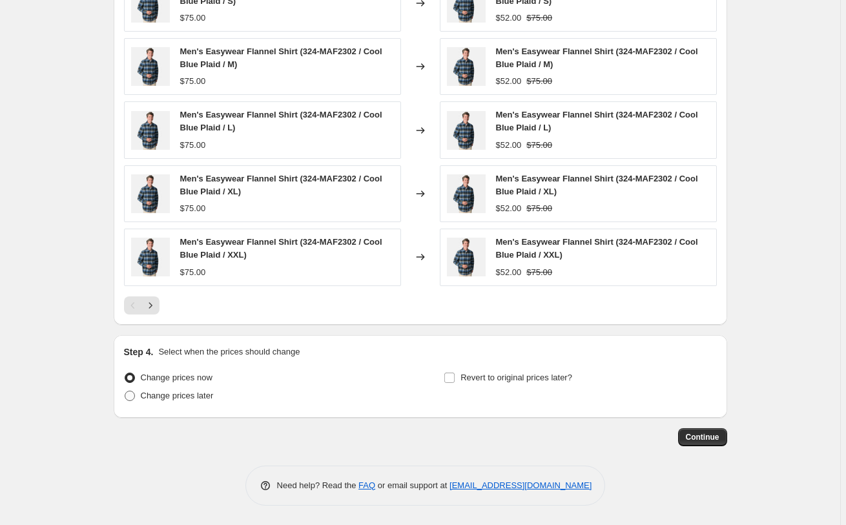
click at [193, 399] on span "Change prices later" at bounding box center [177, 396] width 73 height 10
click at [125, 392] on input "Change prices later" at bounding box center [125, 391] width 1 height 1
radio input "true"
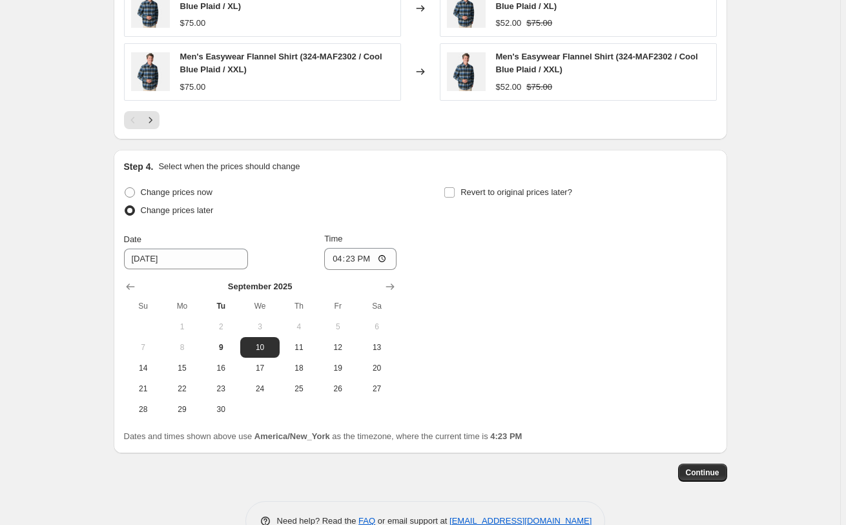
scroll to position [1111, 0]
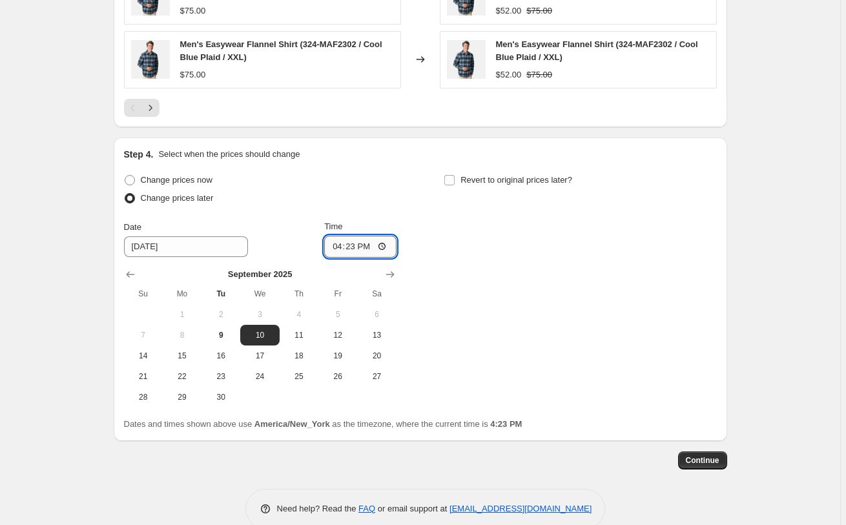
click at [352, 243] on input "16:23" at bounding box center [360, 247] width 72 height 22
type input "00:00"
click at [487, 182] on span "Revert to original prices later?" at bounding box center [517, 180] width 112 height 10
click at [455, 182] on input "Revert to original prices later?" at bounding box center [450, 180] width 10 height 10
checkbox input "true"
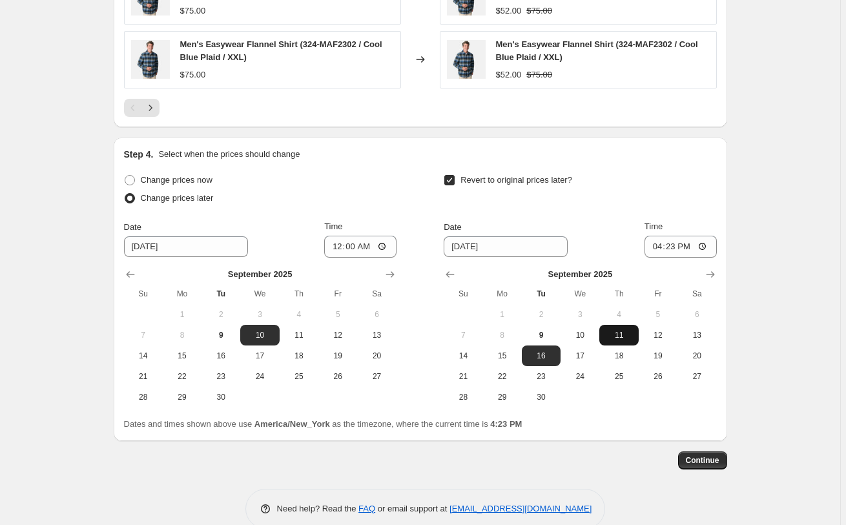
click at [618, 331] on span "11" at bounding box center [619, 335] width 28 height 10
type input "[DATE]"
click at [673, 241] on input "16:23" at bounding box center [681, 247] width 72 height 22
type input "03:00"
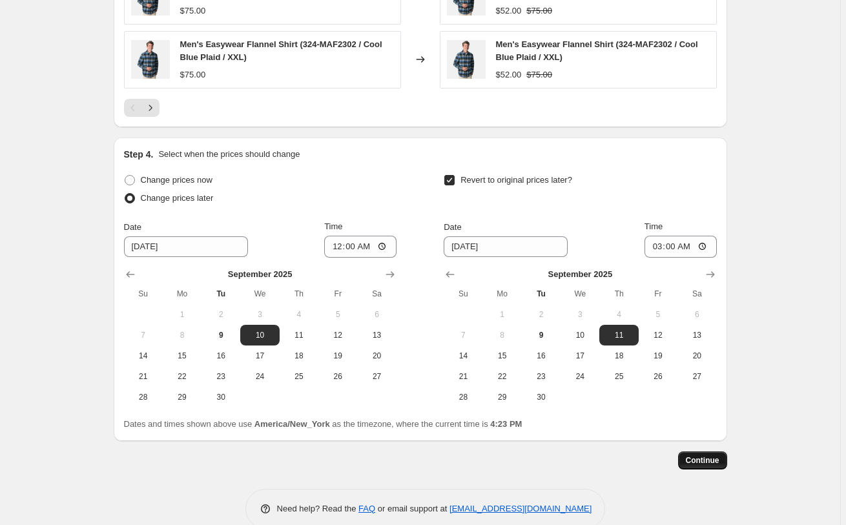
click at [687, 452] on button "Continue" at bounding box center [702, 461] width 49 height 18
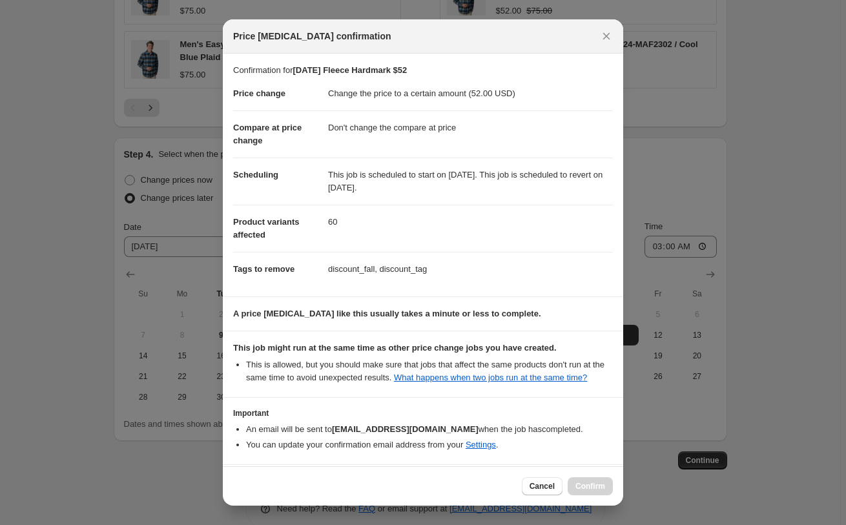
scroll to position [64, 0]
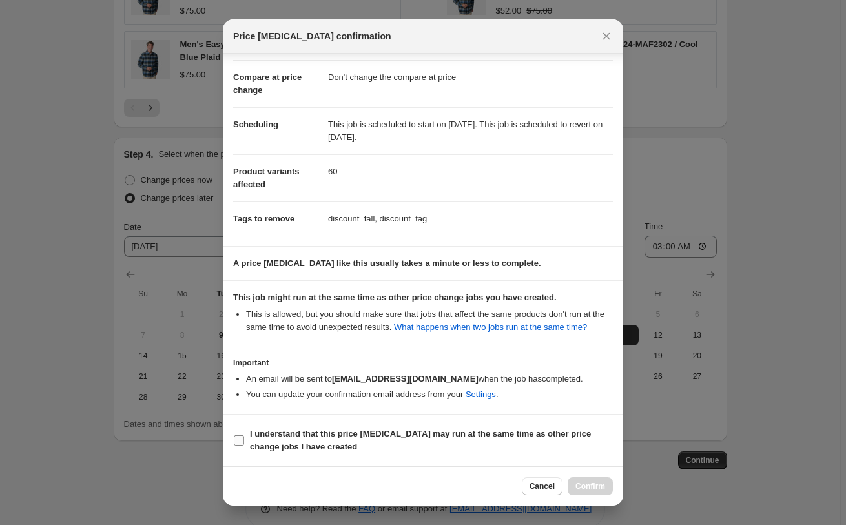
click at [293, 437] on b "I understand that this price [MEDICAL_DATA] may run at the same time as other p…" at bounding box center [420, 440] width 341 height 23
click at [244, 437] on input "I understand that this price [MEDICAL_DATA] may run at the same time as other p…" at bounding box center [239, 440] width 10 height 10
checkbox input "true"
click at [598, 485] on span "Confirm" at bounding box center [591, 486] width 30 height 10
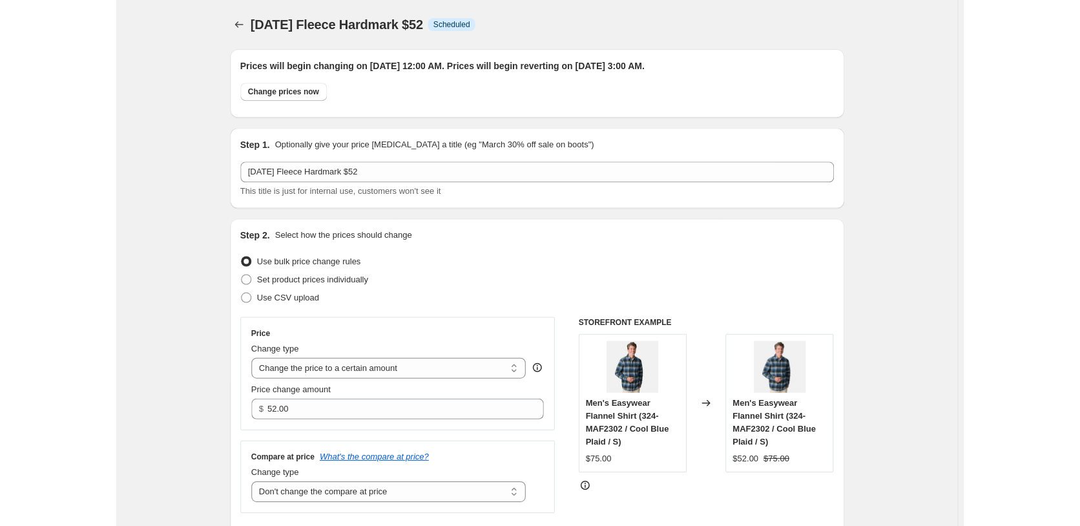
scroll to position [64, 0]
